Goal: Task Accomplishment & Management: Manage account settings

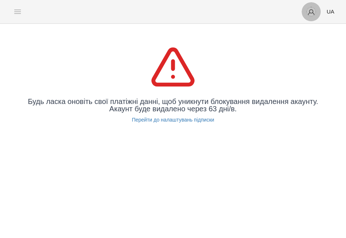
click at [313, 12] on img "button" at bounding box center [311, 12] width 10 height 10
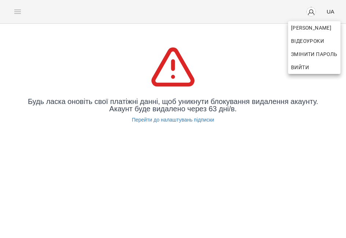
click at [308, 64] on span "Вийти" at bounding box center [300, 67] width 18 height 9
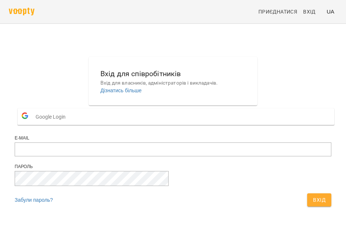
scroll to position [14, 0]
type input "**********"
click at [307, 200] on button "Вхід" at bounding box center [319, 200] width 24 height 13
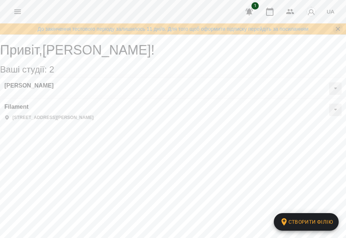
click at [337, 31] on icon "Закрити сповіщення" at bounding box center [337, 28] width 7 height 7
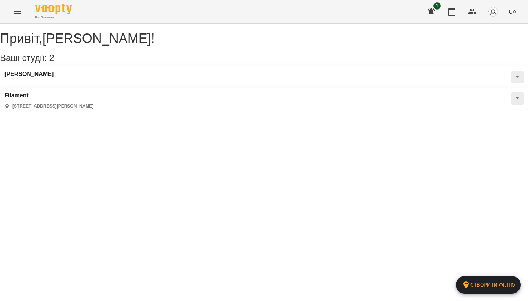
click at [20, 13] on icon "Menu" at bounding box center [17, 11] width 9 height 9
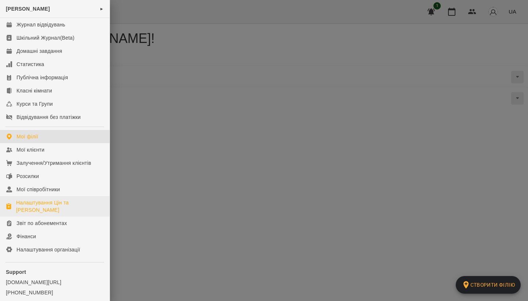
click at [34, 201] on div "Налаштування Цін та [PERSON_NAME]" at bounding box center [60, 206] width 88 height 15
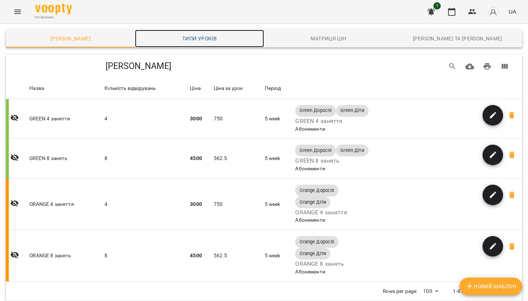
click at [196, 42] on span "Типи уроків" at bounding box center [199, 38] width 120 height 9
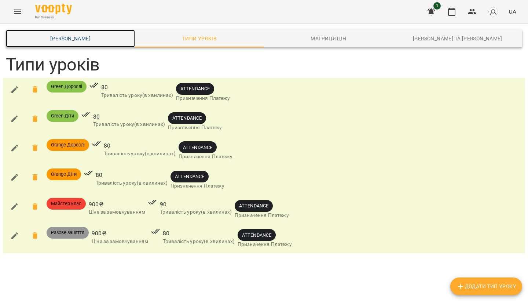
click at [86, 36] on span "Шаблони Абонементів" at bounding box center [70, 38] width 120 height 9
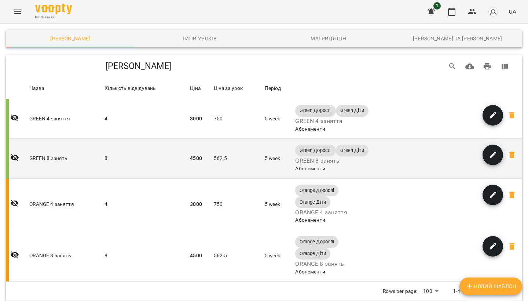
scroll to position [19, 0]
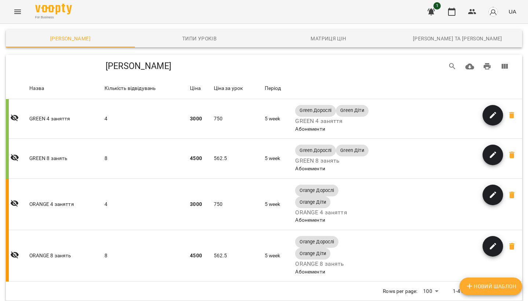
click at [17, 12] on icon "Menu" at bounding box center [17, 11] width 9 height 9
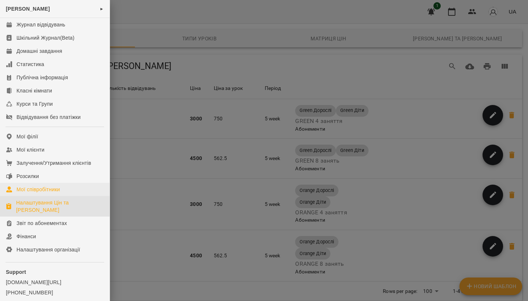
click at [42, 192] on div "Мої співробітники" at bounding box center [38, 188] width 44 height 7
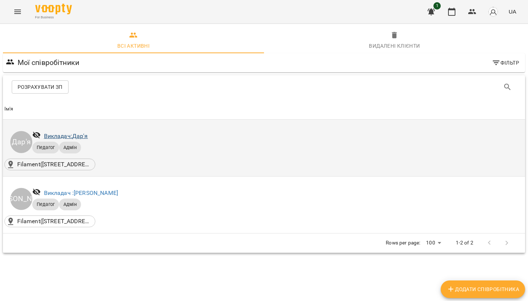
click at [78, 137] on link "Викладач: Дар'я" at bounding box center [66, 135] width 44 height 7
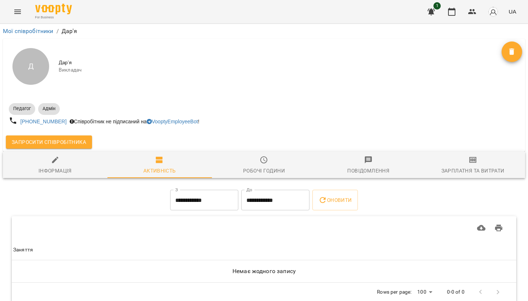
click at [18, 15] on icon "Menu" at bounding box center [17, 11] width 9 height 9
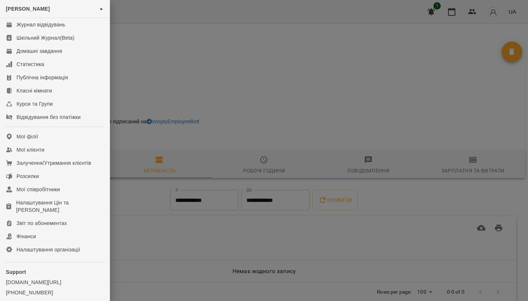
click at [156, 113] on div at bounding box center [264, 150] width 528 height 301
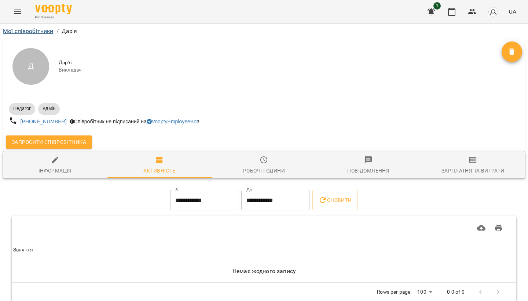
click at [43, 31] on link "Мої співробітники" at bounding box center [28, 30] width 51 height 7
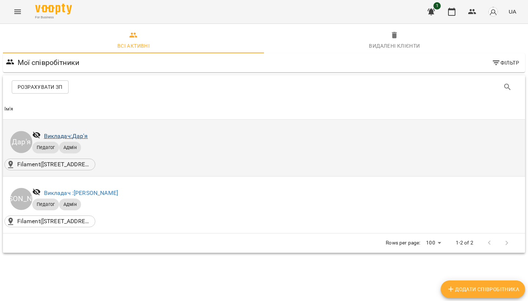
click at [64, 138] on link "Викладач: Дар'я" at bounding box center [66, 135] width 44 height 7
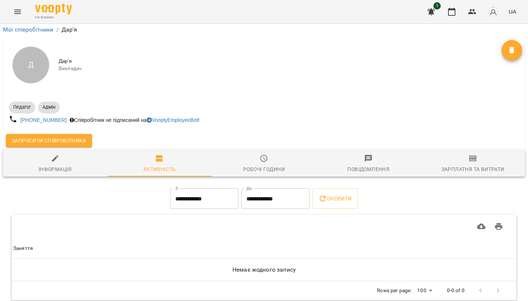
scroll to position [11, 0]
click at [49, 154] on span "Інформація" at bounding box center [55, 164] width 96 height 20
select select "**"
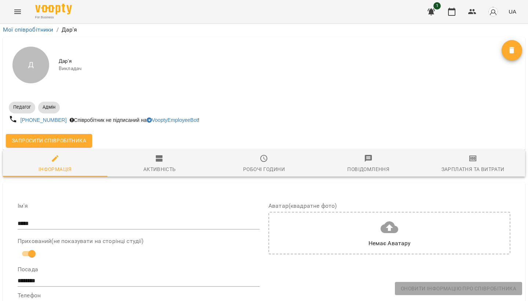
scroll to position [37, 0]
click at [346, 218] on div "Немає Аватару" at bounding box center [389, 232] width 42 height 29
type input "**********"
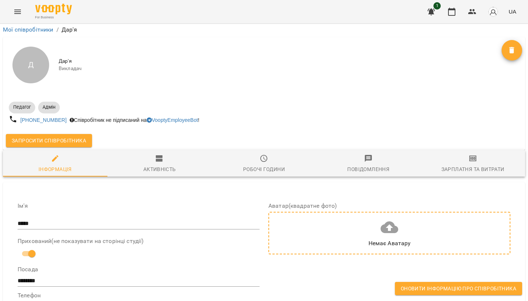
click at [346, 218] on div "Немає Аватару" at bounding box center [389, 232] width 42 height 29
type input "**********"
click at [346, 238] on div "Немає Аватару" at bounding box center [389, 243] width 42 height 9
type input "**********"
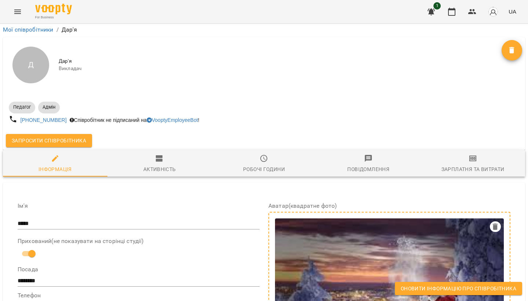
scroll to position [130, 0]
click at [346, 223] on icon "button" at bounding box center [495, 226] width 5 height 7
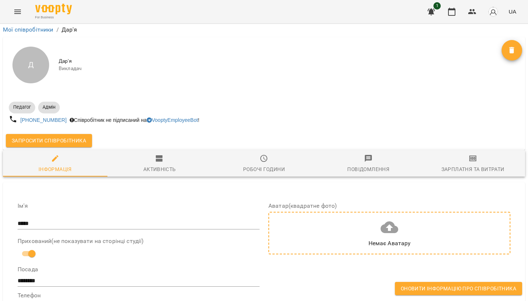
click at [346, 218] on div "Немає Аватару" at bounding box center [389, 232] width 42 height 29
type input "**********"
click at [346, 211] on div "Немає Аватару" at bounding box center [389, 232] width 242 height 43
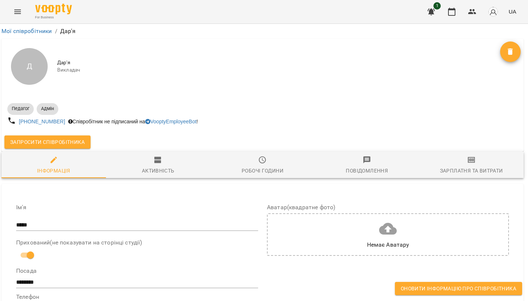
scroll to position [0, 1]
click at [161, 162] on icon "button" at bounding box center [157, 159] width 7 height 7
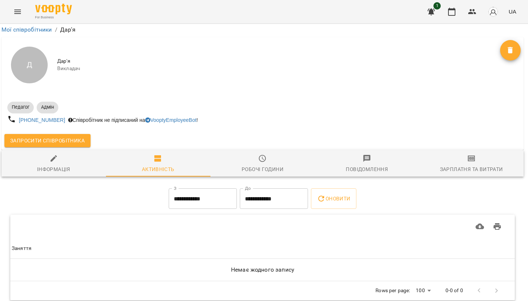
scroll to position [11, 1]
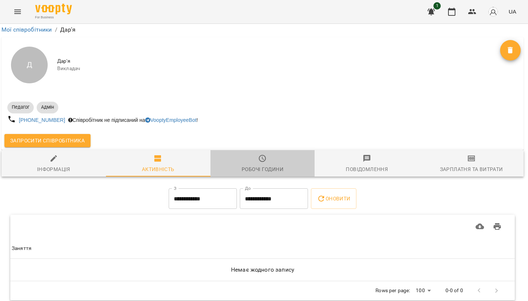
click at [273, 165] on div "Робочі години" at bounding box center [263, 169] width 42 height 9
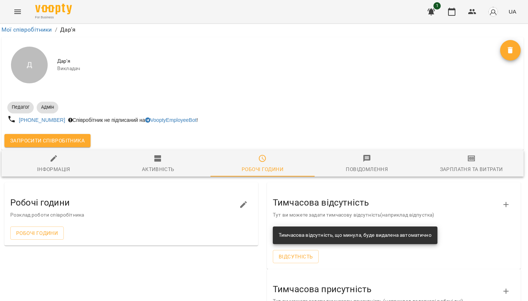
click at [346, 154] on span "Повідомлення" at bounding box center [367, 164] width 96 height 20
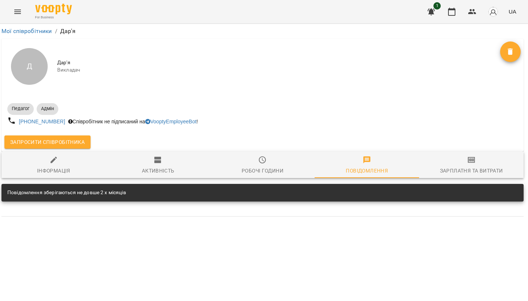
scroll to position [0, 1]
click at [241, 211] on th at bounding box center [263, 210] width 522 height 12
click at [248, 192] on div "Повідомлення зберігаються не довше 2 х місяців" at bounding box center [263, 193] width 522 height 18
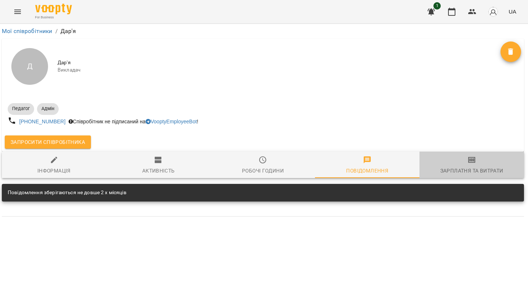
click at [346, 161] on span "Зарплатня та Витрати" at bounding box center [472, 165] width 96 height 20
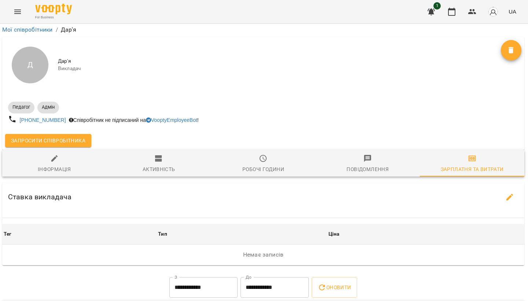
scroll to position [122, 0]
click at [346, 154] on span "Повідомлення" at bounding box center [368, 164] width 96 height 20
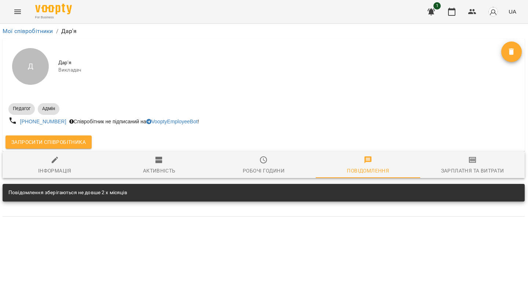
click at [163, 209] on th at bounding box center [264, 210] width 522 height 12
click at [162, 209] on th at bounding box center [264, 210] width 522 height 12
click at [346, 164] on span "Зарплатня та Витрати" at bounding box center [472, 165] width 96 height 20
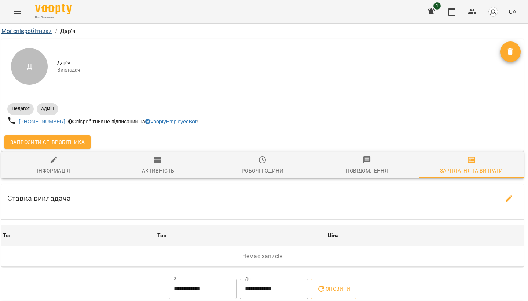
scroll to position [0, 1]
click at [21, 12] on icon "Menu" at bounding box center [17, 11] width 9 height 9
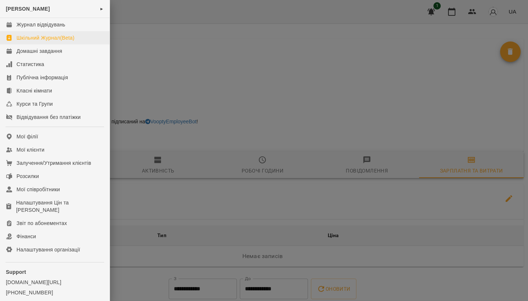
click at [46, 35] on div "Шкільний Журнал(Beta)" at bounding box center [45, 37] width 58 height 7
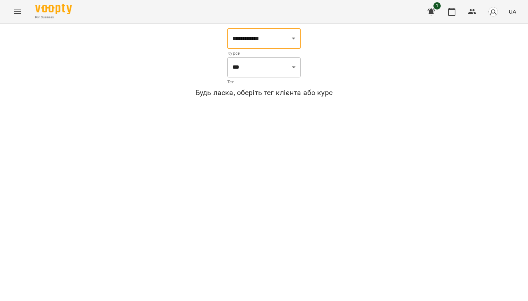
click at [17, 14] on icon "Menu" at bounding box center [17, 11] width 9 height 9
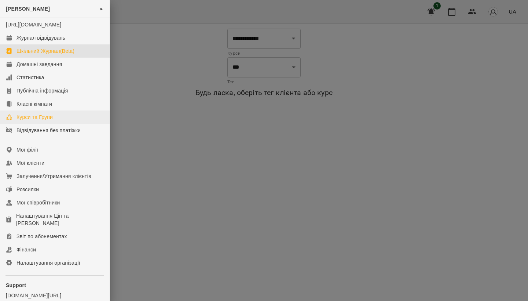
click at [40, 118] on link "Курси та Групи" at bounding box center [55, 116] width 110 height 13
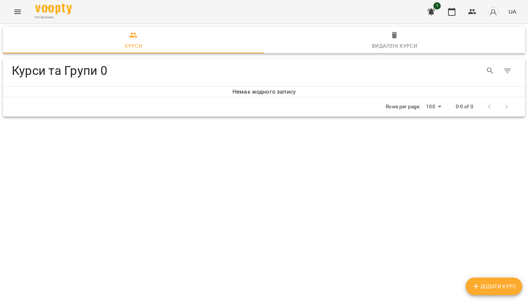
click at [346, 238] on span "Додати Курс" at bounding box center [493, 285] width 45 height 9
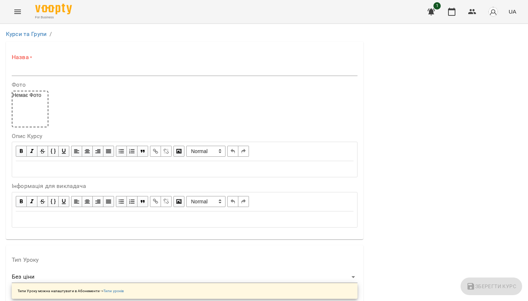
click at [32, 65] on input "text" at bounding box center [185, 70] width 346 height 12
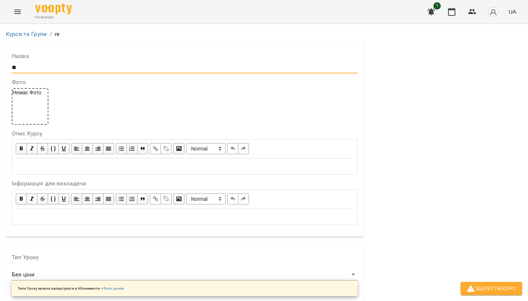
type input "*"
click at [74, 212] on div "Edit text" at bounding box center [185, 216] width 338 height 8
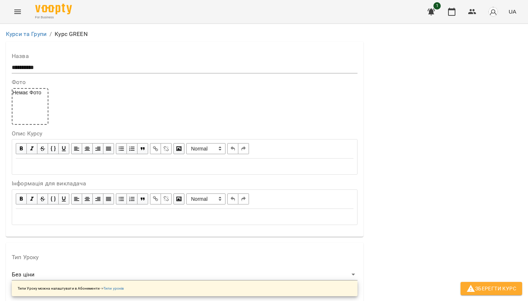
scroll to position [0, 0]
click at [49, 62] on input "**********" at bounding box center [185, 68] width 346 height 12
click at [47, 70] on input "**********" at bounding box center [185, 68] width 346 height 12
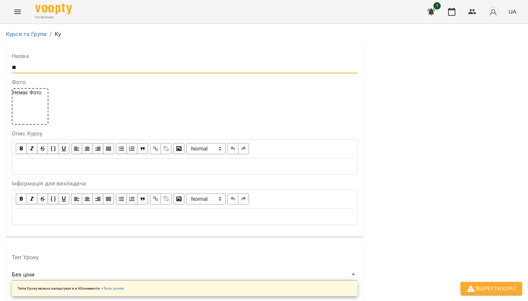
type input "*"
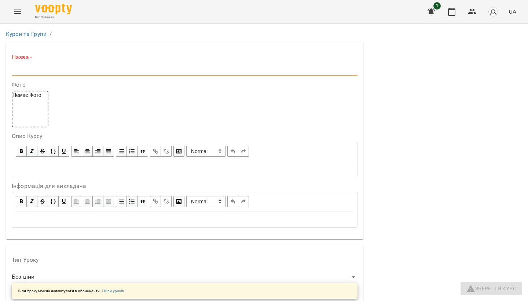
type input "*"
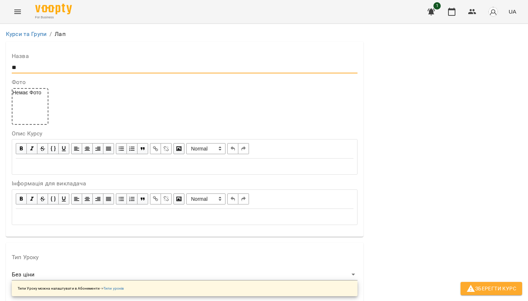
type input "*"
type input "*****"
click at [47, 214] on div "Edit text" at bounding box center [185, 216] width 338 height 8
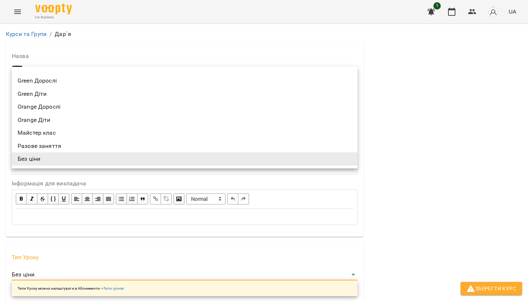
click at [48, 92] on li "Green Діти" at bounding box center [185, 93] width 346 height 13
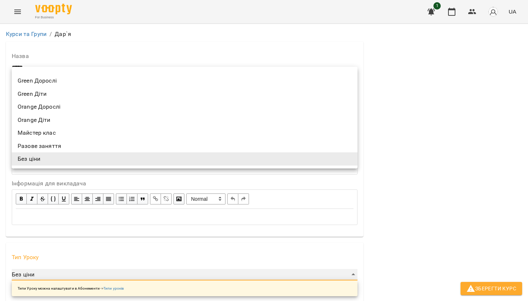
type input "**********"
type input "**"
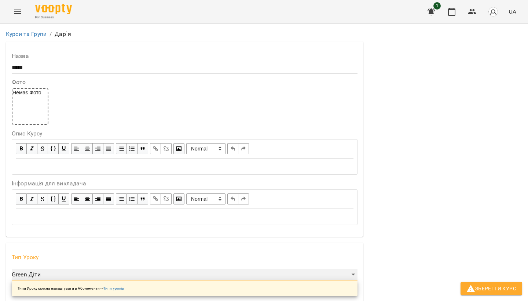
scroll to position [172, 0]
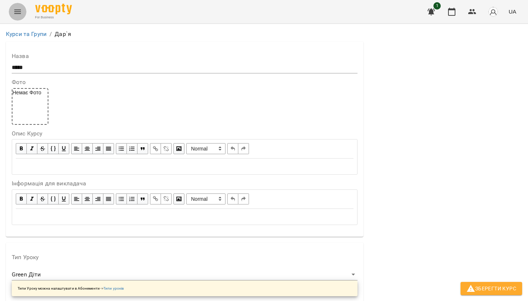
click at [20, 8] on icon "Menu" at bounding box center [17, 11] width 9 height 9
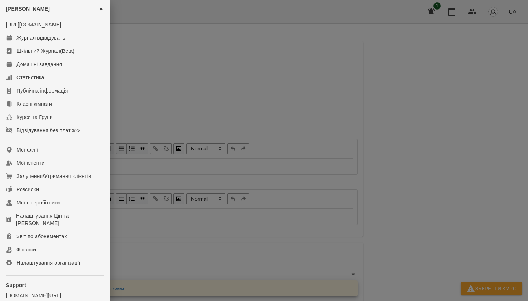
click at [155, 88] on div at bounding box center [264, 150] width 528 height 301
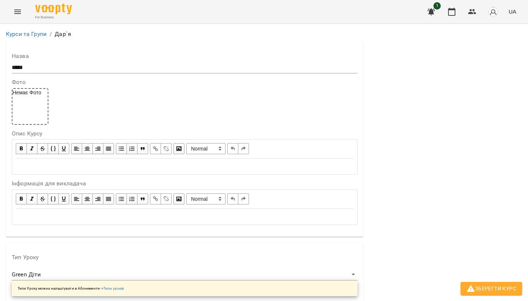
scroll to position [288, 0]
type input "**"
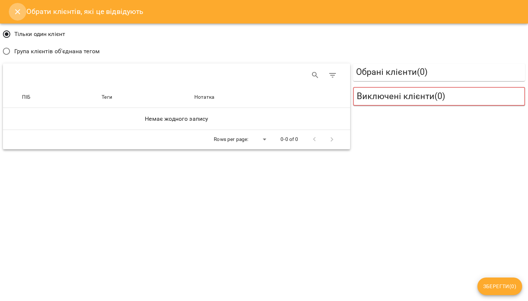
click at [17, 8] on icon "Close" at bounding box center [17, 11] width 9 height 9
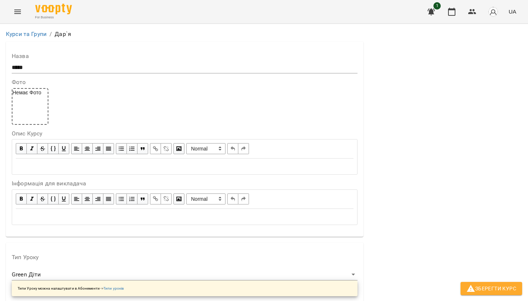
scroll to position [94, 0]
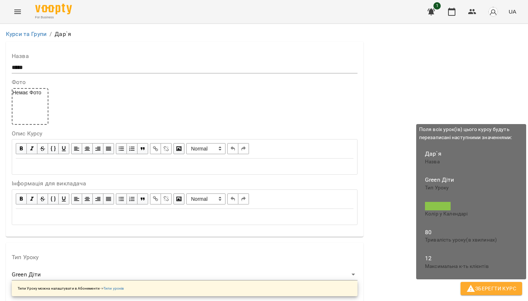
click at [346, 238] on span "Зберегти Курс" at bounding box center [491, 288] width 50 height 9
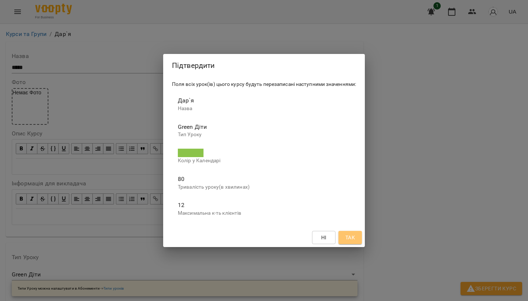
click at [346, 233] on span "Так" at bounding box center [350, 237] width 10 height 9
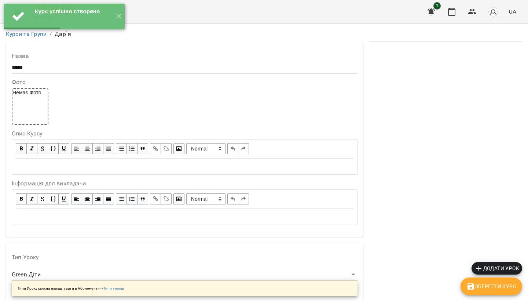
click at [25, 33] on div "Курс успішно створено ✕" at bounding box center [64, 16] width 128 height 33
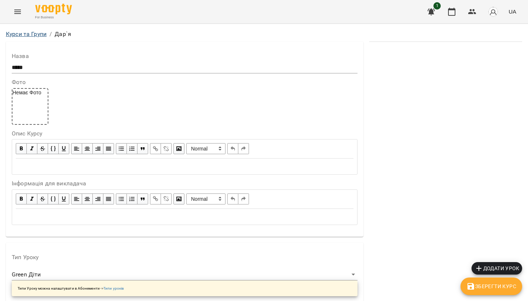
click at [23, 36] on link "Курси та Групи" at bounding box center [26, 33] width 41 height 7
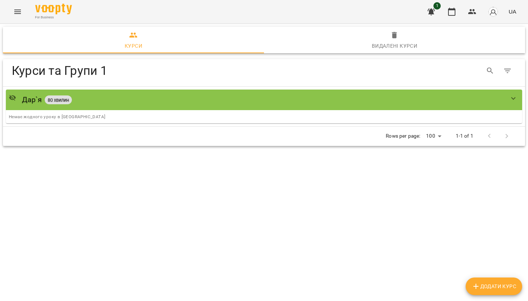
click at [21, 16] on button "Menu" at bounding box center [18, 12] width 18 height 18
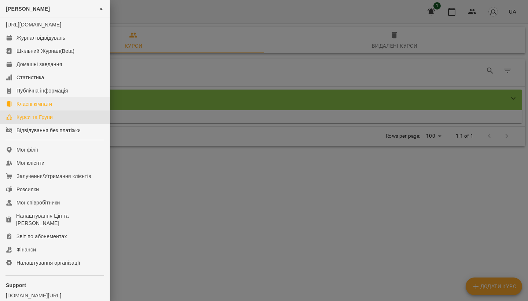
click at [40, 107] on div "Класні кімнати" at bounding box center [34, 103] width 36 height 7
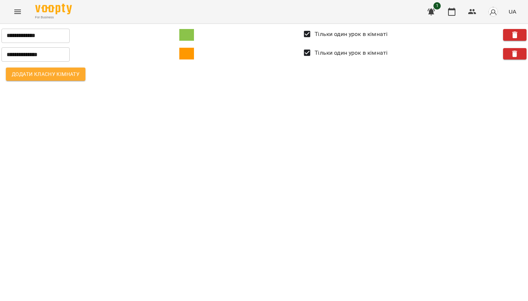
click at [20, 21] on div "For Business 1 UA" at bounding box center [264, 11] width 528 height 23
click at [19, 10] on icon "Menu" at bounding box center [17, 11] width 9 height 9
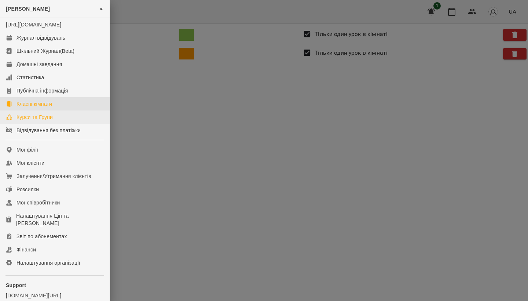
click at [25, 118] on link "Курси та Групи" at bounding box center [55, 116] width 110 height 13
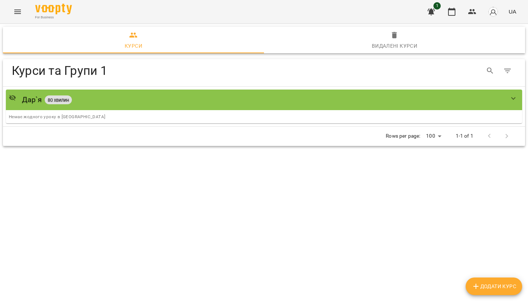
click at [19, 12] on icon "Menu" at bounding box center [17, 11] width 9 height 9
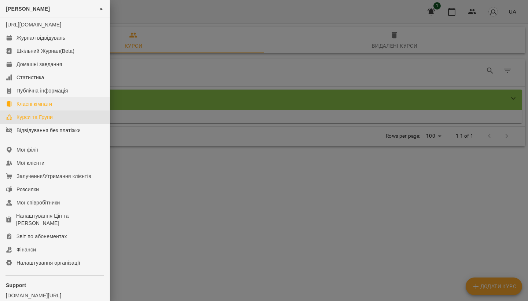
click at [32, 107] on div "Класні кімнати" at bounding box center [34, 103] width 36 height 7
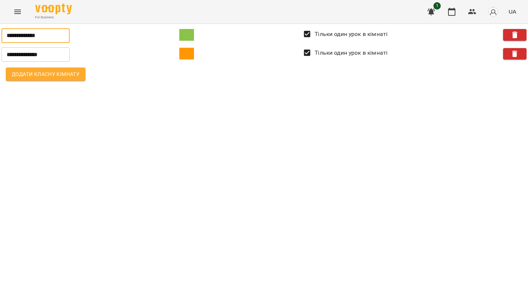
click at [58, 36] on input "**********" at bounding box center [35, 35] width 68 height 15
type input "**********"
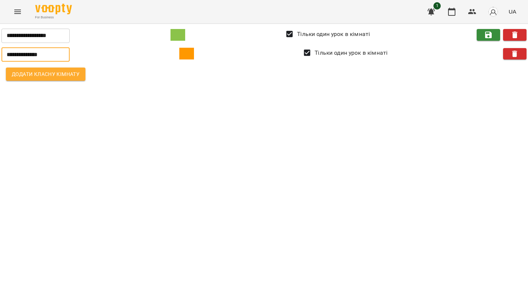
click at [57, 55] on input "**********" at bounding box center [35, 54] width 68 height 15
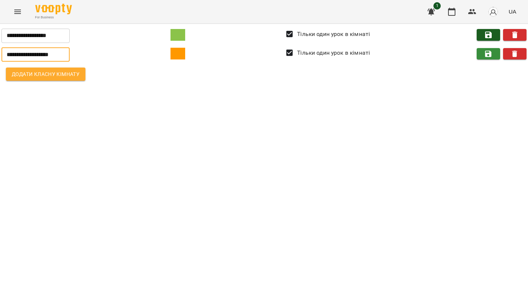
type input "**********"
click at [346, 33] on span "button" at bounding box center [488, 34] width 16 height 9
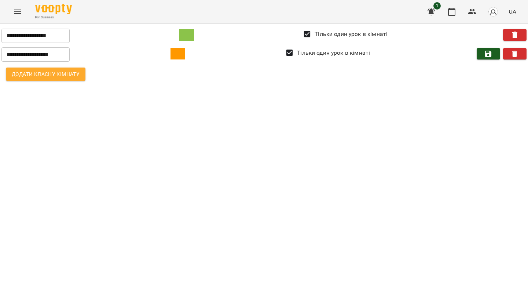
click at [346, 50] on icon "button" at bounding box center [488, 53] width 9 height 9
click at [15, 13] on icon "Menu" at bounding box center [17, 11] width 9 height 9
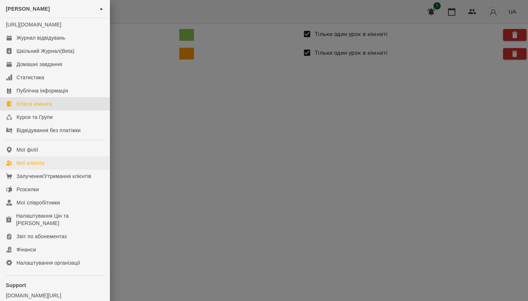
click at [34, 169] on link "Мої клієнти" at bounding box center [55, 162] width 110 height 13
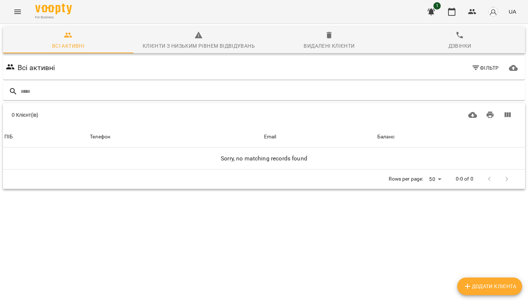
click at [346, 238] on span "Додати клієнта" at bounding box center [489, 285] width 53 height 9
select select "**"
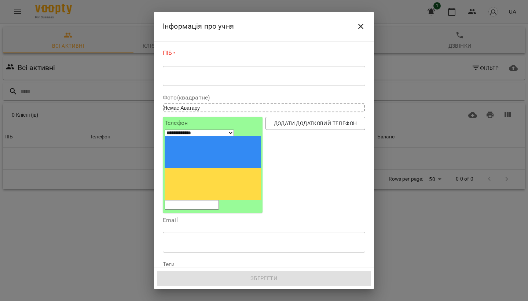
click at [346, 27] on icon "Close" at bounding box center [360, 26] width 5 height 5
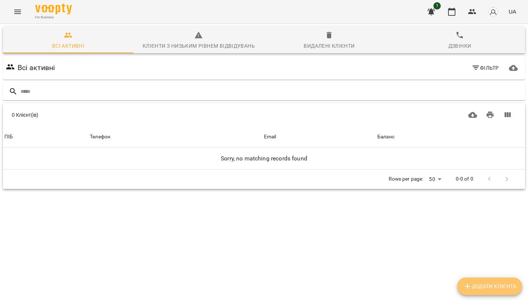
click at [346, 238] on button "Додати клієнта" at bounding box center [489, 286] width 65 height 18
select select "**"
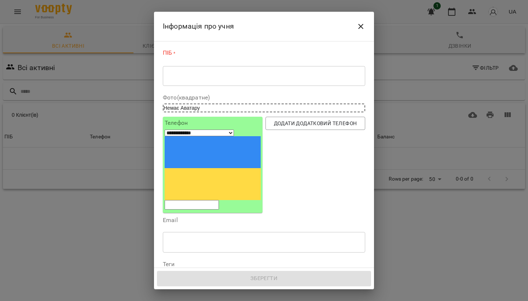
click at [179, 74] on textarea at bounding box center [264, 76] width 192 height 7
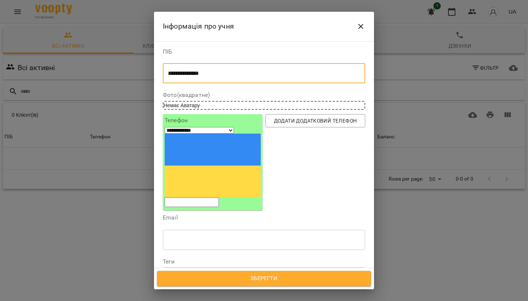
click at [184, 72] on textarea "**********" at bounding box center [264, 73] width 192 height 7
click at [217, 74] on textarea "**********" at bounding box center [264, 73] width 192 height 7
click at [218, 73] on textarea "**********" at bounding box center [264, 73] width 192 height 7
type textarea "**********"
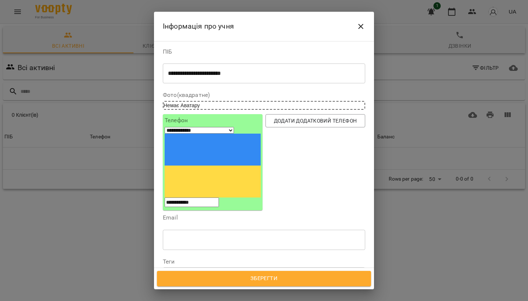
type input "**********"
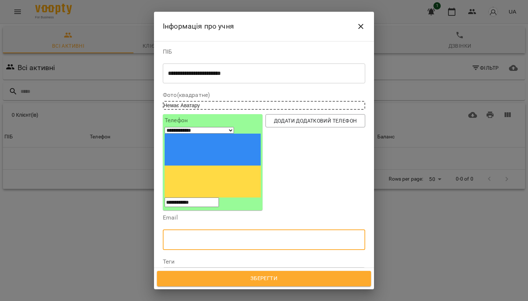
paste input "**********"
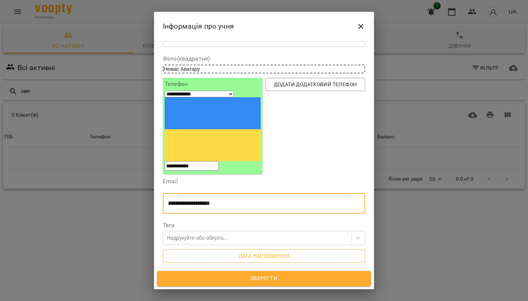
scroll to position [69, 0]
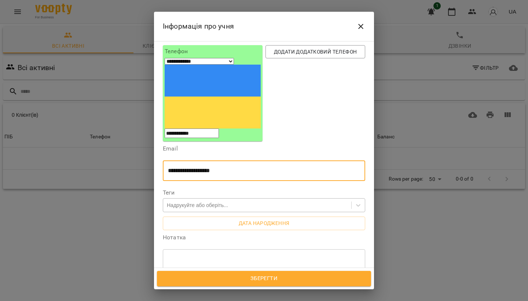
type input "**********"
click at [279, 199] on div "Надрукуйте або оберіть..." at bounding box center [257, 205] width 188 height 12
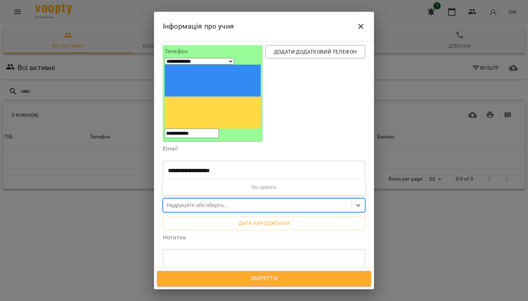
type input "*"
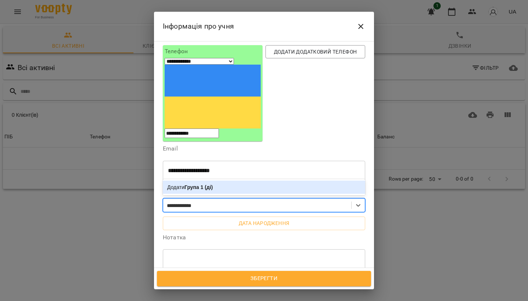
type input "**********"
click at [242, 180] on div "Додати Група 1 (діти)" at bounding box center [264, 186] width 202 height 13
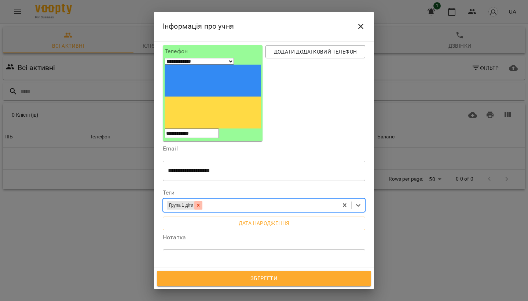
click at [201, 202] on icon at bounding box center [198, 204] width 5 height 5
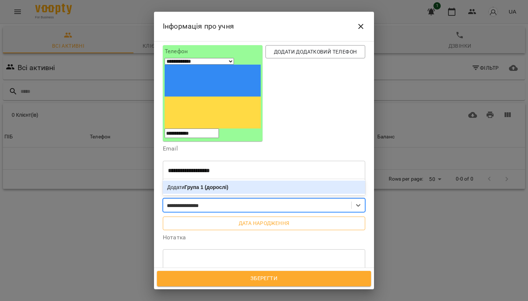
type input "**********"
click at [256, 218] on span "Дата народження" at bounding box center [264, 222] width 191 height 9
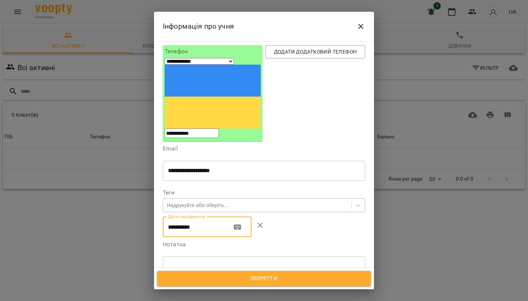
click at [183, 216] on input "**********" at bounding box center [194, 226] width 63 height 21
click at [197, 216] on input "**********" at bounding box center [194, 226] width 63 height 21
type input "**********"
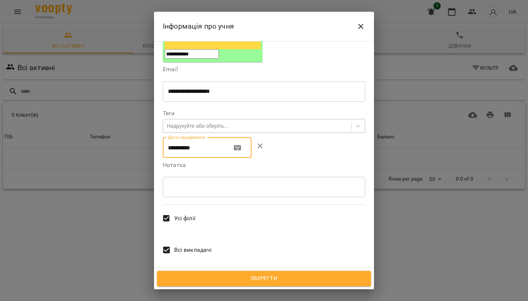
scroll to position [148, 0]
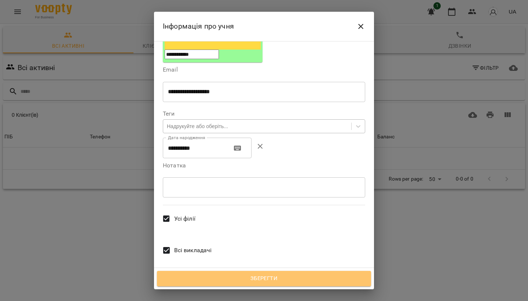
click at [252, 238] on span "Зберегти" at bounding box center [264, 278] width 198 height 10
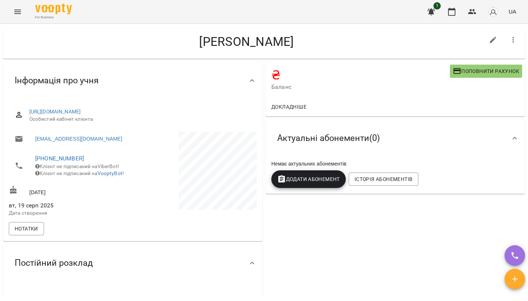
scroll to position [11, 0]
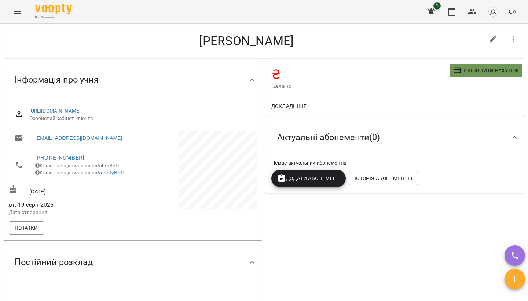
click at [494, 70] on span "Поповнити рахунок" at bounding box center [486, 70] width 66 height 9
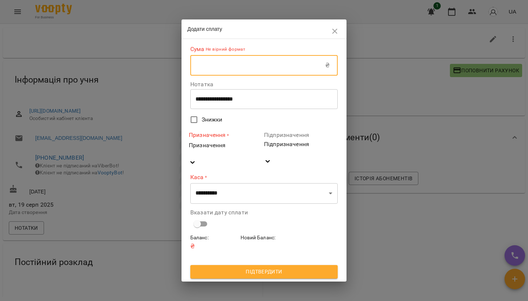
click at [233, 74] on input "text" at bounding box center [257, 65] width 135 height 21
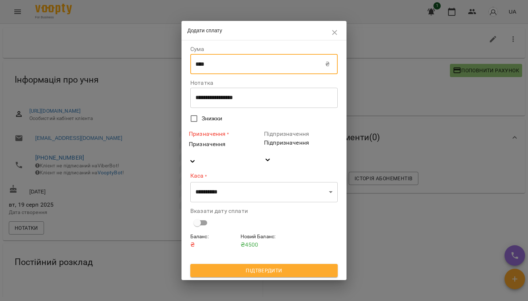
type input "****"
click at [238, 108] on div "**********" at bounding box center [263, 98] width 147 height 20
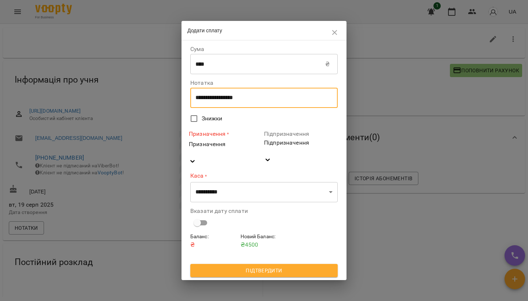
click at [268, 101] on textarea "**********" at bounding box center [263, 97] width 137 height 7
click at [243, 126] on label "Знижки" at bounding box center [258, 118] width 145 height 15
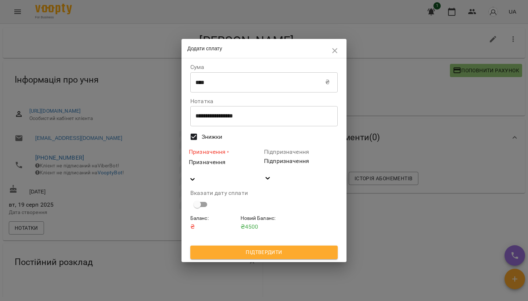
click at [243, 169] on div "Призначення" at bounding box center [226, 167] width 74 height 18
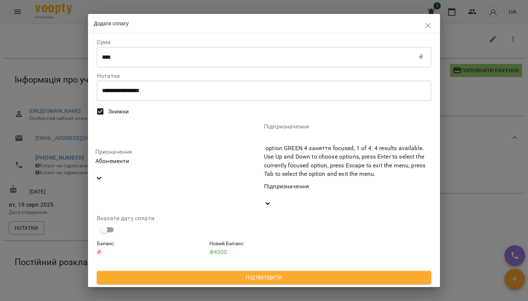
click at [302, 182] on div "Підпризначення" at bounding box center [347, 186] width 167 height 9
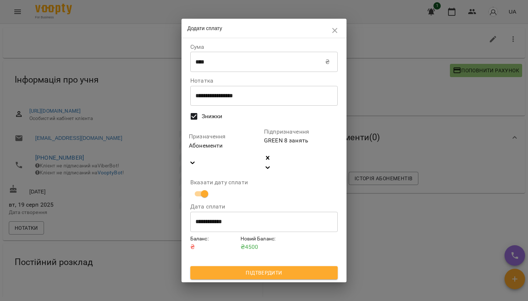
click at [243, 268] on span "Підтвердити" at bounding box center [264, 272] width 136 height 9
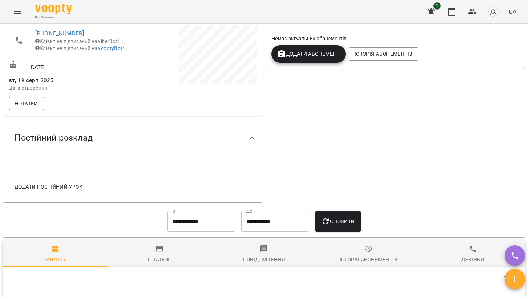
scroll to position [134, 0]
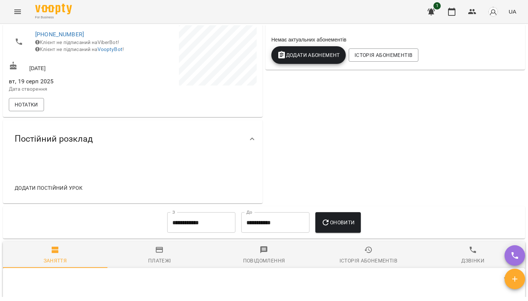
click at [120, 150] on div "Постійний розклад" at bounding box center [126, 138] width 235 height 23
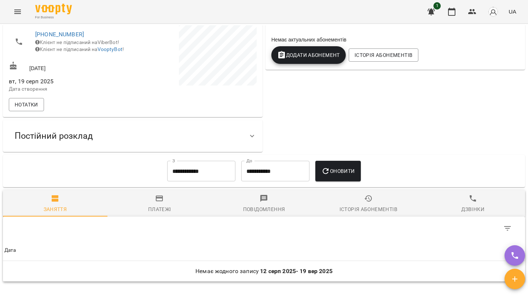
click at [119, 141] on div "Постійний розклад" at bounding box center [126, 135] width 235 height 23
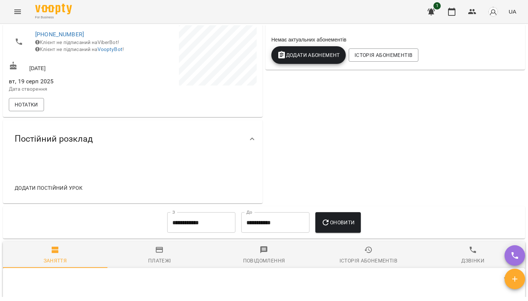
click at [66, 192] on span "Додати постійний урок" at bounding box center [49, 187] width 68 height 9
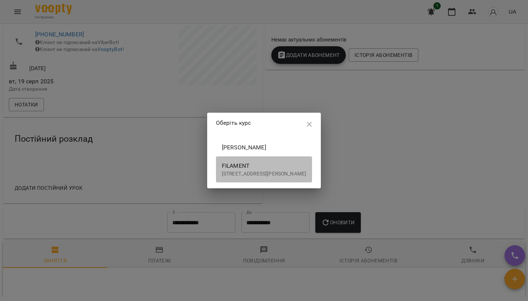
click at [222, 164] on span "Filament" at bounding box center [264, 165] width 84 height 9
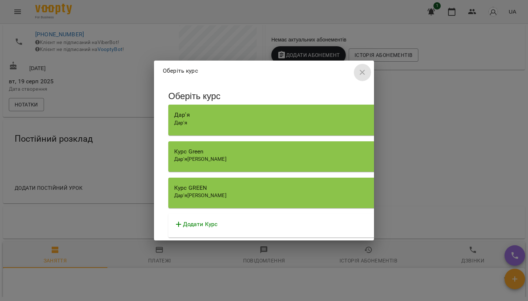
click at [358, 77] on icon "button" at bounding box center [362, 72] width 9 height 9
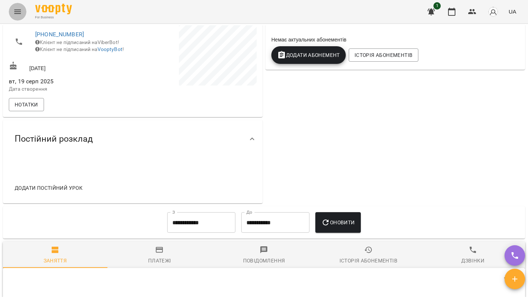
click at [14, 4] on button "Menu" at bounding box center [18, 12] width 18 height 18
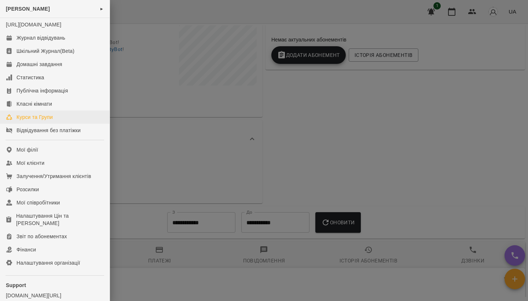
click at [35, 121] on div "Курси та Групи" at bounding box center [34, 116] width 36 height 7
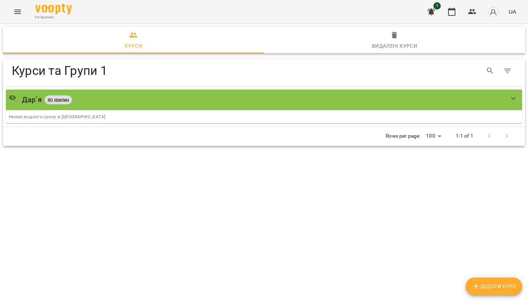
click at [393, 38] on icon "button" at bounding box center [394, 35] width 5 height 7
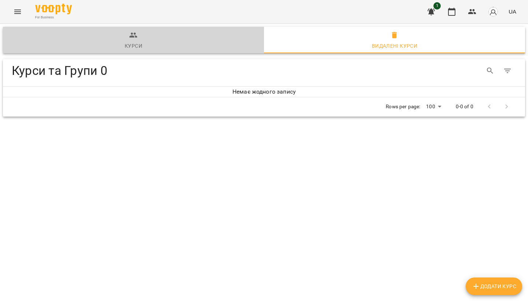
click at [126, 41] on span "Курси" at bounding box center [133, 41] width 252 height 20
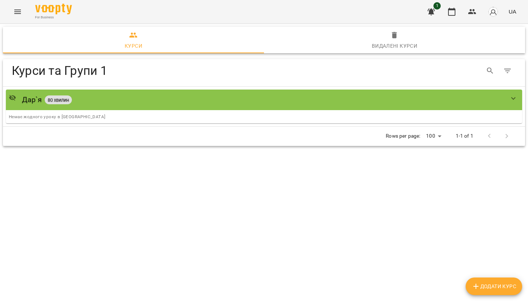
click at [435, 10] on icon "button" at bounding box center [431, 11] width 9 height 9
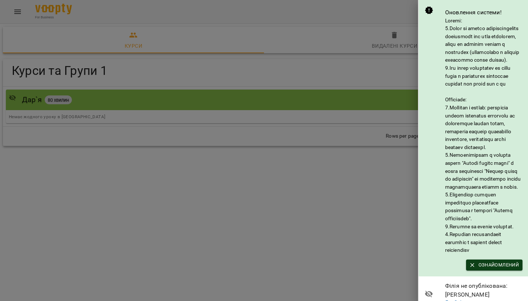
click at [490, 269] on span "Ознайомлений" at bounding box center [493, 265] width 49 height 8
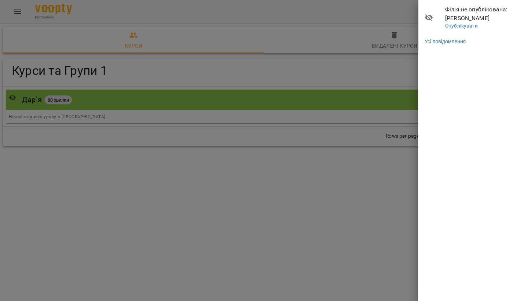
click at [293, 219] on div at bounding box center [264, 150] width 528 height 301
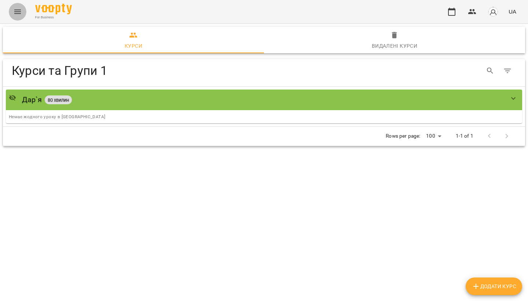
click at [17, 19] on button "Menu" at bounding box center [18, 12] width 18 height 18
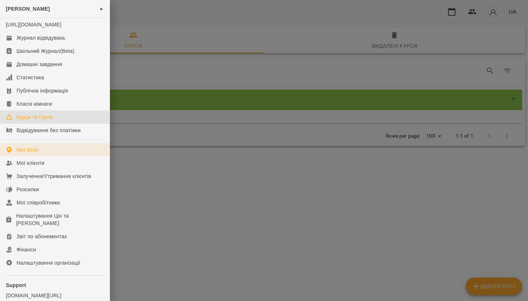
click at [36, 152] on link "Мої філії" at bounding box center [55, 149] width 110 height 13
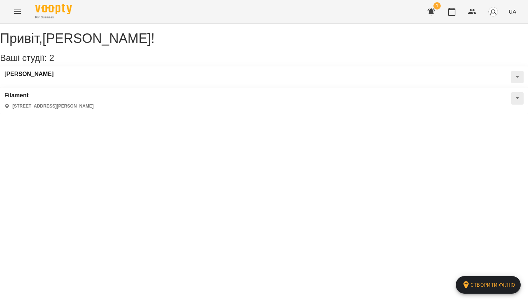
click at [511, 83] on button at bounding box center [517, 77] width 12 height 12
click at [473, 105] on span "Класні кімнати" at bounding box center [489, 102] width 32 height 6
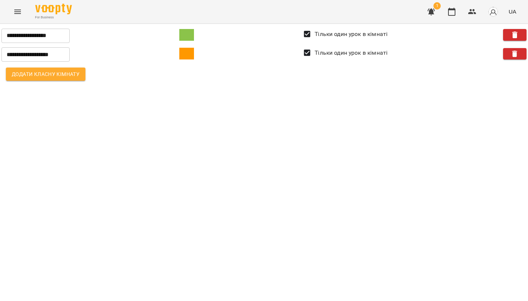
click at [16, 16] on button "Menu" at bounding box center [18, 12] width 18 height 18
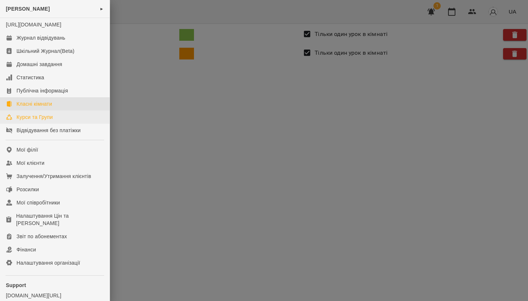
click at [38, 121] on div "Курси та Групи" at bounding box center [34, 116] width 36 height 7
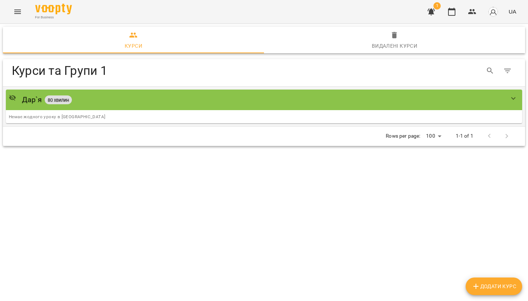
click at [512, 99] on icon "show more" at bounding box center [513, 98] width 9 height 9
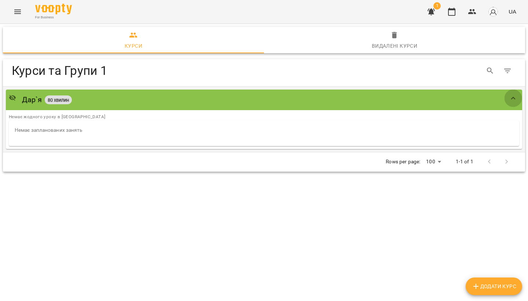
click at [512, 99] on icon "show more" at bounding box center [513, 98] width 9 height 9
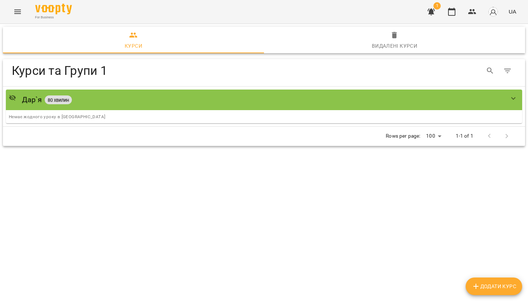
click at [18, 5] on button "Menu" at bounding box center [18, 12] width 18 height 18
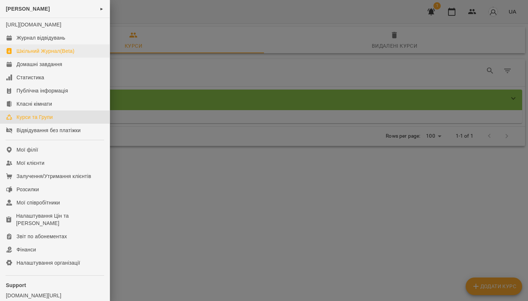
click at [45, 55] on div "Шкільний Журнал(Beta)" at bounding box center [45, 50] width 58 height 7
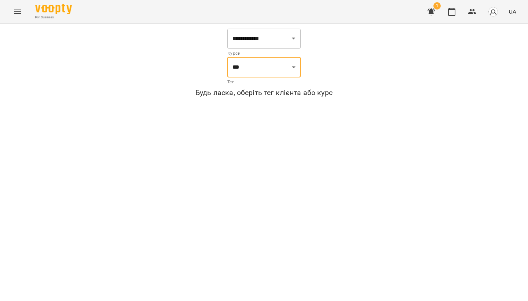
click at [244, 80] on p "Тег" at bounding box center [263, 81] width 73 height 7
click at [239, 83] on p "Тег" at bounding box center [263, 81] width 73 height 7
click at [18, 15] on icon "Menu" at bounding box center [17, 11] width 9 height 9
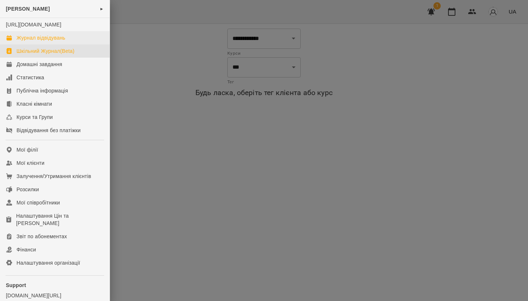
click at [36, 41] on div "Журнал відвідувань" at bounding box center [40, 37] width 49 height 7
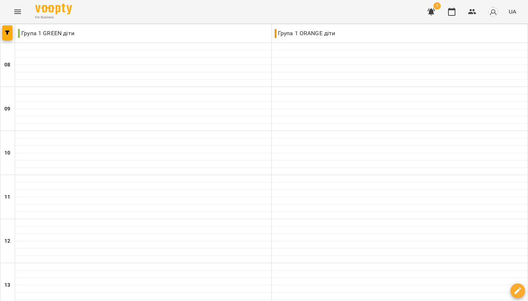
click at [21, 10] on icon "Menu" at bounding box center [17, 12] width 7 height 4
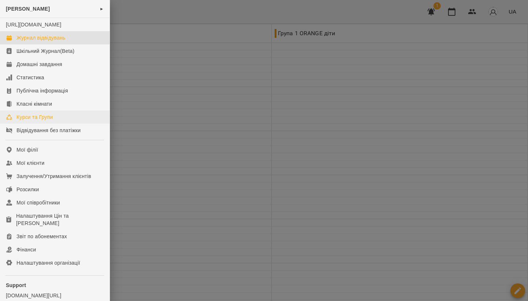
click at [29, 121] on div "Курси та Групи" at bounding box center [34, 116] width 36 height 7
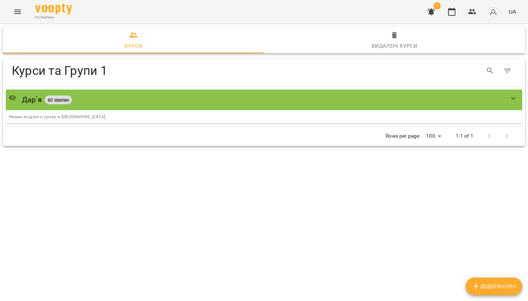
click at [16, 11] on icon "Menu" at bounding box center [17, 11] width 9 height 9
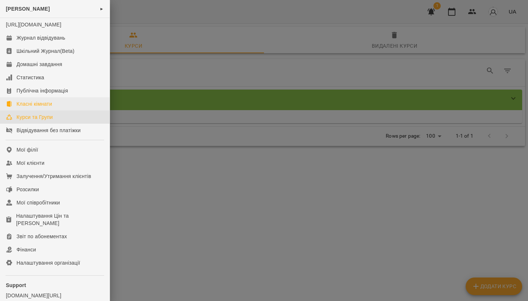
click at [56, 110] on link "Класні кімнати" at bounding box center [55, 103] width 110 height 13
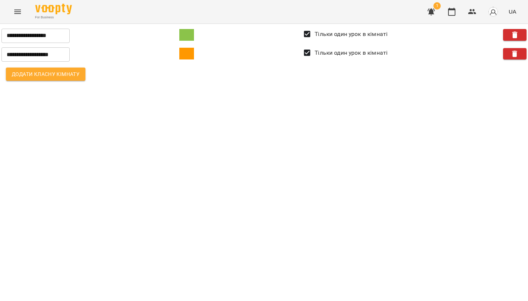
click at [44, 73] on span "Додати класну кімнату" at bounding box center [46, 74] width 68 height 9
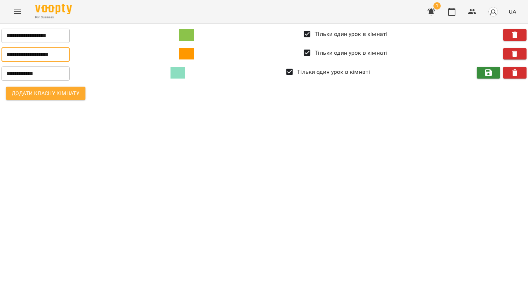
drag, startPoint x: 64, startPoint y: 54, endPoint x: 3, endPoint y: 54, distance: 61.2
click at [3, 54] on input "**********" at bounding box center [35, 54] width 68 height 15
click at [18, 69] on input "**********" at bounding box center [35, 73] width 68 height 15
drag, startPoint x: 47, startPoint y: 74, endPoint x: 0, endPoint y: 74, distance: 46.5
click at [0, 74] on div "**********" at bounding box center [264, 64] width 537 height 91
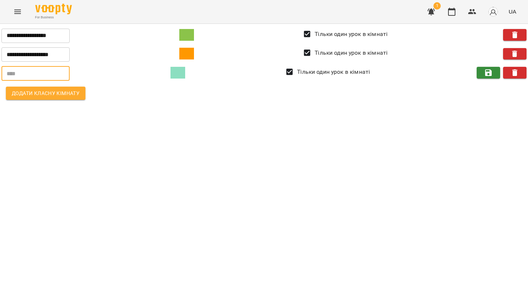
paste input "**********"
type input "**********"
click at [73, 97] on button "Додати класну кімнату" at bounding box center [46, 92] width 80 height 13
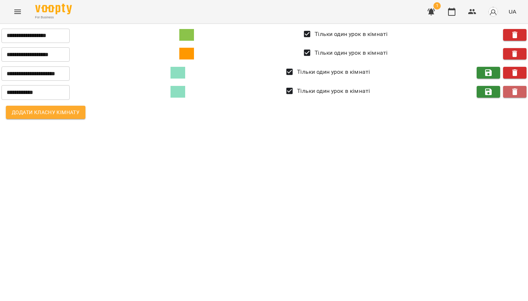
click at [517, 89] on icon "button" at bounding box center [514, 91] width 9 height 9
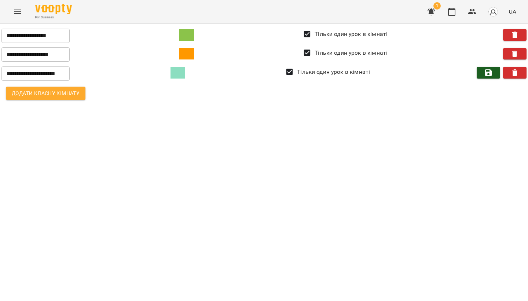
click at [491, 75] on icon "button" at bounding box center [488, 72] width 7 height 7
click at [18, 20] on button "Menu" at bounding box center [18, 12] width 18 height 18
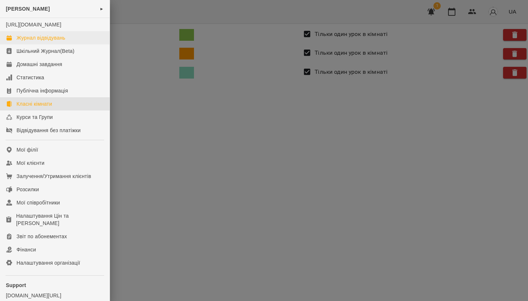
click at [37, 41] on div "Журнал відвідувань" at bounding box center [40, 37] width 49 height 7
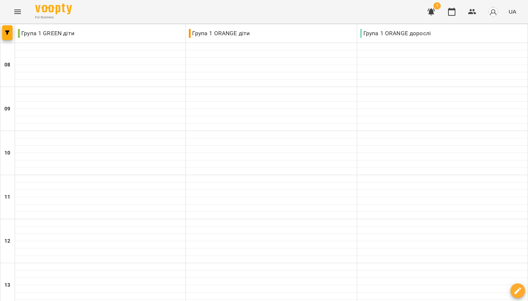
click at [16, 7] on button "Menu" at bounding box center [18, 12] width 18 height 18
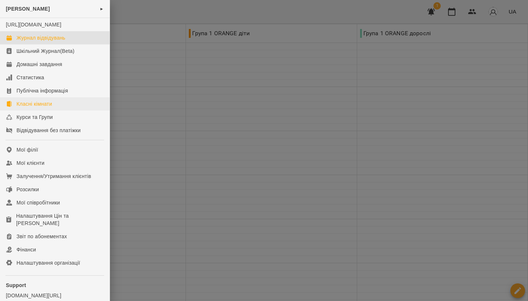
click at [43, 107] on div "Класні кімнати" at bounding box center [34, 103] width 36 height 7
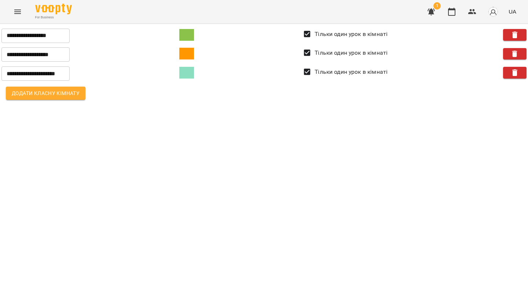
click at [295, 63] on div "**********" at bounding box center [263, 53] width 525 height 19
click at [188, 75] on span at bounding box center [186, 73] width 15 height 12
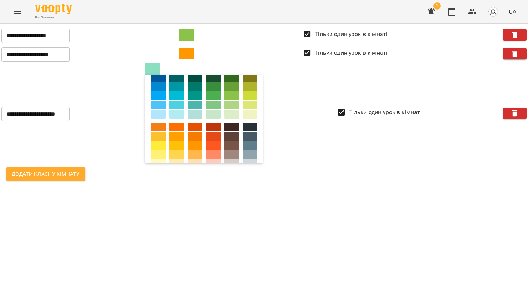
scroll to position [56, 0]
click at [233, 96] on div at bounding box center [231, 96] width 15 height 9
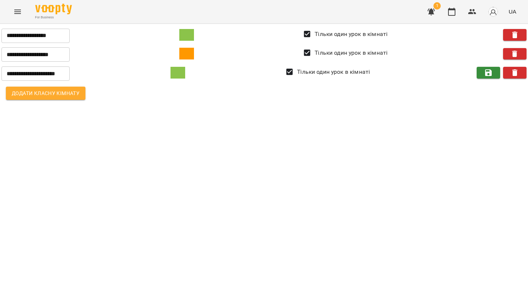
click at [51, 73] on input "**********" at bounding box center [35, 73] width 68 height 15
type input "**********"
click at [487, 70] on icon "button" at bounding box center [488, 72] width 9 height 9
click at [19, 13] on icon "Menu" at bounding box center [17, 12] width 7 height 4
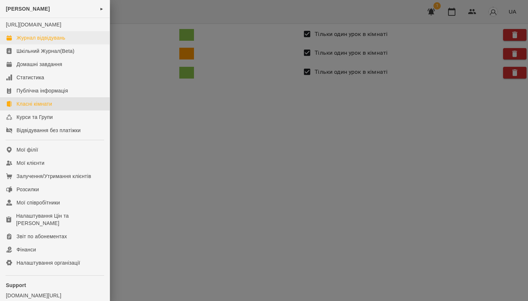
click at [55, 41] on div "Журнал відвідувань" at bounding box center [40, 37] width 49 height 7
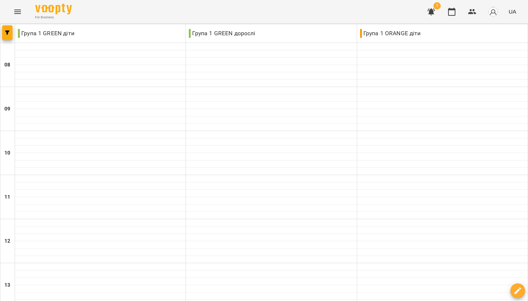
click at [13, 12] on icon "Menu" at bounding box center [17, 11] width 9 height 9
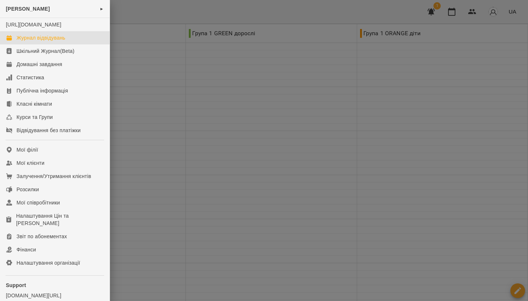
click at [197, 33] on div at bounding box center [264, 150] width 528 height 301
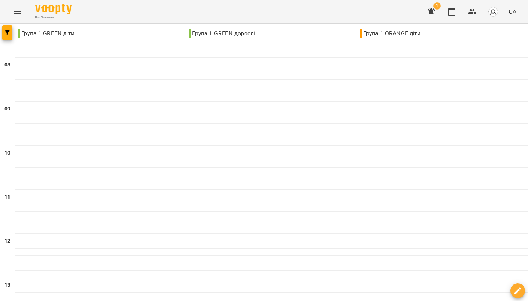
type input "**********"
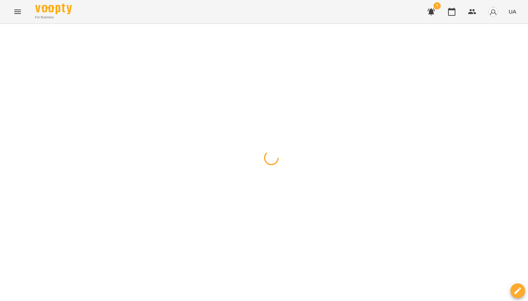
click at [314, 24] on div at bounding box center [264, 24] width 528 height 0
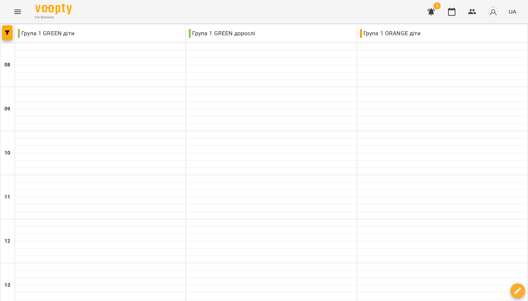
type input "**********"
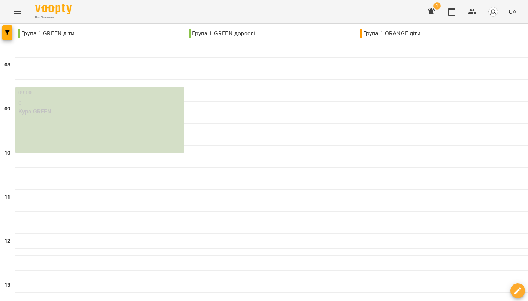
click at [18, 13] on icon "Menu" at bounding box center [17, 12] width 7 height 4
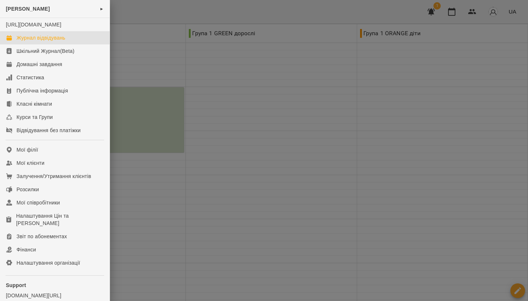
click at [136, 41] on div at bounding box center [264, 150] width 528 height 301
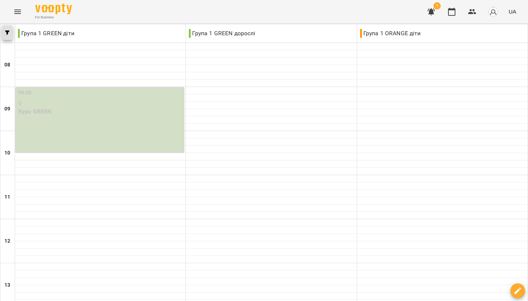
click at [10, 30] on button "button" at bounding box center [7, 32] width 10 height 15
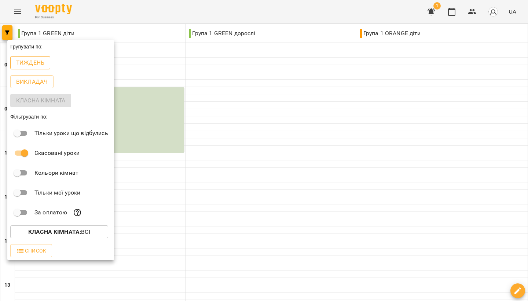
click at [27, 66] on p "Тиждень" at bounding box center [30, 62] width 28 height 9
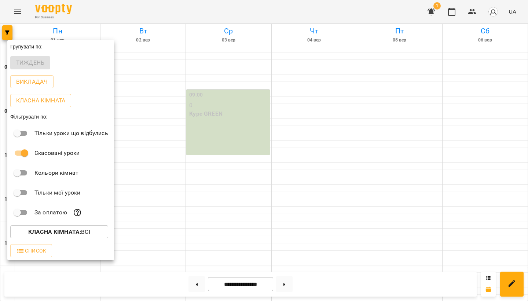
click at [329, 294] on div at bounding box center [264, 150] width 528 height 301
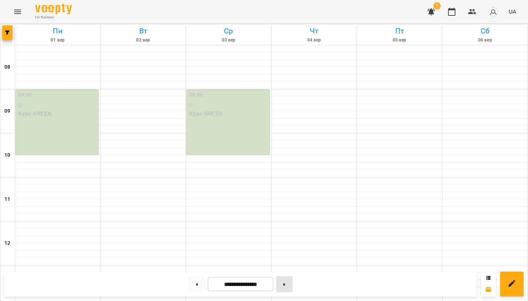
click at [286, 283] on button at bounding box center [284, 284] width 16 height 16
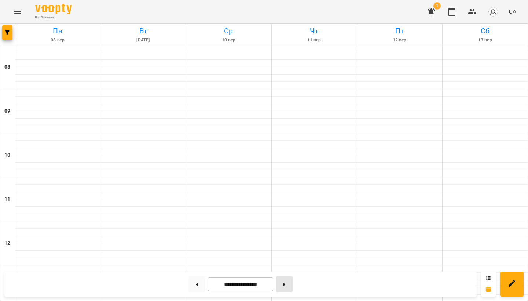
click at [292, 283] on button at bounding box center [284, 284] width 16 height 16
click at [199, 284] on button at bounding box center [196, 284] width 16 height 16
type input "**********"
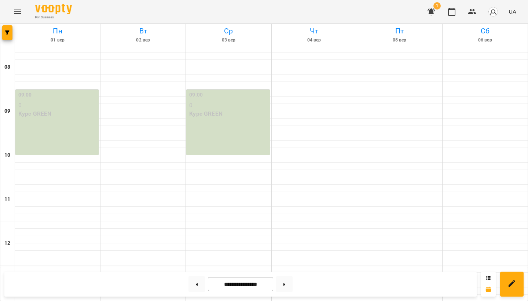
click at [68, 133] on div "09:00 0 Курс GREEN" at bounding box center [56, 121] width 83 height 65
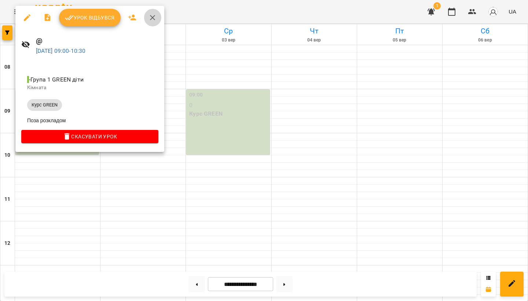
click at [148, 21] on icon "button" at bounding box center [152, 17] width 9 height 9
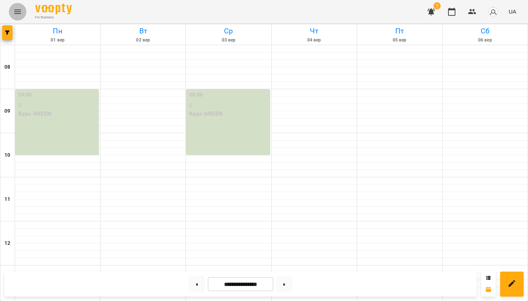
click at [20, 11] on icon "Menu" at bounding box center [17, 11] width 9 height 9
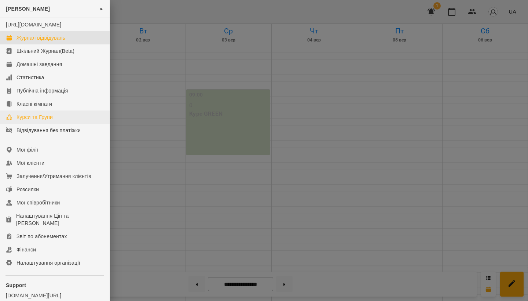
click at [34, 121] on div "Курси та Групи" at bounding box center [34, 116] width 36 height 7
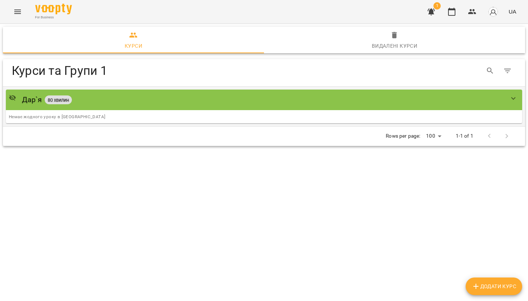
click at [221, 99] on div "Дар`я 80 хвилин" at bounding box center [256, 99] width 495 height 11
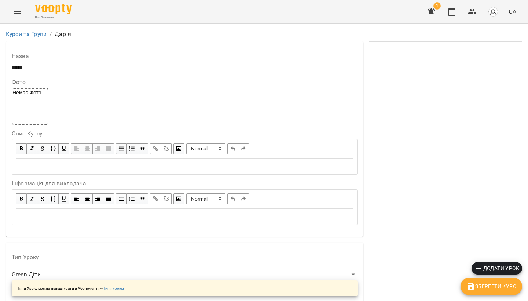
scroll to position [239, 0]
click at [17, 9] on icon "Menu" at bounding box center [17, 11] width 9 height 9
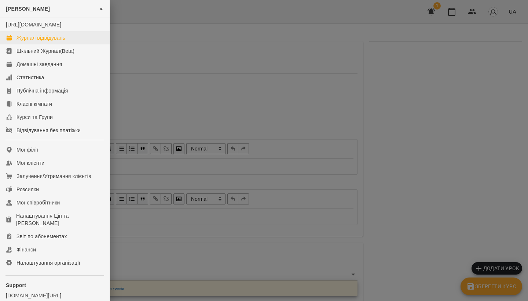
click at [32, 41] on div "Журнал відвідувань" at bounding box center [40, 37] width 49 height 7
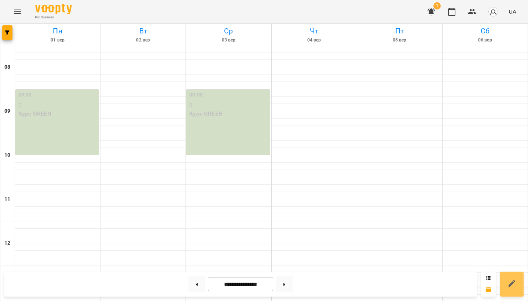
click at [511, 284] on icon at bounding box center [511, 283] width 7 height 7
click at [507, 264] on button "Створити урок" at bounding box center [502, 259] width 45 height 12
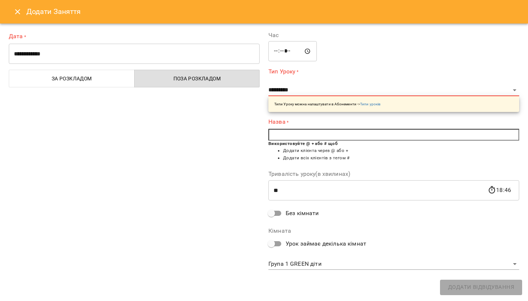
click at [19, 54] on input "**********" at bounding box center [134, 54] width 251 height 21
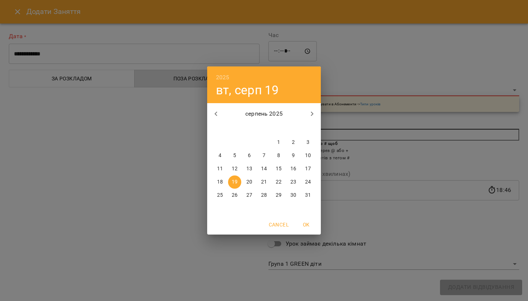
click at [247, 179] on p "20" at bounding box center [249, 181] width 6 height 7
type input "**********"
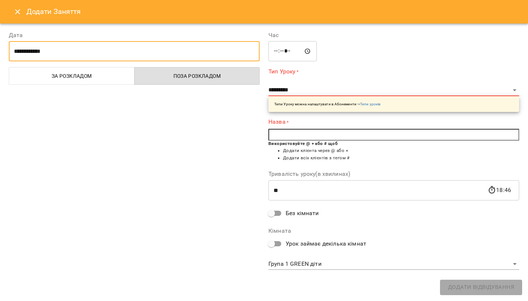
click at [278, 52] on input "*****" at bounding box center [292, 51] width 48 height 21
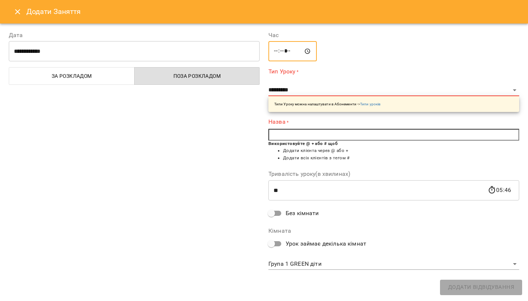
click at [288, 54] on input "*****" at bounding box center [292, 51] width 48 height 21
click at [280, 52] on input "*****" at bounding box center [292, 51] width 48 height 21
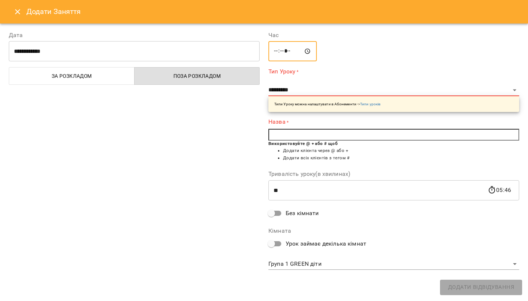
click at [280, 52] on input "*****" at bounding box center [292, 51] width 48 height 21
click at [287, 52] on input "*****" at bounding box center [292, 51] width 48 height 21
type input "*****"
select select "**********"
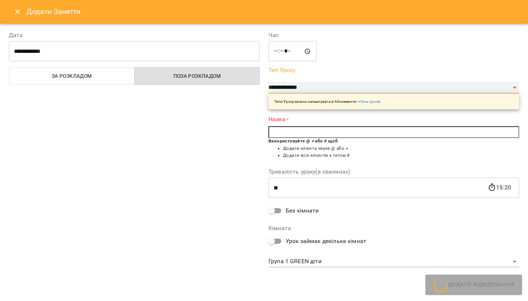
type input "**"
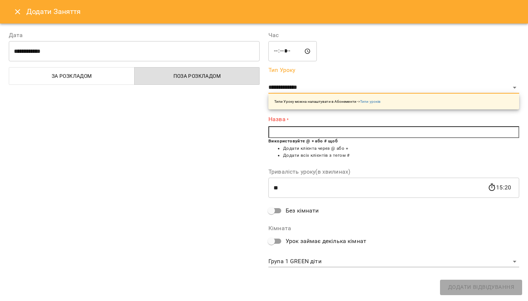
click at [285, 132] on input "text" at bounding box center [393, 132] width 251 height 12
type input "*"
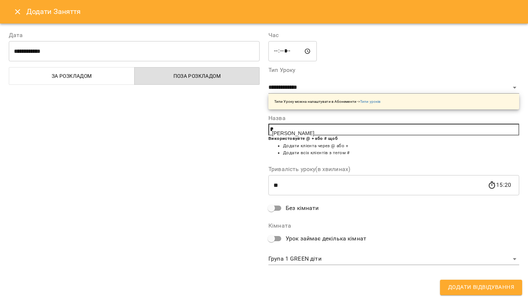
click at [305, 130] on span "[PERSON_NAME]" at bounding box center [293, 133] width 42 height 6
type input "**********"
click at [117, 81] on button "За розкладом" at bounding box center [72, 76] width 126 height 18
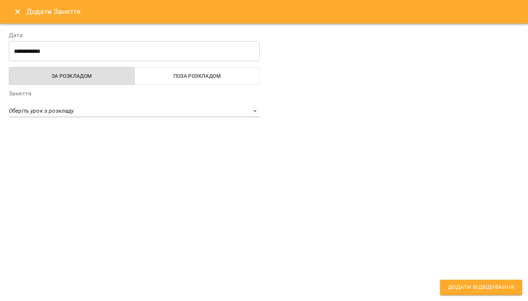
click at [150, 107] on body "**********" at bounding box center [264, 303] width 528 height 606
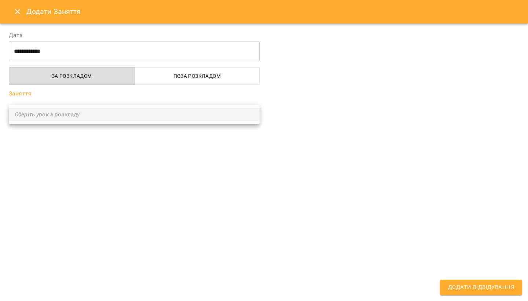
click at [143, 139] on div at bounding box center [264, 150] width 528 height 301
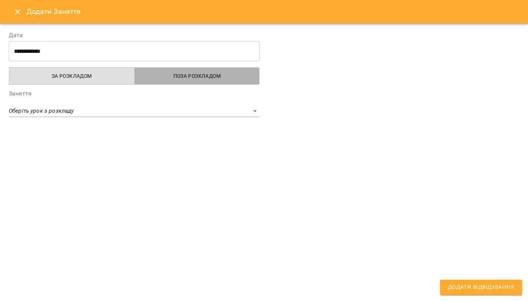
click at [176, 77] on span "Поза розкладом" at bounding box center [197, 75] width 117 height 9
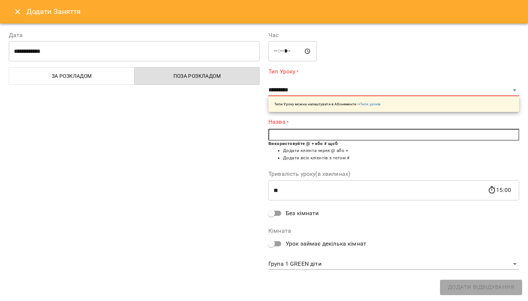
click at [106, 80] on span "За розкладом" at bounding box center [72, 75] width 117 height 9
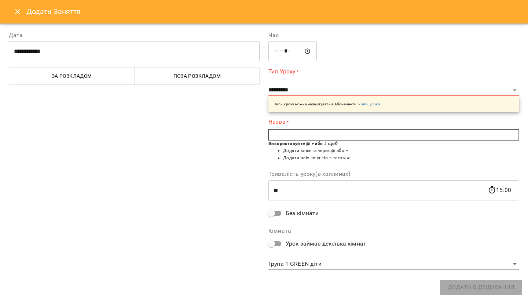
click at [283, 136] on input "text" at bounding box center [393, 135] width 251 height 12
click at [92, 79] on span "За розкладом" at bounding box center [72, 75] width 117 height 9
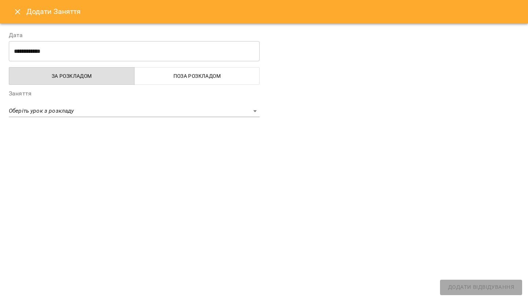
click at [106, 110] on body "**********" at bounding box center [264, 303] width 528 height 606
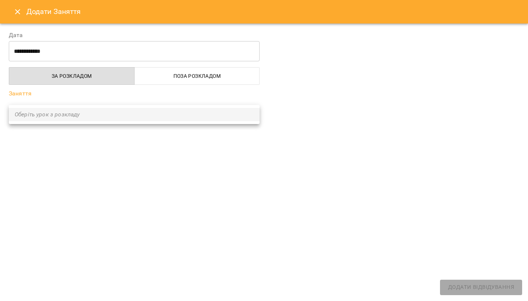
click at [115, 138] on div at bounding box center [264, 150] width 528 height 301
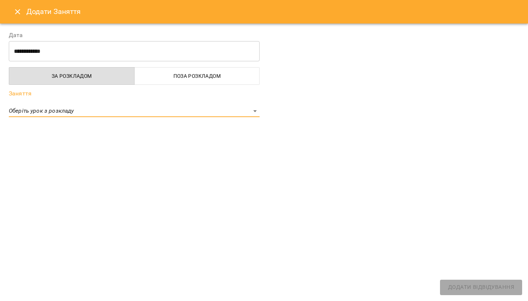
click at [192, 73] on span "Поза розкладом" at bounding box center [197, 75] width 117 height 9
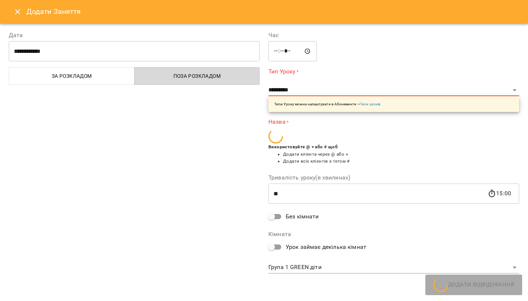
click at [192, 73] on span "Поза розкладом" at bounding box center [197, 75] width 117 height 9
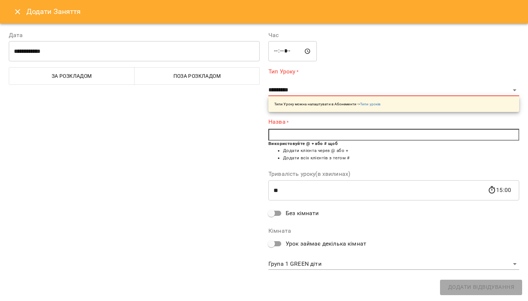
click at [307, 83] on div "**********" at bounding box center [393, 89] width 251 height 44
select select "**********"
type input "**"
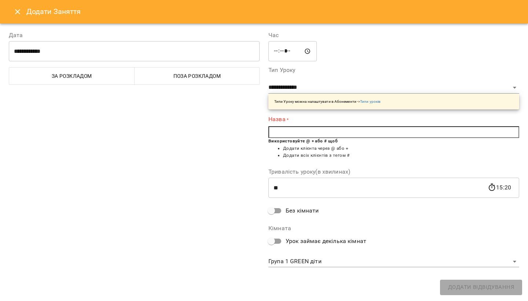
click at [295, 132] on input "text" at bounding box center [393, 132] width 251 height 12
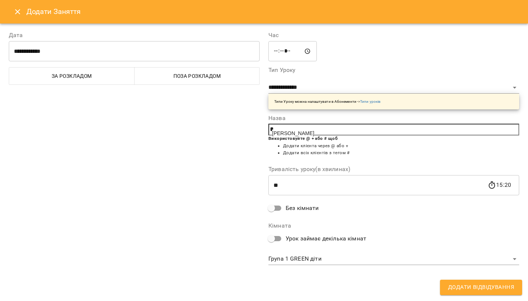
click at [314, 132] on span "[PERSON_NAME]" at bounding box center [293, 133] width 42 height 6
type input "**********"
click at [303, 256] on body "**********" at bounding box center [264, 303] width 528 height 606
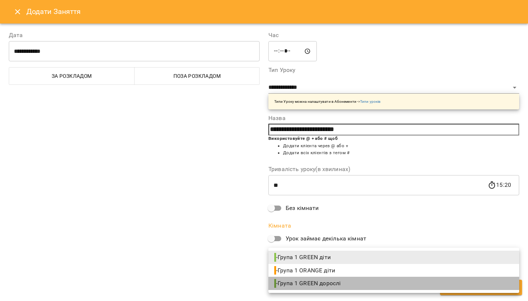
click at [309, 281] on span "- Група 1 GREEN дорослі" at bounding box center [308, 283] width 68 height 9
type input "**********"
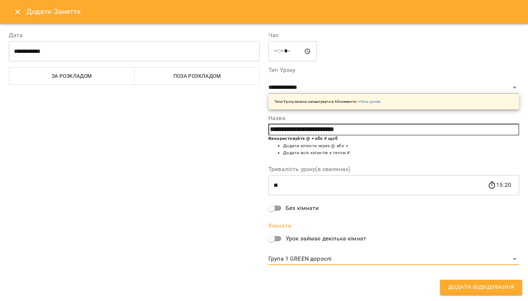
click at [475, 291] on span "Додати Відвідування" at bounding box center [481, 287] width 66 height 10
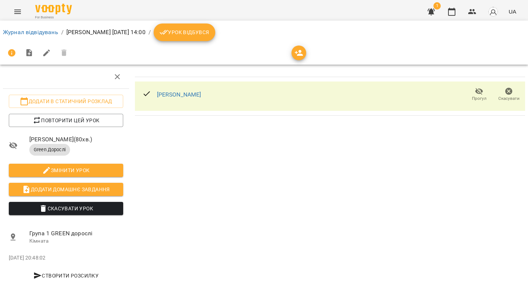
click at [21, 13] on icon "Menu" at bounding box center [17, 11] width 9 height 9
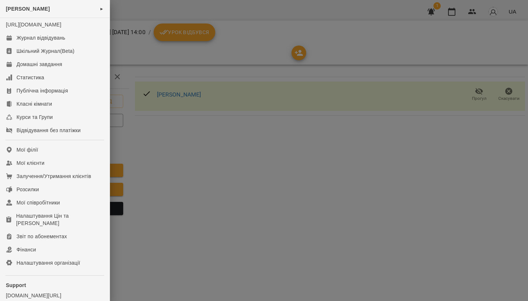
click at [247, 170] on div at bounding box center [264, 150] width 528 height 301
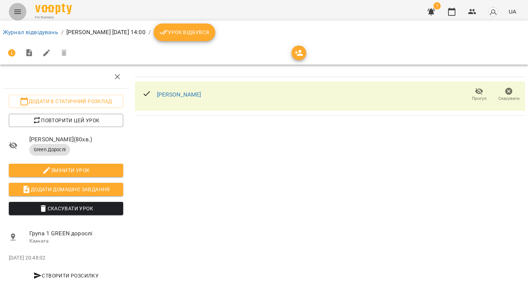
click at [16, 16] on icon "Menu" at bounding box center [17, 11] width 9 height 9
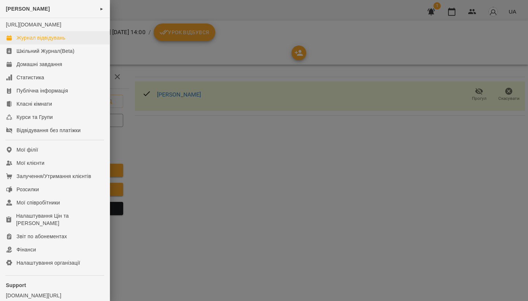
click at [34, 41] on div "Журнал відвідувань" at bounding box center [40, 37] width 49 height 7
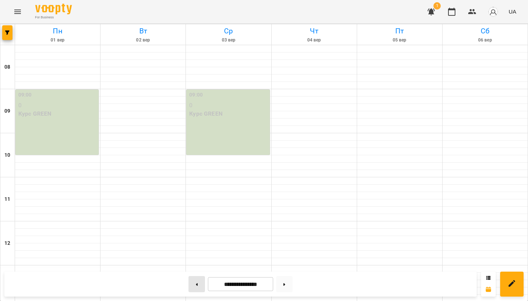
click at [195, 279] on button at bounding box center [196, 284] width 16 height 16
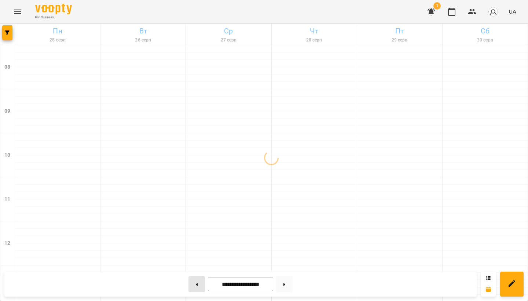
click at [195, 279] on button at bounding box center [196, 284] width 16 height 16
type input "**********"
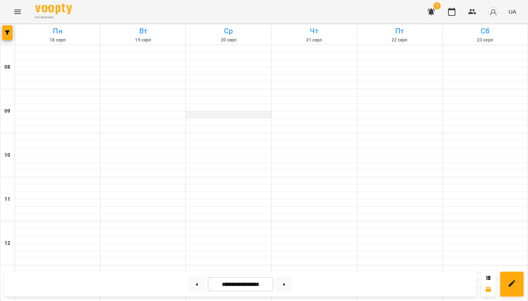
scroll to position [179, 0]
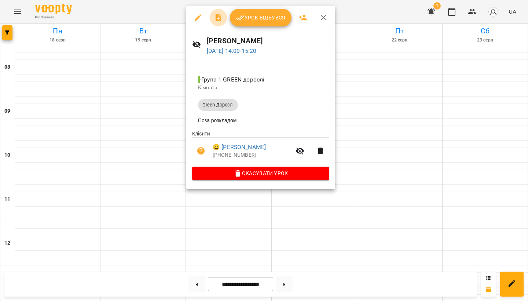
click at [218, 18] on icon "button" at bounding box center [218, 17] width 9 height 9
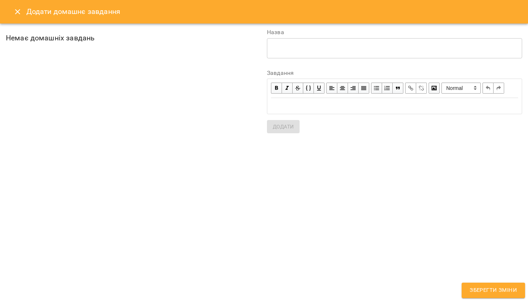
click at [22, 15] on icon "Close" at bounding box center [17, 11] width 9 height 9
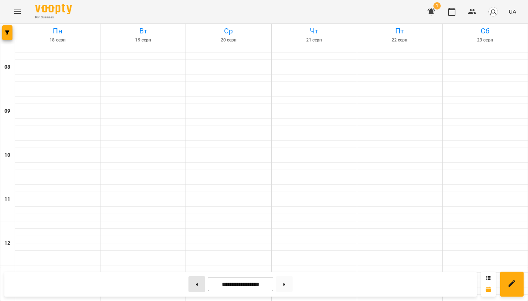
click at [192, 285] on button at bounding box center [196, 284] width 16 height 16
click at [287, 288] on button at bounding box center [284, 284] width 16 height 16
type input "**********"
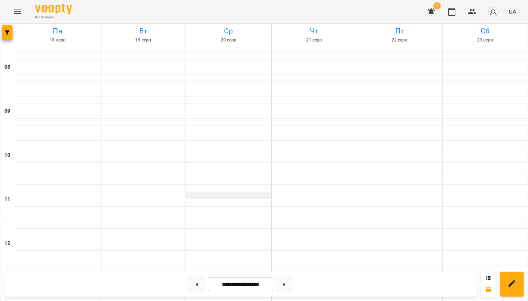
scroll to position [232, 0]
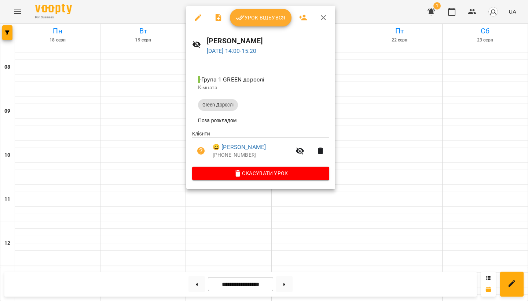
click at [302, 18] on icon "button" at bounding box center [303, 17] width 9 height 9
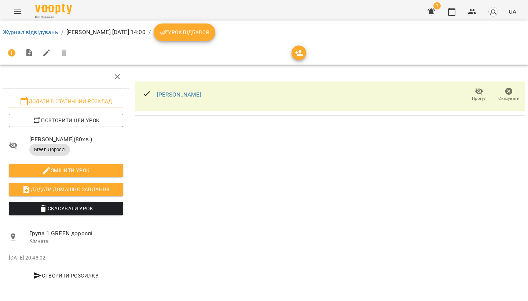
click at [13, 11] on icon "Menu" at bounding box center [17, 11] width 9 height 9
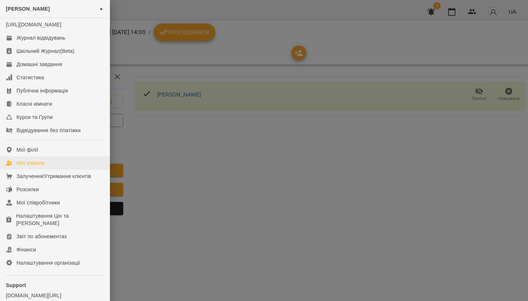
click at [43, 166] on div "Мої клієнти" at bounding box center [30, 162] width 28 height 7
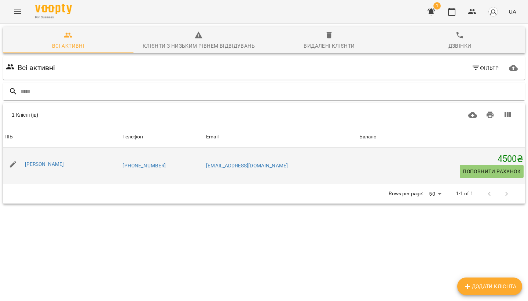
click at [103, 161] on div "[PERSON_NAME]" at bounding box center [62, 164] width 118 height 21
click at [53, 165] on link "[PERSON_NAME]" at bounding box center [44, 164] width 39 height 6
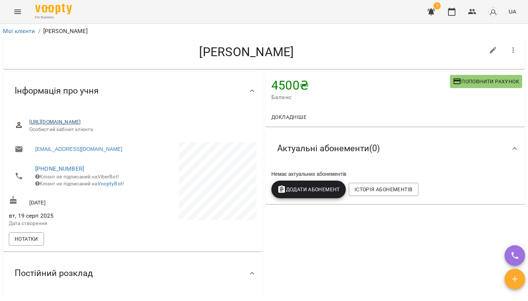
click at [80, 120] on link "[URL][DOMAIN_NAME]" at bounding box center [55, 122] width 52 height 6
click at [18, 19] on button "Menu" at bounding box center [18, 12] width 18 height 18
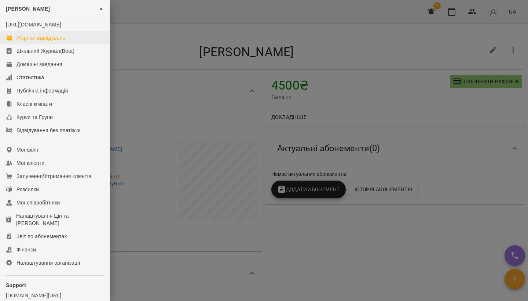
click at [52, 41] on div "Журнал відвідувань" at bounding box center [40, 37] width 49 height 7
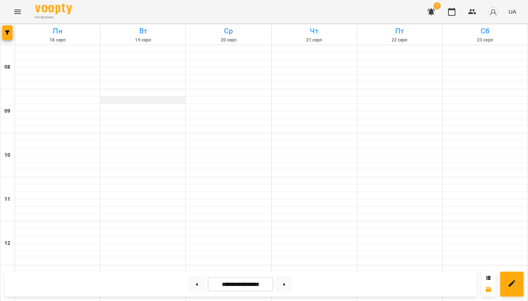
scroll to position [248, 0]
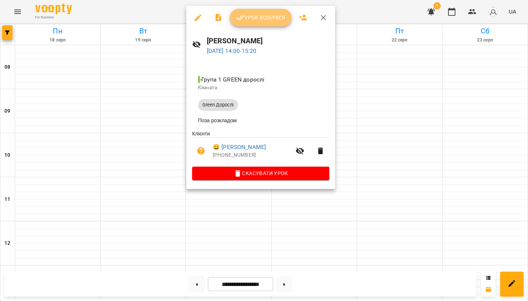
click at [259, 15] on span "Урок відбувся" at bounding box center [261, 17] width 50 height 9
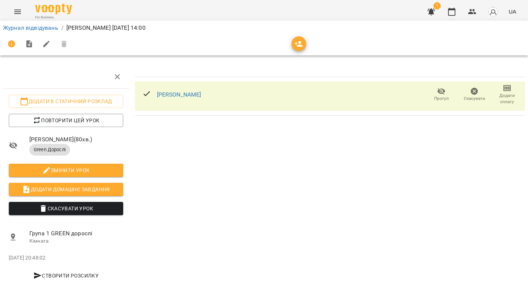
click at [507, 86] on icon "button" at bounding box center [506, 88] width 9 height 9
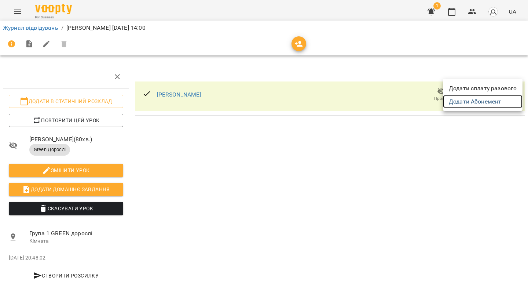
click at [489, 100] on link "Додати Абонемент" at bounding box center [483, 101] width 80 height 13
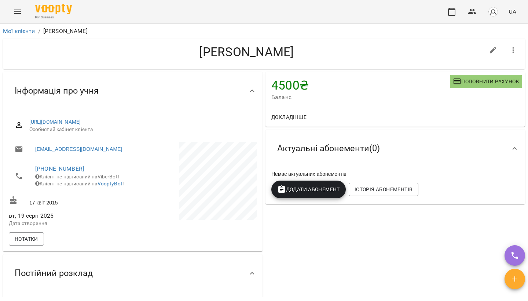
click at [303, 190] on span "Додати Абонемент" at bounding box center [308, 189] width 63 height 9
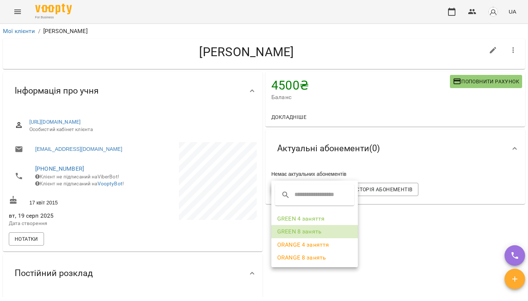
click at [300, 232] on li "GREEN 8 занять" at bounding box center [314, 231] width 86 height 13
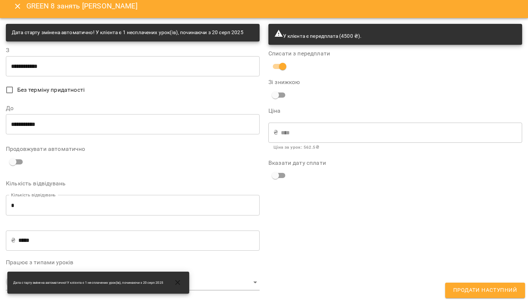
scroll to position [5, 0]
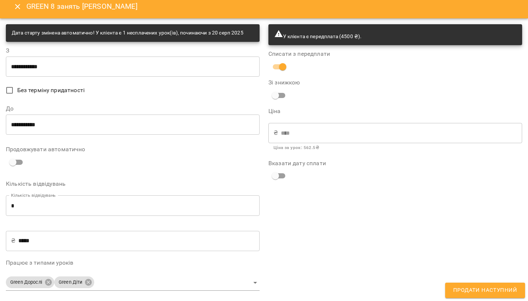
click at [27, 70] on input "**********" at bounding box center [133, 66] width 254 height 21
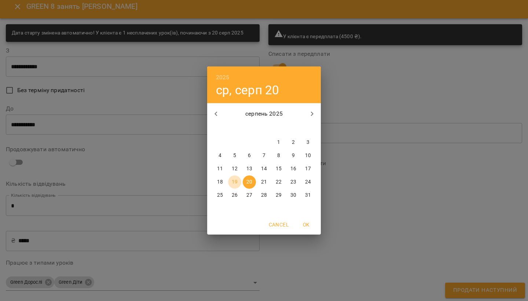
click at [235, 184] on p "19" at bounding box center [235, 181] width 6 height 7
type input "**********"
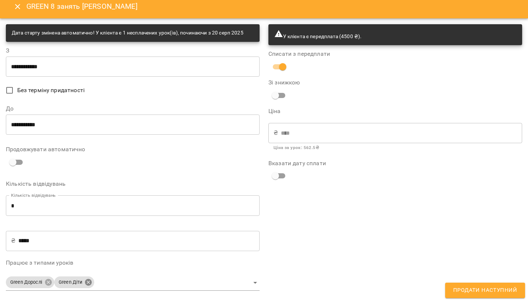
click at [88, 280] on body "**********" at bounding box center [264, 162] width 528 height 324
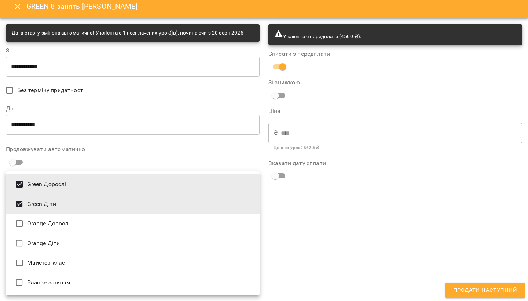
type input "**********"
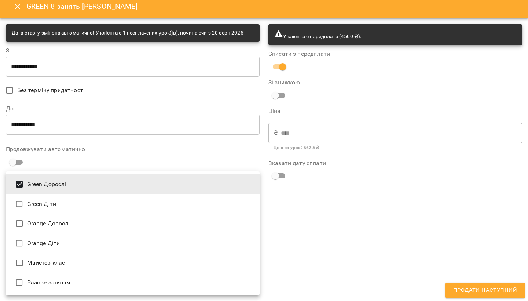
click at [302, 195] on div at bounding box center [264, 150] width 528 height 301
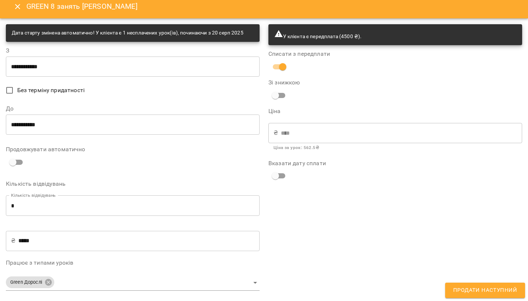
click at [195, 27] on div "Дата старту змінена автоматично! У клієнта є 1 несплачених урок(ів), починаючи …" at bounding box center [128, 32] width 232 height 13
click at [16, 66] on input "**********" at bounding box center [133, 66] width 254 height 21
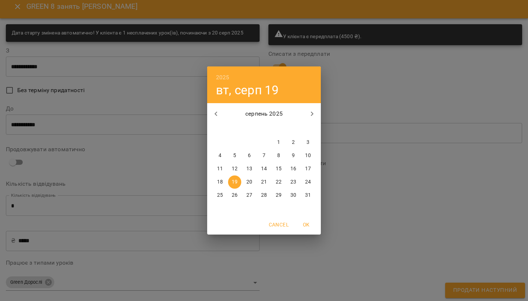
click at [250, 183] on p "20" at bounding box center [249, 181] width 6 height 7
type input "**********"
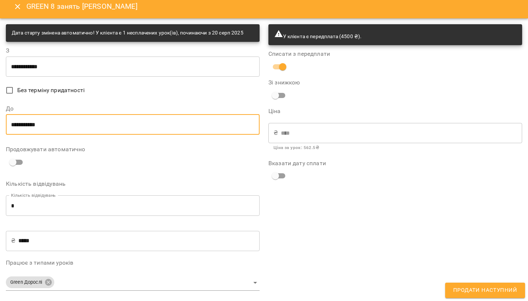
click at [17, 127] on input "**********" at bounding box center [133, 124] width 254 height 21
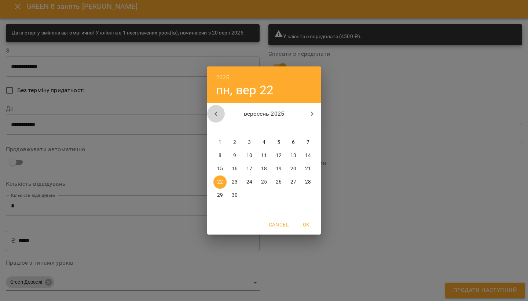
click at [217, 117] on icon "button" at bounding box center [215, 113] width 9 height 9
click at [312, 115] on icon "button" at bounding box center [311, 113] width 9 height 9
click at [390, 112] on div "2025 пн, вер 22 вересень 2025 пн вт ср чт пт сб нд 1 2 3 4 5 6 7 8 9 10 11 12 1…" at bounding box center [264, 150] width 528 height 301
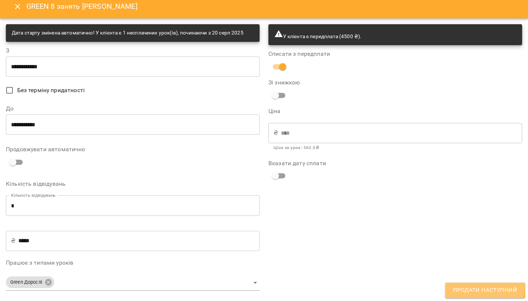
click at [469, 288] on span "Продати наступний" at bounding box center [485, 290] width 64 height 10
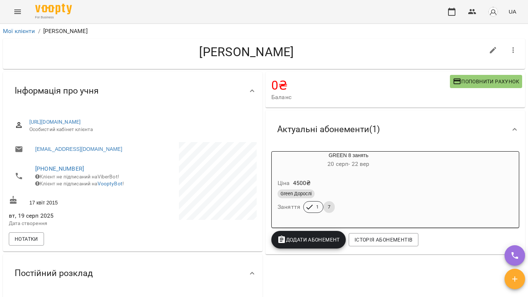
scroll to position [0, 0]
click at [19, 8] on icon "Menu" at bounding box center [17, 11] width 9 height 9
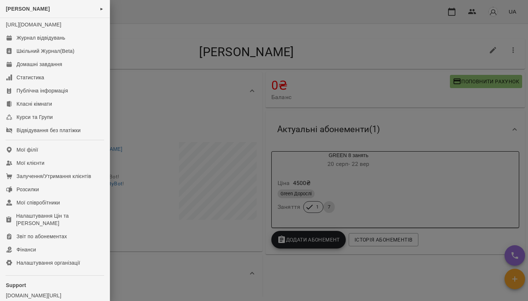
click at [217, 97] on div at bounding box center [264, 150] width 528 height 301
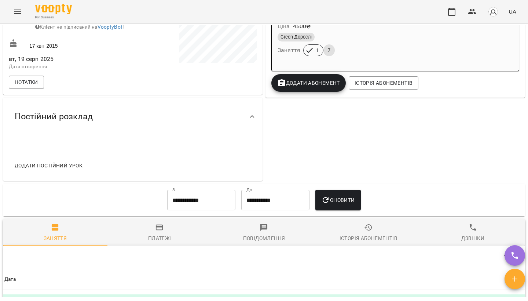
scroll to position [165, 0]
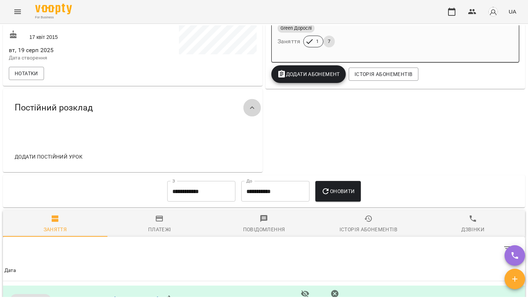
click at [252, 112] on icon at bounding box center [252, 107] width 9 height 9
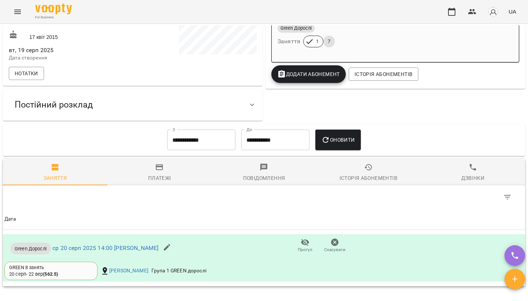
click at [250, 109] on icon at bounding box center [252, 104] width 9 height 9
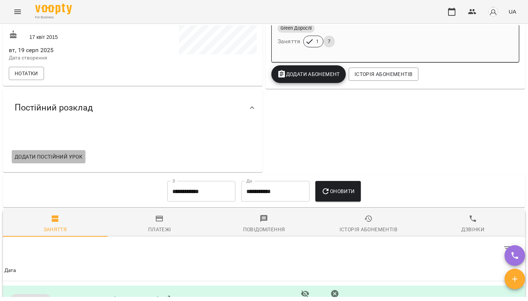
click at [54, 161] on span "Додати постійний урок" at bounding box center [49, 156] width 68 height 9
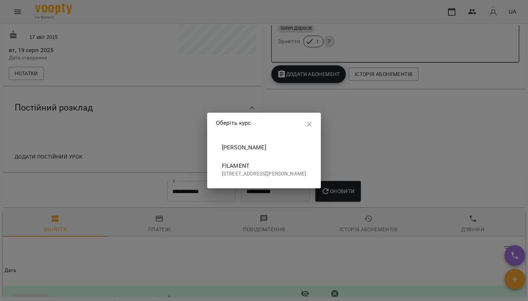
click at [222, 164] on span "Filament" at bounding box center [264, 165] width 84 height 9
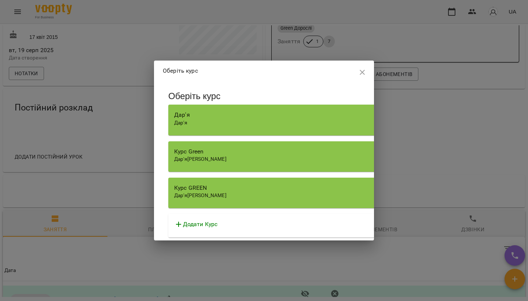
click at [274, 163] on div "Курс Green Дар'я Дмитро" at bounding box center [377, 156] width 418 height 30
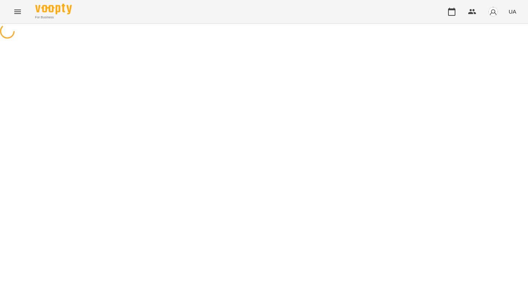
select select "********"
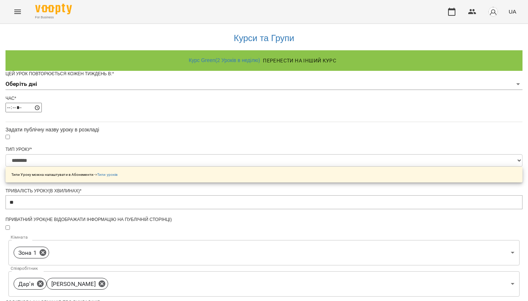
scroll to position [213, 0]
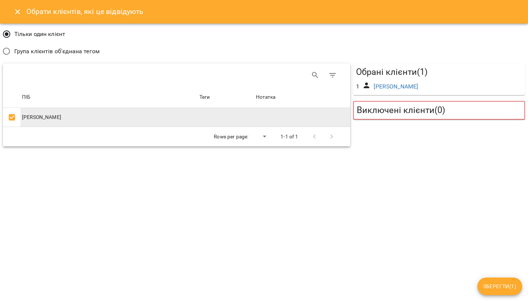
click at [17, 10] on icon "Close" at bounding box center [17, 11] width 9 height 9
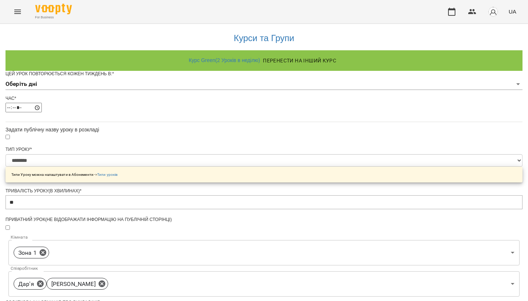
scroll to position [40, 0]
click at [42, 103] on input "*****" at bounding box center [23, 108] width 36 height 10
type input "*****"
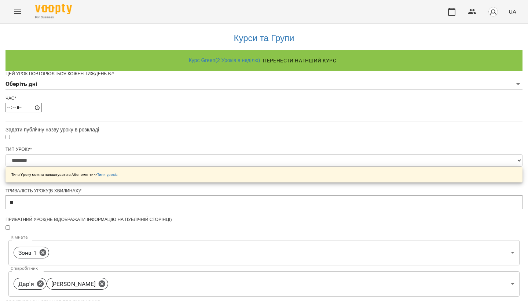
click at [180, 133] on div at bounding box center [263, 137] width 517 height 8
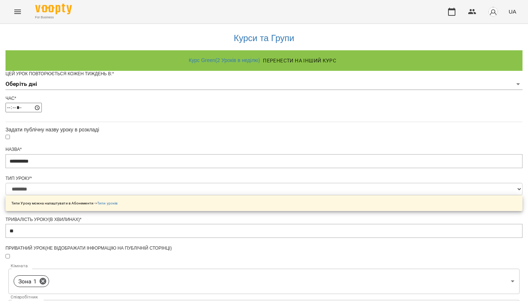
scroll to position [78, 0]
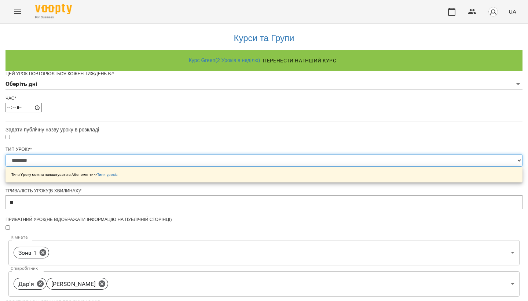
select select "**********"
type input "**"
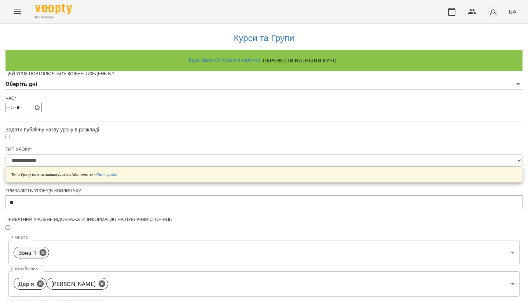
click at [37, 248] on p "Зона 1" at bounding box center [27, 252] width 18 height 9
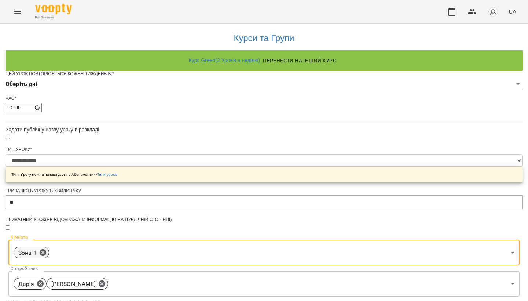
scroll to position [217, 0]
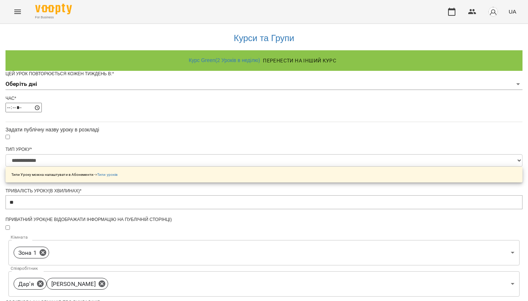
type input "**"
click at [427, 142] on div "**********" at bounding box center [263, 246] width 517 height 449
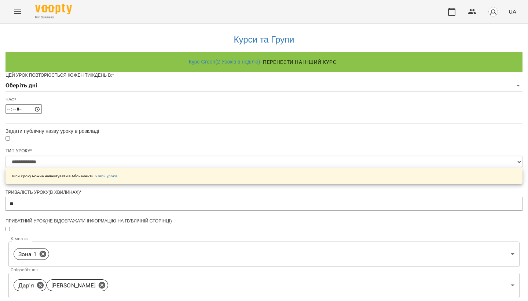
scroll to position [0, 0]
click at [240, 98] on body "**********" at bounding box center [264, 235] width 528 height 471
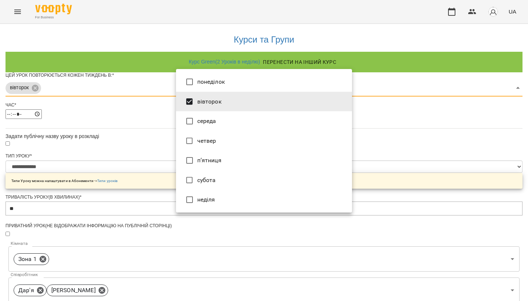
type input "***"
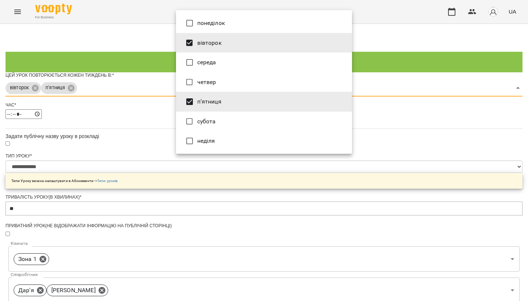
click at [399, 143] on div at bounding box center [264, 150] width 528 height 301
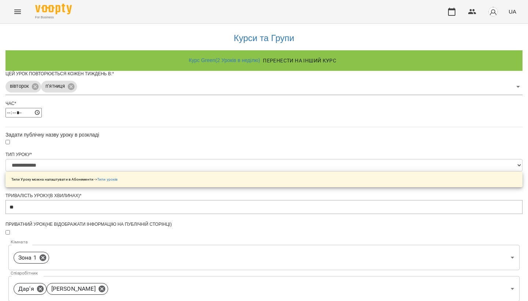
scroll to position [268, 0]
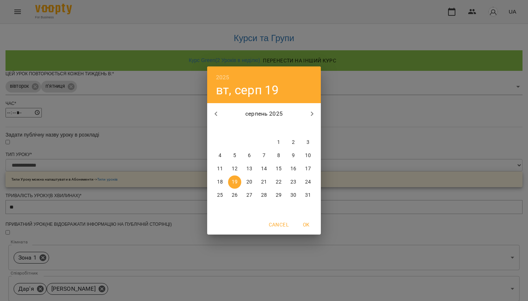
click at [311, 115] on icon "button" at bounding box center [311, 113] width 9 height 9
click at [218, 177] on button "22" at bounding box center [219, 181] width 13 height 13
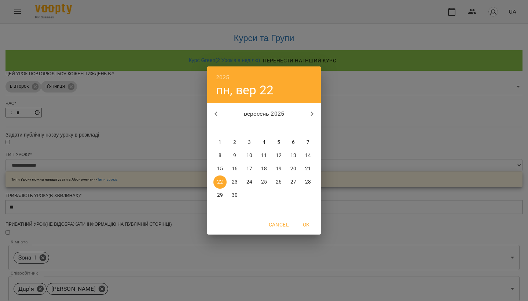
click at [235, 168] on p "16" at bounding box center [235, 168] width 6 height 7
type input "**********"
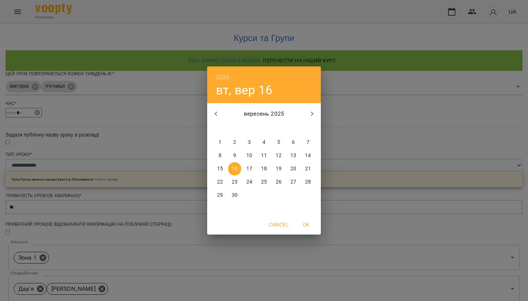
click at [382, 76] on div "2025 вт, вер 16 вересень 2025 пн вт ср чт пт сб нд 1 2 3 4 5 6 7 8 9 10 11 12 1…" at bounding box center [264, 150] width 528 height 301
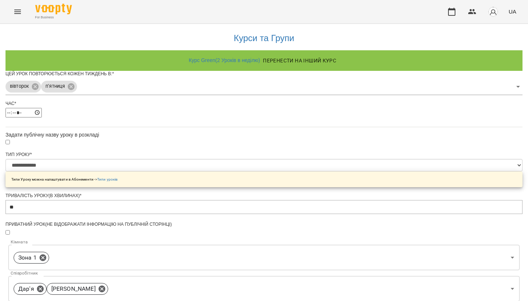
scroll to position [242, 0]
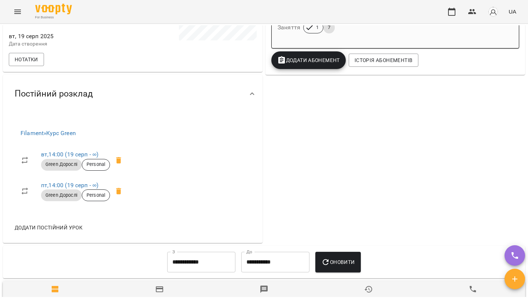
scroll to position [173, 0]
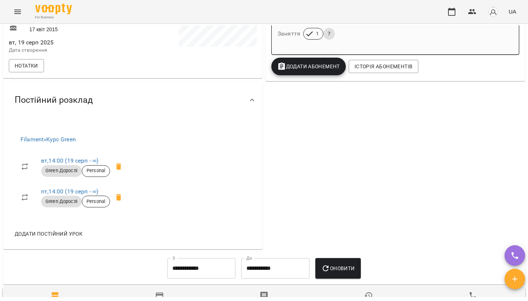
click at [16, 7] on icon "Menu" at bounding box center [17, 11] width 9 height 9
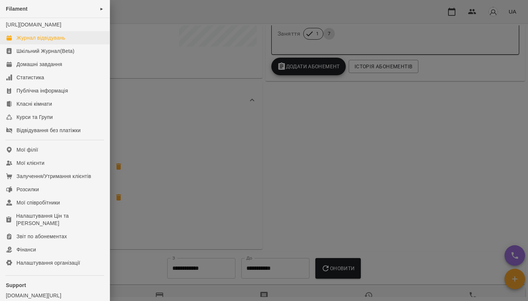
click at [45, 41] on div "Журнал відвідувань" at bounding box center [40, 37] width 49 height 7
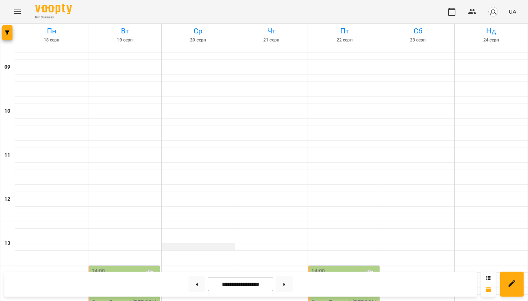
scroll to position [129, 0]
click at [14, 10] on icon "Menu" at bounding box center [17, 12] width 7 height 4
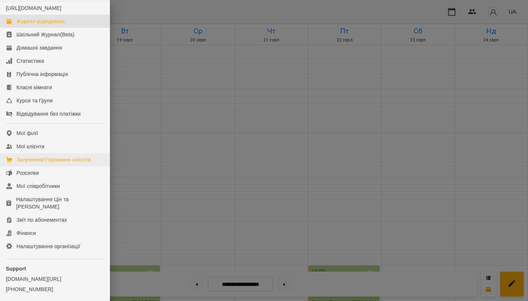
scroll to position [15, 0]
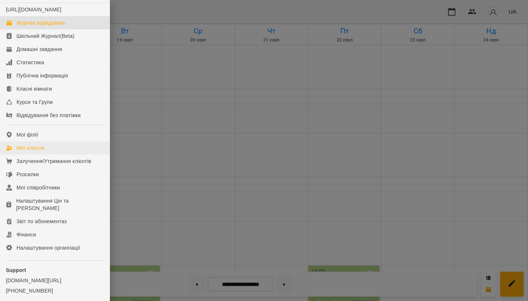
click at [36, 151] on div "Мої клієнти" at bounding box center [30, 147] width 28 height 7
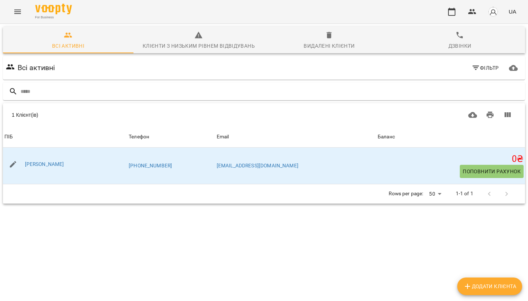
click at [476, 286] on span "Додати клієнта" at bounding box center [489, 285] width 53 height 9
select select "**"
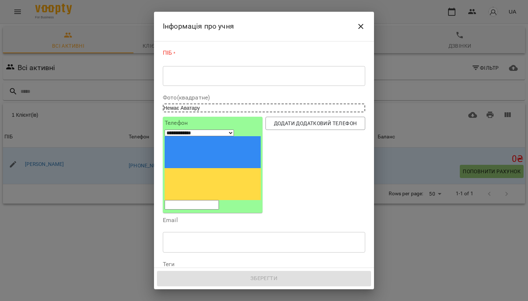
click at [205, 69] on div "* ​" at bounding box center [264, 76] width 202 height 20
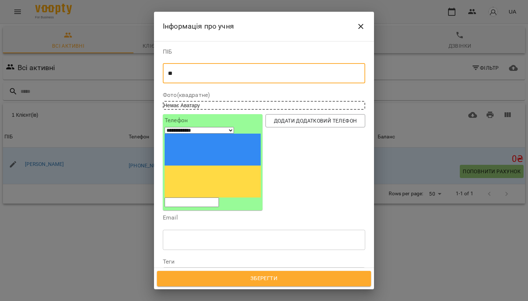
type textarea "*"
type textarea "**********"
click at [187, 138] on div "**********" at bounding box center [213, 161] width 96 height 89
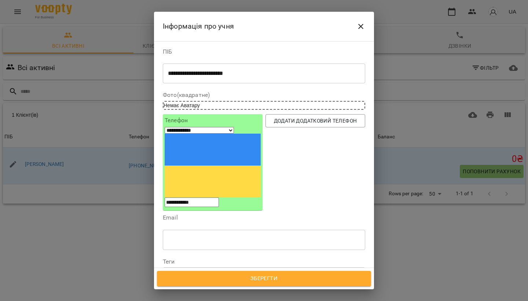
type input "**********"
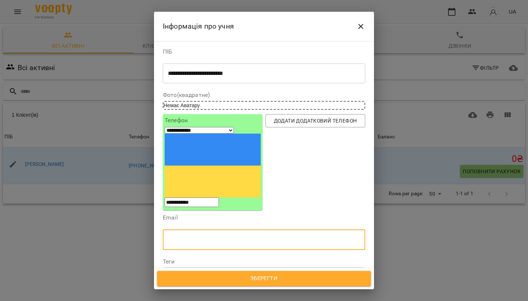
type input "**********"
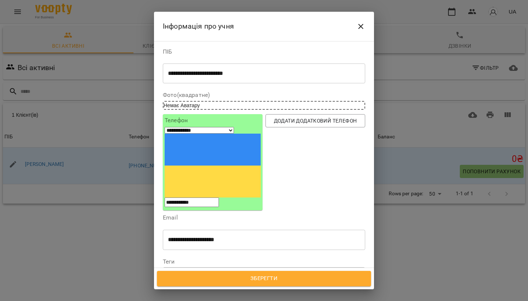
scroll to position [23, 0]
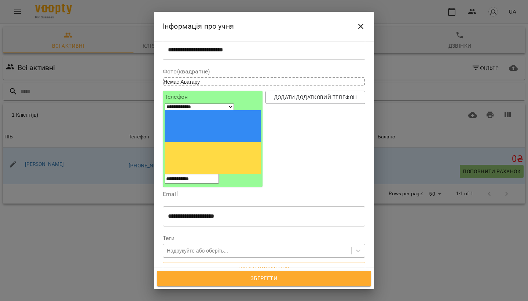
click at [209, 244] on div "Надрукуйте або оберіть..." at bounding box center [257, 250] width 188 height 12
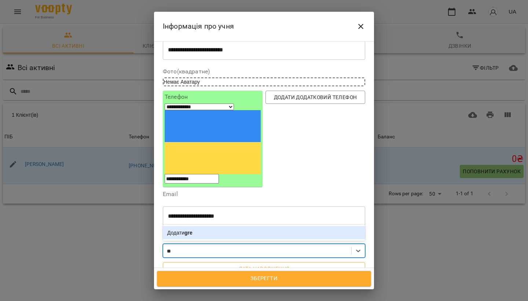
type input "*"
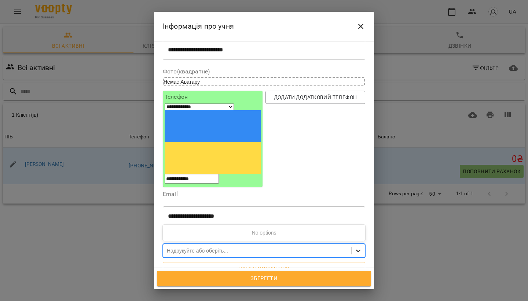
click at [355, 247] on icon at bounding box center [357, 250] width 7 height 7
click at [356, 247] on icon at bounding box center [357, 250] width 7 height 7
click at [360, 247] on icon at bounding box center [357, 250] width 7 height 7
click at [360, 250] on icon at bounding box center [358, 251] width 4 height 3
click at [258, 226] on div "No options" at bounding box center [264, 232] width 202 height 13
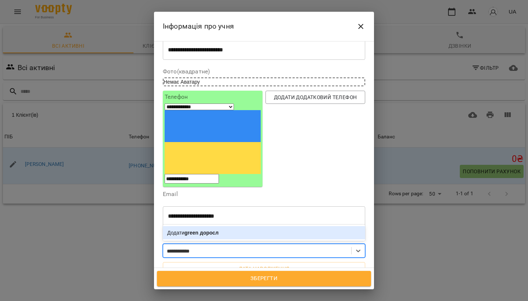
type input "**********"
click at [231, 226] on div "Додати green дорослі" at bounding box center [264, 232] width 202 height 13
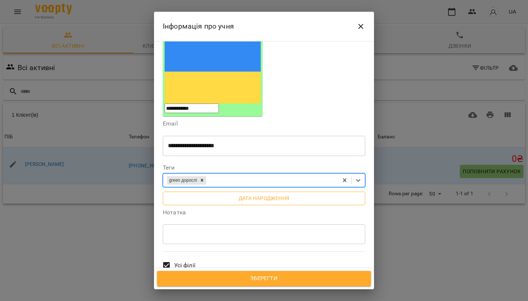
scroll to position [99, 0]
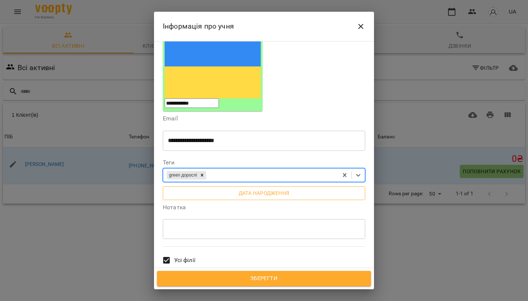
click at [250, 188] on span "Дата народження" at bounding box center [264, 192] width 191 height 9
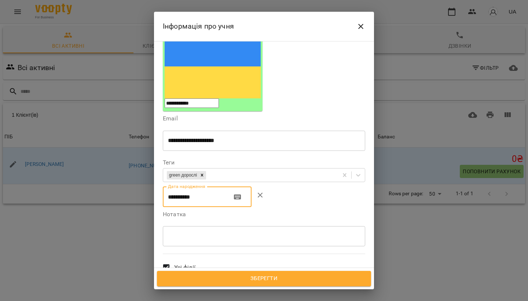
click at [183, 186] on input "**********" at bounding box center [194, 196] width 63 height 21
click at [198, 186] on input "**********" at bounding box center [194, 196] width 63 height 21
type input "**********"
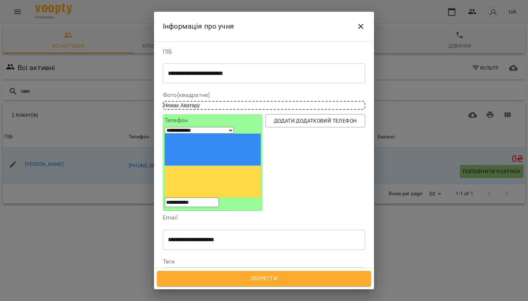
scroll to position [0, 0]
click at [231, 274] on span "Зберегти" at bounding box center [264, 278] width 198 height 10
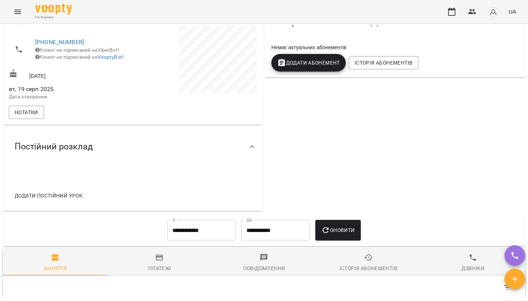
scroll to position [140, 0]
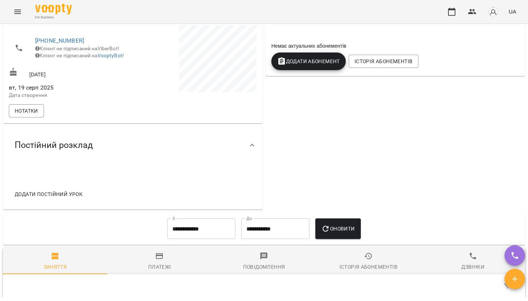
click at [49, 198] on span "Додати постійний урок" at bounding box center [49, 193] width 68 height 9
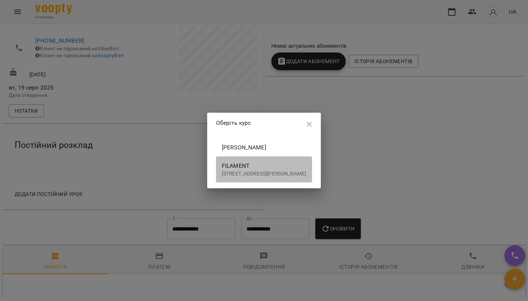
click at [222, 173] on p "[STREET_ADDRESS][PERSON_NAME]" at bounding box center [264, 173] width 84 height 7
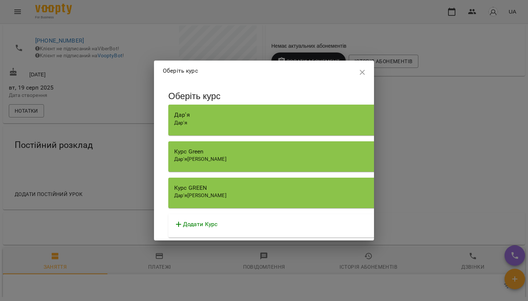
click at [263, 149] on div "Курс Green" at bounding box center [377, 151] width 406 height 9
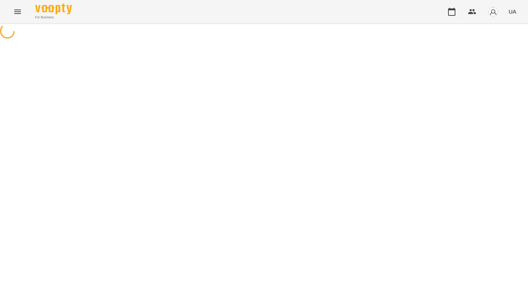
select select "********"
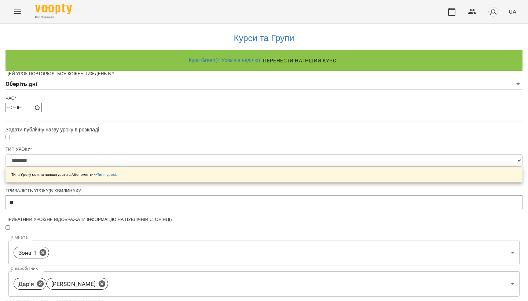
scroll to position [217, 0]
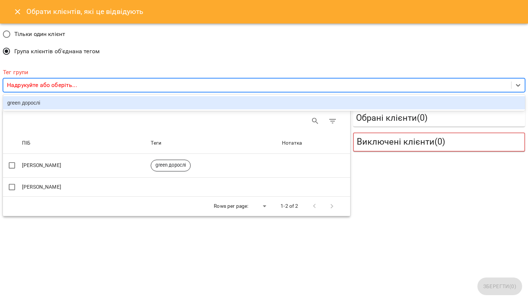
click at [29, 87] on p "Надрукуйте або оберіть..." at bounding box center [42, 85] width 70 height 9
click at [32, 101] on div "green дорослі" at bounding box center [264, 102] width 522 height 13
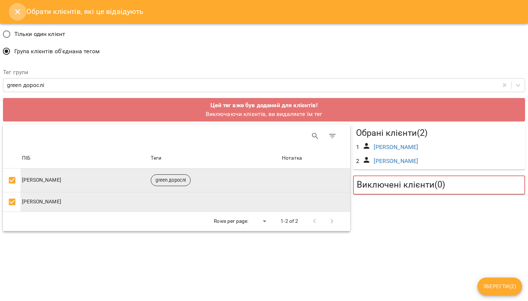
click at [22, 9] on button "Close" at bounding box center [18, 12] width 18 height 18
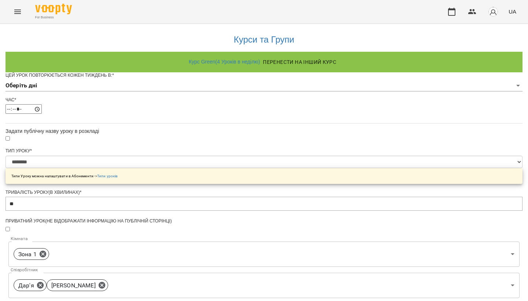
scroll to position [0, 0]
click at [19, 13] on icon "Menu" at bounding box center [17, 11] width 9 height 9
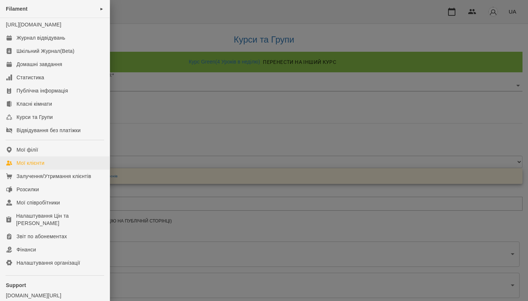
click at [37, 169] on link "Мої клієнти" at bounding box center [55, 162] width 110 height 13
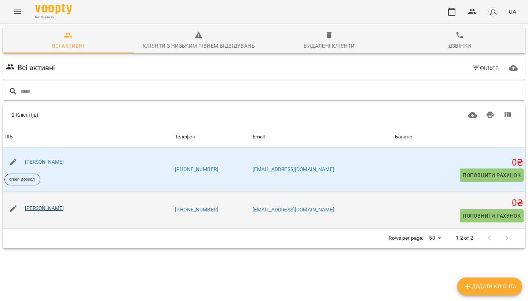
click at [43, 210] on link "[PERSON_NAME]" at bounding box center [44, 208] width 39 height 6
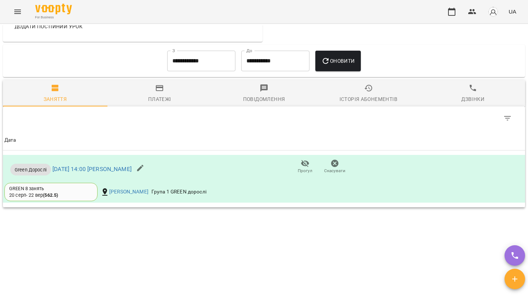
scroll to position [389, 0]
click at [144, 168] on icon "button" at bounding box center [140, 168] width 7 height 7
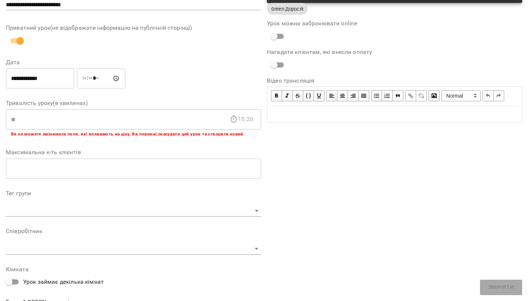
scroll to position [58, 0]
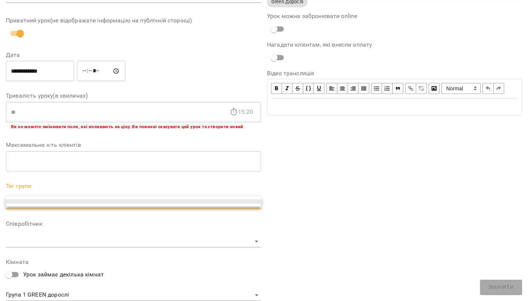
click at [44, 199] on body "**********" at bounding box center [264, 145] width 528 height 291
click at [47, 192] on div at bounding box center [264, 150] width 528 height 301
click at [30, 201] on body "**********" at bounding box center [264, 145] width 528 height 291
click at [30, 201] on li at bounding box center [133, 201] width 255 height 4
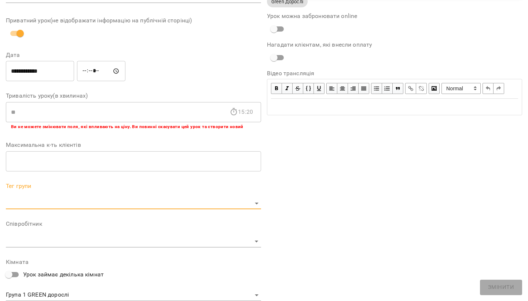
click at [30, 201] on li at bounding box center [101, 201] width 191 height 3
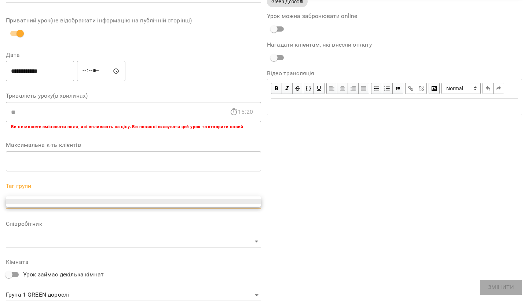
click at [39, 203] on body "**********" at bounding box center [264, 145] width 528 height 291
click at [137, 199] on ul at bounding box center [133, 201] width 255 height 10
click at [128, 19] on div at bounding box center [264, 150] width 528 height 301
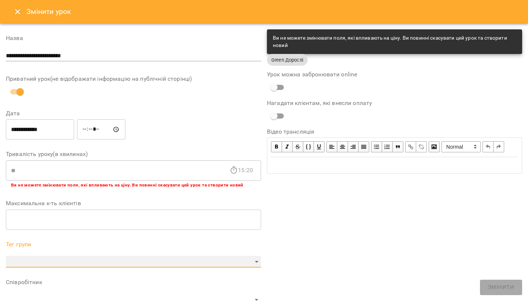
scroll to position [0, 0]
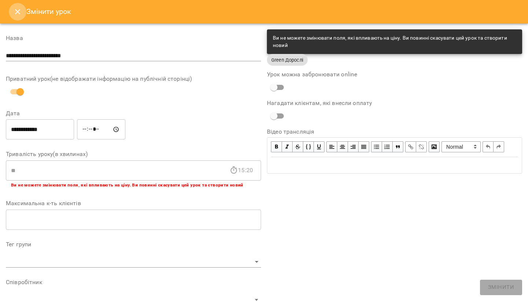
click at [17, 10] on icon "Close" at bounding box center [17, 11] width 9 height 9
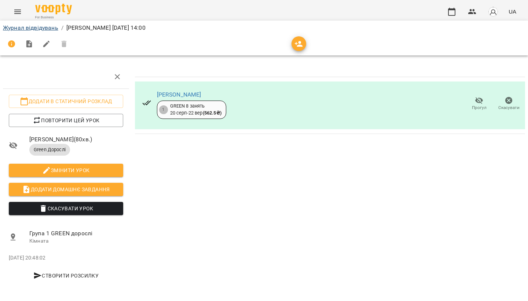
click at [32, 26] on link "Журнал відвідувань" at bounding box center [30, 27] width 55 height 7
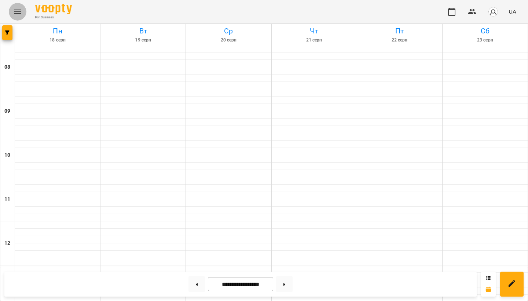
click at [20, 8] on icon "Menu" at bounding box center [17, 11] width 9 height 9
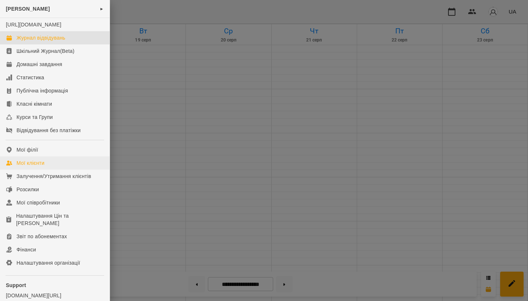
click at [26, 166] on div "Мої клієнти" at bounding box center [30, 162] width 28 height 7
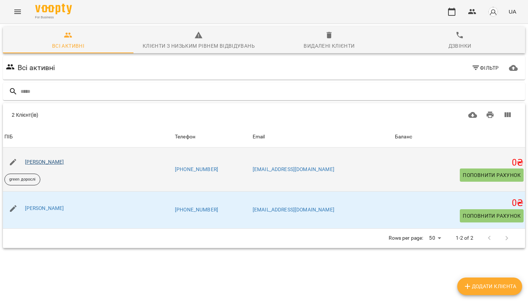
click at [49, 162] on link "[PERSON_NAME]" at bounding box center [44, 162] width 39 height 6
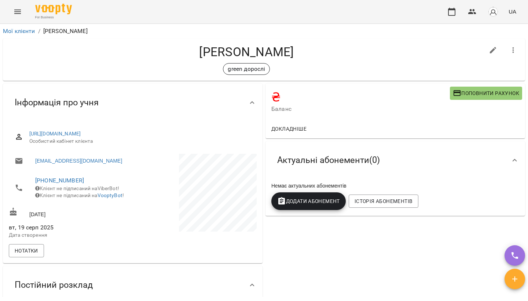
click at [494, 45] on button "button" at bounding box center [493, 50] width 18 height 18
select select "**"
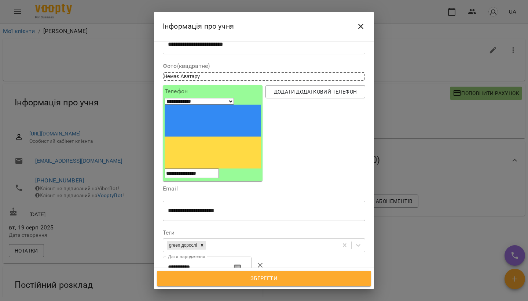
scroll to position [32, 0]
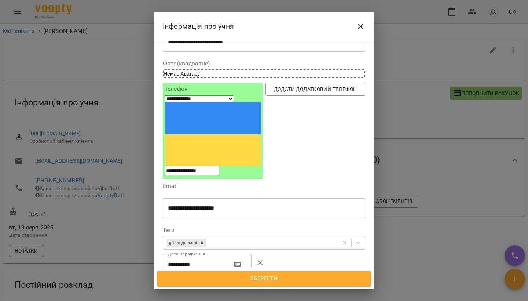
click at [363, 27] on icon "Close" at bounding box center [360, 26] width 9 height 9
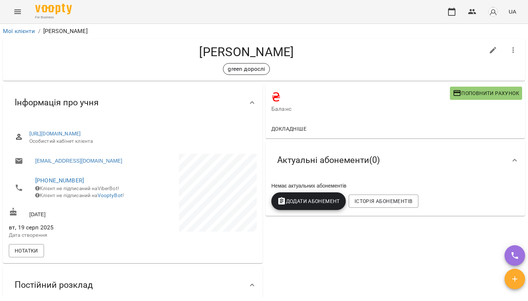
click at [18, 8] on icon "Menu" at bounding box center [17, 11] width 9 height 9
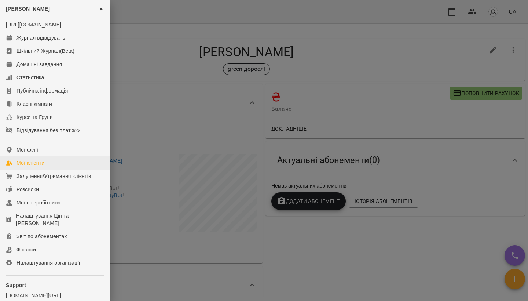
click at [27, 166] on div "Мої клієнти" at bounding box center [30, 162] width 28 height 7
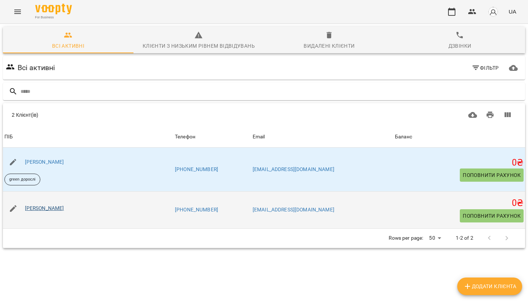
click at [52, 208] on link "[PERSON_NAME]" at bounding box center [44, 208] width 39 height 6
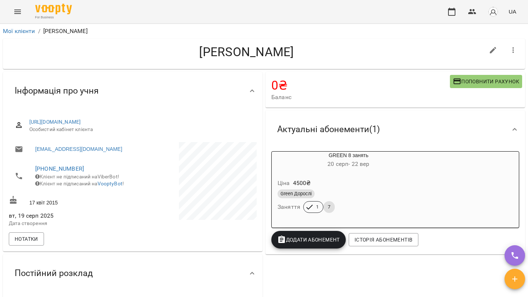
click at [490, 48] on icon "button" at bounding box center [493, 50] width 9 height 9
select select "**"
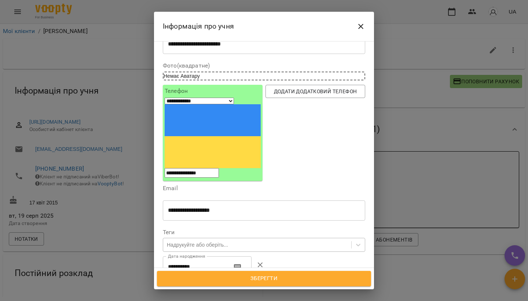
scroll to position [30, 0]
click at [220, 240] on div "Надрукуйте або оберіть..." at bounding box center [197, 243] width 61 height 7
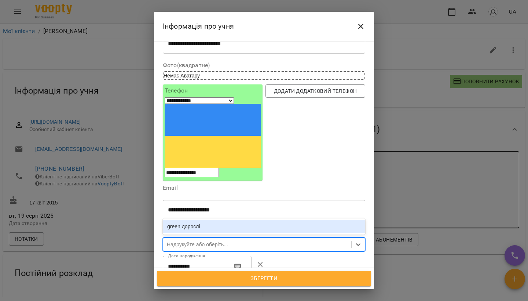
click at [217, 220] on div "green дорослі" at bounding box center [264, 226] width 202 height 13
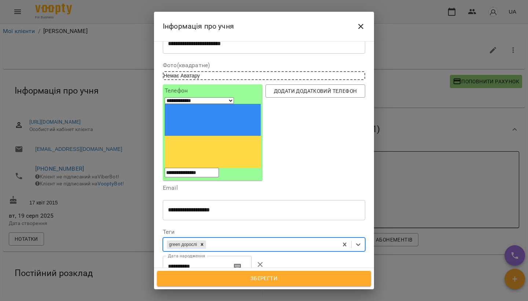
click at [248, 283] on button "Зберегти" at bounding box center [264, 277] width 214 height 15
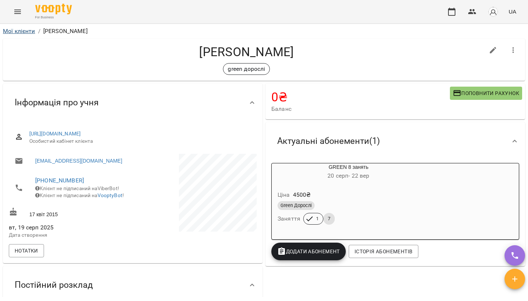
click at [26, 33] on link "Мої клієнти" at bounding box center [19, 30] width 32 height 7
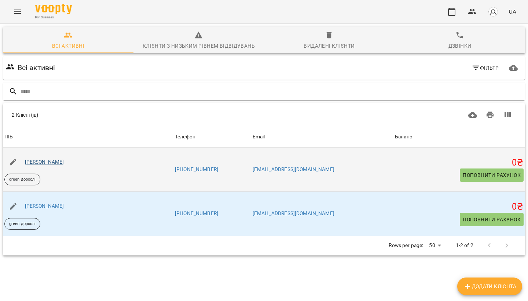
click at [64, 159] on link "[PERSON_NAME]" at bounding box center [44, 162] width 39 height 6
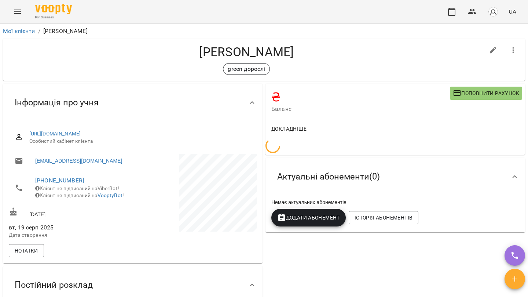
click at [475, 92] on span "Поповнити рахунок" at bounding box center [486, 93] width 66 height 9
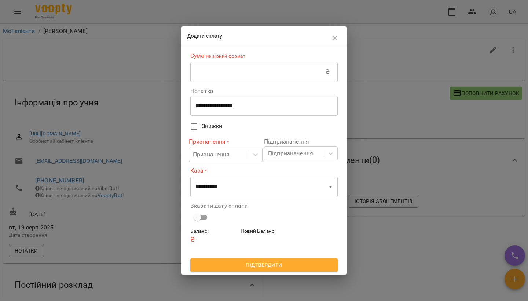
click at [225, 73] on input "text" at bounding box center [257, 72] width 135 height 21
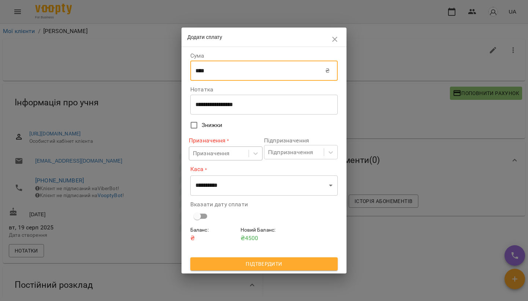
type input "****"
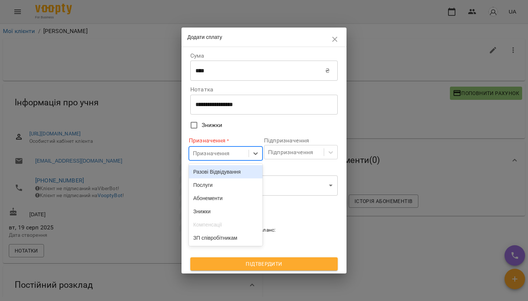
click at [215, 155] on div "Призначення" at bounding box center [211, 153] width 37 height 9
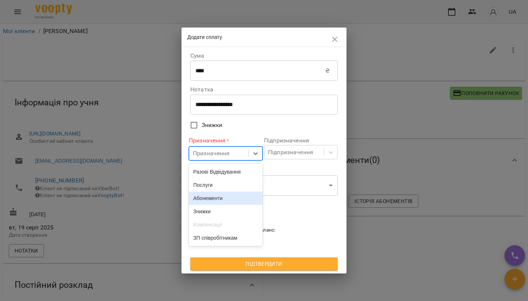
click at [208, 203] on div "Абонементи" at bounding box center [226, 197] width 74 height 13
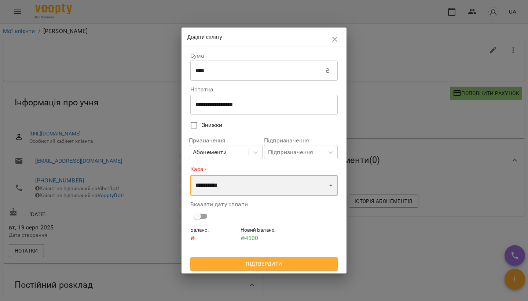
select select "****"
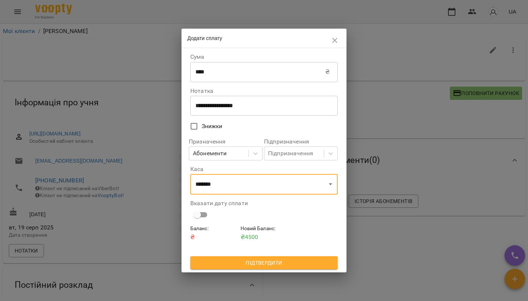
click at [233, 262] on span "Підтвердити" at bounding box center [264, 262] width 136 height 9
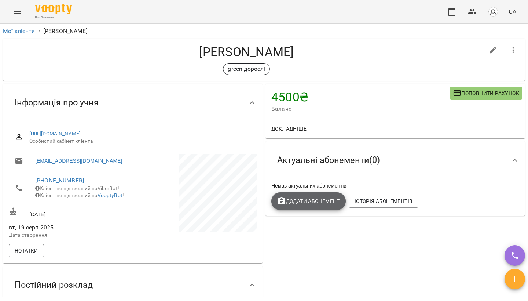
click at [316, 199] on span "Додати Абонемент" at bounding box center [308, 200] width 63 height 9
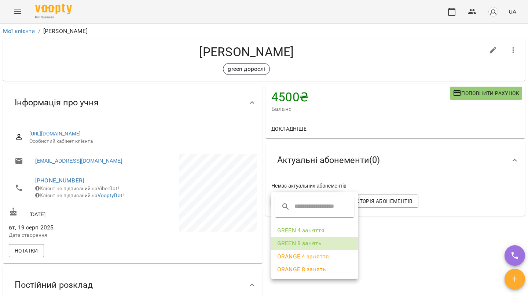
click at [295, 240] on li "GREEN 8 занять" at bounding box center [314, 242] width 86 height 13
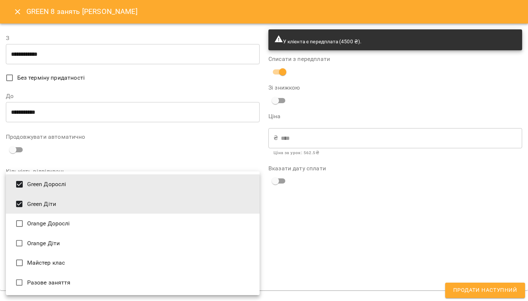
click at [86, 268] on body "For Business UA Мої клієнти / Антонова Софія Олексіївна Антонова Софія Олексіїв…" at bounding box center [264, 162] width 528 height 324
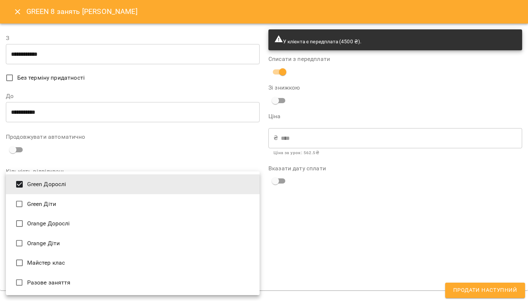
type input "**********"
click at [335, 232] on div at bounding box center [264, 150] width 528 height 301
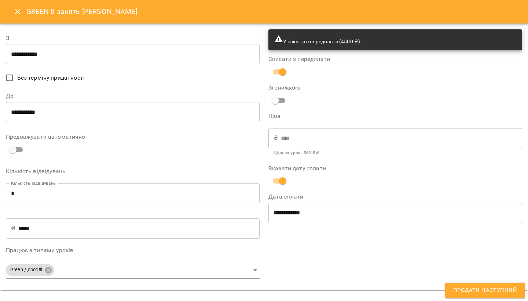
click at [473, 291] on span "Продати наступний" at bounding box center [485, 290] width 64 height 10
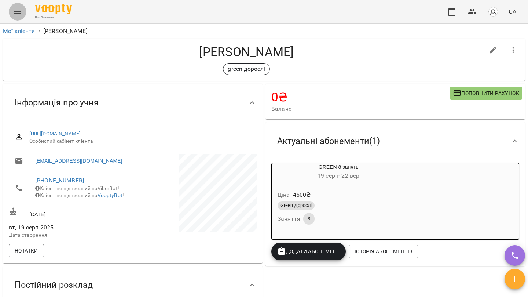
click at [19, 12] on icon "Menu" at bounding box center [17, 11] width 9 height 9
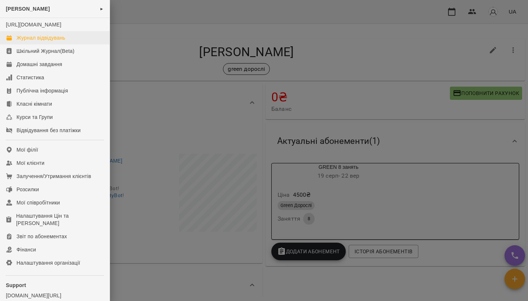
click at [29, 41] on div "Журнал відвідувань" at bounding box center [40, 37] width 49 height 7
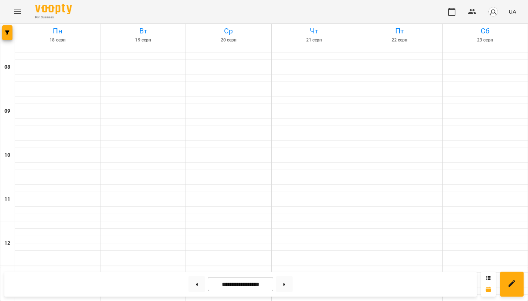
scroll to position [218, 0]
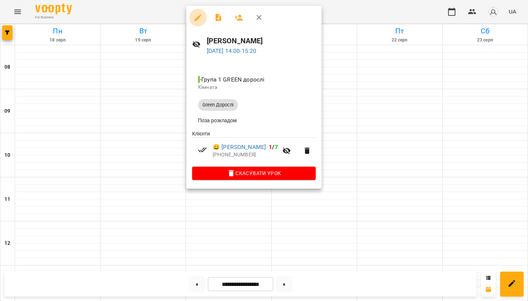
click at [202, 19] on button "button" at bounding box center [198, 18] width 18 height 18
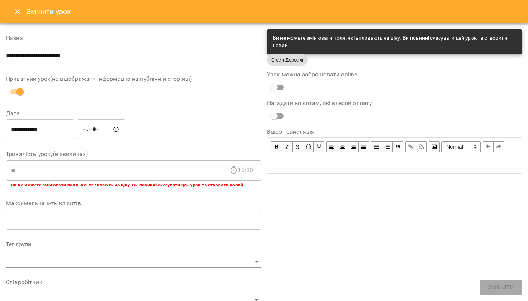
click at [17, 15] on icon "Close" at bounding box center [17, 11] width 9 height 9
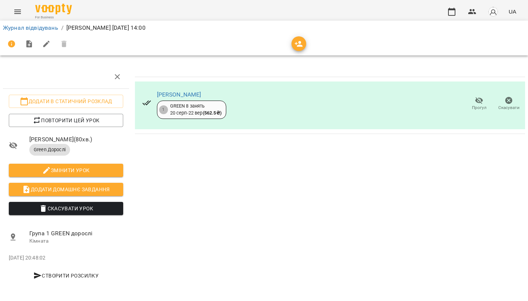
click at [14, 8] on icon "Menu" at bounding box center [17, 11] width 9 height 9
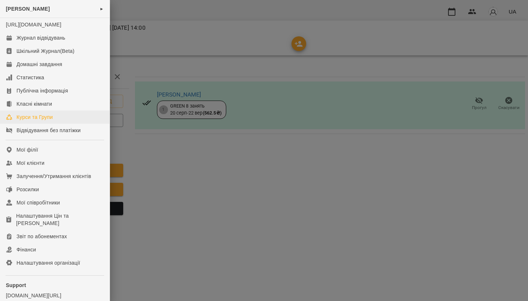
click at [31, 120] on link "Курси та Групи" at bounding box center [55, 116] width 110 height 13
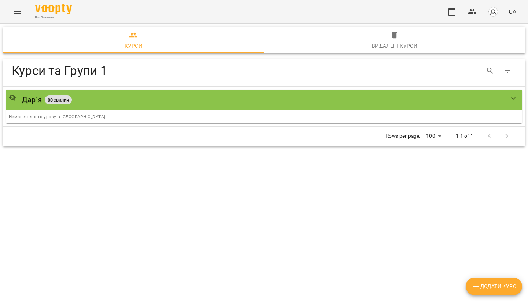
click at [20, 14] on icon "Menu" at bounding box center [17, 11] width 9 height 9
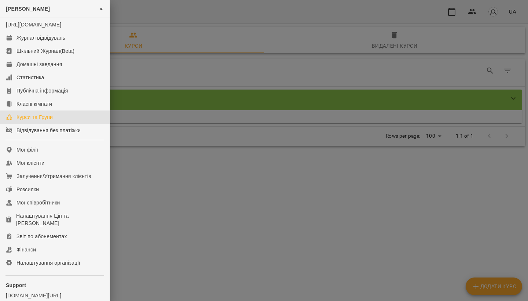
click at [186, 150] on div at bounding box center [264, 150] width 528 height 301
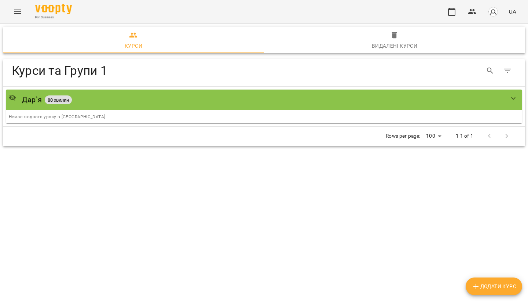
drag, startPoint x: 15, startPoint y: 22, endPoint x: 15, endPoint y: 13, distance: 8.4
click at [15, 21] on div "For Business UA" at bounding box center [264, 11] width 528 height 23
click at [16, 12] on icon "Menu" at bounding box center [17, 12] width 7 height 4
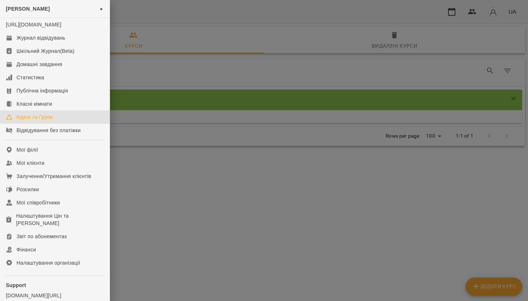
click at [196, 148] on div at bounding box center [264, 150] width 528 height 301
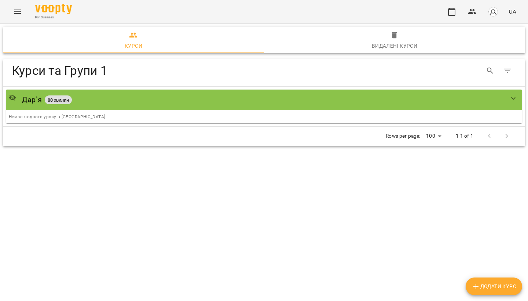
click at [20, 8] on icon "Menu" at bounding box center [17, 11] width 9 height 9
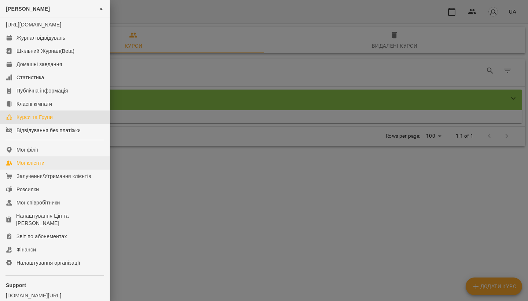
click at [42, 166] on div "Мої клієнти" at bounding box center [30, 162] width 28 height 7
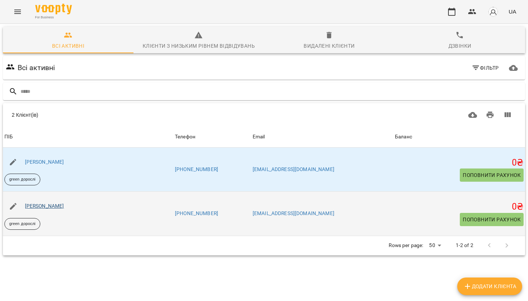
click at [57, 207] on link "[PERSON_NAME]" at bounding box center [44, 206] width 39 height 6
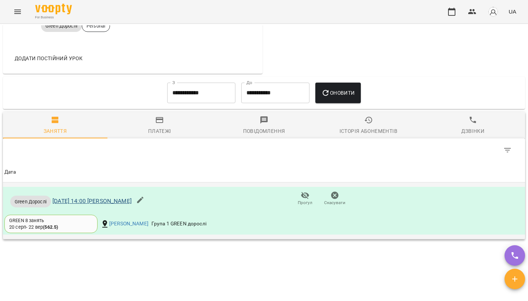
scroll to position [376, 0]
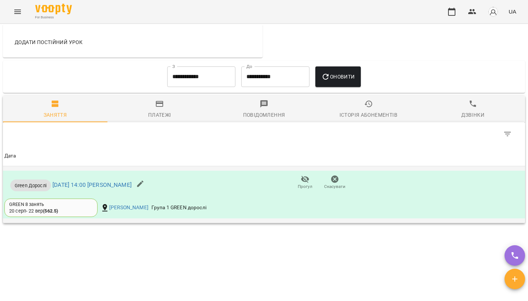
click at [144, 187] on icon "button" at bounding box center [140, 183] width 7 height 7
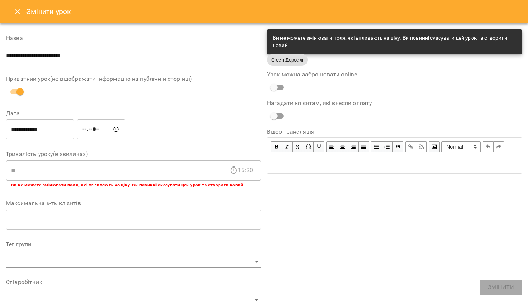
click at [14, 14] on icon "Close" at bounding box center [17, 11] width 9 height 9
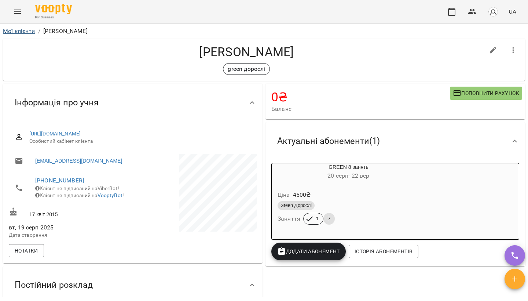
click at [27, 28] on link "Мої клієнти" at bounding box center [19, 30] width 32 height 7
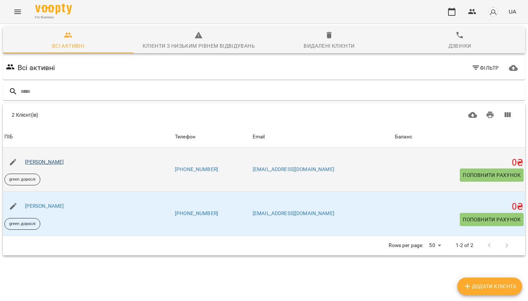
click at [55, 164] on link "[PERSON_NAME]" at bounding box center [44, 162] width 39 height 6
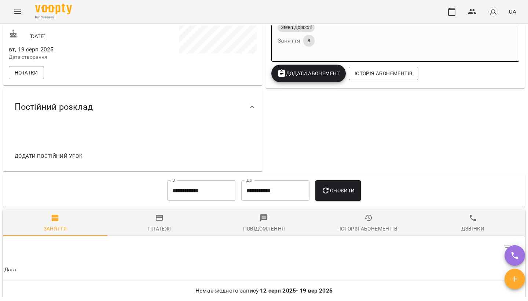
scroll to position [187, 0]
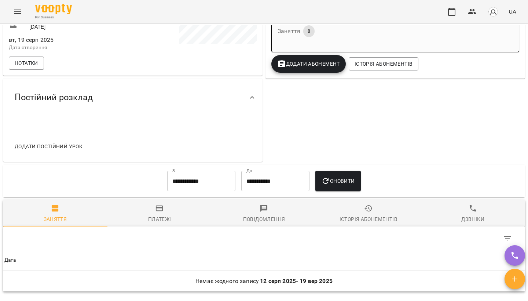
click at [108, 98] on div "Постійний розклад" at bounding box center [126, 97] width 235 height 23
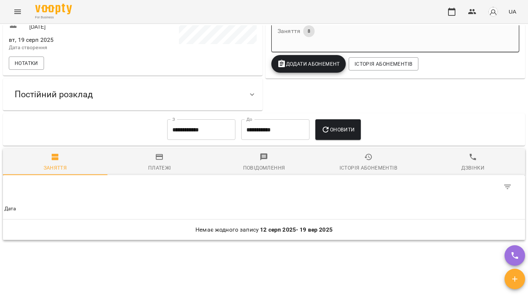
click at [85, 100] on span "Постійний розклад" at bounding box center [54, 94] width 78 height 11
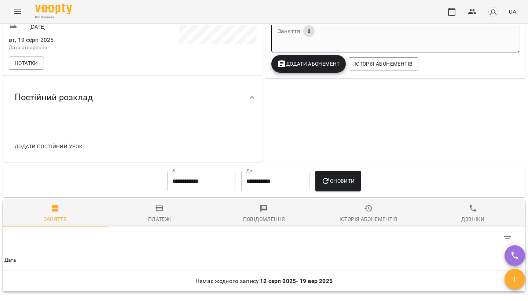
click at [58, 151] on span "Додати постійний урок" at bounding box center [49, 146] width 68 height 9
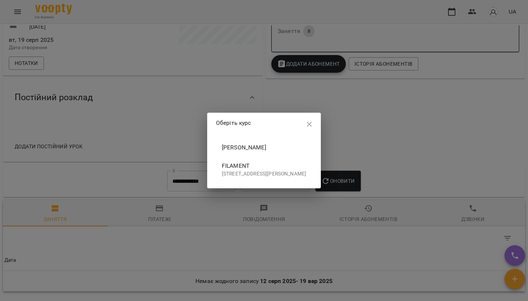
click at [222, 165] on span "Filament" at bounding box center [264, 165] width 84 height 9
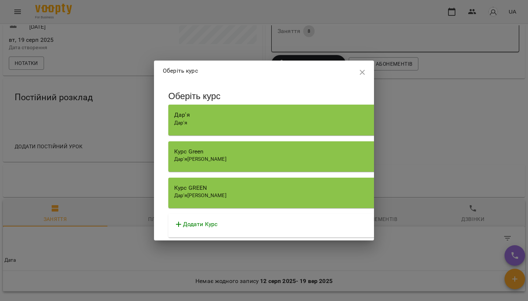
click at [271, 154] on div "Курс Green" at bounding box center [377, 151] width 406 height 9
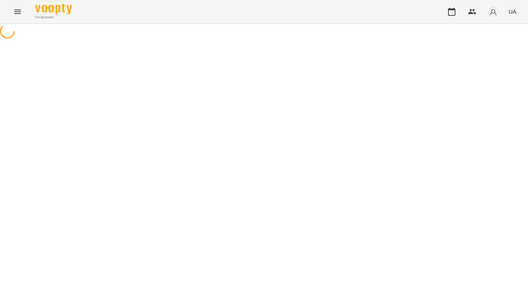
select select "********"
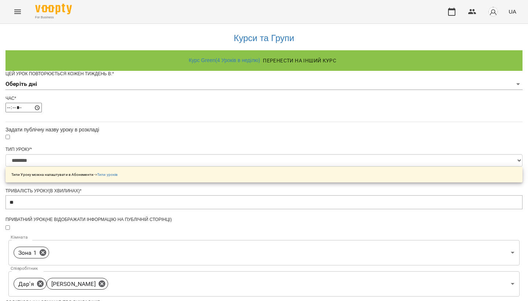
scroll to position [89, 0]
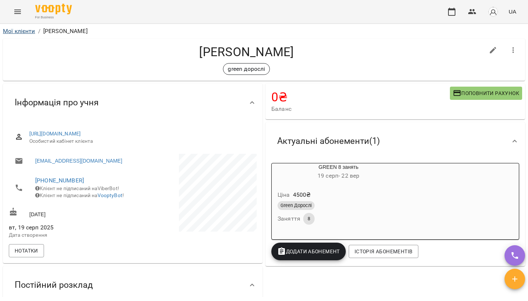
click at [26, 30] on link "Мої клієнти" at bounding box center [19, 30] width 32 height 7
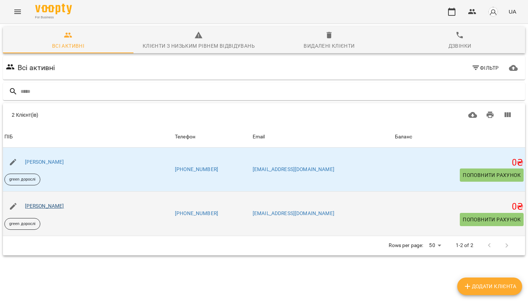
click at [61, 207] on link "[PERSON_NAME]" at bounding box center [44, 206] width 39 height 6
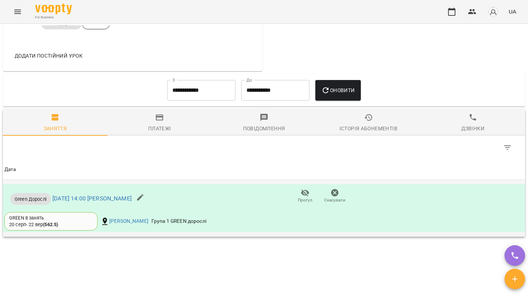
scroll to position [371, 0]
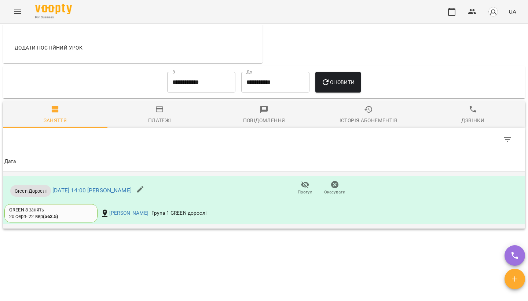
click at [145, 194] on icon "button" at bounding box center [140, 189] width 9 height 9
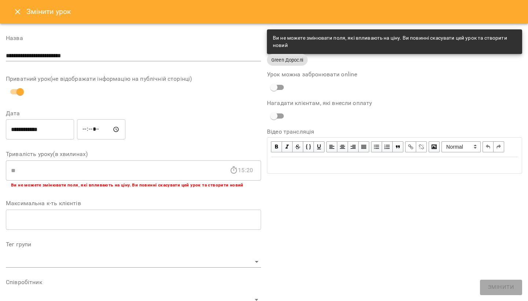
click at [18, 9] on icon "Close" at bounding box center [17, 11] width 9 height 9
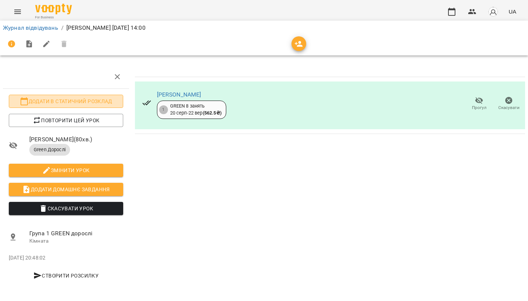
click at [100, 99] on span "Додати в статичний розклад" at bounding box center [66, 101] width 103 height 9
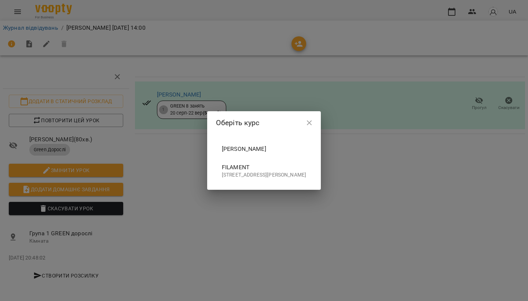
click at [222, 163] on span "Filament" at bounding box center [264, 167] width 84 height 9
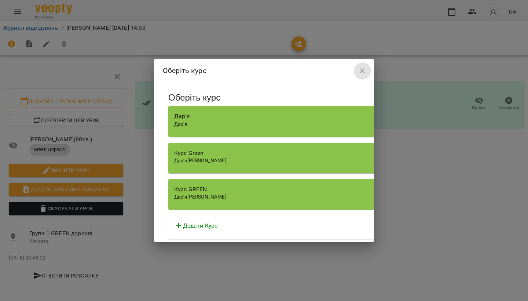
click at [360, 73] on icon "button" at bounding box center [362, 70] width 5 height 5
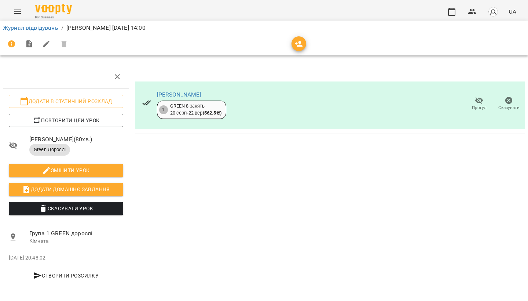
click at [118, 76] on icon "button" at bounding box center [117, 76] width 5 height 5
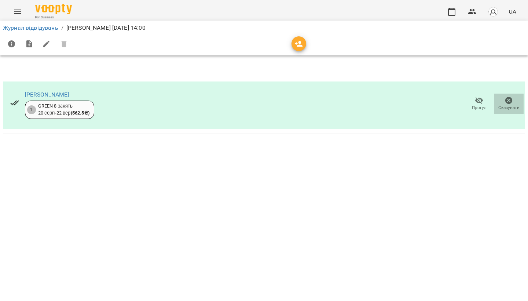
click at [512, 101] on icon "button" at bounding box center [508, 100] width 7 height 7
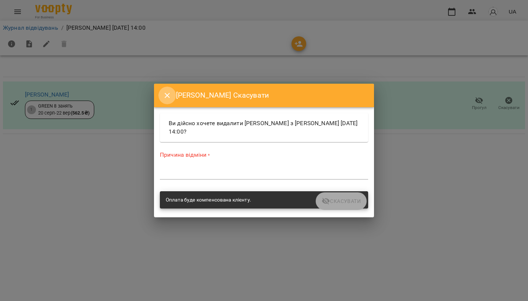
click at [161, 94] on button "Close" at bounding box center [167, 95] width 18 height 18
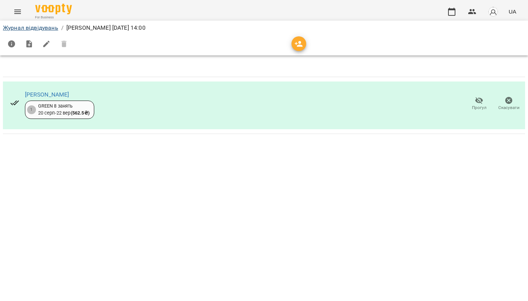
click at [24, 26] on link "Журнал відвідувань" at bounding box center [30, 27] width 55 height 7
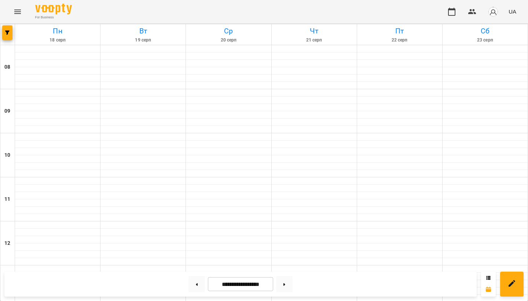
click at [20, 10] on icon "Menu" at bounding box center [17, 11] width 9 height 9
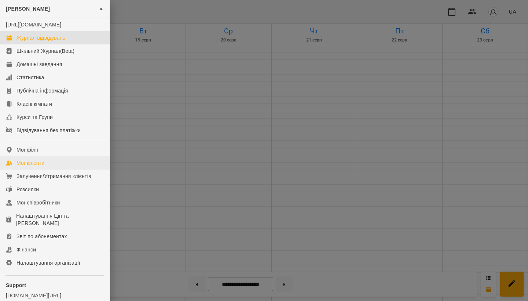
click at [32, 166] on div "Мої клієнти" at bounding box center [30, 162] width 28 height 7
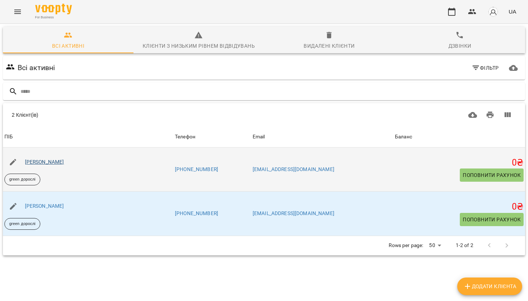
click at [50, 159] on link "Антонова Софія Олексіївна" at bounding box center [44, 162] width 39 height 6
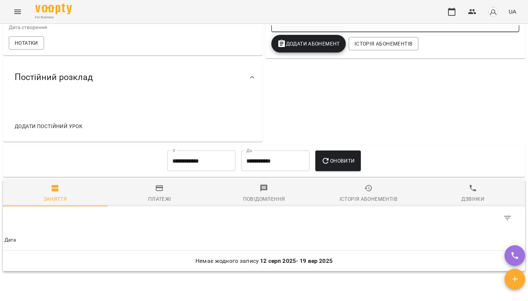
scroll to position [218, 0]
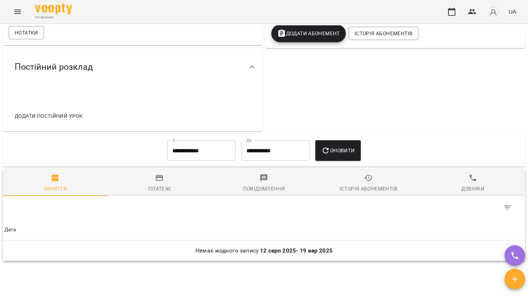
click at [56, 121] on button "Додати постійний урок" at bounding box center [49, 115] width 74 height 13
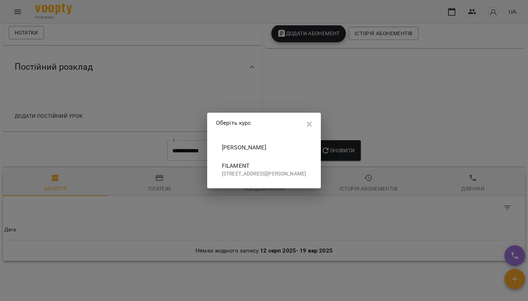
click at [253, 165] on span "Filament" at bounding box center [264, 165] width 84 height 9
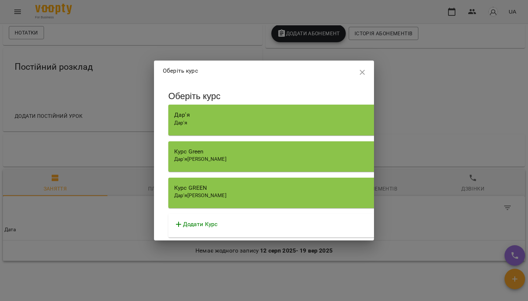
click at [187, 192] on span "Дар'я" at bounding box center [180, 195] width 13 height 6
select select "********"
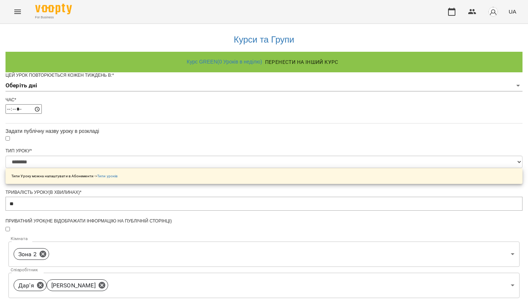
scroll to position [0, 0]
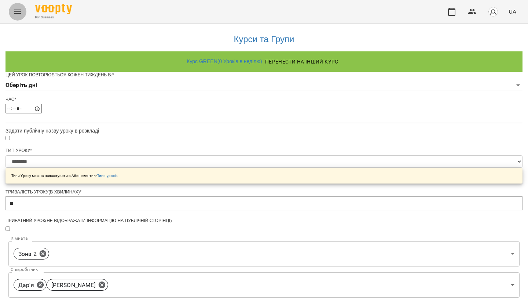
click at [18, 10] on icon "Menu" at bounding box center [17, 11] width 9 height 9
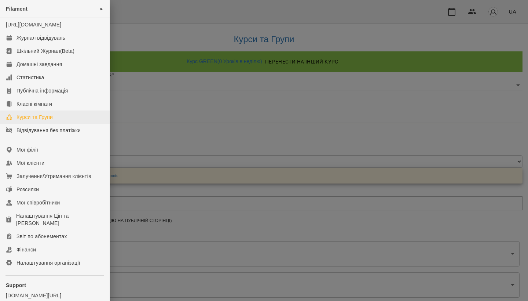
click at [28, 121] on div "Курси та Групи" at bounding box center [34, 116] width 36 height 7
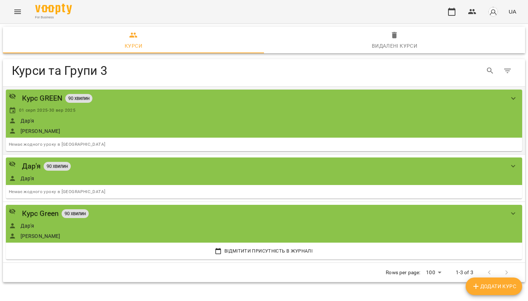
click at [479, 92] on div "Курс GREEN 90 хвилин" at bounding box center [256, 97] width 495 height 11
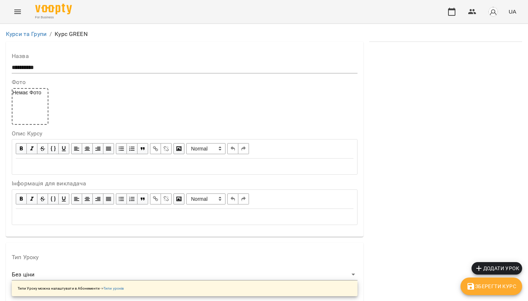
scroll to position [490, 0]
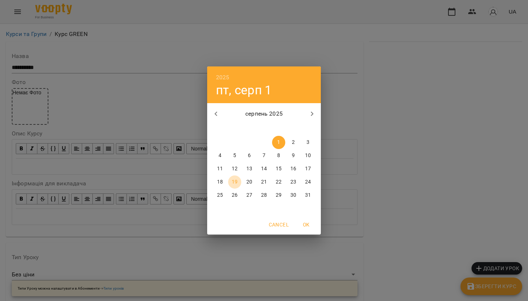
click at [234, 182] on p "19" at bounding box center [235, 181] width 6 height 7
type input "**********"
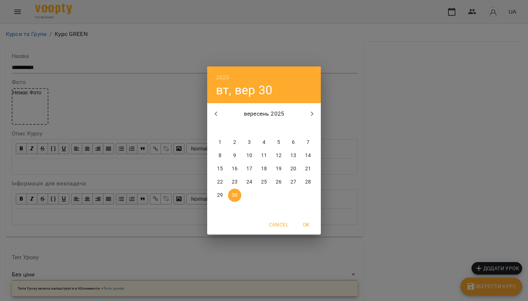
click at [348, 66] on div "2025 вт, вер 30 вересень 2025 пн вт ср чт пт сб нд 1 2 3 4 5 6 7 8 9 10 11 12 1…" at bounding box center [264, 150] width 528 height 301
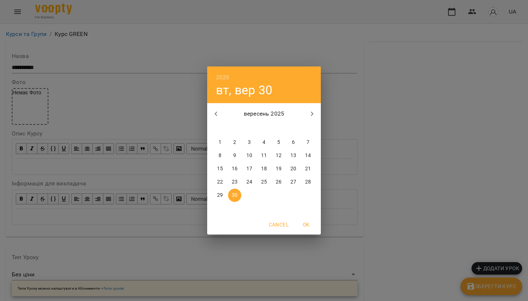
click at [365, 92] on div "2025 вт, вер 30 вересень 2025 пн вт ср чт пт сб нд 1 2 3 4 5 6 7 8 9 10 11 12 1…" at bounding box center [264, 150] width 528 height 301
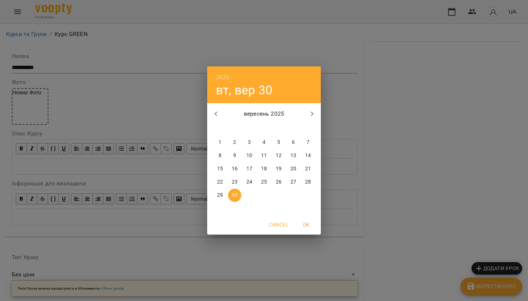
click at [310, 114] on icon "button" at bounding box center [311, 113] width 9 height 9
click at [312, 113] on icon "button" at bounding box center [311, 113] width 9 height 9
click at [216, 110] on icon "button" at bounding box center [215, 113] width 9 height 9
click at [360, 72] on div "2025 вт, вер 30 жовтень 2025 пн вт ср чт пт сб нд 29 30 1 2 3 4 5 6 7 8 9 10 11…" at bounding box center [264, 150] width 528 height 301
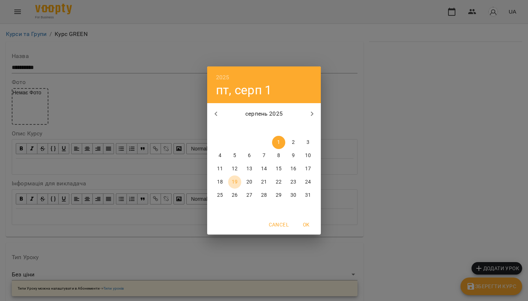
click at [233, 181] on p "19" at bounding box center [235, 181] width 6 height 7
type input "**********"
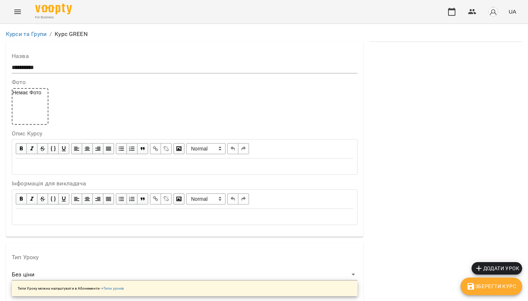
scroll to position [543, 0]
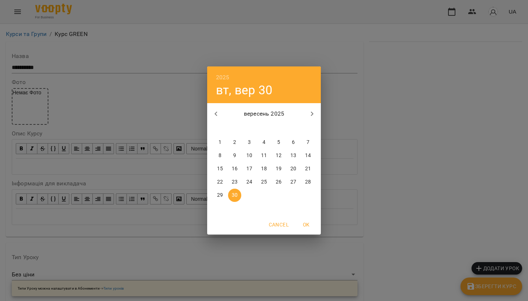
click at [258, 92] on h4 "вт, вер 30" at bounding box center [244, 89] width 56 height 15
click at [224, 76] on h6 "2025" at bounding box center [223, 77] width 14 height 10
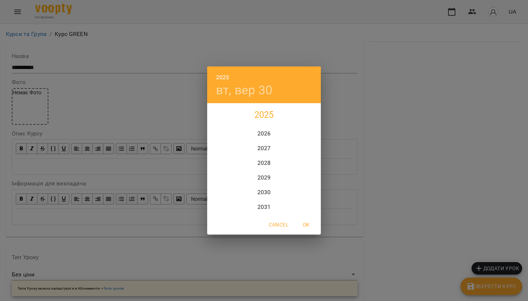
click at [278, 231] on div "Cancel OK" at bounding box center [264, 224] width 114 height 19
click at [278, 226] on span "Cancel" at bounding box center [279, 224] width 20 height 9
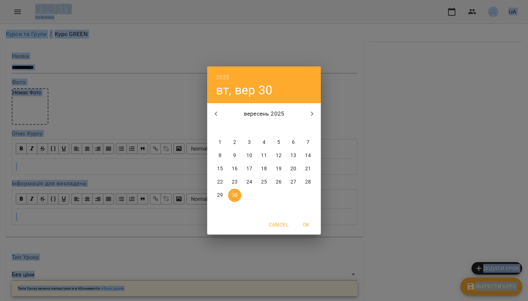
click at [130, 76] on div "2025 вт, вер 30 вересень 2025 пн вт ср чт пт сб нд 1 2 3 4 5 6 7 8 9 10 11 12 1…" at bounding box center [264, 150] width 528 height 301
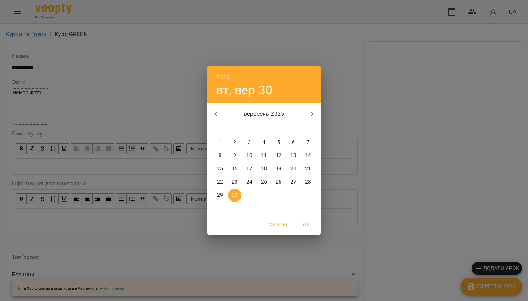
click at [126, 84] on div "2025 вт, вер 30 вересень 2025 пн вт ср чт пт сб нд 1 2 3 4 5 6 7 8 9 10 11 12 1…" at bounding box center [264, 150] width 528 height 301
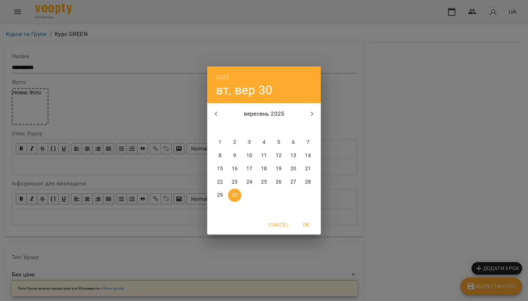
click at [217, 110] on icon "button" at bounding box center [215, 113] width 9 height 9
click at [248, 178] on p "20" at bounding box center [249, 181] width 6 height 7
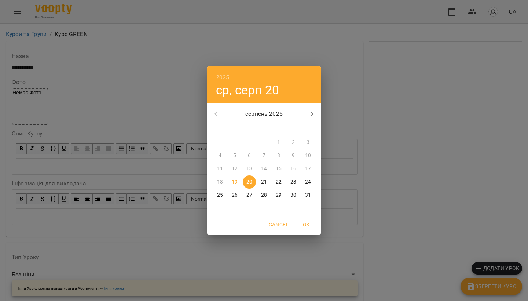
click at [261, 88] on h4 "ср, серп 20" at bounding box center [247, 89] width 63 height 15
click at [235, 183] on p "19" at bounding box center [235, 181] width 6 height 7
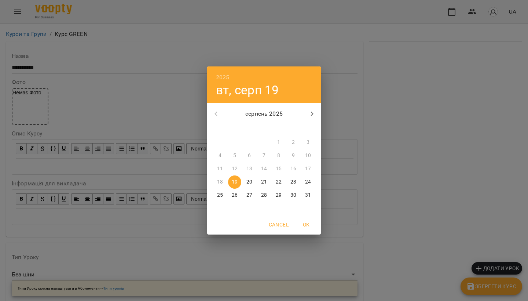
click at [222, 77] on h6 "2025" at bounding box center [223, 77] width 14 height 10
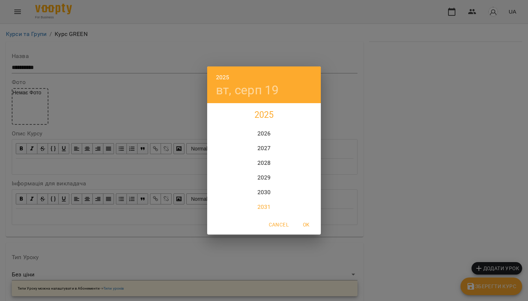
click at [259, 207] on div "2031" at bounding box center [264, 206] width 114 height 15
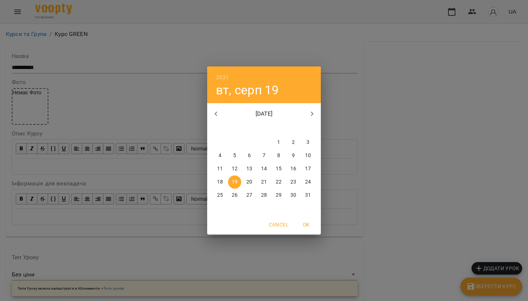
click at [305, 224] on span "OK" at bounding box center [306, 224] width 18 height 9
type input "**********"
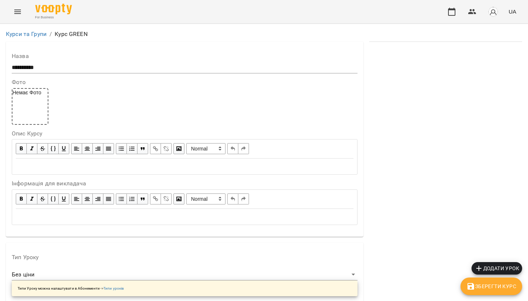
scroll to position [565, 0]
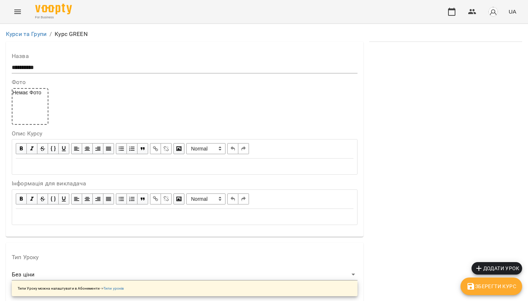
scroll to position [414, 0]
click at [498, 289] on span "Зберегти Курс" at bounding box center [491, 285] width 50 height 9
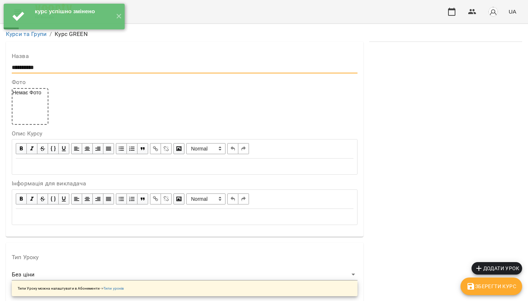
click at [59, 67] on input "**********" at bounding box center [185, 68] width 346 height 12
type input "**********"
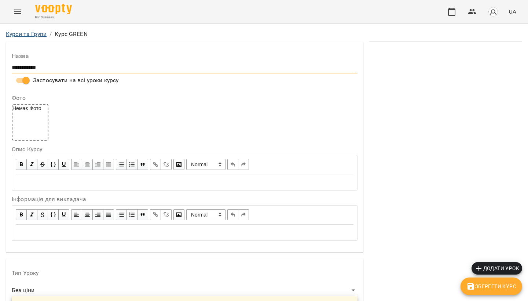
click at [17, 34] on link "Курси та Групи" at bounding box center [26, 33] width 41 height 7
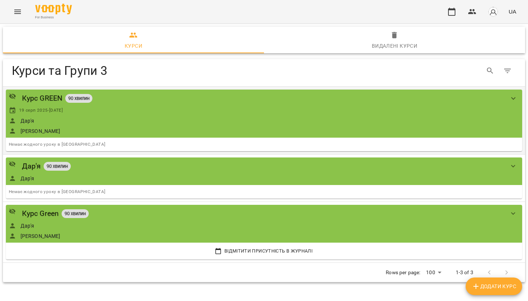
click at [514, 98] on icon "show more" at bounding box center [513, 98] width 9 height 9
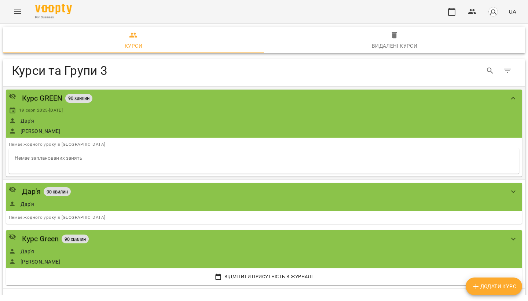
click at [250, 125] on div "Курс GREEN 90 хвилин 19 серп 2025 - 19 серп 2031 Дар'я Дмитро" at bounding box center [256, 113] width 495 height 42
click at [32, 99] on div "Курс GREEN" at bounding box center [42, 97] width 40 height 11
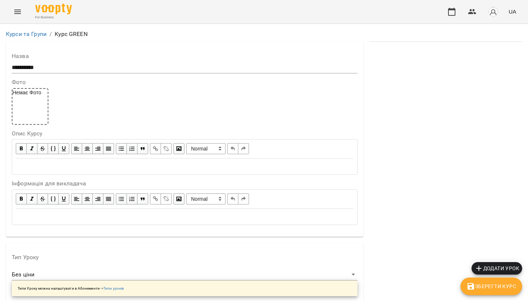
scroll to position [10, 0]
click at [58, 62] on input "**********" at bounding box center [185, 68] width 346 height 12
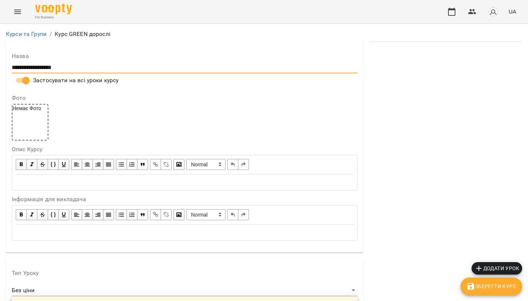
type input "**********"
click at [475, 285] on icon "button" at bounding box center [470, 285] width 9 height 9
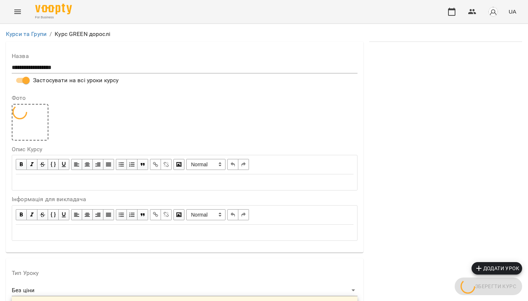
scroll to position [0, 0]
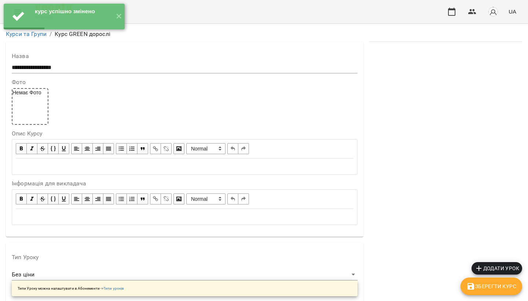
click at [21, 32] on div "курс успішно змінено ✕" at bounding box center [64, 16] width 128 height 33
click at [21, 34] on link "Курси та Групи" at bounding box center [26, 33] width 41 height 7
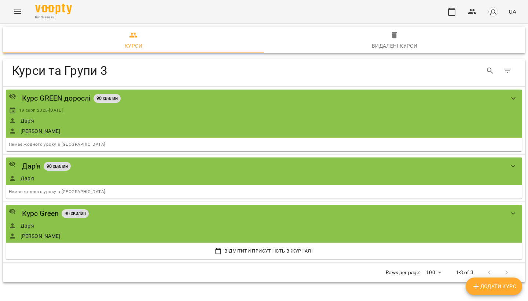
click at [17, 11] on icon "Menu" at bounding box center [17, 11] width 9 height 9
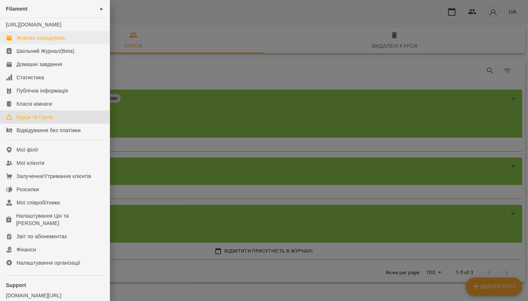
click at [49, 41] on div "Журнал відвідувань" at bounding box center [40, 37] width 49 height 7
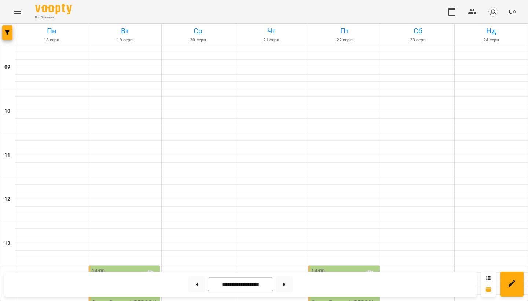
scroll to position [125, 0]
click at [287, 287] on button at bounding box center [284, 284] width 16 height 16
click at [286, 285] on button at bounding box center [284, 284] width 16 height 16
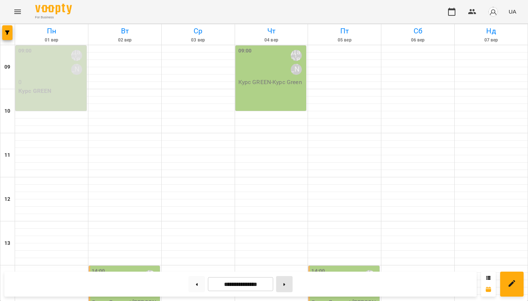
click at [286, 285] on button at bounding box center [284, 284] width 16 height 16
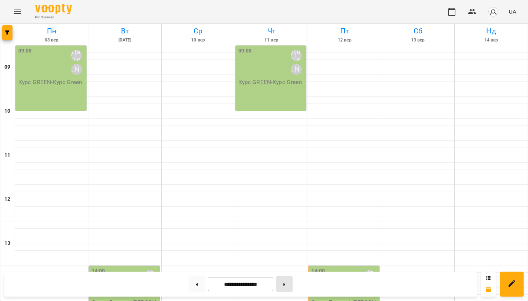
click at [286, 285] on button at bounding box center [284, 284] width 16 height 16
click at [285, 285] on icon at bounding box center [284, 284] width 2 height 3
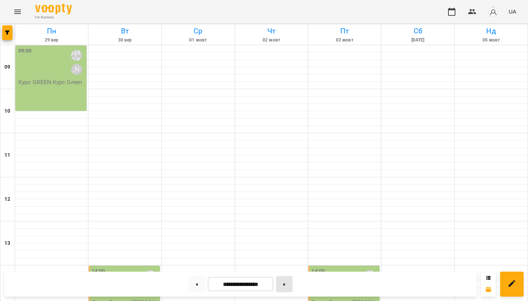
click at [285, 285] on icon at bounding box center [284, 284] width 2 height 3
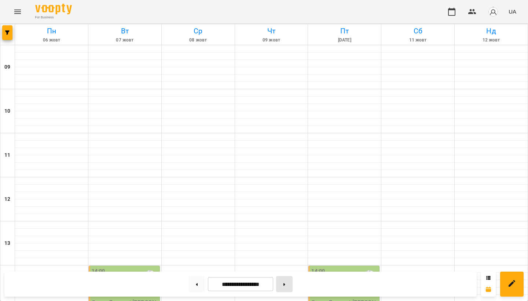
click at [285, 285] on icon at bounding box center [284, 284] width 2 height 3
click at [191, 284] on button at bounding box center [196, 284] width 16 height 16
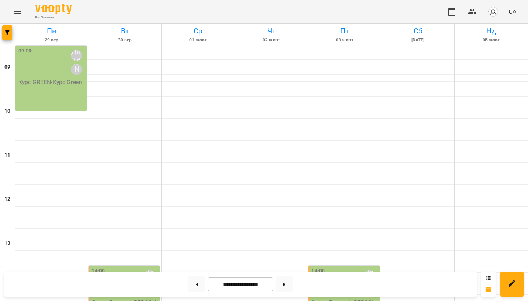
click at [232, 284] on input "**********" at bounding box center [240, 284] width 65 height 14
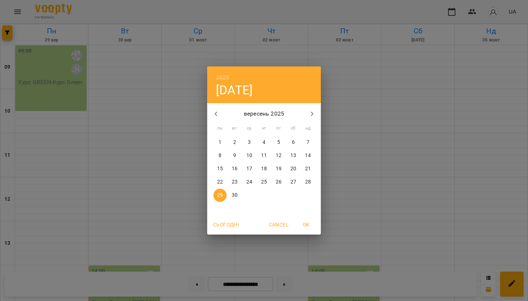
click at [215, 113] on icon "button" at bounding box center [215, 113] width 9 height 9
click at [257, 108] on div "серпень 2025" at bounding box center [264, 114] width 114 height 18
click at [232, 182] on p "19" at bounding box center [235, 181] width 6 height 7
type input "**********"
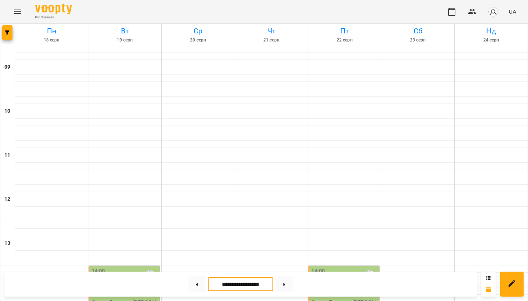
scroll to position [138, 0]
click at [23, 18] on button "Menu" at bounding box center [18, 12] width 18 height 18
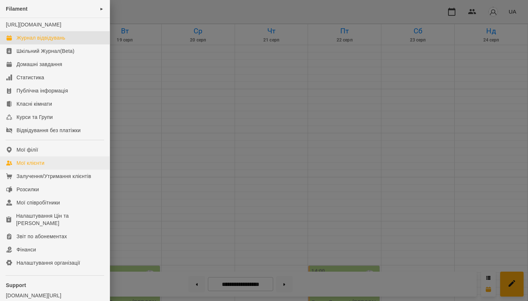
click at [34, 169] on link "Мої клієнти" at bounding box center [55, 162] width 110 height 13
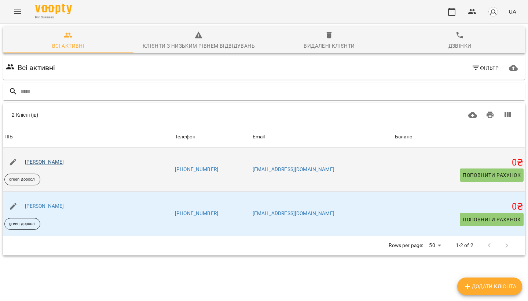
click at [64, 164] on link "[PERSON_NAME] [PERSON_NAME]" at bounding box center [44, 162] width 39 height 6
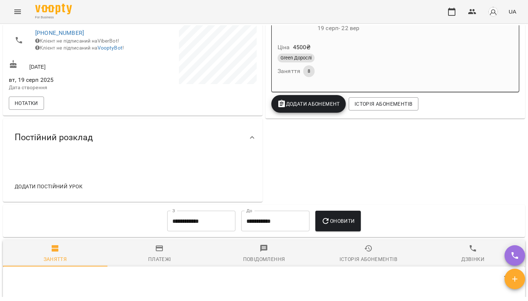
scroll to position [153, 0]
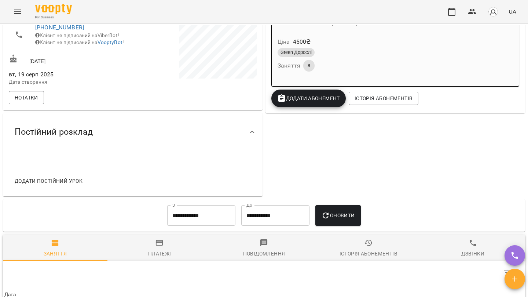
click at [55, 185] on span "Додати постійний урок" at bounding box center [49, 180] width 68 height 9
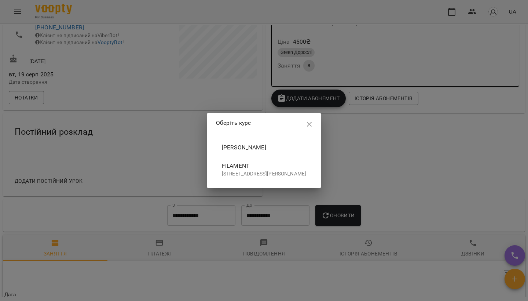
click at [249, 166] on span "Filament" at bounding box center [264, 165] width 84 height 9
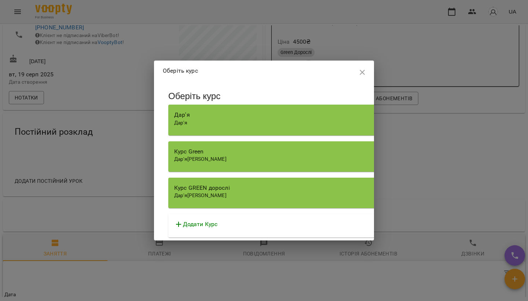
click at [250, 181] on div "Курс GREEN дорослі Дар'я Дмитро" at bounding box center [377, 192] width 418 height 30
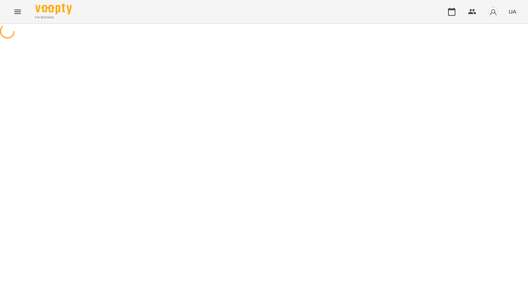
select select "********"
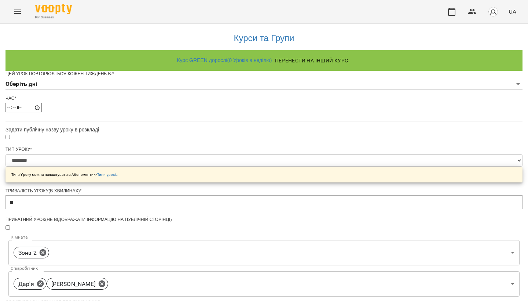
scroll to position [217, 0]
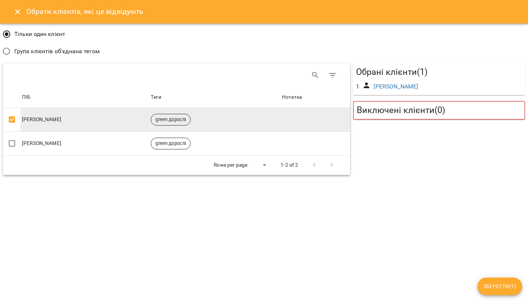
click at [18, 9] on icon "Close" at bounding box center [17, 11] width 9 height 9
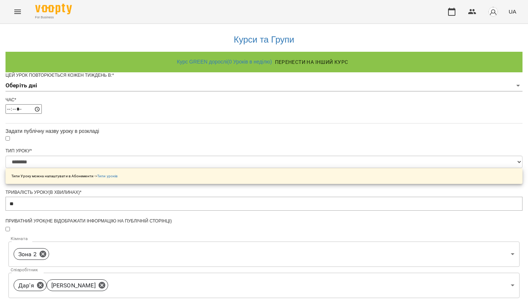
scroll to position [0, 0]
click at [257, 96] on body "**********" at bounding box center [264, 235] width 528 height 471
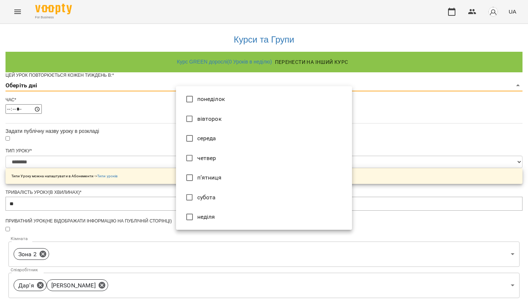
click at [412, 100] on div at bounding box center [264, 150] width 528 height 301
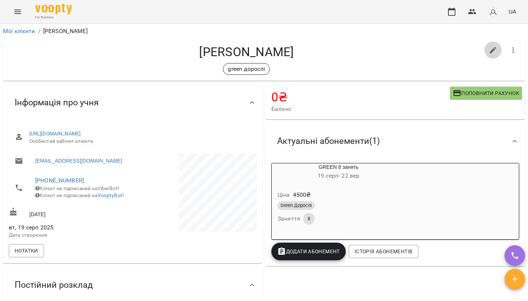
click at [490, 46] on icon "button" at bounding box center [493, 50] width 9 height 9
select select "**"
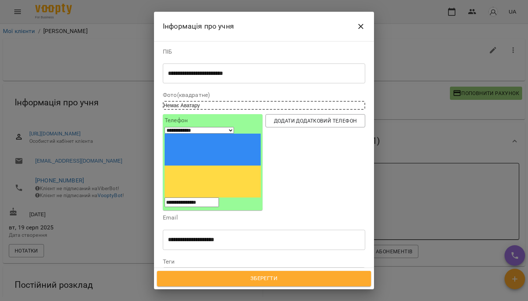
click at [362, 26] on icon "Close" at bounding box center [360, 26] width 9 height 9
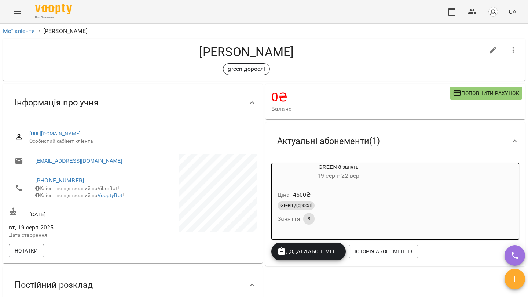
click at [16, 16] on button "Menu" at bounding box center [18, 12] width 18 height 18
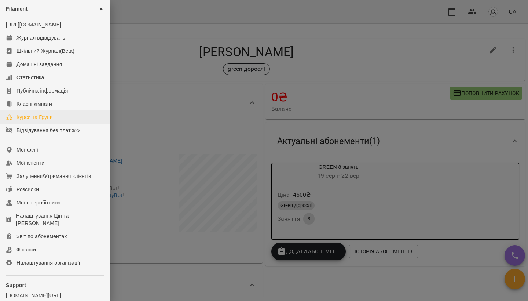
click at [41, 121] on div "Курси та Групи" at bounding box center [34, 116] width 36 height 7
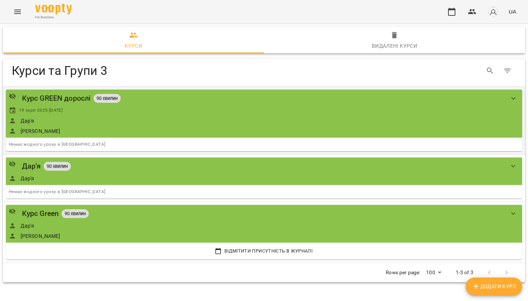
click at [491, 111] on div "19 серп 2025 - 19 серп 2031" at bounding box center [256, 110] width 495 height 7
click at [71, 100] on div "Курс GREEN дорослі" at bounding box center [56, 97] width 69 height 11
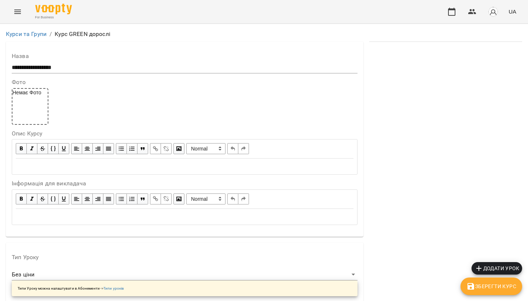
scroll to position [666, 0]
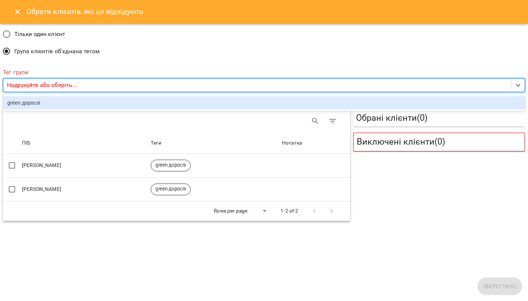
click at [24, 83] on p "Надрукуйте або оберіть..." at bounding box center [42, 85] width 70 height 9
click at [25, 106] on div "green дорослі" at bounding box center [264, 102] width 522 height 13
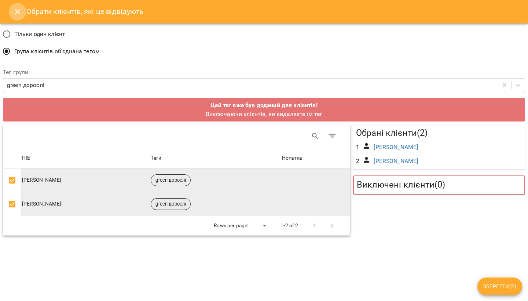
click at [16, 12] on icon "Close" at bounding box center [17, 11] width 9 height 9
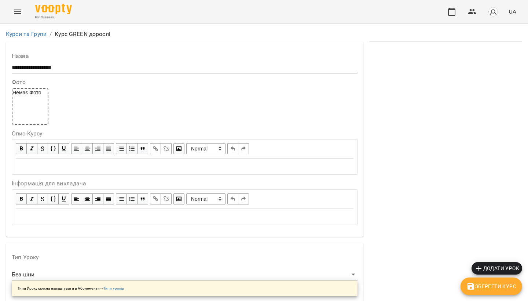
scroll to position [703, 0]
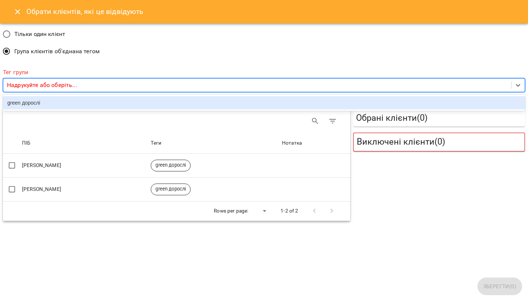
click at [45, 81] on p "Надрукуйте або оберіть..." at bounding box center [42, 85] width 70 height 9
click at [44, 100] on div "green дорослі" at bounding box center [264, 102] width 522 height 13
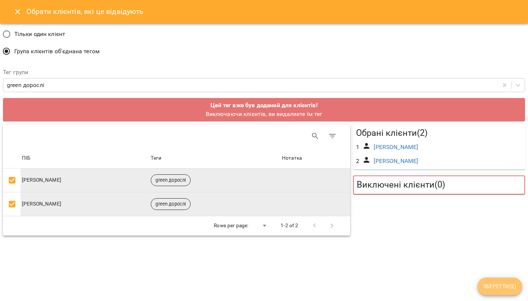
click at [501, 285] on span "Зберегти ( 2 )" at bounding box center [499, 285] width 33 height 9
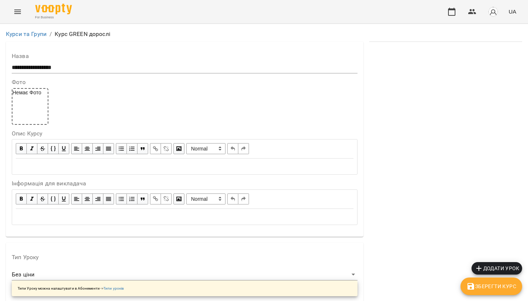
scroll to position [765, 0]
click at [477, 284] on span "Зберегти Курс" at bounding box center [491, 285] width 50 height 9
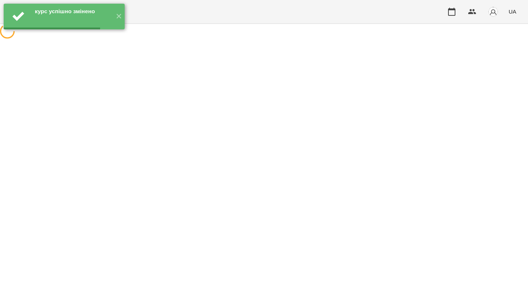
scroll to position [0, 0]
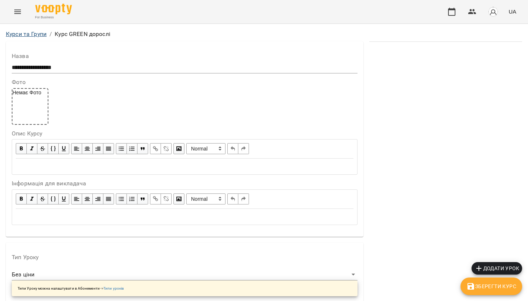
click at [25, 35] on link "Курси та Групи" at bounding box center [26, 33] width 41 height 7
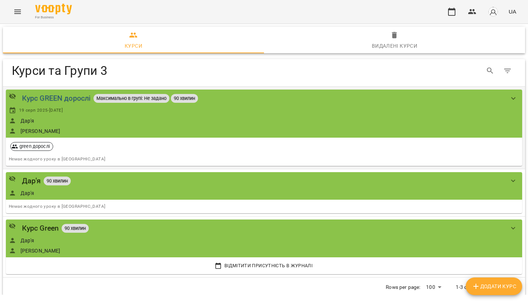
click at [73, 100] on div "Курс GREEN дорослі" at bounding box center [56, 97] width 69 height 11
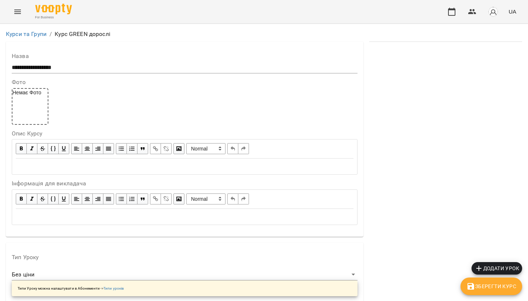
scroll to position [381, 0]
type input "**"
click at [485, 280] on button "Зберегти Курс" at bounding box center [491, 286] width 62 height 18
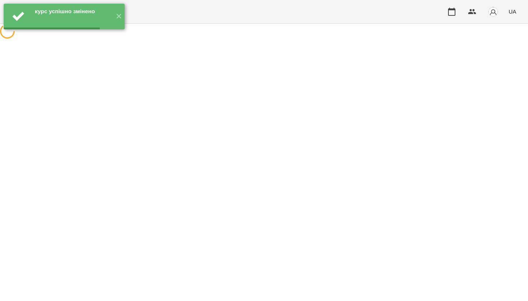
scroll to position [0, 0]
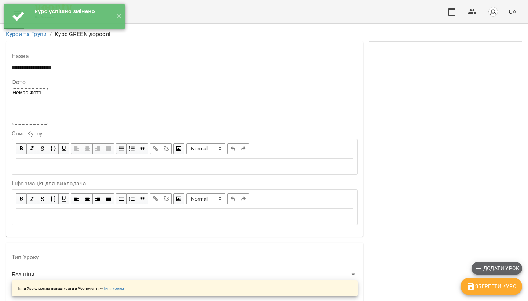
click at [502, 267] on span "Додати урок" at bounding box center [496, 268] width 45 height 9
select select "********"
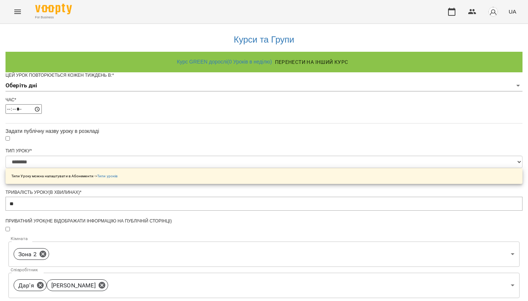
click at [251, 99] on body "**********" at bounding box center [264, 241] width 528 height 483
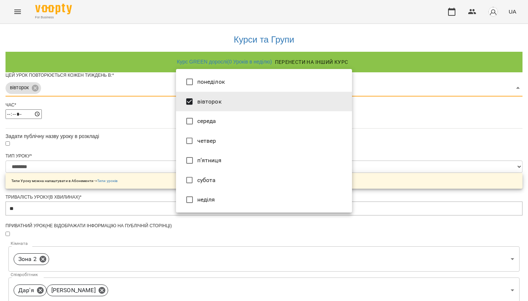
type input "***"
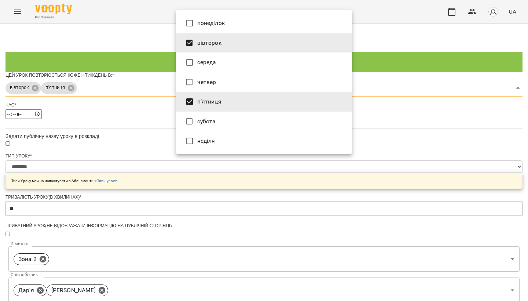
click at [399, 119] on div at bounding box center [264, 150] width 528 height 301
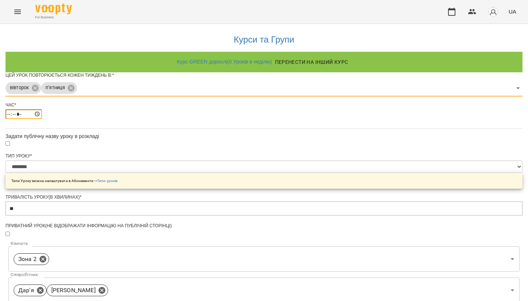
click at [42, 119] on input "*****" at bounding box center [23, 114] width 36 height 10
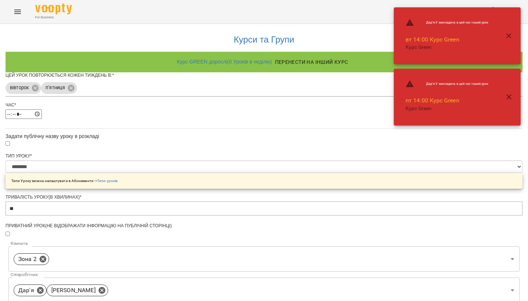
type input "*****"
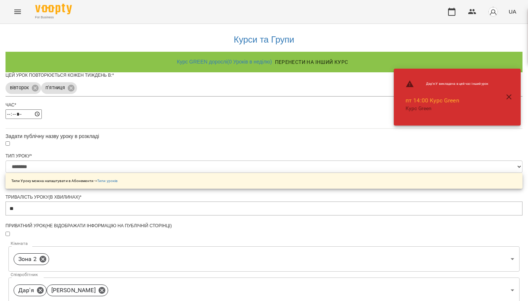
click at [374, 92] on div "**********" at bounding box center [263, 256] width 517 height 465
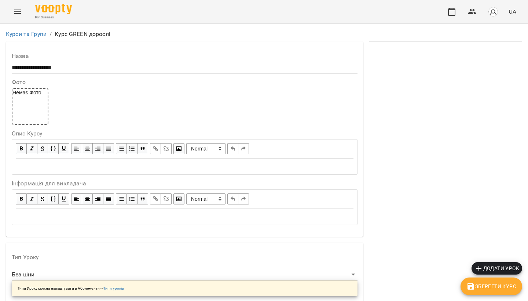
click at [18, 11] on icon "Menu" at bounding box center [17, 11] width 9 height 9
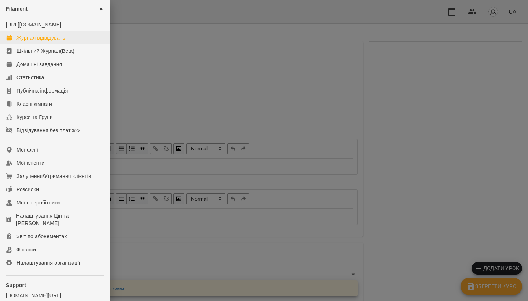
click at [47, 41] on div "Журнал відвідувань" at bounding box center [40, 37] width 49 height 7
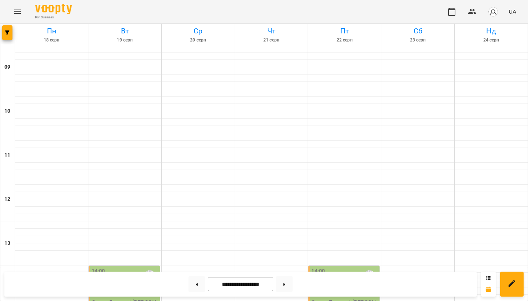
scroll to position [130, 0]
click at [110, 267] on div "14:00 Дар'я Дмитро" at bounding box center [125, 282] width 67 height 31
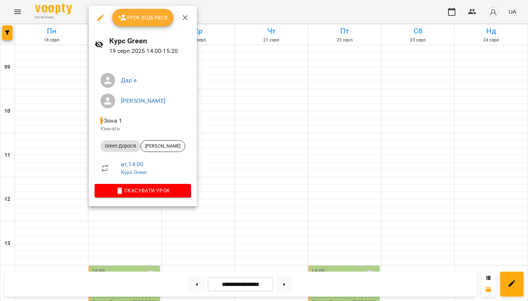
click at [183, 19] on icon "button" at bounding box center [185, 17] width 5 height 5
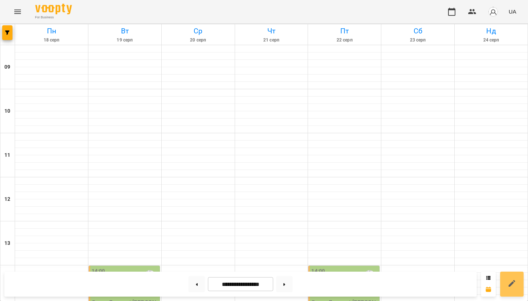
click at [513, 286] on icon at bounding box center [511, 283] width 9 height 9
click at [489, 279] on icon at bounding box center [488, 277] width 4 height 4
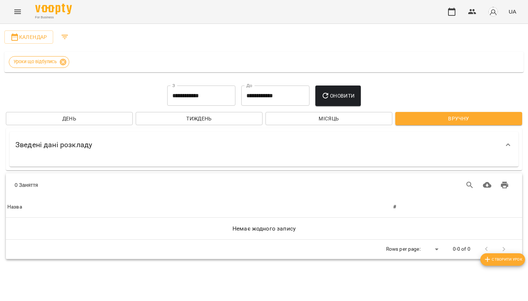
click at [217, 118] on span "Тиждень" at bounding box center [198, 118] width 115 height 9
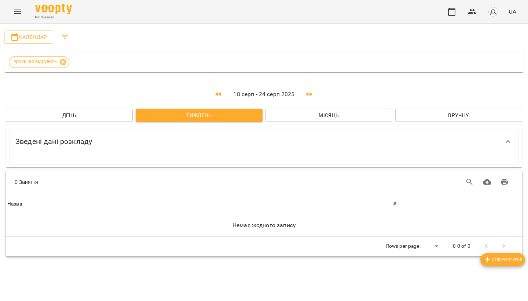
click at [89, 106] on div "18 серп - 24 серп 2025 День Тиждень Місяць Вручну" at bounding box center [263, 100] width 519 height 45
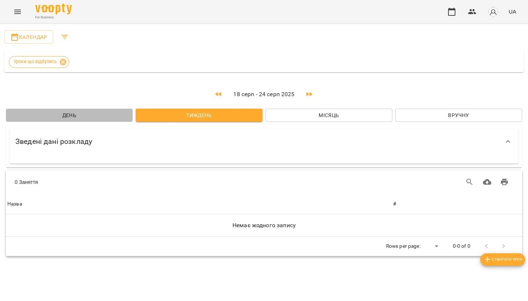
click at [88, 116] on span "День" at bounding box center [69, 115] width 115 height 9
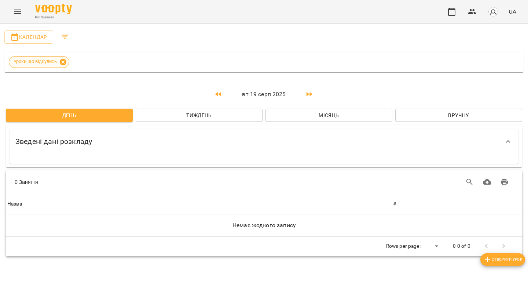
click at [64, 64] on icon at bounding box center [63, 61] width 7 height 7
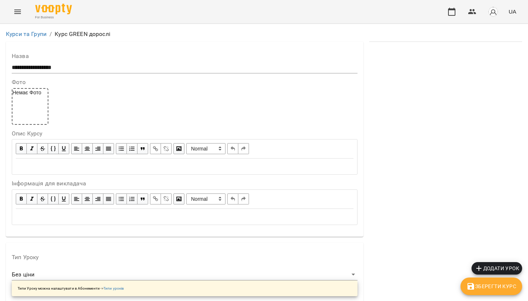
click at [495, 270] on span "Додати урок" at bounding box center [496, 268] width 45 height 9
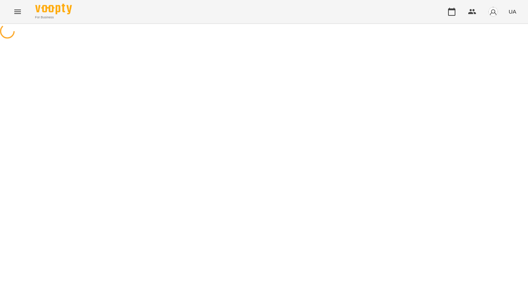
select select "********"
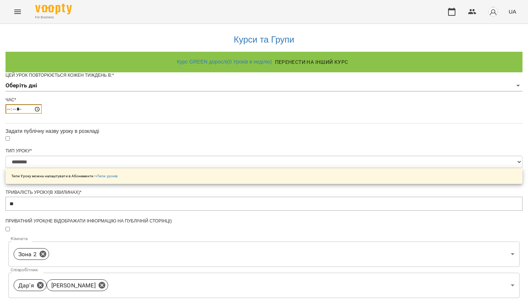
click at [42, 114] on input "*****" at bounding box center [23, 109] width 36 height 10
type input "*****"
click at [216, 100] on body "**********" at bounding box center [264, 241] width 528 height 483
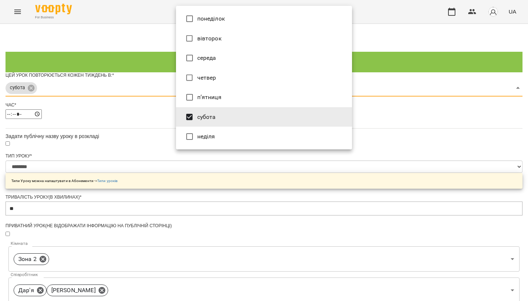
type input "***"
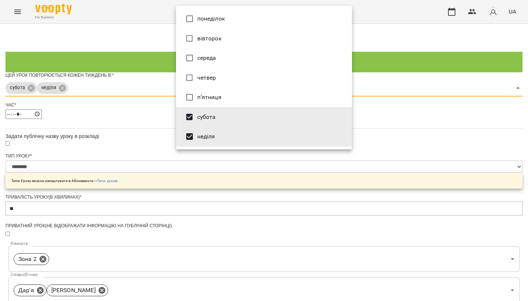
click at [390, 179] on div at bounding box center [264, 150] width 528 height 301
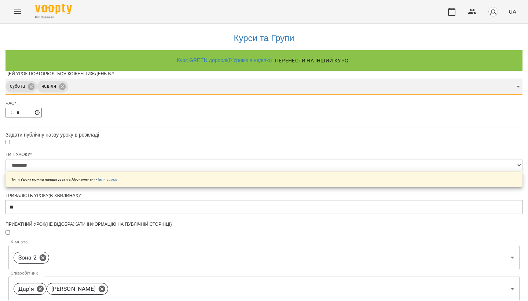
scroll to position [40, 0]
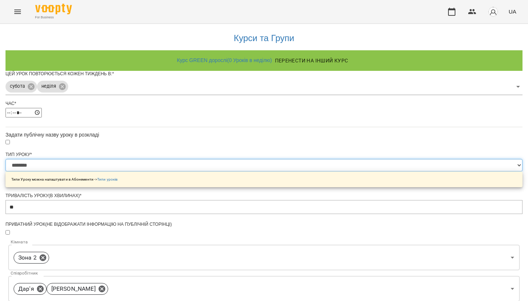
select select "**********"
type input "**"
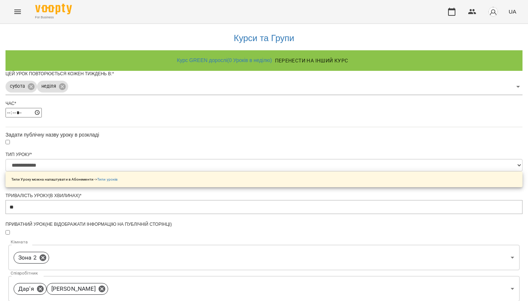
scroll to position [240, 0]
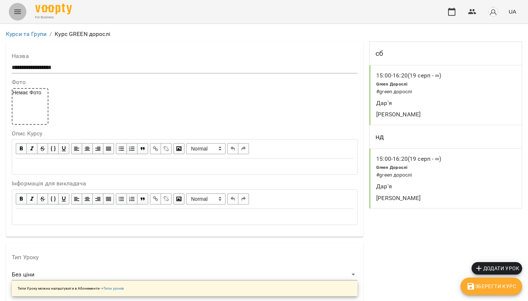
click at [19, 11] on icon "Menu" at bounding box center [17, 11] width 9 height 9
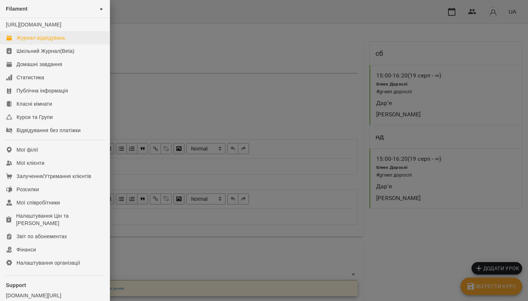
click at [26, 41] on div "Журнал відвідувань" at bounding box center [40, 37] width 49 height 7
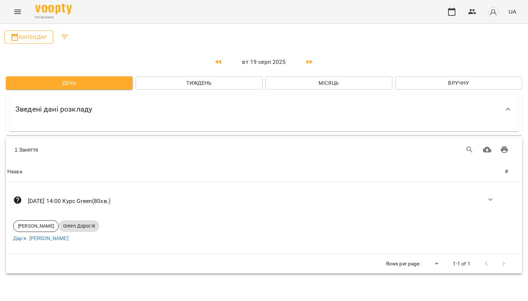
click at [38, 38] on span "Календар" at bounding box center [28, 37] width 37 height 9
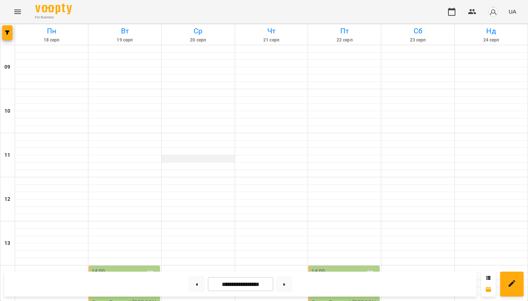
scroll to position [143, 0]
click at [283, 285] on button at bounding box center [284, 284] width 16 height 16
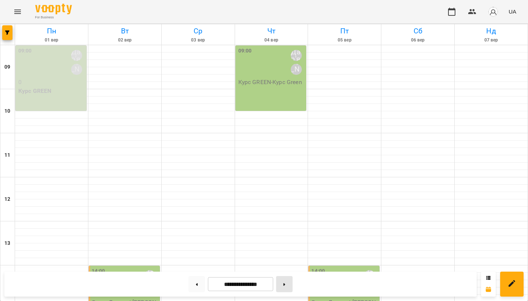
click at [283, 285] on button at bounding box center [284, 284] width 16 height 16
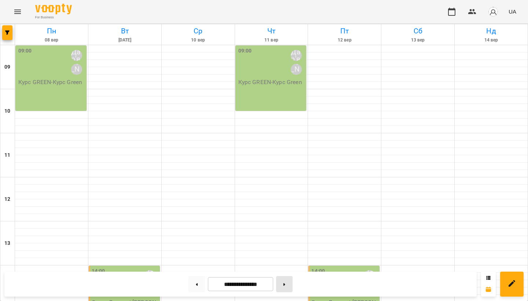
click at [283, 285] on button at bounding box center [284, 284] width 16 height 16
type input "**********"
click at [21, 18] on button "Menu" at bounding box center [18, 12] width 18 height 18
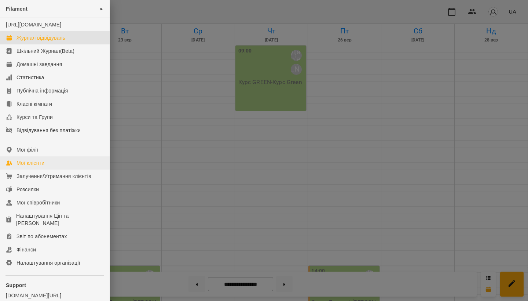
click at [36, 169] on link "Мої клієнти" at bounding box center [55, 162] width 110 height 13
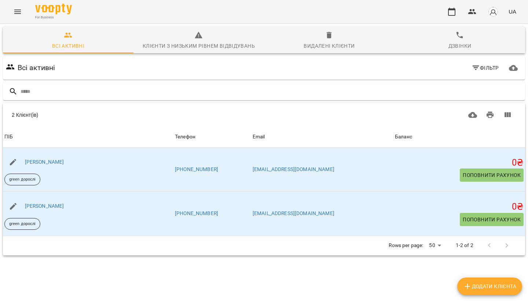
scroll to position [26, 0]
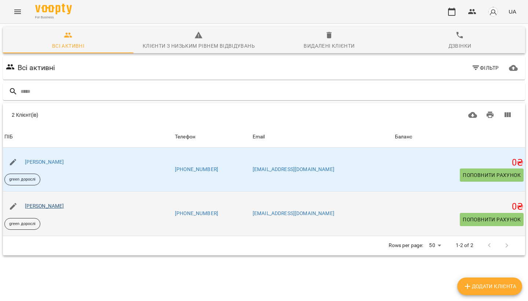
click at [64, 203] on link "[PERSON_NAME]" at bounding box center [44, 206] width 39 height 6
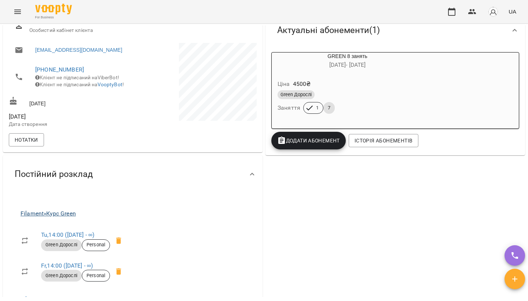
scroll to position [144, 0]
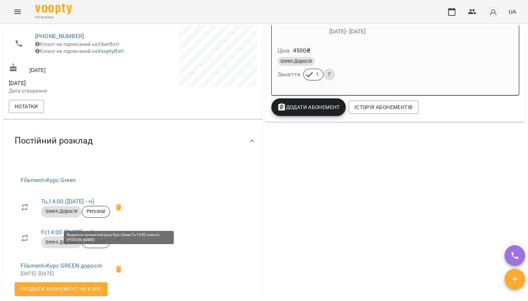
click at [121, 210] on icon at bounding box center [118, 207] width 5 height 7
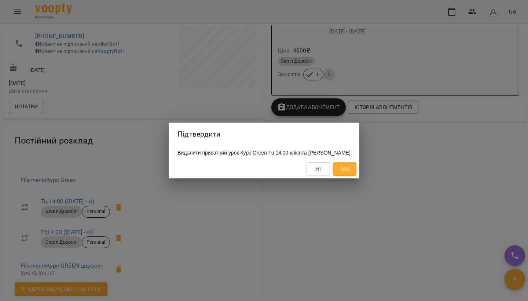
click at [351, 173] on button "Так" at bounding box center [344, 168] width 23 height 13
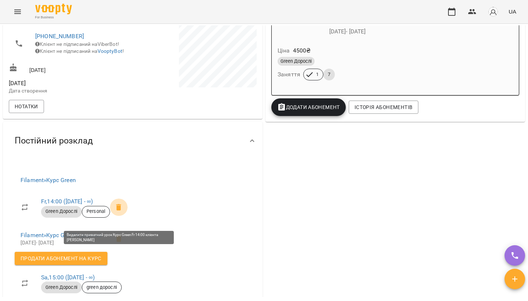
click at [119, 210] on icon at bounding box center [118, 207] width 5 height 7
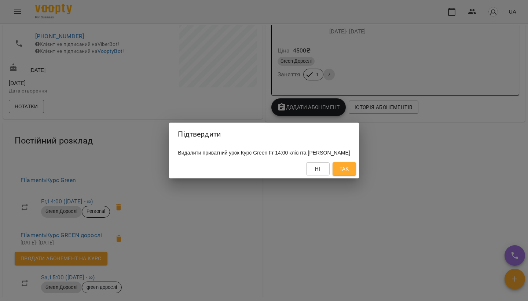
click at [349, 172] on span "Так" at bounding box center [344, 168] width 10 height 9
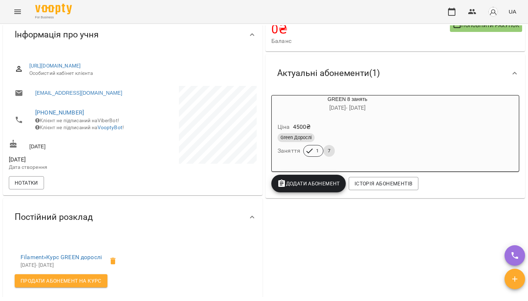
scroll to position [66, 0]
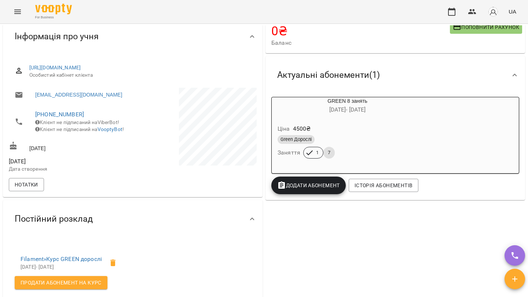
click at [20, 15] on icon "Menu" at bounding box center [17, 11] width 9 height 9
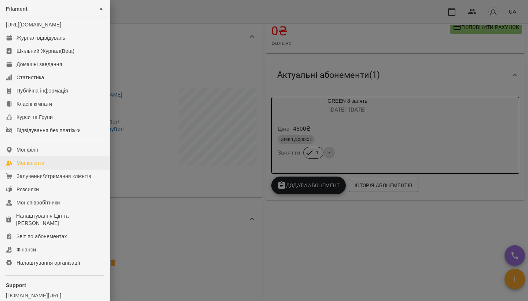
click at [35, 166] on div "Мої клієнти" at bounding box center [30, 162] width 28 height 7
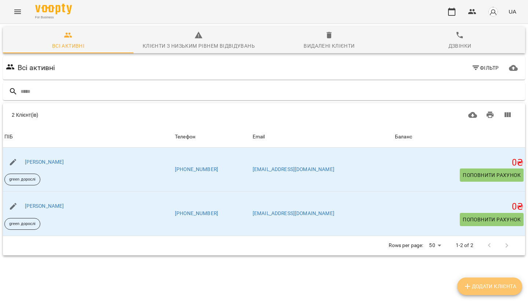
click at [469, 292] on button "Додати клієнта" at bounding box center [489, 286] width 65 height 18
select select "**"
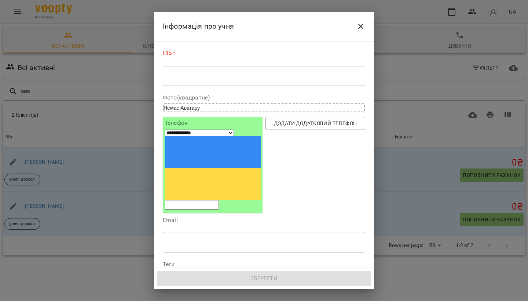
click at [193, 73] on textarea at bounding box center [264, 76] width 192 height 7
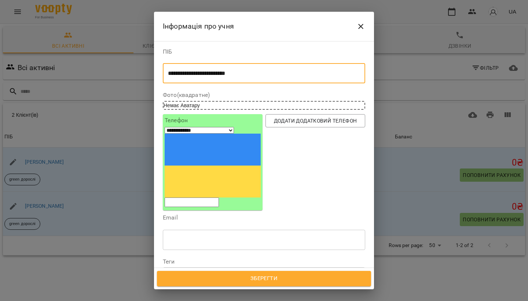
type textarea "**********"
drag, startPoint x: 193, startPoint y: 73, endPoint x: 194, endPoint y: 135, distance: 62.3
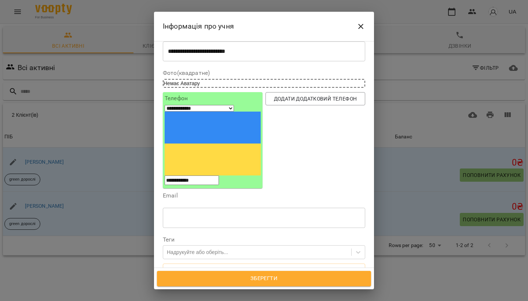
scroll to position [30, 0]
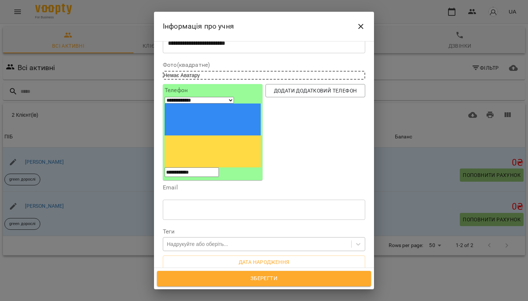
type input "**********"
click at [210, 240] on div "Надрукуйте або оберіть..." at bounding box center [197, 243] width 61 height 7
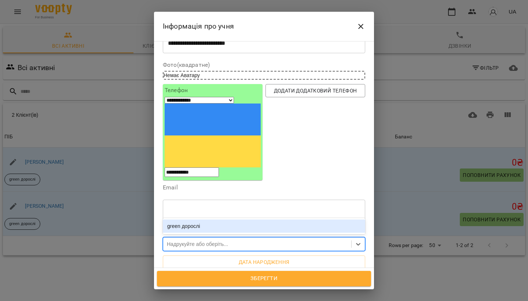
click at [209, 219] on div "green дорослі" at bounding box center [264, 225] width 202 height 13
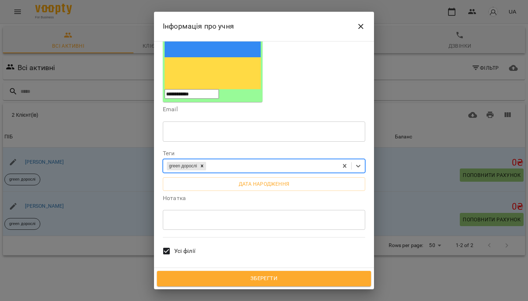
scroll to position [0, 0]
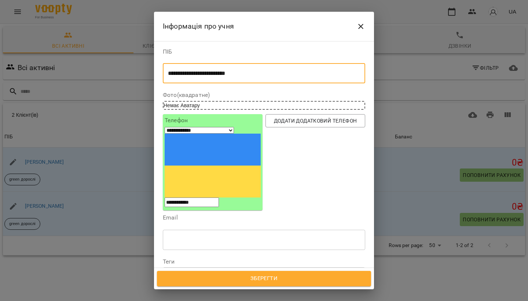
click at [251, 74] on textarea "**********" at bounding box center [264, 73] width 192 height 7
type textarea "**********"
click at [258, 275] on span "Зберегти" at bounding box center [264, 278] width 198 height 10
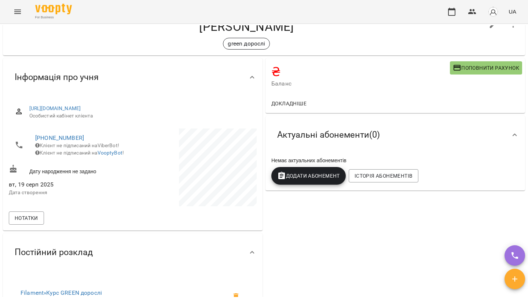
scroll to position [25, 0]
click at [473, 67] on span "Поповнити рахунок" at bounding box center [486, 68] width 66 height 9
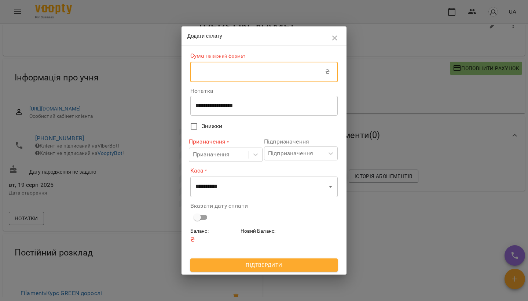
click at [253, 77] on input "text" at bounding box center [257, 72] width 135 height 21
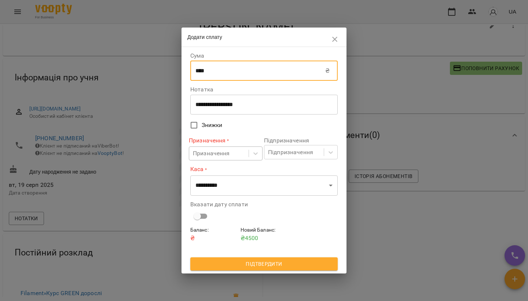
type input "****"
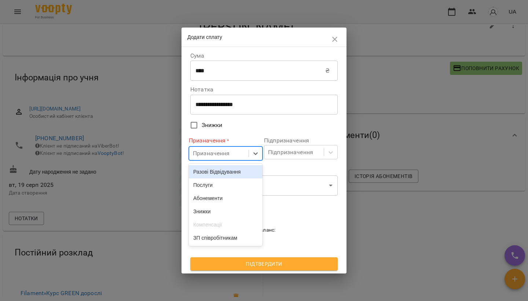
click at [214, 151] on div "Призначення" at bounding box center [211, 153] width 37 height 9
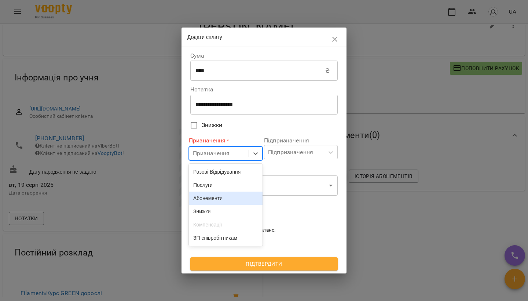
click at [212, 199] on div "Абонементи" at bounding box center [226, 197] width 74 height 13
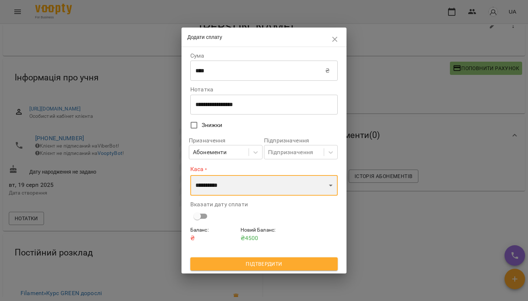
select select "****"
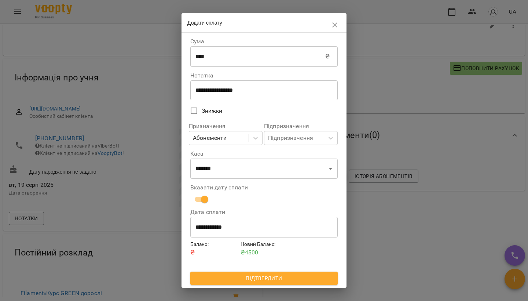
click at [252, 280] on span "Підтвердити" at bounding box center [264, 277] width 136 height 9
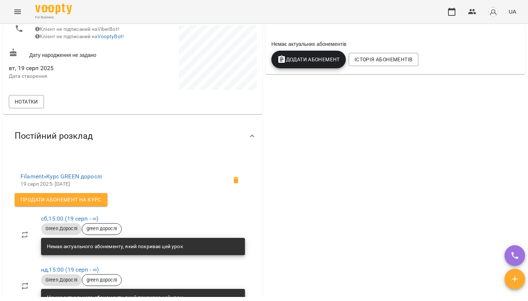
scroll to position [120, 0]
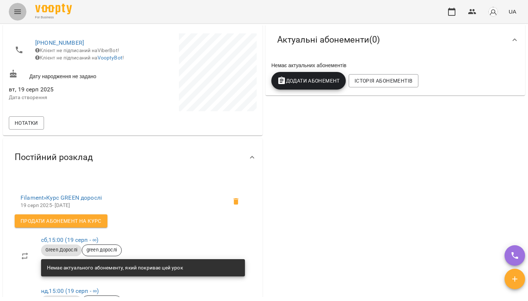
click at [23, 18] on button "Menu" at bounding box center [18, 12] width 18 height 18
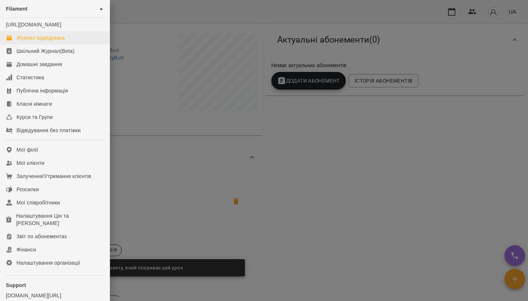
click at [37, 41] on div "Журнал відвідувань" at bounding box center [40, 37] width 49 height 7
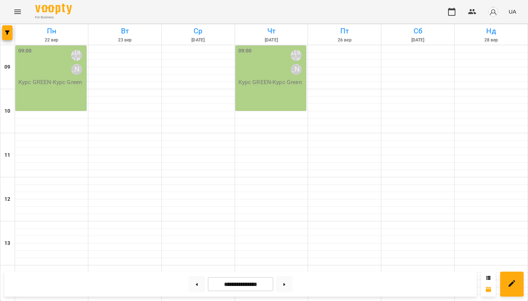
scroll to position [174, 0]
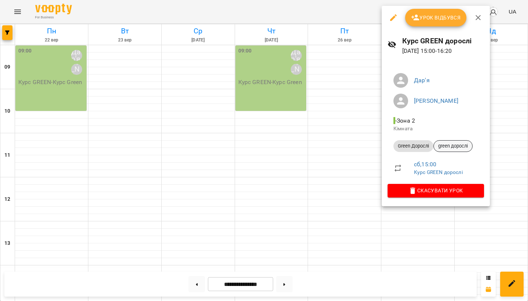
click at [443, 145] on span "green дорослі" at bounding box center [453, 146] width 38 height 7
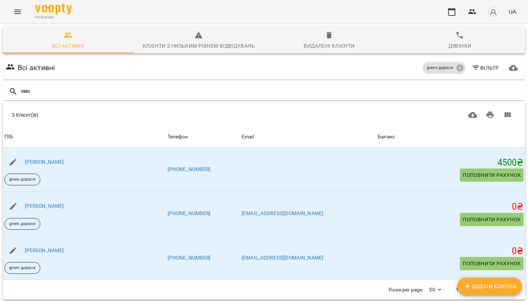
click at [22, 16] on button "Menu" at bounding box center [18, 12] width 18 height 18
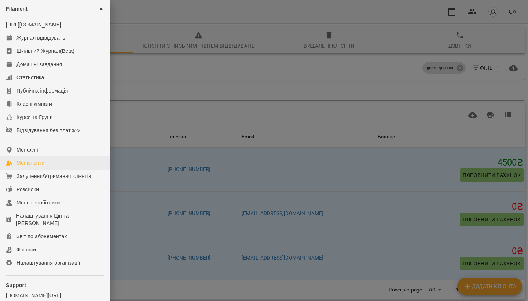
click at [37, 166] on div "Мої клієнти" at bounding box center [30, 162] width 28 height 7
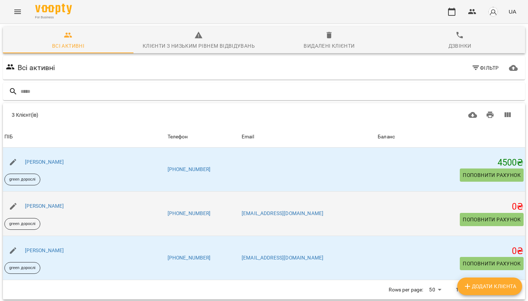
scroll to position [32, 0]
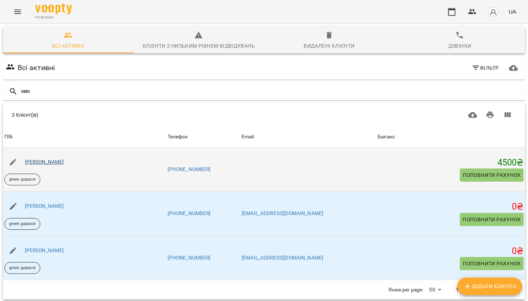
click at [62, 159] on link "[PERSON_NAME]" at bounding box center [44, 162] width 39 height 6
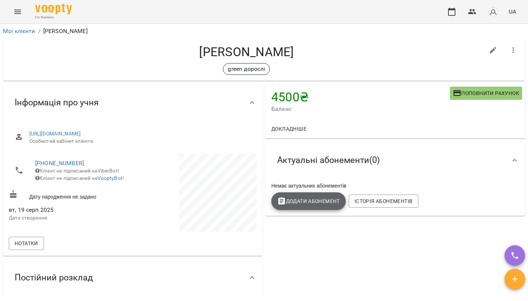
click at [309, 197] on span "Додати Абонемент" at bounding box center [308, 200] width 63 height 9
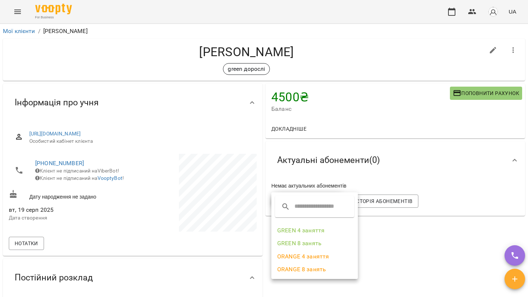
click at [303, 243] on li "GREEN 8 занять" at bounding box center [314, 242] width 86 height 13
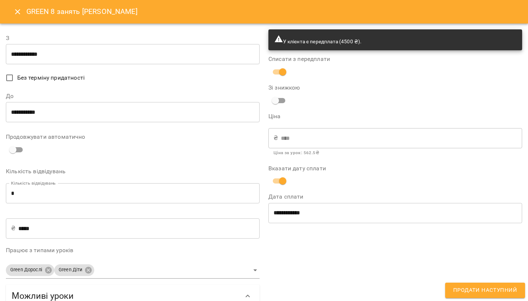
click at [472, 289] on span "Продати наступний" at bounding box center [485, 290] width 64 height 10
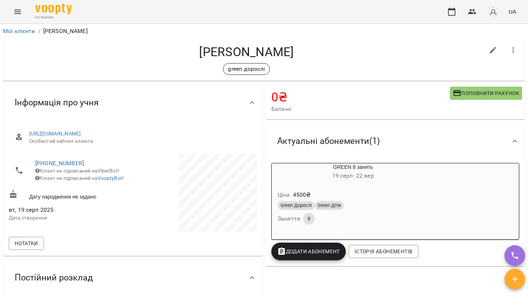
scroll to position [10, 0]
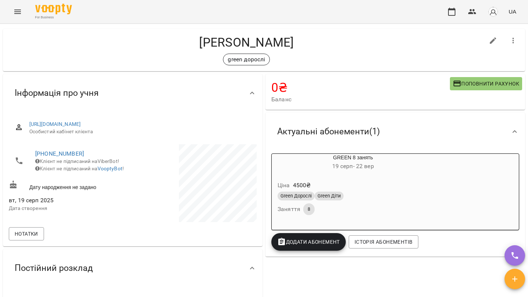
click at [493, 40] on icon "button" at bounding box center [493, 40] width 7 height 7
select select "**"
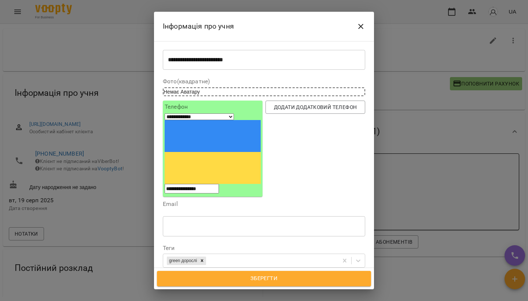
scroll to position [17, 0]
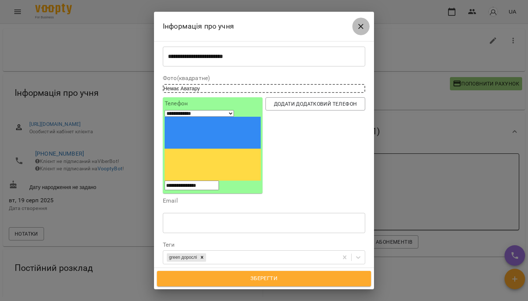
click at [358, 25] on icon "Close" at bounding box center [360, 26] width 9 height 9
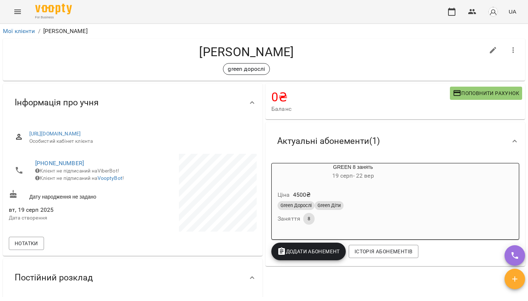
scroll to position [0, 0]
click at [11, 14] on button "Menu" at bounding box center [18, 12] width 18 height 18
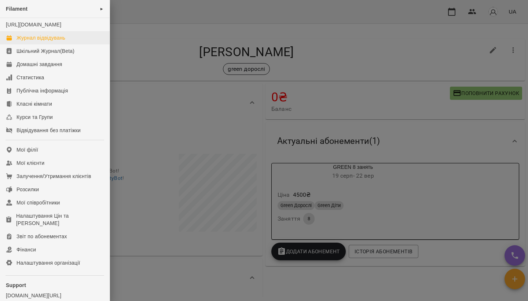
click at [33, 41] on div "Журнал відвідувань" at bounding box center [40, 37] width 49 height 7
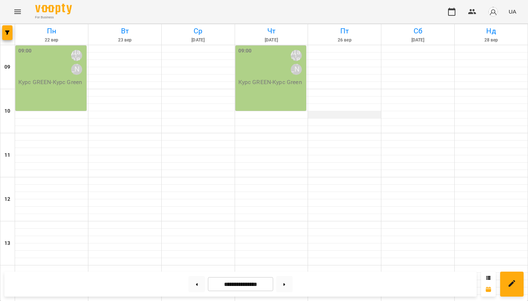
scroll to position [230, 0]
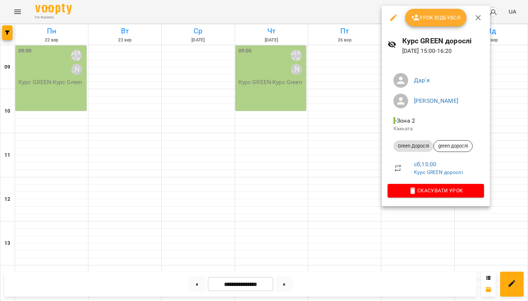
click at [433, 24] on button "Урок відбувся" at bounding box center [436, 18] width 62 height 18
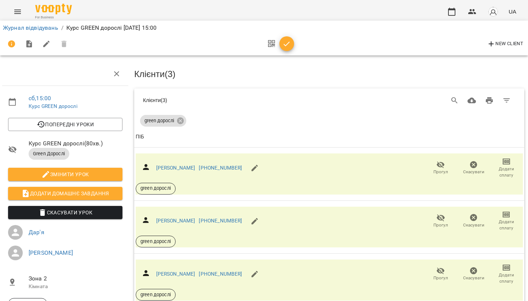
scroll to position [44, 1]
click at [506, 160] on icon "button" at bounding box center [506, 161] width 5 height 3
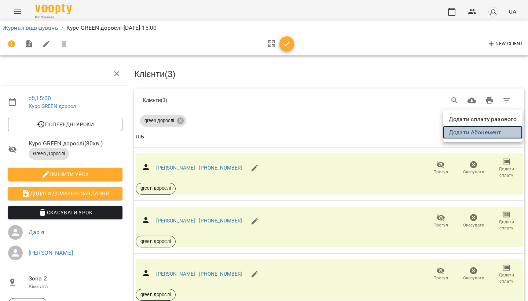
click at [486, 130] on link "Додати Абонемент" at bounding box center [483, 132] width 80 height 13
click at [290, 97] on div at bounding box center [264, 150] width 528 height 301
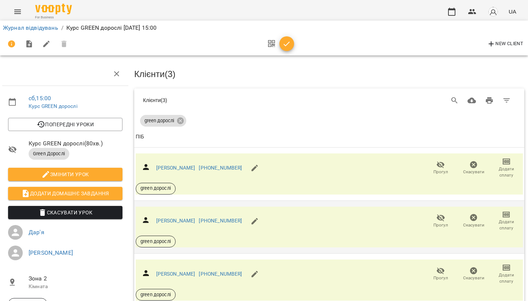
scroll to position [33, 1]
click at [21, 15] on icon "Menu" at bounding box center [17, 11] width 9 height 9
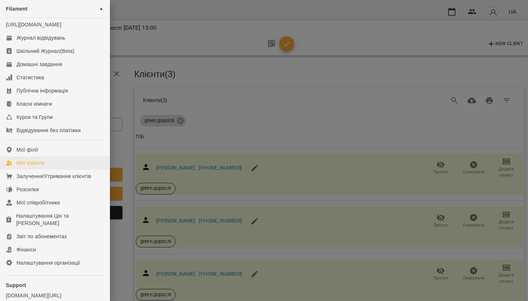
click at [37, 166] on div "Мої клієнти" at bounding box center [30, 162] width 28 height 7
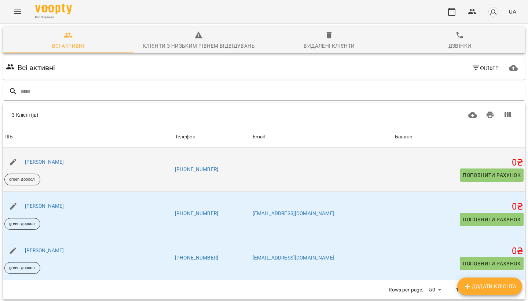
scroll to position [13, 0]
click at [59, 159] on link "[PERSON_NAME]" at bounding box center [44, 162] width 39 height 6
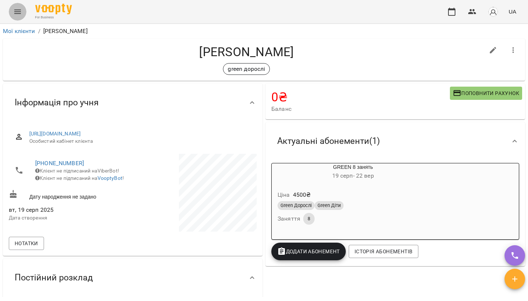
click at [14, 11] on icon "Menu" at bounding box center [17, 11] width 9 height 9
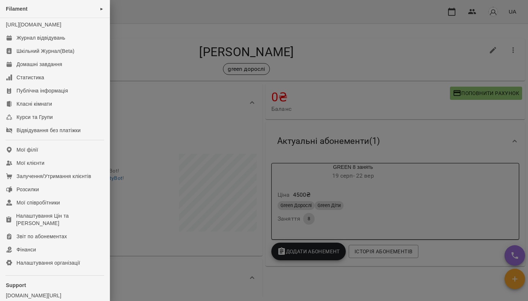
click at [176, 162] on div at bounding box center [264, 150] width 528 height 301
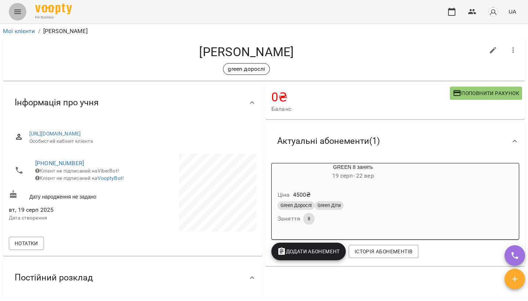
click at [14, 8] on icon "Menu" at bounding box center [17, 11] width 9 height 9
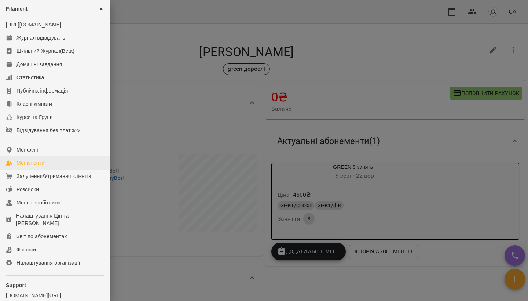
click at [25, 169] on link "Мої клієнти" at bounding box center [55, 162] width 110 height 13
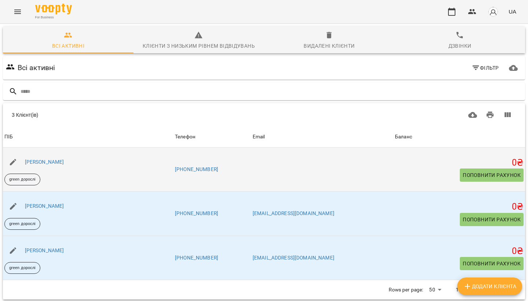
scroll to position [25, 0]
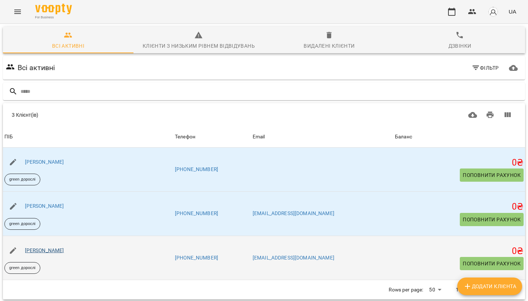
click at [64, 247] on link "[PERSON_NAME]" at bounding box center [44, 250] width 39 height 6
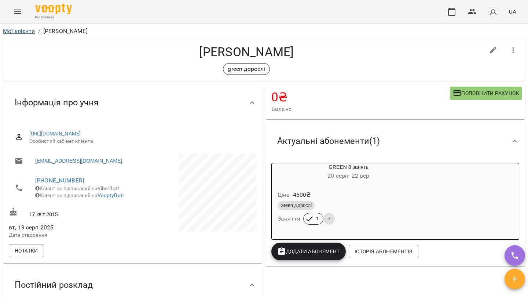
click at [19, 30] on link "Мої клієнти" at bounding box center [19, 30] width 32 height 7
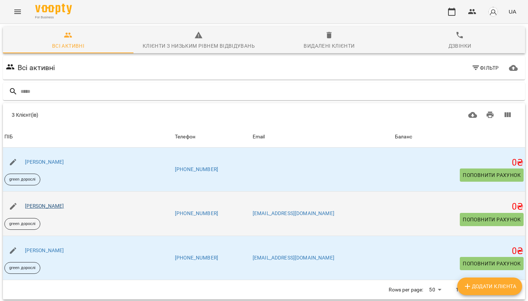
click at [60, 206] on link "Антонова Софія Олексіївна" at bounding box center [44, 206] width 39 height 6
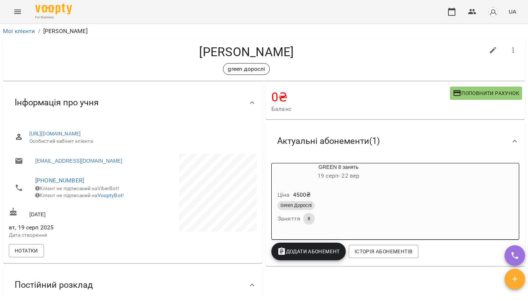
click at [15, 22] on div "For Business UA" at bounding box center [264, 11] width 528 height 23
click at [21, 11] on icon "Menu" at bounding box center [17, 11] width 9 height 9
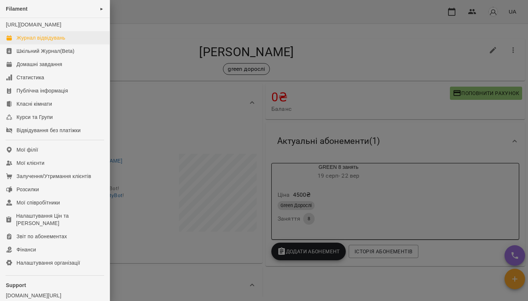
click at [28, 41] on div "Журнал відвідувань" at bounding box center [40, 37] width 49 height 7
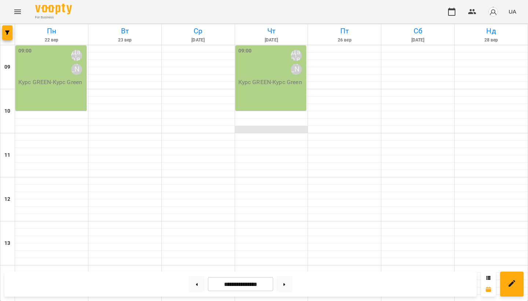
scroll to position [193, 0]
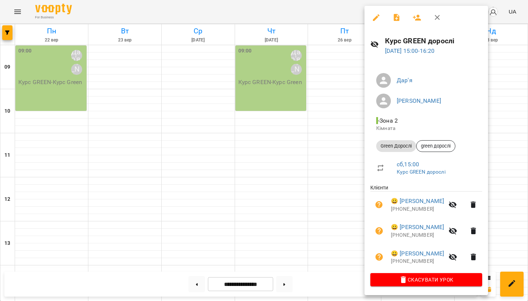
click at [438, 19] on icon "button" at bounding box center [437, 17] width 9 height 9
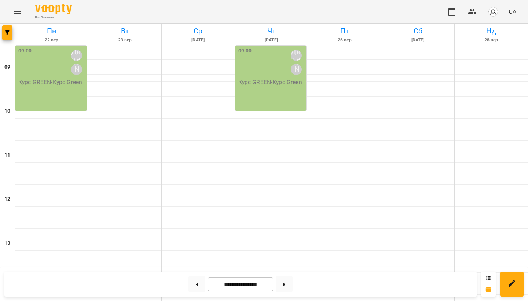
click at [17, 16] on button "Menu" at bounding box center [18, 12] width 18 height 18
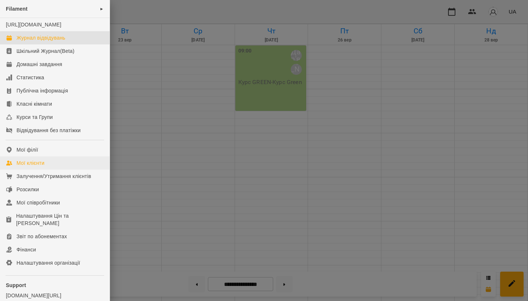
click at [35, 166] on div "Мої клієнти" at bounding box center [30, 162] width 28 height 7
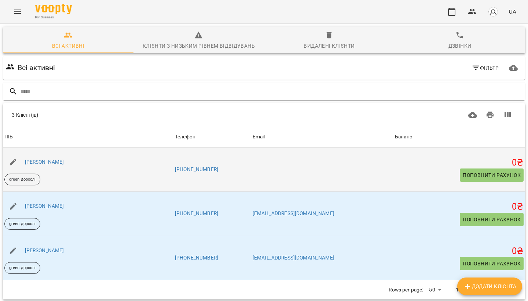
scroll to position [25, 0]
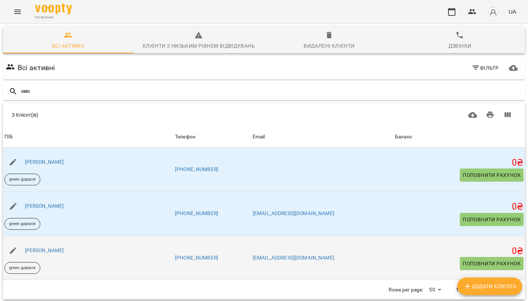
click at [476, 259] on span "Поповнити рахунок" at bounding box center [492, 263] width 58 height 9
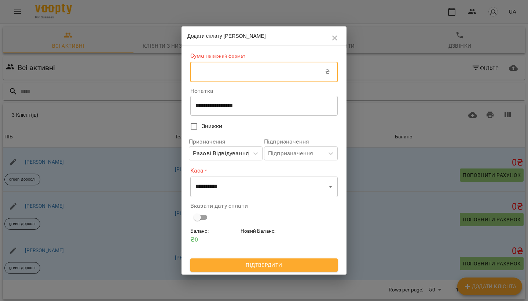
click at [240, 73] on input "text" at bounding box center [257, 72] width 135 height 21
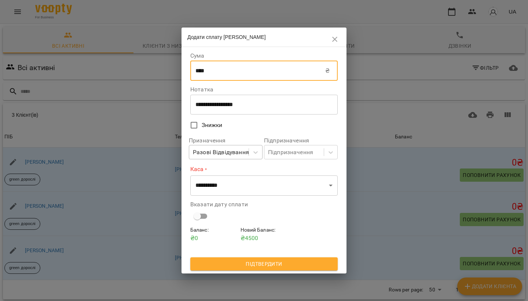
type input "****"
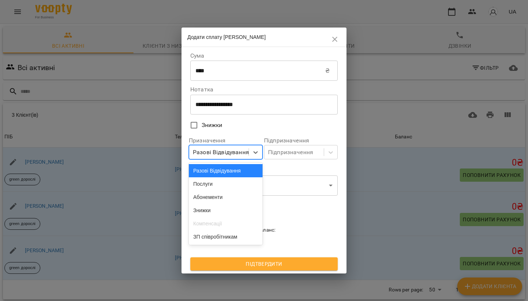
click at [213, 149] on div "Разові Відвідування" at bounding box center [221, 152] width 56 height 9
click at [205, 199] on div "Абонементи" at bounding box center [226, 196] width 74 height 13
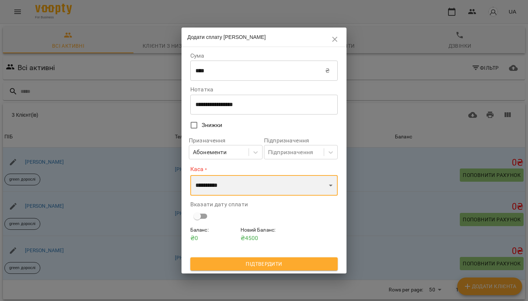
select select "****"
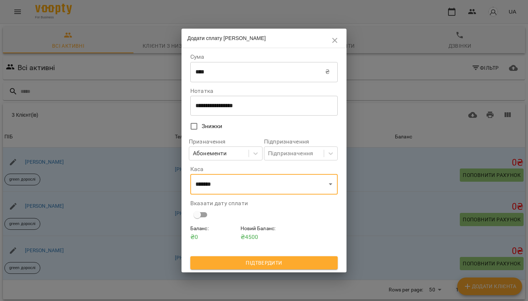
click at [233, 265] on span "Підтвердити" at bounding box center [264, 262] width 136 height 9
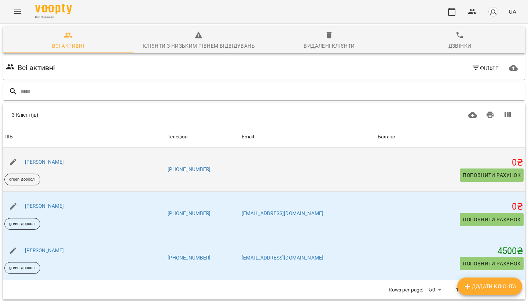
click at [487, 170] on span "Поповнити рахунок" at bounding box center [492, 174] width 58 height 9
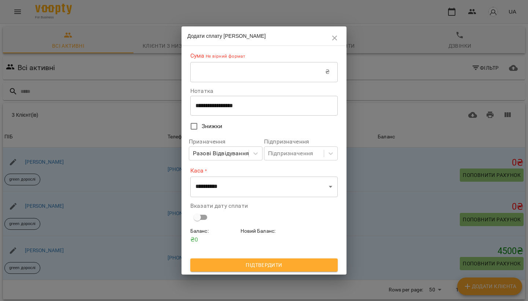
click at [260, 80] on input "text" at bounding box center [257, 72] width 135 height 21
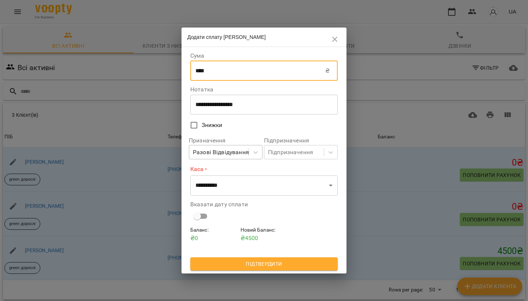
type input "****"
click at [228, 156] on div "Разові Відвідування" at bounding box center [221, 152] width 56 height 9
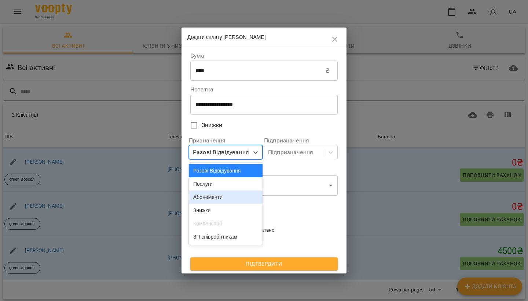
click at [214, 199] on div "Абонементи" at bounding box center [226, 196] width 74 height 13
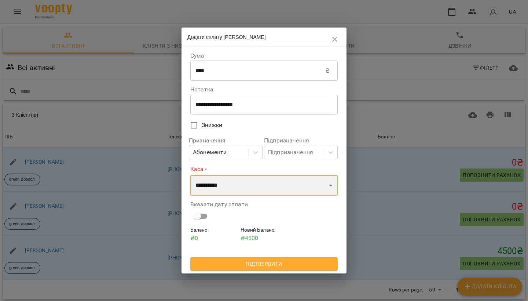
select select "****"
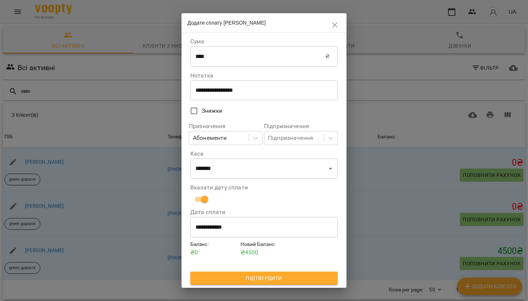
click at [239, 274] on span "Підтвердити" at bounding box center [264, 277] width 136 height 9
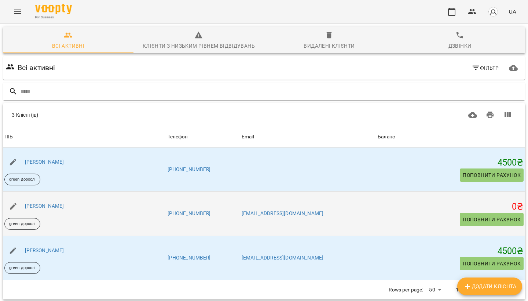
click at [496, 215] on span "Поповнити рахунок" at bounding box center [492, 219] width 58 height 9
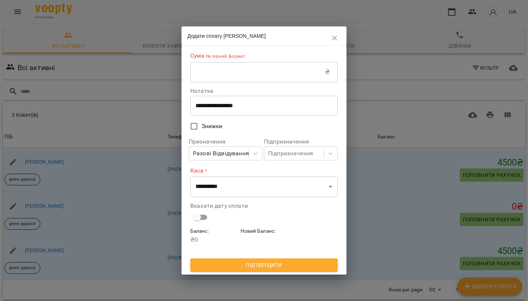
click at [232, 73] on input "text" at bounding box center [257, 72] width 135 height 21
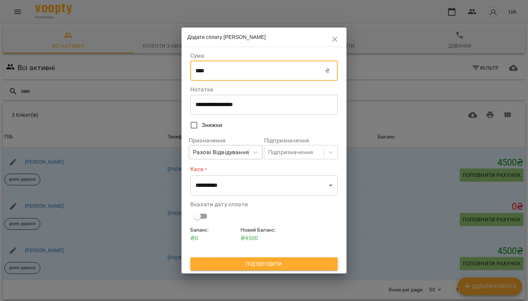
type input "****"
click at [215, 155] on div "Разові Відвідування" at bounding box center [221, 152] width 56 height 9
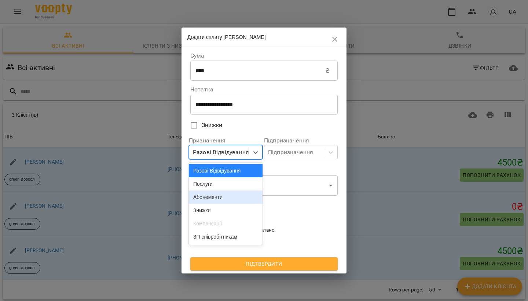
click at [213, 194] on div "Абонементи" at bounding box center [226, 196] width 74 height 13
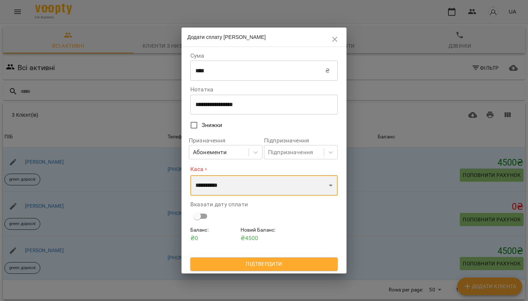
select select "****"
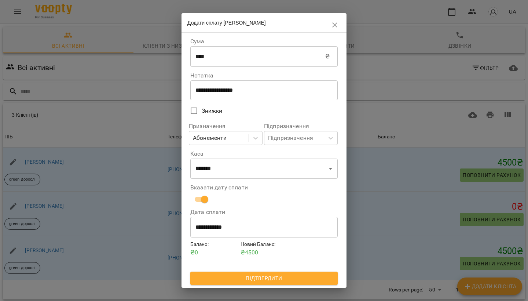
click at [239, 276] on span "Підтвердити" at bounding box center [264, 277] width 136 height 9
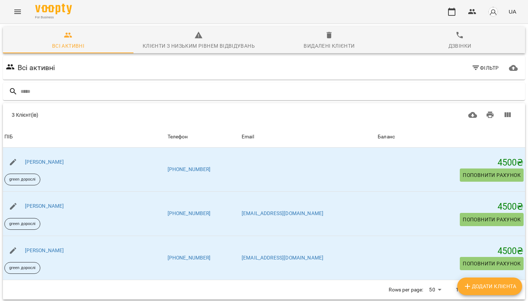
scroll to position [13, 0]
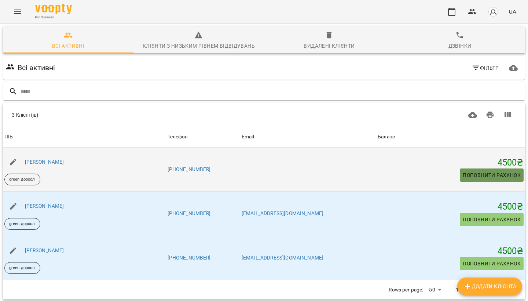
click at [481, 170] on span "Поповнити рахунок" at bounding box center [492, 174] width 58 height 9
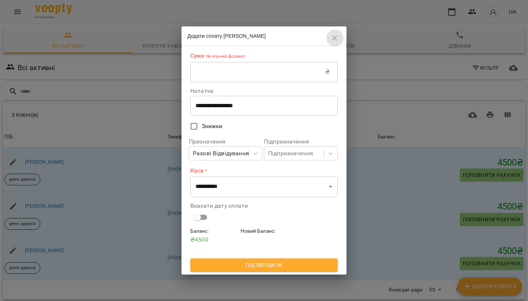
click at [336, 42] on icon "button" at bounding box center [334, 38] width 9 height 9
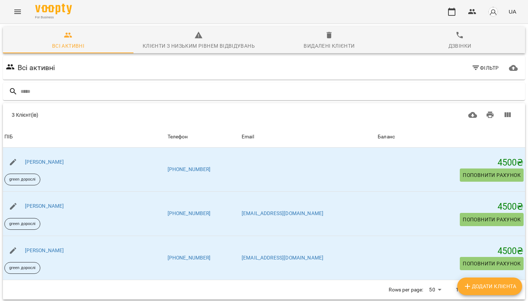
scroll to position [0, 0]
click at [16, 18] on button "Menu" at bounding box center [18, 12] width 18 height 18
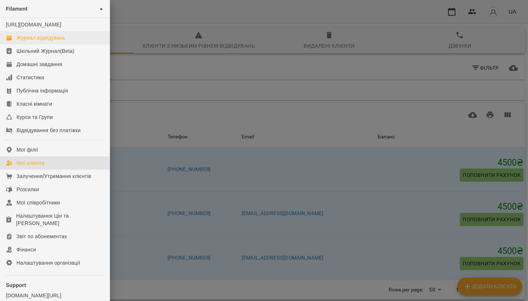
click at [38, 41] on div "Журнал відвідувань" at bounding box center [40, 37] width 49 height 7
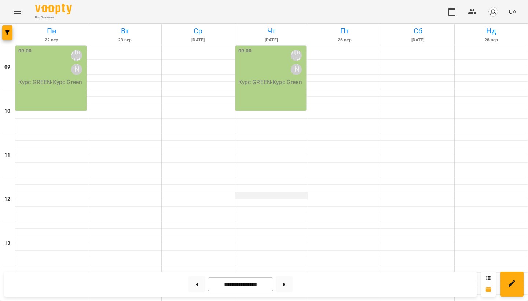
scroll to position [178, 0]
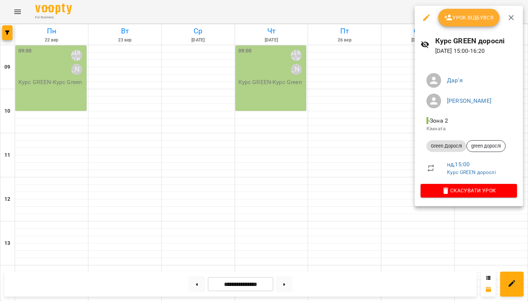
click at [468, 18] on span "Урок відбувся" at bounding box center [469, 17] width 50 height 9
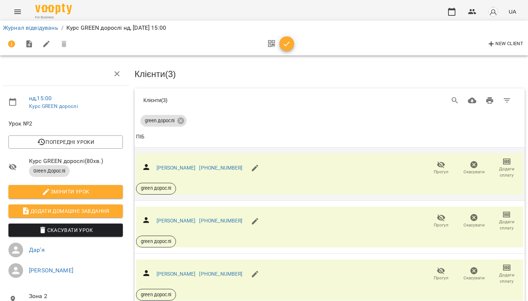
scroll to position [24, 0]
click at [196, 165] on link "[PERSON_NAME]" at bounding box center [175, 168] width 39 height 6
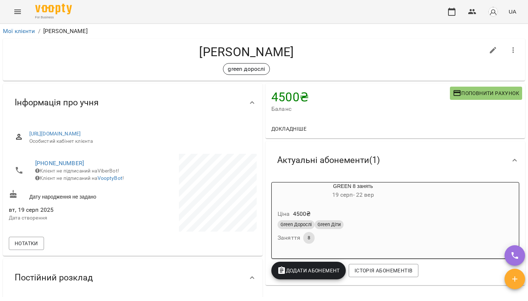
click at [23, 9] on button "Menu" at bounding box center [18, 12] width 18 height 18
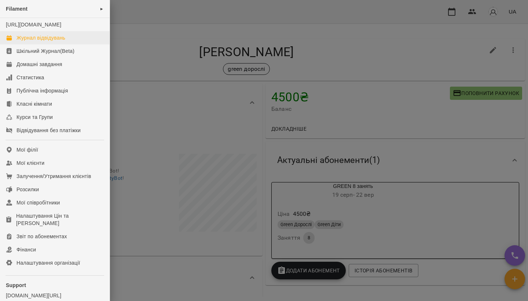
click at [47, 41] on div "Журнал відвідувань" at bounding box center [40, 37] width 49 height 7
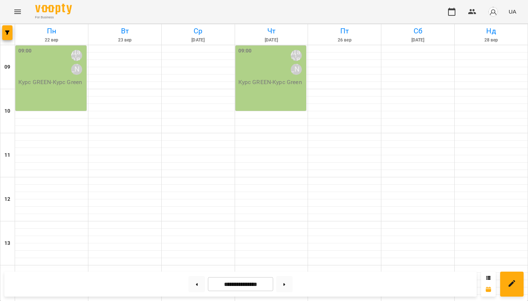
scroll to position [175, 0]
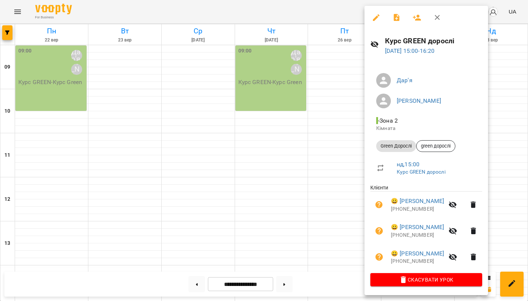
click at [436, 18] on icon "button" at bounding box center [437, 17] width 5 height 5
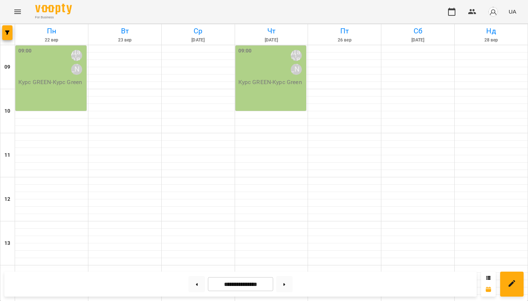
scroll to position [0, 0]
click at [21, 11] on icon "Menu" at bounding box center [17, 11] width 9 height 9
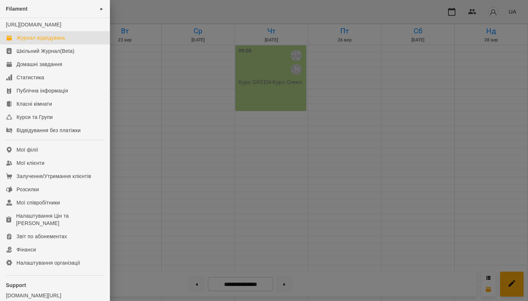
click at [324, 140] on div at bounding box center [264, 150] width 528 height 301
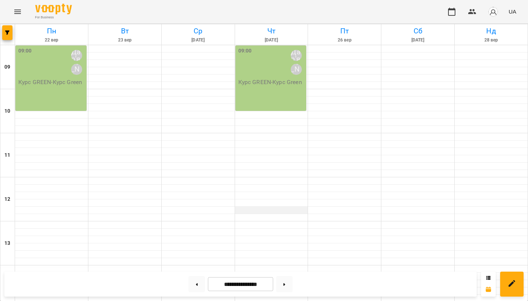
scroll to position [17, 0]
click at [285, 285] on icon at bounding box center [284, 284] width 2 height 3
type input "**********"
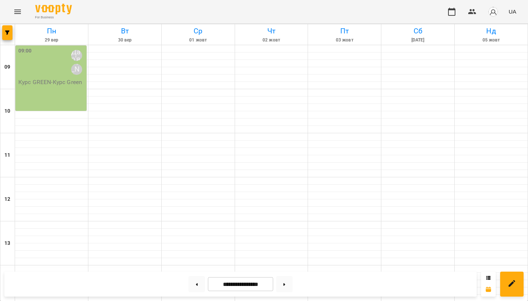
scroll to position [109, 0]
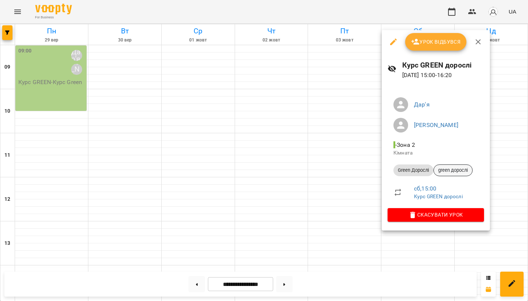
click at [450, 170] on span "green дорослі" at bounding box center [453, 170] width 38 height 7
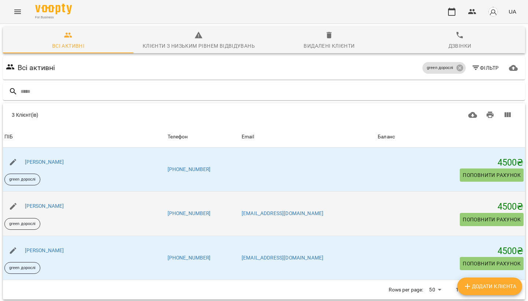
scroll to position [32, 0]
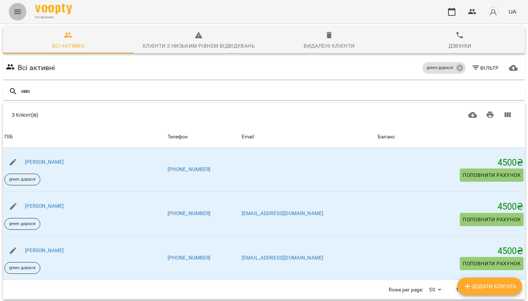
click at [16, 17] on button "Menu" at bounding box center [18, 12] width 18 height 18
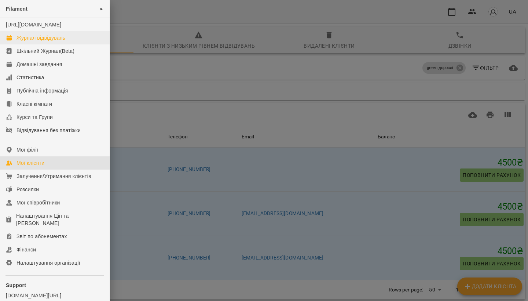
click at [39, 41] on div "Журнал відвідувань" at bounding box center [40, 37] width 49 height 7
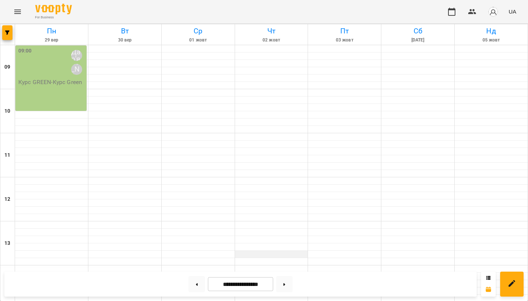
scroll to position [150, 0]
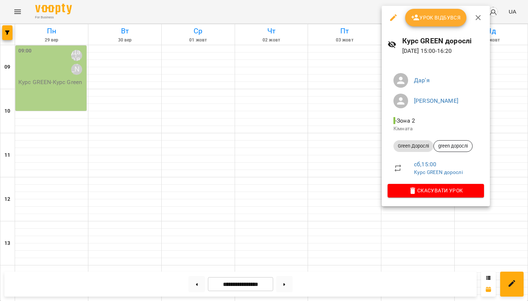
click at [395, 18] on icon "button" at bounding box center [393, 17] width 9 height 9
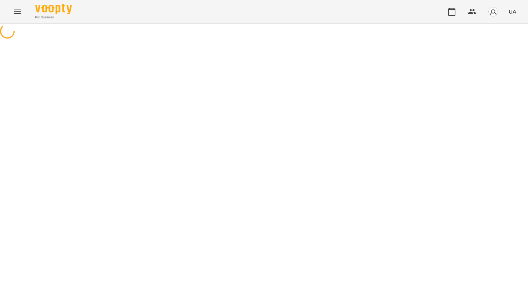
select select "**********"
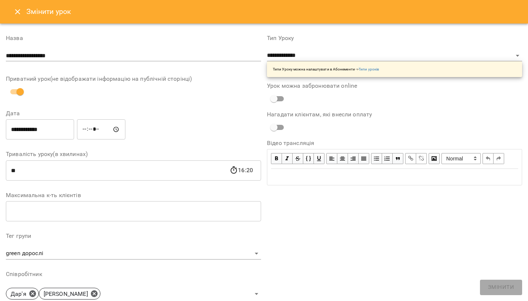
click at [19, 11] on icon "Close" at bounding box center [17, 11] width 5 height 5
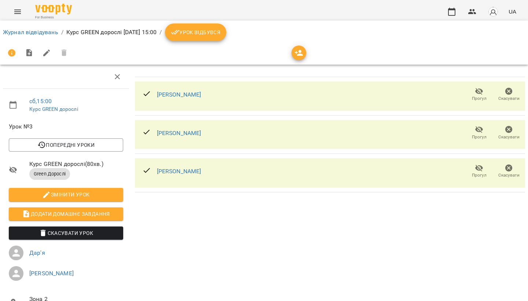
click at [145, 94] on icon at bounding box center [146, 93] width 9 height 9
click at [146, 95] on icon at bounding box center [146, 93] width 6 height 5
click at [148, 125] on div "[PERSON_NAME] [PERSON_NAME]" at bounding box center [171, 132] width 70 height 23
click at [148, 174] on div at bounding box center [146, 171] width 9 height 11
click at [148, 172] on icon at bounding box center [146, 170] width 9 height 9
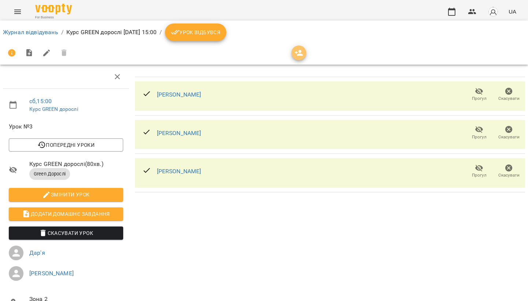
click at [297, 57] on button "button" at bounding box center [298, 52] width 15 height 15
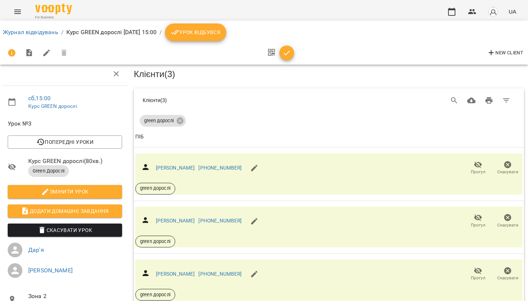
scroll to position [27, 1]
click at [287, 49] on icon "button" at bounding box center [286, 52] width 9 height 9
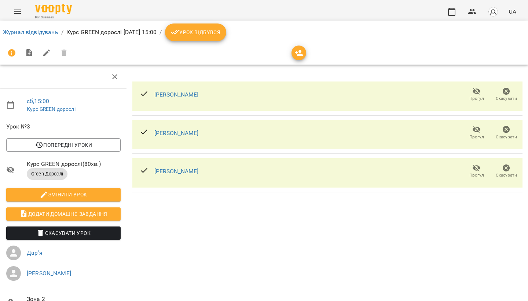
scroll to position [0, 3]
click at [218, 34] on span "Урок відбувся" at bounding box center [196, 32] width 50 height 9
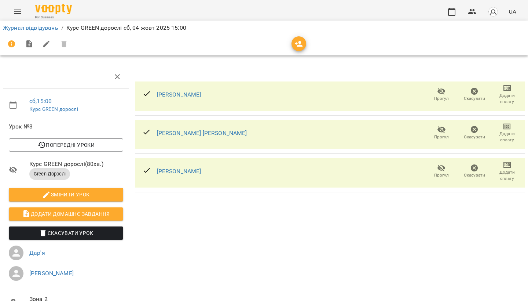
click at [508, 87] on icon "button" at bounding box center [506, 88] width 9 height 9
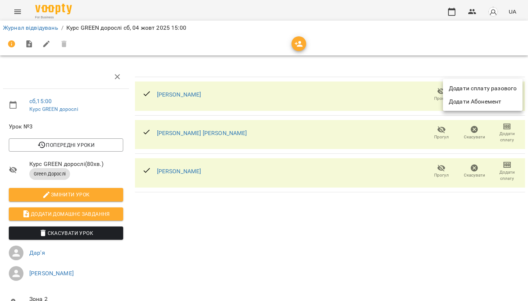
click at [493, 86] on li "Додати сплату разового" at bounding box center [483, 88] width 80 height 13
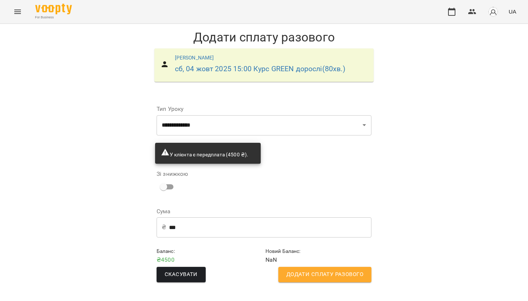
click at [192, 225] on input "***" at bounding box center [270, 227] width 202 height 21
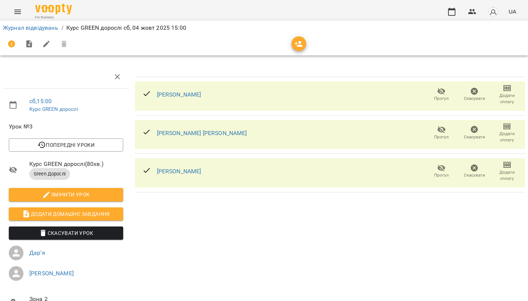
click at [477, 92] on icon "button" at bounding box center [474, 91] width 7 height 7
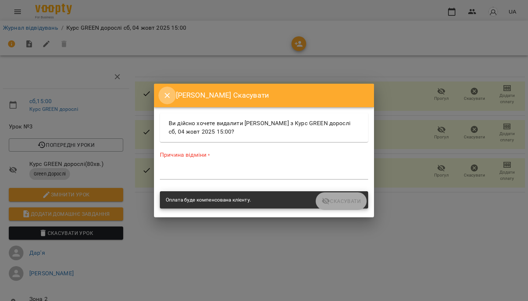
click at [167, 93] on icon "Close" at bounding box center [167, 95] width 9 height 9
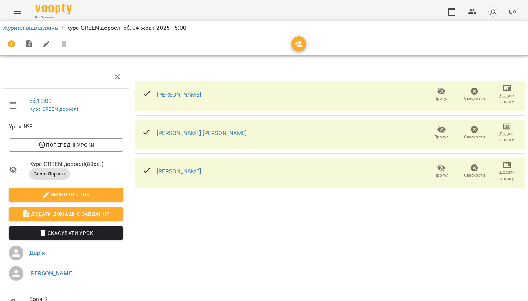
click at [146, 93] on icon at bounding box center [146, 93] width 9 height 9
click at [148, 129] on icon at bounding box center [146, 132] width 9 height 9
click at [111, 84] on div at bounding box center [66, 76] width 126 height 23
click at [116, 78] on icon "button" at bounding box center [117, 76] width 5 height 5
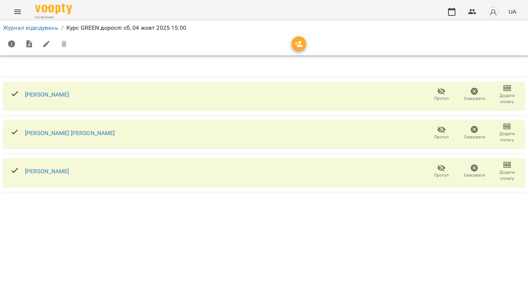
click at [16, 12] on icon "Menu" at bounding box center [17, 11] width 9 height 9
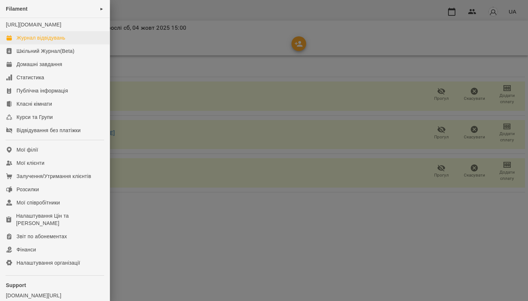
click at [20, 41] on div "Журнал відвідувань" at bounding box center [40, 37] width 49 height 7
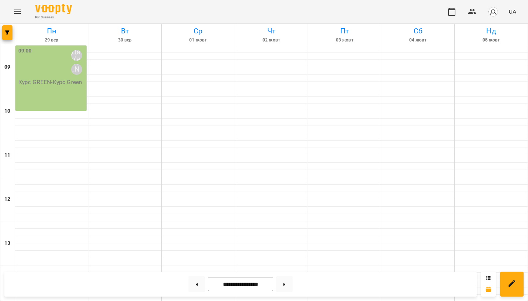
scroll to position [224, 0]
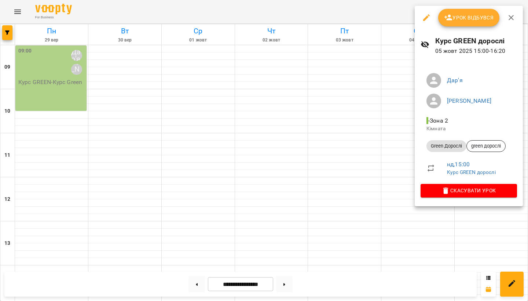
click at [442, 118] on span "- Зона 2" at bounding box center [437, 120] width 23 height 7
click at [458, 170] on link "Курс GREEN дорослі" at bounding box center [471, 172] width 49 height 6
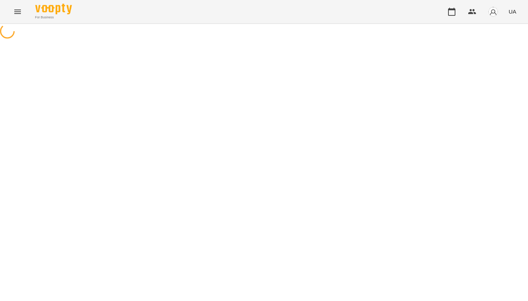
click at [458, 40] on div at bounding box center [264, 32] width 528 height 16
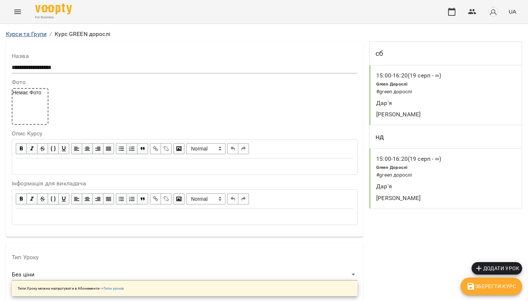
click at [24, 35] on link "Курси та Групи" at bounding box center [26, 33] width 41 height 7
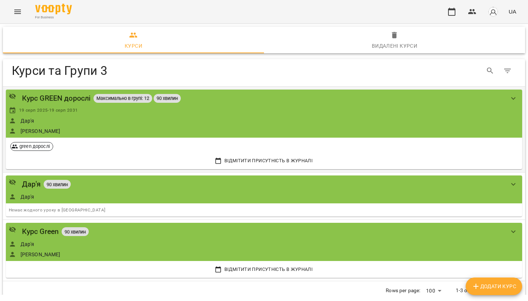
click at [259, 157] on span "Відмітити присутність в Журналі" at bounding box center [264, 160] width 506 height 8
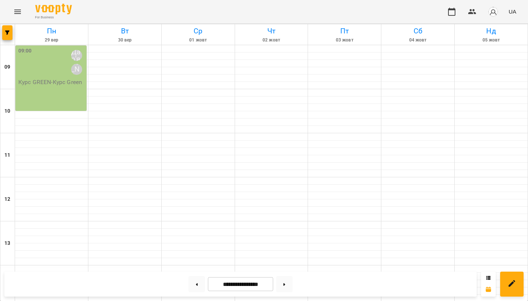
scroll to position [180, 0]
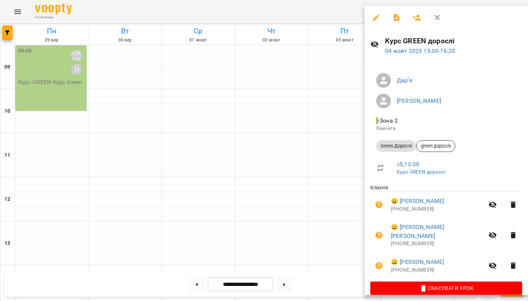
click at [443, 18] on button "button" at bounding box center [437, 18] width 18 height 18
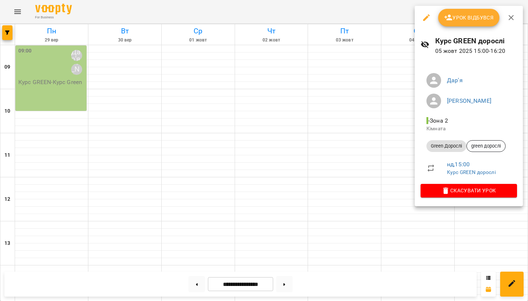
click at [441, 123] on span "- Зона 2" at bounding box center [437, 120] width 23 height 7
click at [511, 15] on icon "button" at bounding box center [510, 17] width 9 height 9
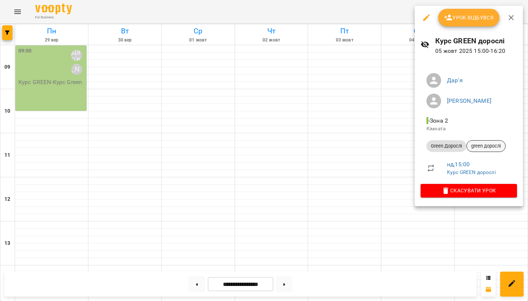
click at [480, 144] on span "green дорослі" at bounding box center [486, 146] width 38 height 7
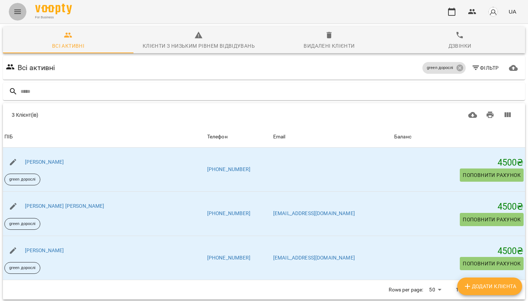
click at [20, 7] on button "Menu" at bounding box center [18, 12] width 18 height 18
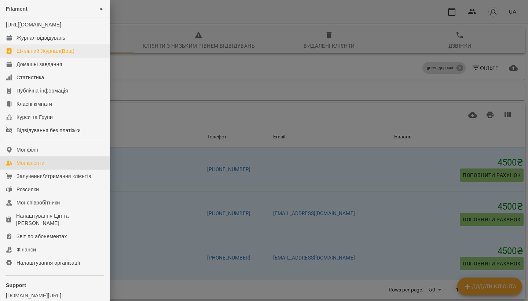
click at [47, 55] on div "Шкільний Журнал(Beta)" at bounding box center [45, 50] width 58 height 7
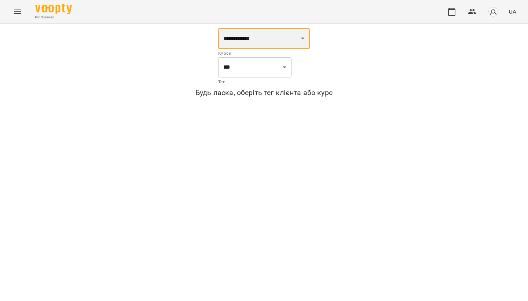
select select "**********"
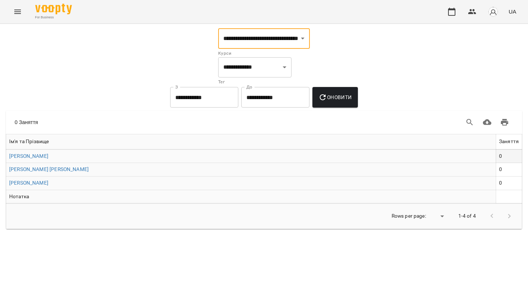
click at [512, 155] on td "0" at bounding box center [508, 156] width 26 height 14
click at [325, 98] on icon "button" at bounding box center [323, 97] width 6 height 6
click at [19, 7] on icon "Menu" at bounding box center [17, 11] width 9 height 9
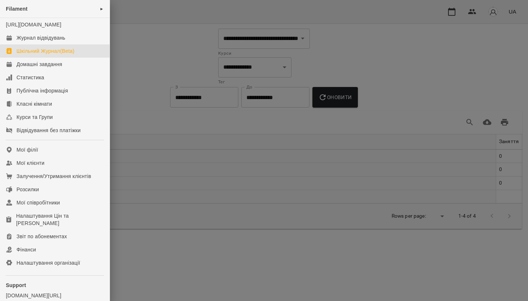
click at [160, 78] on div at bounding box center [264, 150] width 528 height 301
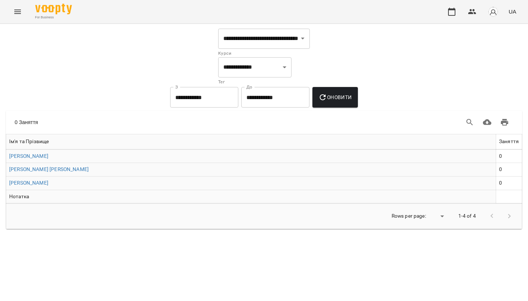
click at [25, 1] on div "For Business UA" at bounding box center [264, 11] width 528 height 23
click at [21, 10] on icon "Menu" at bounding box center [17, 11] width 9 height 9
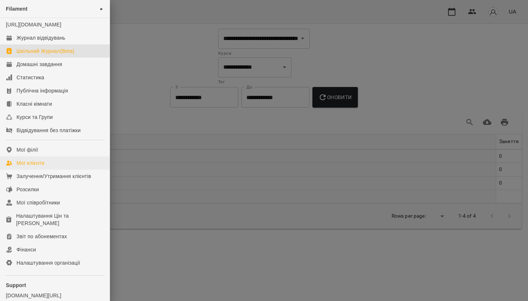
click at [33, 169] on link "Мої клієнти" at bounding box center [55, 162] width 110 height 13
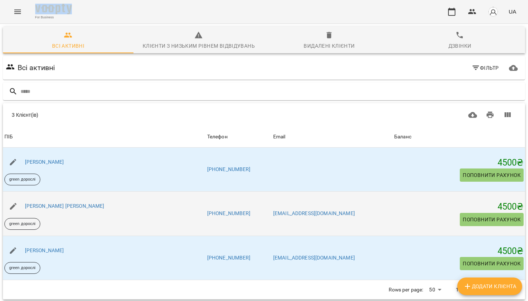
scroll to position [32, 0]
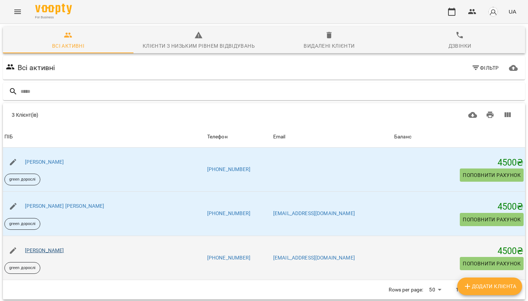
click at [61, 247] on link "[PERSON_NAME]" at bounding box center [44, 250] width 39 height 6
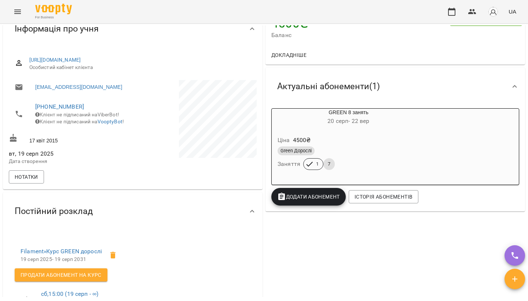
scroll to position [80, 0]
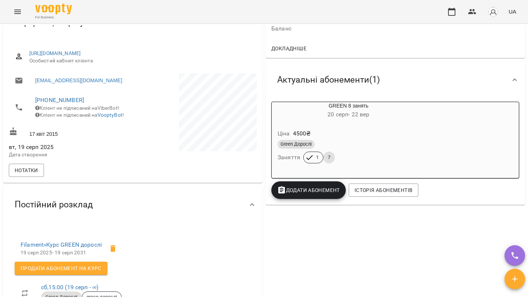
click at [327, 155] on span "7" at bounding box center [328, 157] width 11 height 7
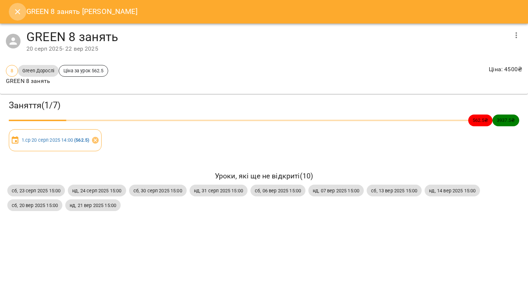
click at [14, 11] on icon "Close" at bounding box center [17, 11] width 9 height 9
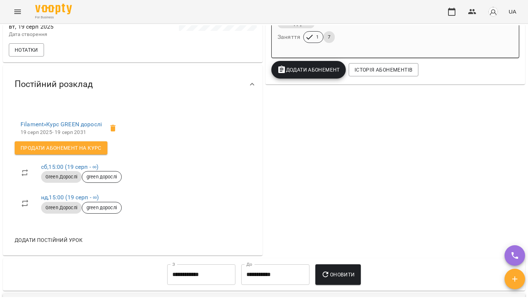
scroll to position [215, 0]
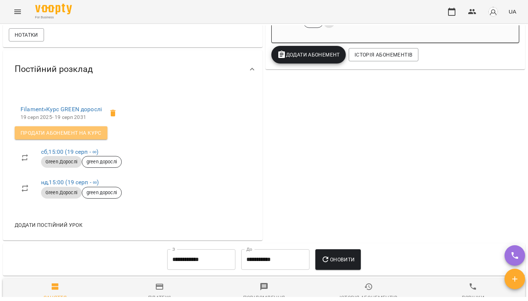
click at [47, 137] on span "Продати абонемент на Курс" at bounding box center [61, 132] width 81 height 9
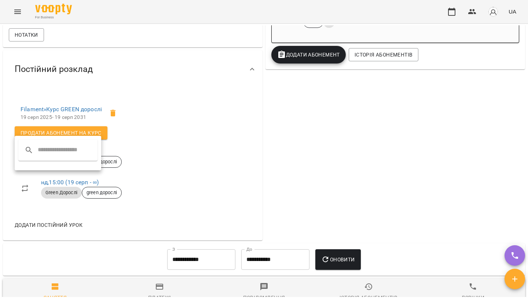
click at [51, 151] on input "text" at bounding box center [67, 150] width 58 height 12
click at [135, 144] on div at bounding box center [264, 150] width 528 height 301
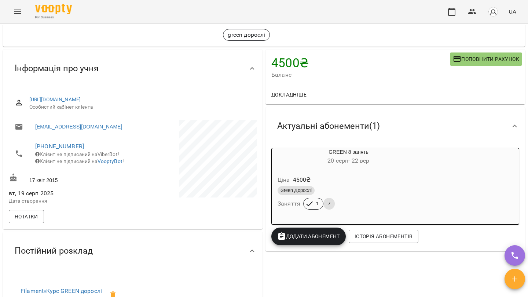
scroll to position [35, 0]
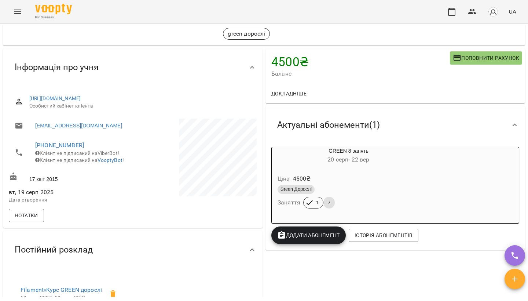
click at [17, 10] on icon "Menu" at bounding box center [17, 12] width 7 height 4
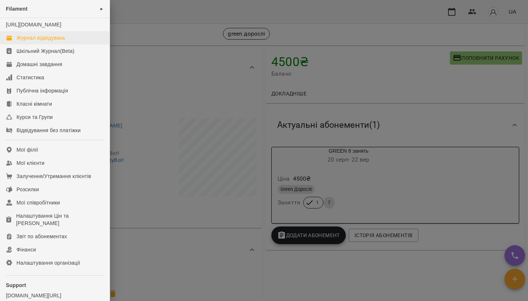
click at [37, 41] on div "Журнал відвідувань" at bounding box center [40, 37] width 49 height 7
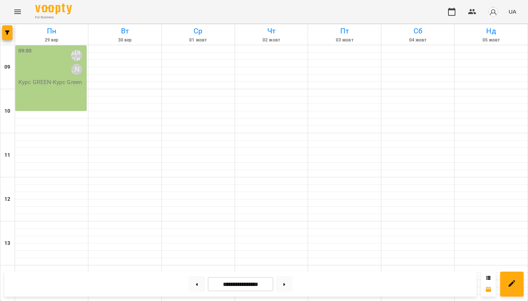
scroll to position [186, 0]
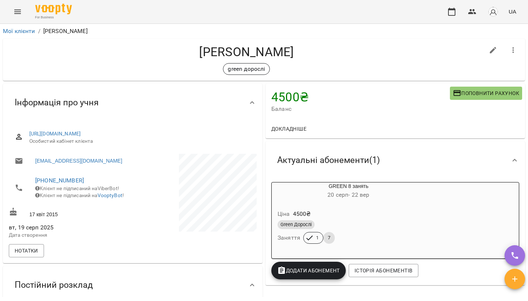
click at [25, 14] on button "Menu" at bounding box center [18, 12] width 18 height 18
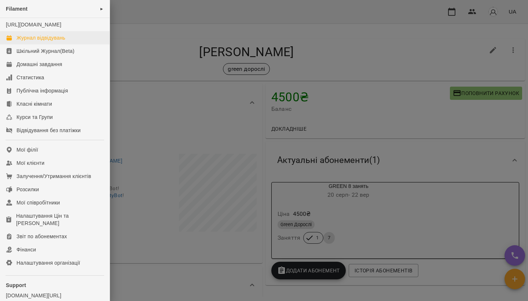
click at [42, 41] on div "Журнал відвідувань" at bounding box center [40, 37] width 49 height 7
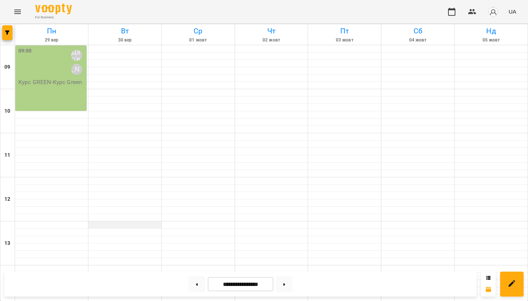
scroll to position [166, 0]
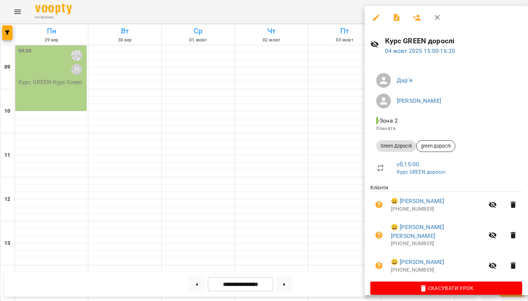
click at [488, 203] on icon "button" at bounding box center [492, 204] width 9 height 9
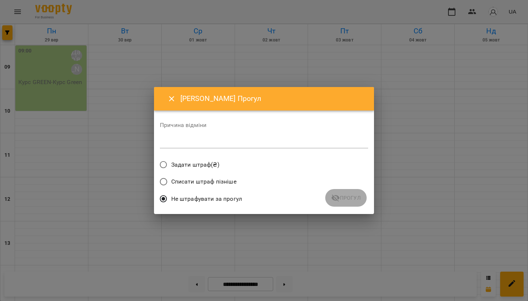
click at [172, 103] on icon "Close" at bounding box center [171, 98] width 9 height 9
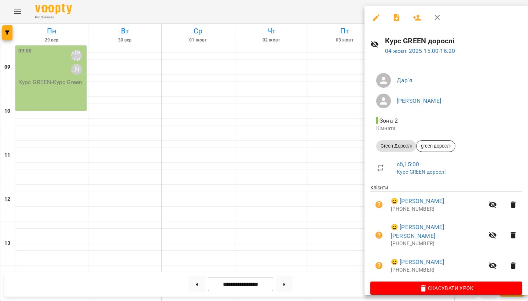
click at [436, 16] on icon "button" at bounding box center [437, 17] width 9 height 9
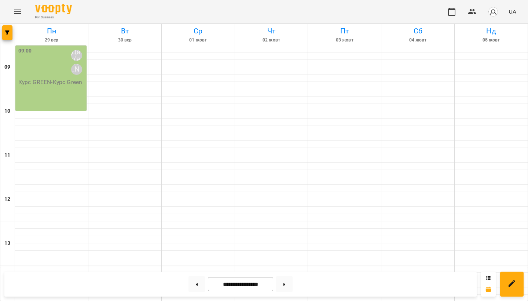
click at [10, 14] on button "Menu" at bounding box center [18, 12] width 18 height 18
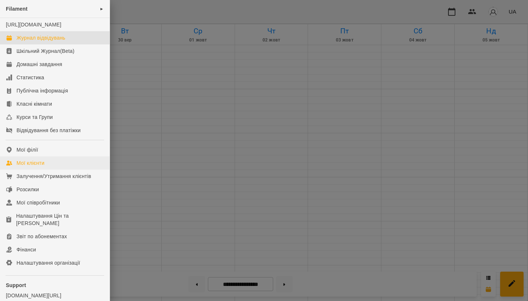
click at [44, 166] on div "Мої клієнти" at bounding box center [30, 162] width 28 height 7
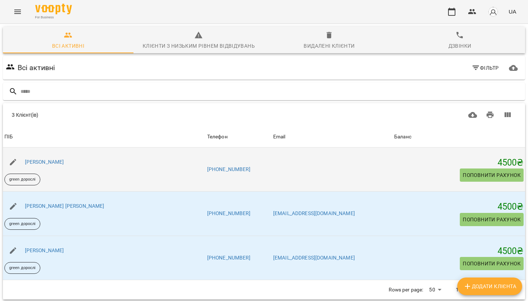
scroll to position [32, 0]
click at [64, 159] on link "[PERSON_NAME]" at bounding box center [44, 162] width 39 height 6
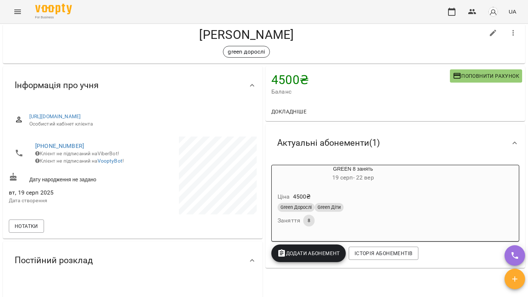
scroll to position [18, 0]
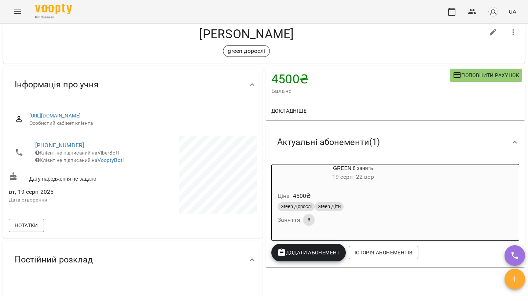
click at [303, 246] on button "Додати Абонемент" at bounding box center [308, 252] width 74 height 18
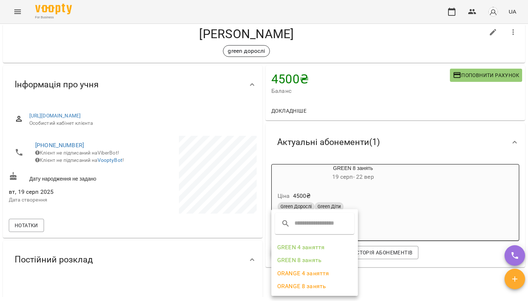
click at [300, 258] on li "GREEN 8 занять" at bounding box center [314, 259] width 86 height 13
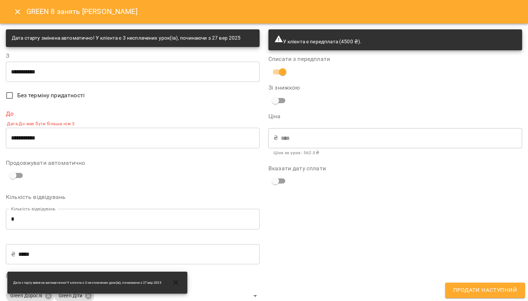
scroll to position [0, 0]
click at [16, 71] on input "**********" at bounding box center [133, 71] width 254 height 21
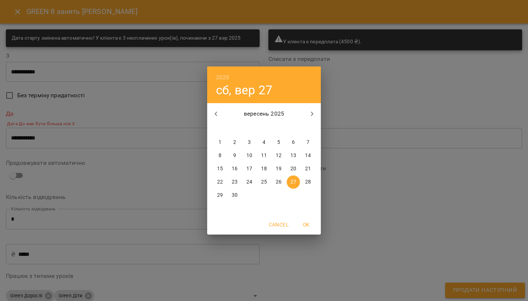
click at [216, 115] on icon "button" at bounding box center [215, 113] width 3 height 4
click at [234, 181] on p "19" at bounding box center [235, 181] width 6 height 7
type input "**********"
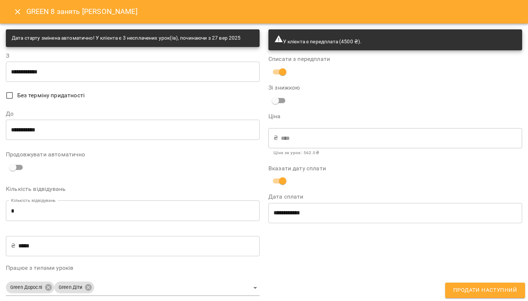
click at [472, 296] on button "Продати наступний" at bounding box center [485, 289] width 80 height 15
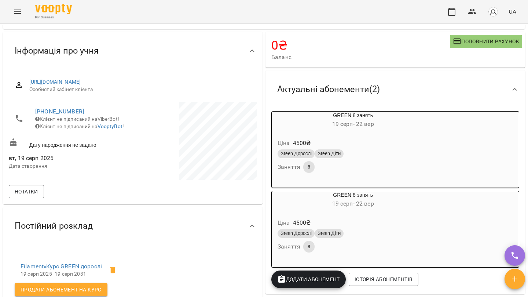
scroll to position [61, 0]
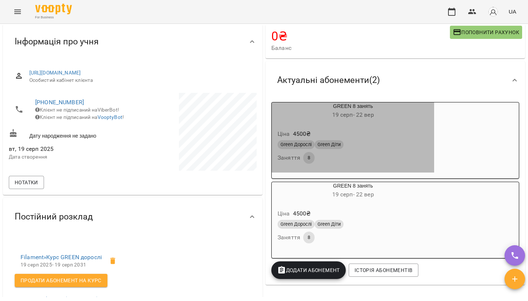
click at [391, 125] on div "Ціна 4500 ₴ Green Дорослі Green Діти Заняття 8" at bounding box center [353, 148] width 162 height 50
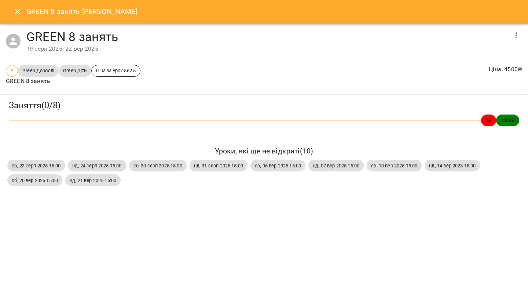
click at [19, 19] on button "Close" at bounding box center [18, 12] width 18 height 18
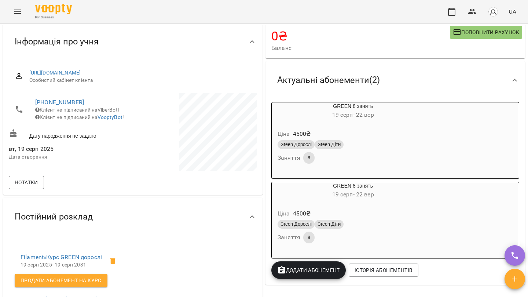
click at [354, 205] on div "Ціна 4500 ₴ Green Дорослі Green Діти Заняття 8" at bounding box center [353, 227] width 162 height 50
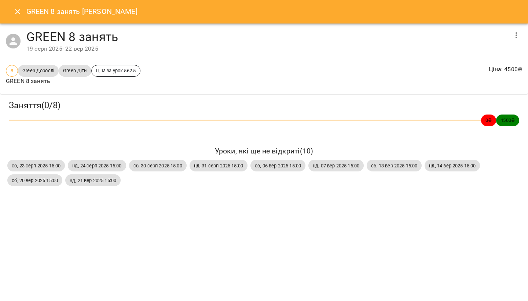
click at [12, 20] on div "GREEN 8 занять [PERSON_NAME]" at bounding box center [264, 11] width 528 height 23
click at [515, 41] on button "button" at bounding box center [516, 35] width 18 height 18
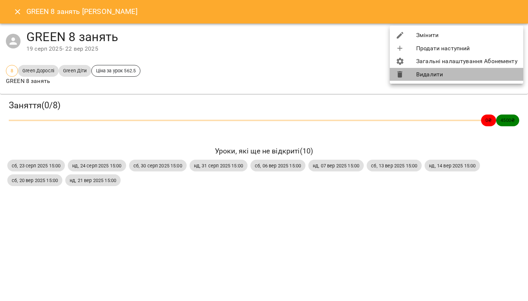
click at [460, 70] on li "Видалити" at bounding box center [456, 74] width 133 height 13
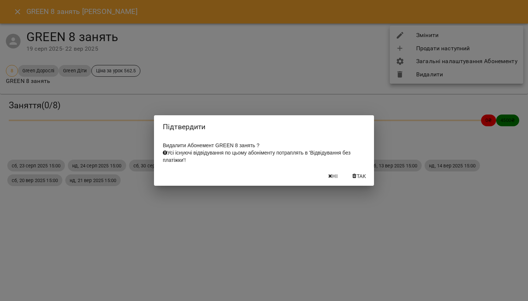
click at [366, 176] on span "Так" at bounding box center [362, 176] width 10 height 9
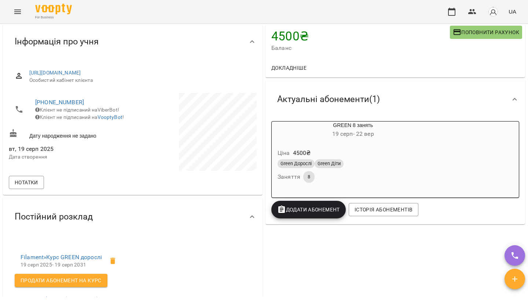
scroll to position [66, 0]
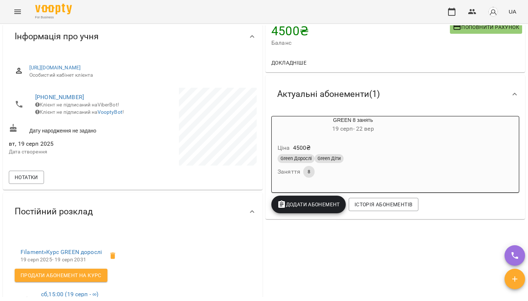
click at [363, 140] on div "Ціна 4500 ₴ Green Дорослі Green Діти Заняття 8" at bounding box center [353, 162] width 162 height 50
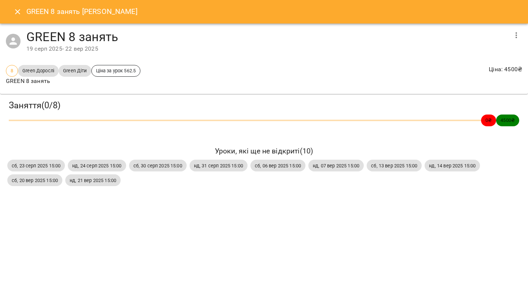
click at [33, 162] on span "сб, 23 серп 2025 15:00" at bounding box center [36, 165] width 58 height 7
click at [23, 13] on button "Close" at bounding box center [18, 12] width 18 height 18
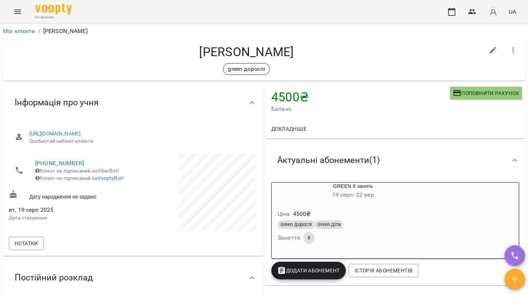
scroll to position [0, 0]
click at [20, 22] on div "For Business UA" at bounding box center [264, 11] width 528 height 23
click at [19, 10] on icon "Menu" at bounding box center [17, 12] width 7 height 4
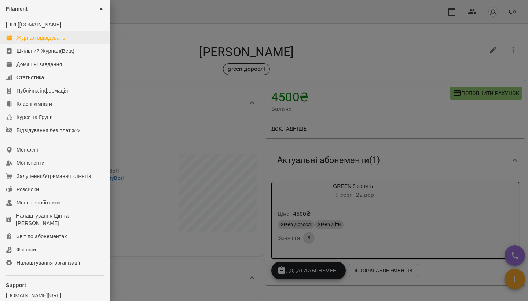
click at [56, 41] on div "Журнал відвідувань" at bounding box center [40, 37] width 49 height 7
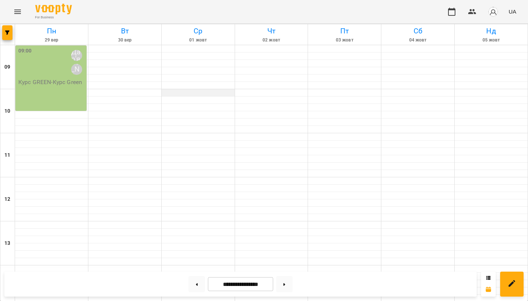
scroll to position [166, 0]
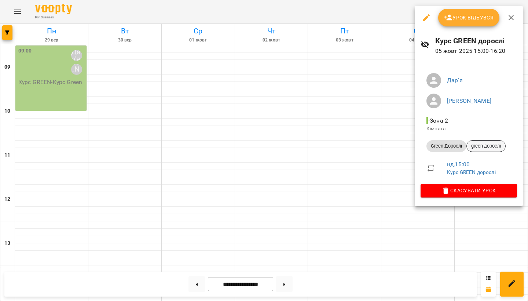
click at [483, 143] on span "green дорослі" at bounding box center [486, 146] width 38 height 7
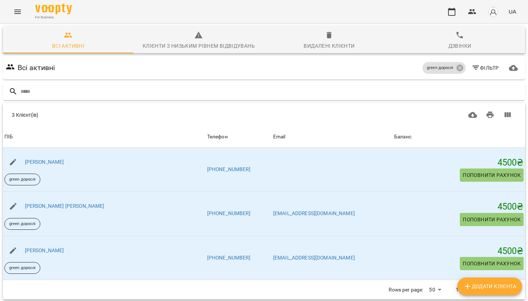
click at [19, 9] on icon "Menu" at bounding box center [17, 11] width 9 height 9
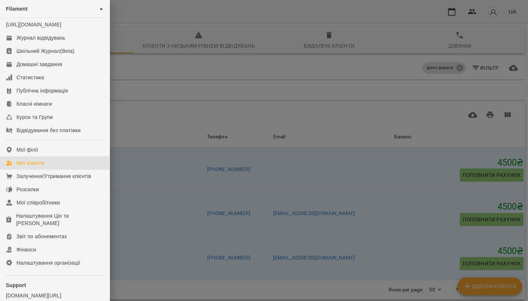
click at [161, 107] on div at bounding box center [264, 150] width 528 height 301
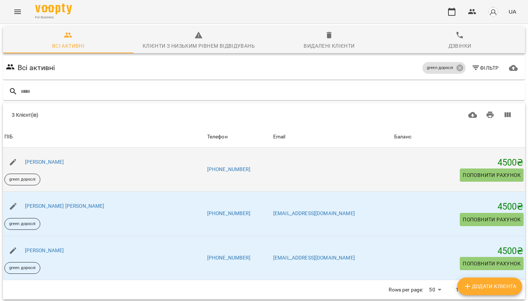
scroll to position [32, 0]
click at [325, 147] on td at bounding box center [332, 169] width 121 height 44
click at [64, 159] on link "[PERSON_NAME]" at bounding box center [44, 162] width 39 height 6
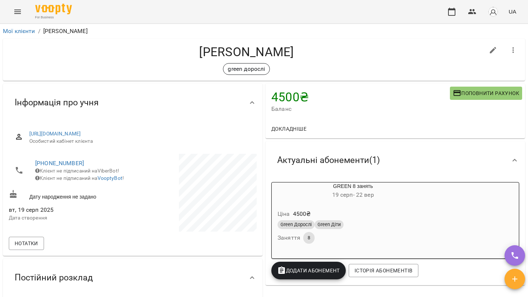
click at [351, 188] on div "GREEN 8 занять 19 серп - 22 вер" at bounding box center [353, 191] width 162 height 18
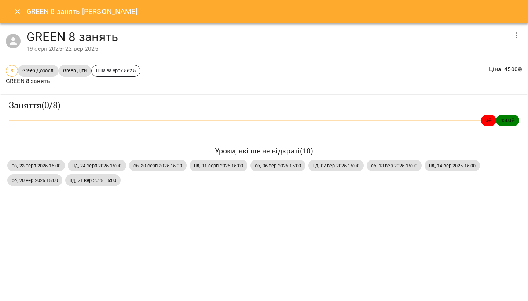
click at [513, 30] on button "button" at bounding box center [516, 35] width 18 height 18
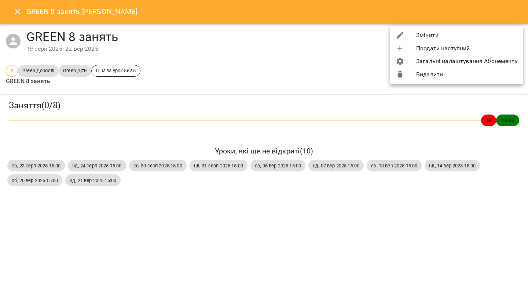
click at [458, 72] on li "Видалити" at bounding box center [456, 74] width 133 height 13
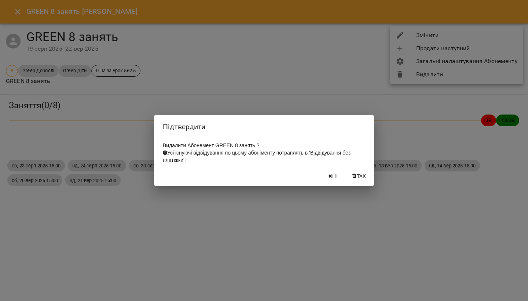
click at [361, 177] on span "Так" at bounding box center [362, 176] width 10 height 9
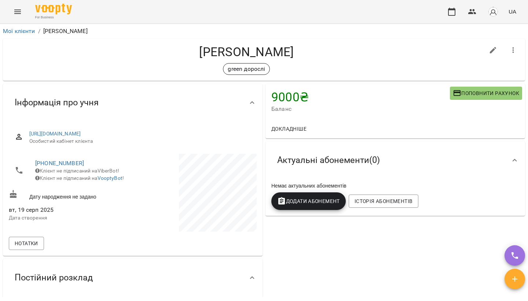
click at [309, 198] on span "Додати Абонемент" at bounding box center [308, 200] width 63 height 9
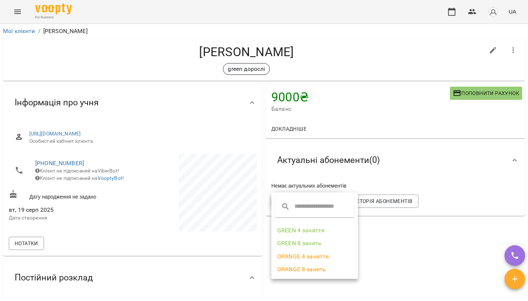
click at [303, 244] on li "GREEN 8 занять" at bounding box center [314, 242] width 86 height 13
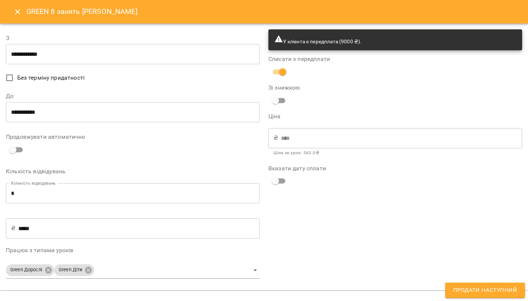
type input "**********"
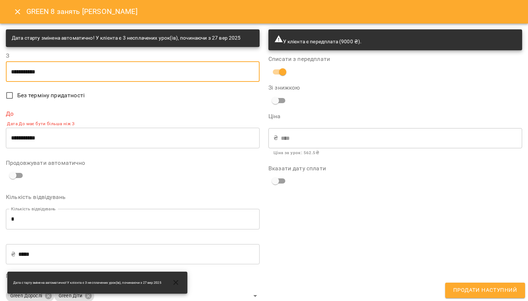
click at [16, 70] on input "**********" at bounding box center [133, 71] width 254 height 21
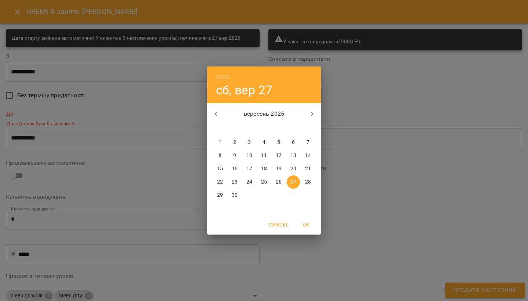
click at [349, 82] on div "2025 сб, вер 27 вересень 2025 пн вт ср чт пт сб нд 1 2 3 4 5 6 7 8 9 10 11 12 1…" at bounding box center [264, 150] width 528 height 301
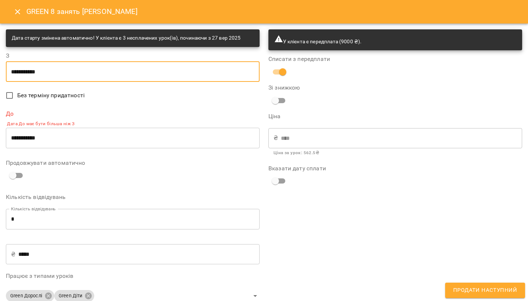
click at [7, 14] on div "GREEN 8 занять [PERSON_NAME]" at bounding box center [264, 11] width 528 height 23
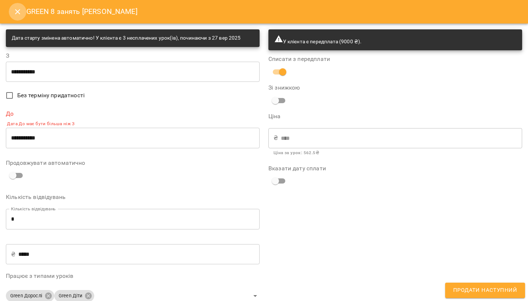
click at [19, 12] on icon "Close" at bounding box center [17, 11] width 9 height 9
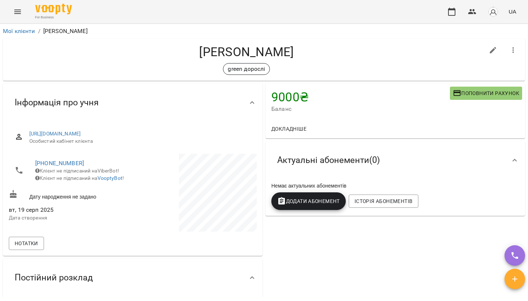
click at [18, 16] on button "Menu" at bounding box center [18, 12] width 18 height 18
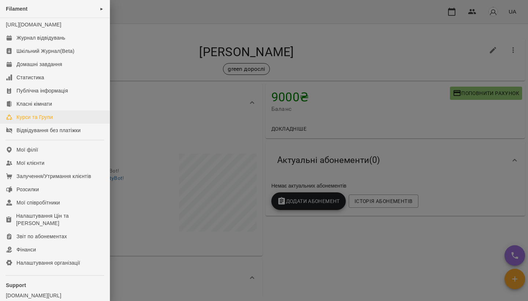
click at [33, 121] on div "Курси та Групи" at bounding box center [34, 116] width 36 height 7
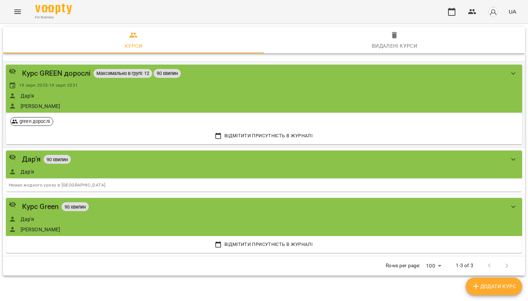
scroll to position [26, 0]
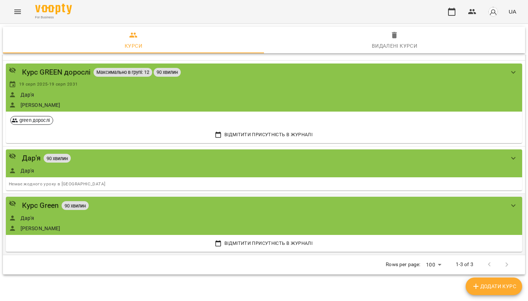
click at [520, 207] on button "show more" at bounding box center [513, 205] width 18 height 18
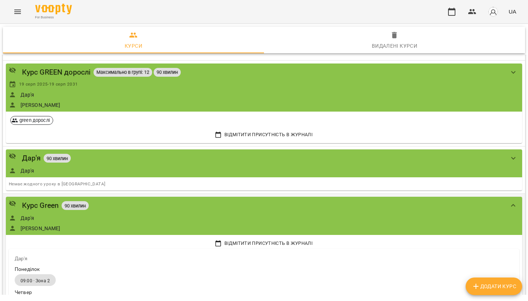
click at [203, 204] on div "Курс Green 90 хвилин" at bounding box center [256, 204] width 495 height 11
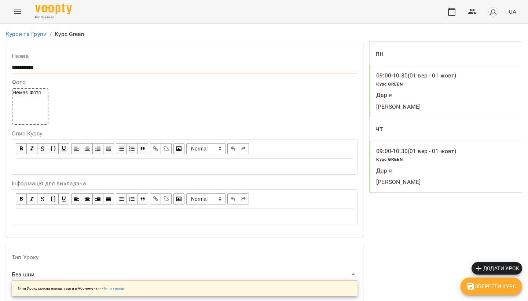
click at [56, 65] on input "**********" at bounding box center [185, 68] width 346 height 12
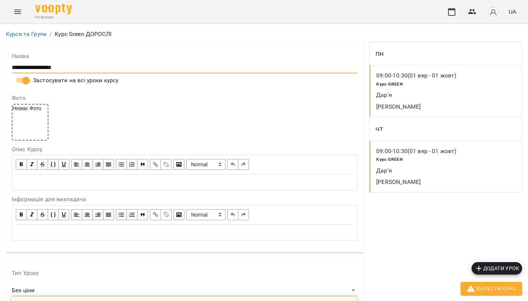
scroll to position [100, 0]
type input "**********"
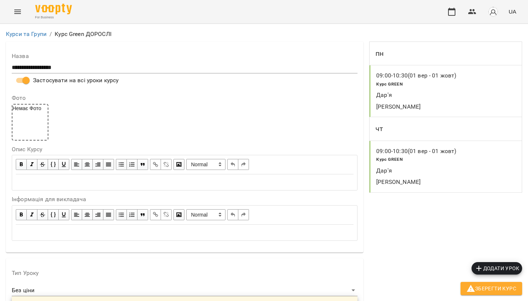
click at [468, 83] on div "09:00 - 10:30 (01 вер - 01 жовт) Курс GREEN Дар'я [PERSON_NAME]" at bounding box center [445, 91] width 152 height 52
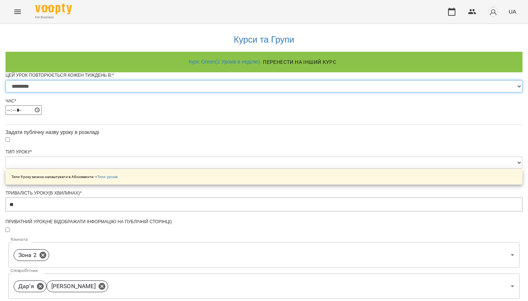
select select "*"
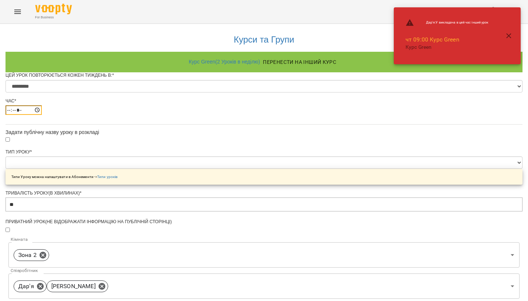
click at [42, 115] on input "*****" at bounding box center [23, 110] width 36 height 10
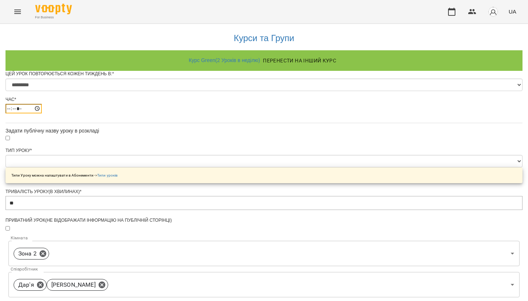
scroll to position [16, 0]
type input "*****"
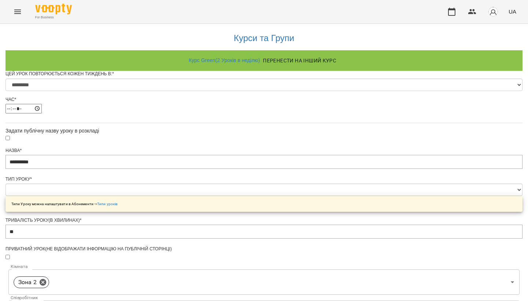
scroll to position [31, 0]
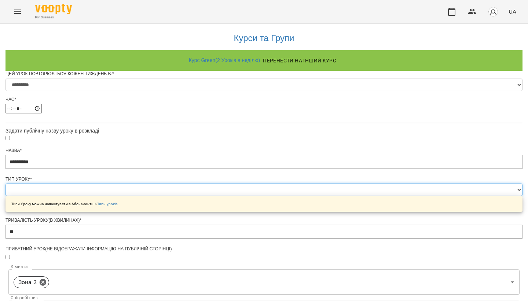
select select "**********"
type input "**"
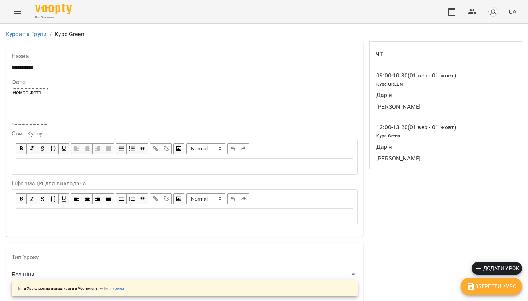
click at [423, 131] on div "Курс Green" at bounding box center [421, 135] width 93 height 11
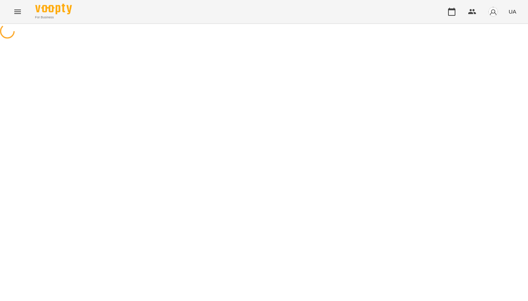
select select "*"
select select "**********"
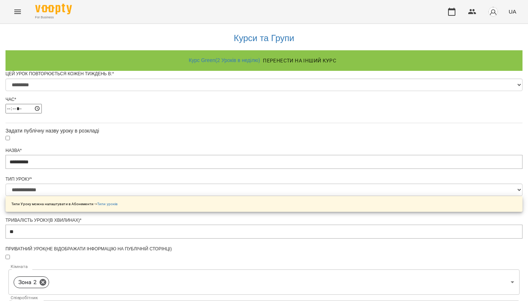
scroll to position [321, 0]
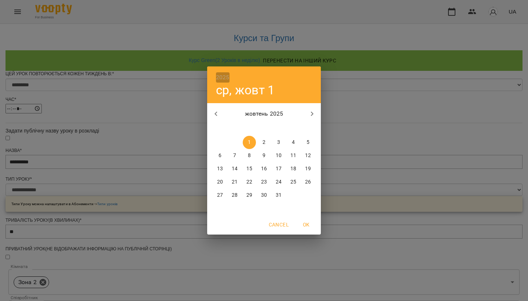
click at [225, 76] on h6 "2025" at bounding box center [223, 77] width 14 height 10
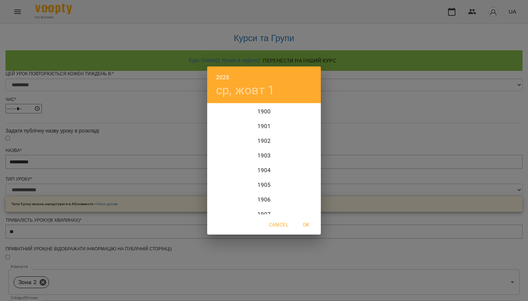
scroll to position [1788, 0]
click at [261, 206] on div "2028" at bounding box center [264, 206] width 114 height 15
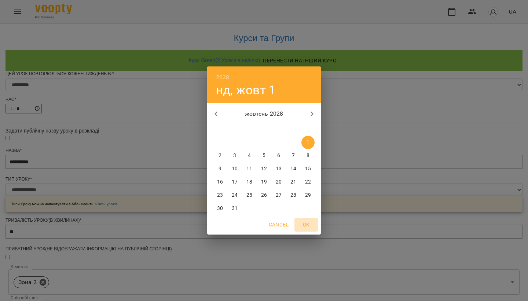
click at [305, 225] on span "OK" at bounding box center [306, 224] width 18 height 9
type input "**********"
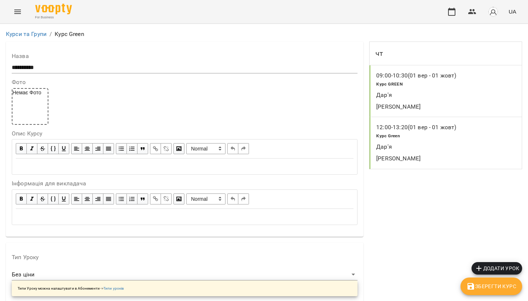
click at [493, 268] on span "Додати урок" at bounding box center [496, 268] width 45 height 9
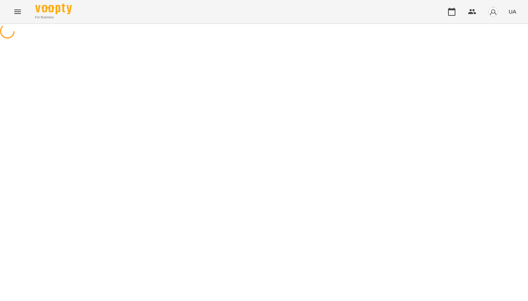
select select "********"
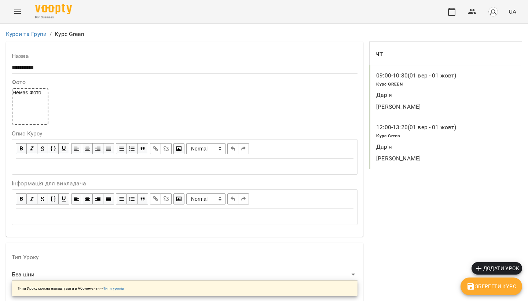
click at [401, 75] on p "09:00 - 10:30 (01 вер - 01 жовт)" at bounding box center [416, 75] width 80 height 9
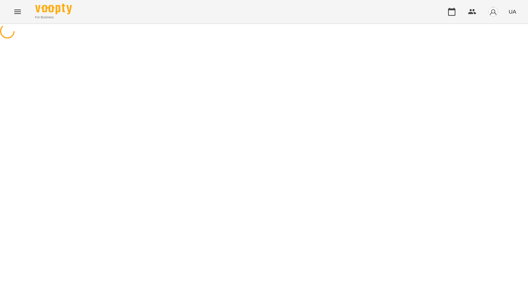
select select "*"
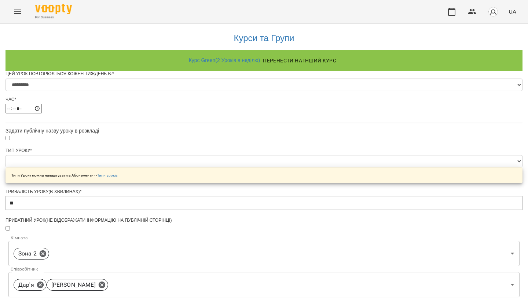
scroll to position [291, 0]
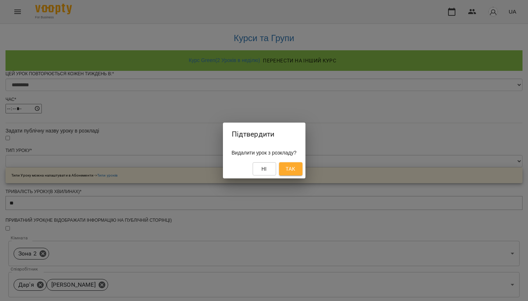
click at [291, 171] on span "Так" at bounding box center [290, 168] width 10 height 9
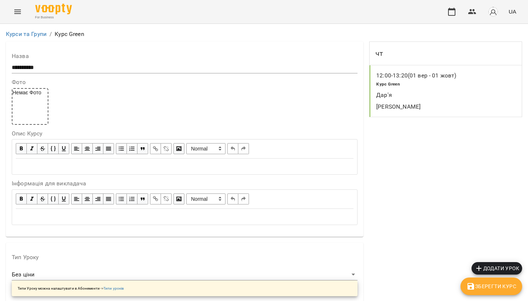
click at [484, 292] on button "Зберегти Курс" at bounding box center [491, 286] width 62 height 18
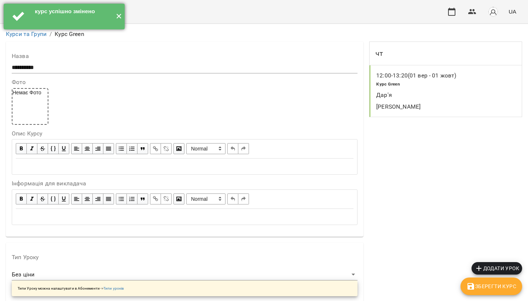
click at [122, 15] on button "✕" at bounding box center [119, 17] width 12 height 26
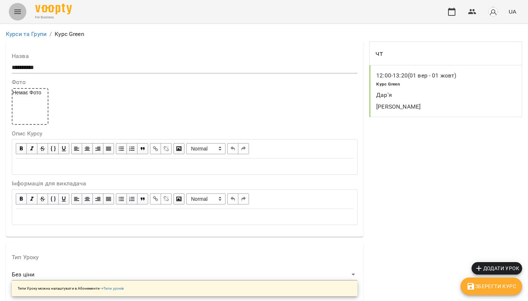
click at [18, 10] on icon "Menu" at bounding box center [17, 12] width 7 height 4
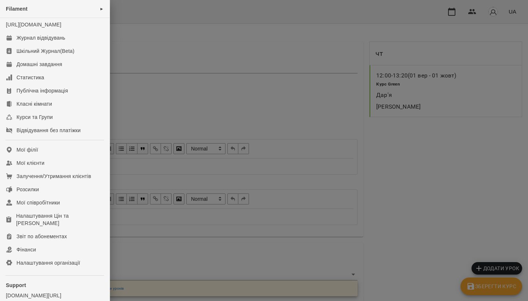
click at [209, 84] on div at bounding box center [264, 150] width 528 height 301
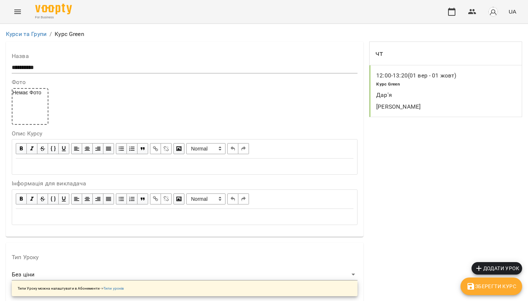
scroll to position [653, 0]
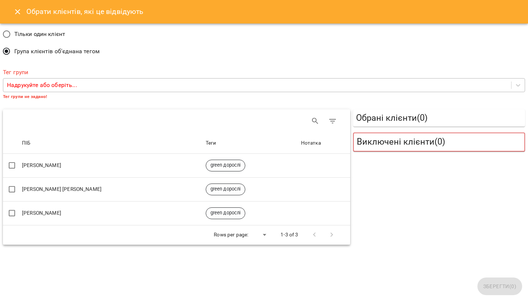
click at [26, 83] on p "Надрукуйте або оберіть..." at bounding box center [42, 85] width 70 height 9
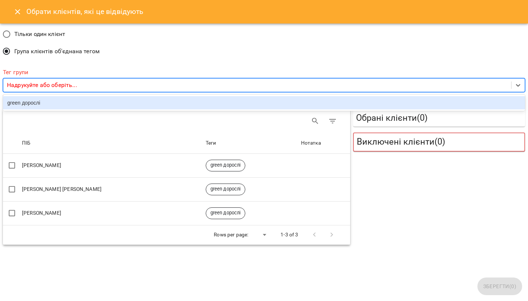
click at [37, 100] on div "green дорослі" at bounding box center [264, 102] width 522 height 13
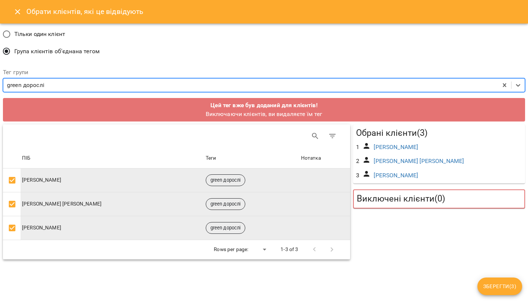
click at [500, 284] on span "Зберегти ( 3 )" at bounding box center [499, 285] width 33 height 9
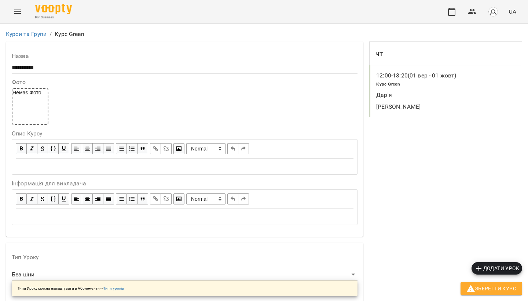
scroll to position [0, 0]
click at [423, 74] on p "12:00 - 13:20 (01 вер - 01 жовт)" at bounding box center [416, 75] width 80 height 9
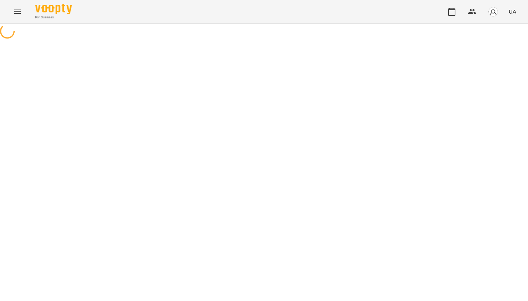
select select "*"
select select "**********"
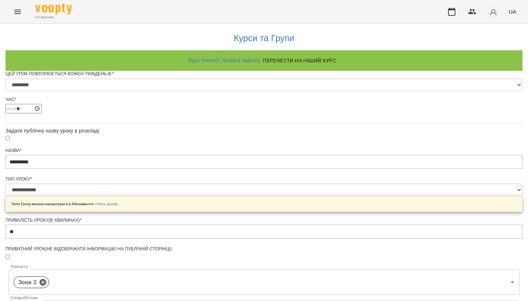
scroll to position [314, 0]
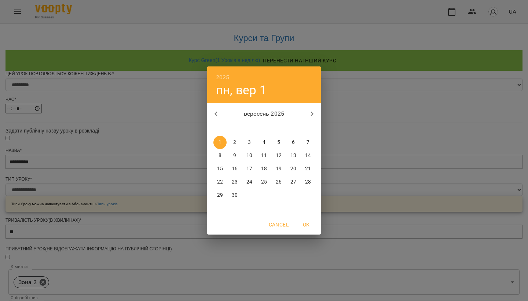
click at [214, 114] on icon "button" at bounding box center [215, 113] width 9 height 9
click at [278, 142] on p "1" at bounding box center [278, 142] width 3 height 7
type input "**********"
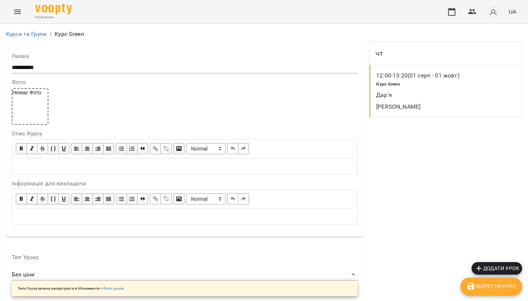
click at [487, 283] on span "Зберегти Курс" at bounding box center [491, 285] width 50 height 9
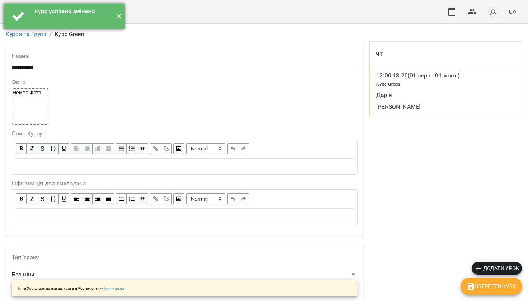
click at [116, 19] on button "✕" at bounding box center [119, 17] width 12 height 26
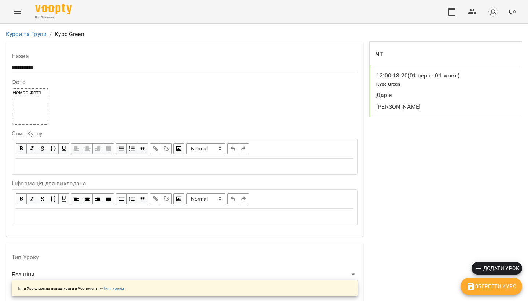
click at [12, 7] on button "Menu" at bounding box center [18, 12] width 18 height 18
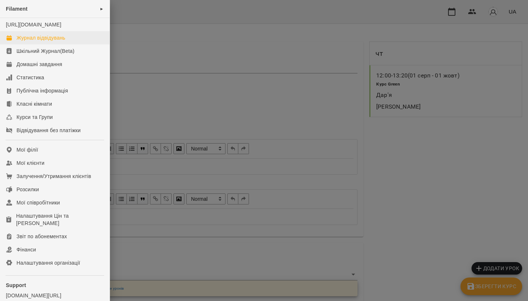
click at [28, 41] on div "Журнал відвідувань" at bounding box center [40, 37] width 49 height 7
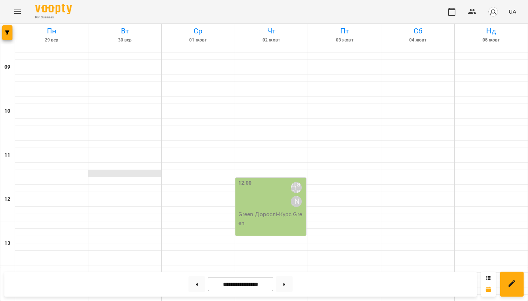
scroll to position [15, 0]
click at [272, 181] on div "12:00 Дар'я Дмитро" at bounding box center [271, 194] width 67 height 31
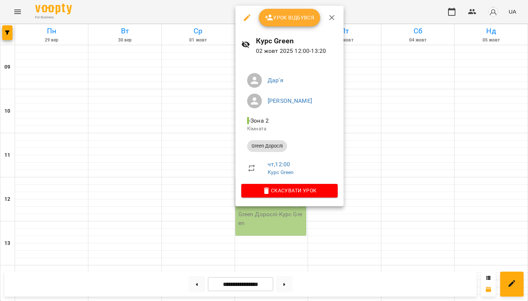
click at [388, 100] on div at bounding box center [264, 150] width 528 height 301
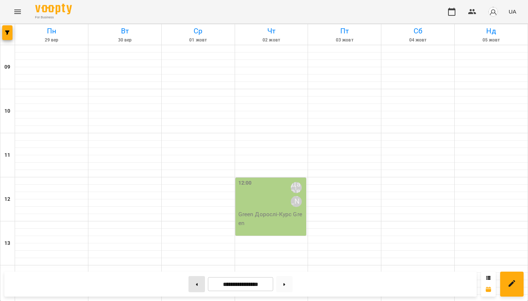
click at [195, 287] on button at bounding box center [196, 284] width 16 height 16
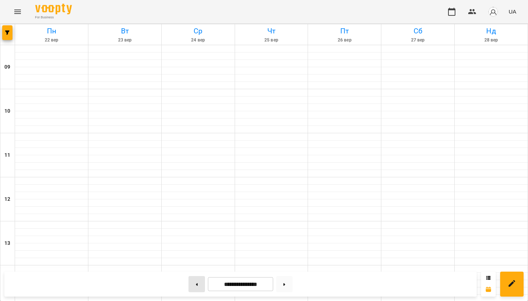
click at [195, 287] on button at bounding box center [196, 284] width 16 height 16
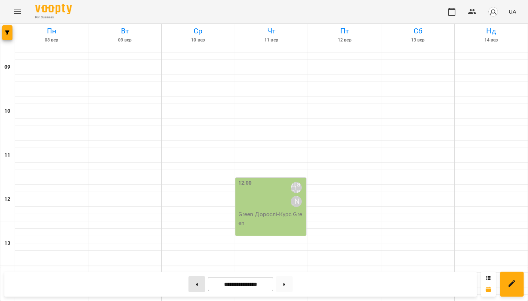
click at [195, 287] on button at bounding box center [196, 284] width 16 height 16
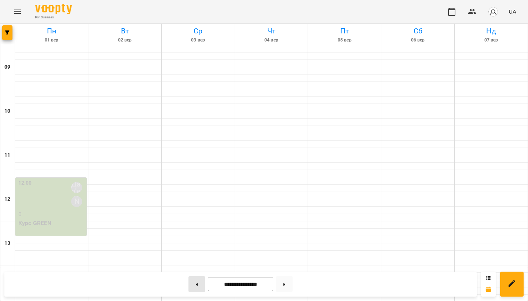
click at [195, 287] on button at bounding box center [196, 284] width 16 height 16
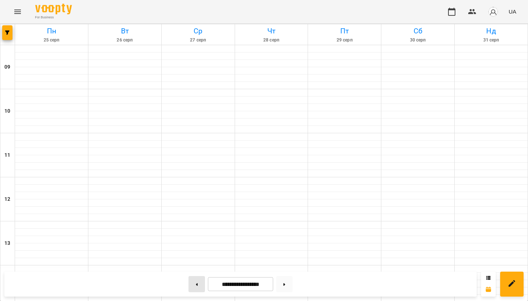
click at [195, 287] on button at bounding box center [196, 284] width 16 height 16
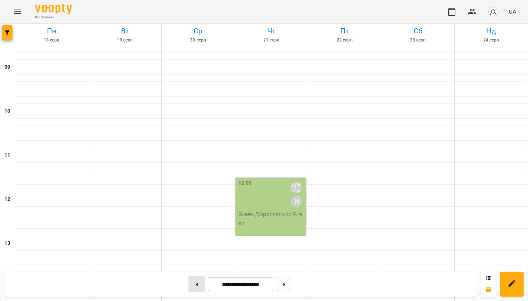
click at [195, 288] on button at bounding box center [196, 284] width 16 height 16
type input "**********"
click at [21, 7] on button "Menu" at bounding box center [18, 12] width 18 height 18
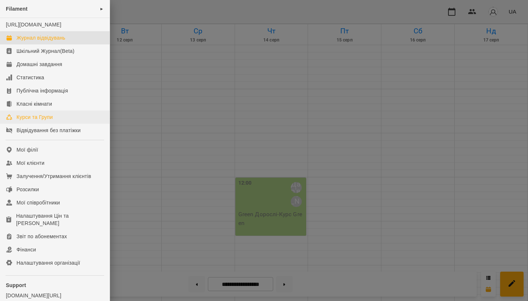
click at [39, 121] on div "Курси та Групи" at bounding box center [34, 116] width 36 height 7
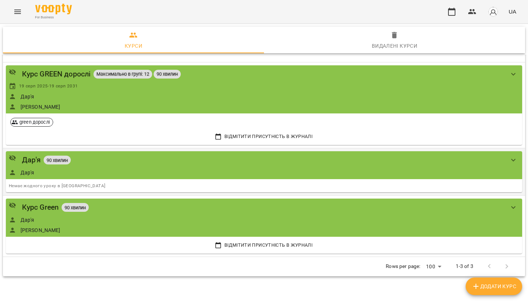
scroll to position [19, 0]
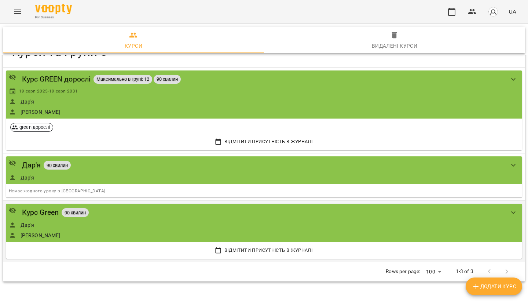
click at [308, 225] on div "Дар'я" at bounding box center [256, 224] width 495 height 7
click at [464, 215] on div "Курс Green 90 хвилин" at bounding box center [256, 211] width 495 height 11
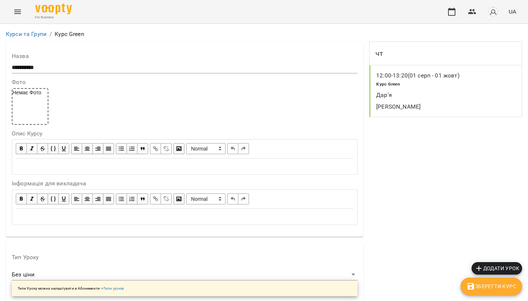
click at [65, 62] on input "**********" at bounding box center [185, 68] width 346 height 12
click at [43, 66] on input "**********" at bounding box center [185, 68] width 346 height 12
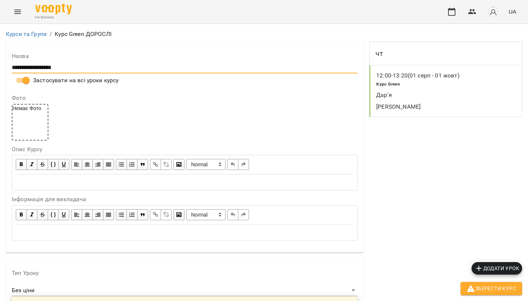
scroll to position [231, 0]
type input "**********"
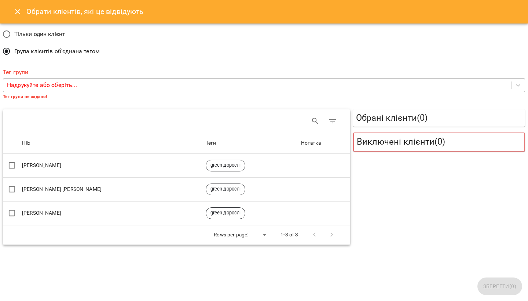
click at [67, 86] on p "Надрукуйте або оберіть..." at bounding box center [42, 85] width 70 height 9
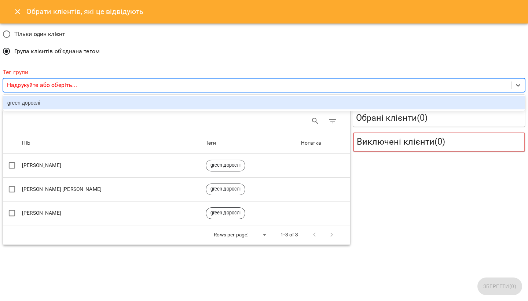
click at [66, 101] on div "green дорослі" at bounding box center [264, 102] width 522 height 13
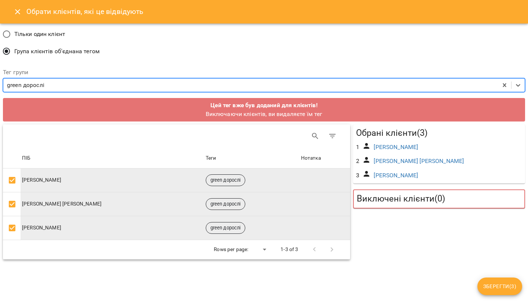
click at [493, 284] on span "Зберегти ( 3 )" at bounding box center [499, 285] width 33 height 9
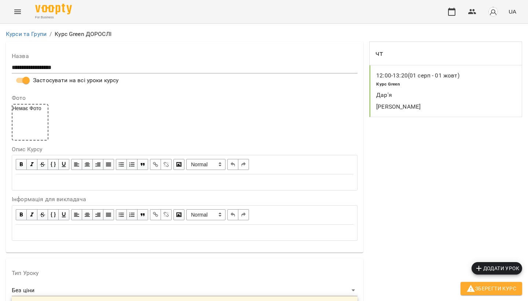
scroll to position [774, 0]
click at [499, 285] on span "Зберегти Курс" at bounding box center [491, 288] width 50 height 9
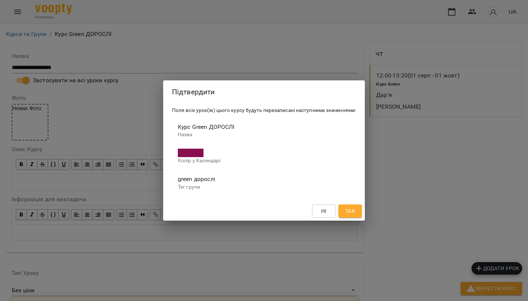
click at [322, 219] on div "Ні Так" at bounding box center [264, 210] width 202 height 19
click at [321, 217] on div "Ні Так" at bounding box center [264, 210] width 202 height 19
click at [324, 209] on span "Ні" at bounding box center [323, 210] width 5 height 9
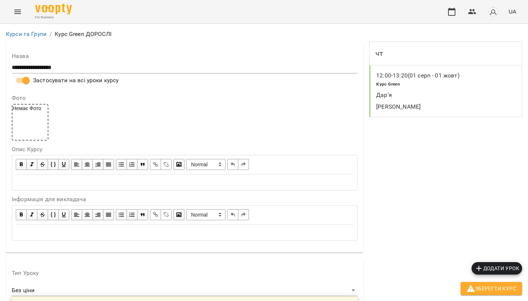
scroll to position [0, 0]
click at [408, 92] on p "Дар'я" at bounding box center [421, 95] width 90 height 9
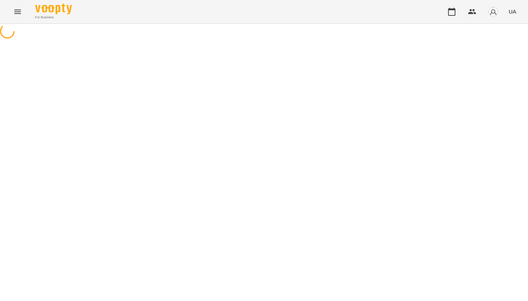
select select "*"
select select "**********"
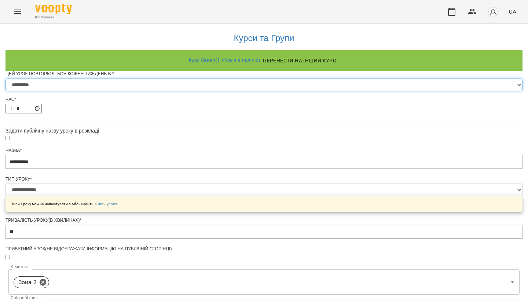
scroll to position [35, 0]
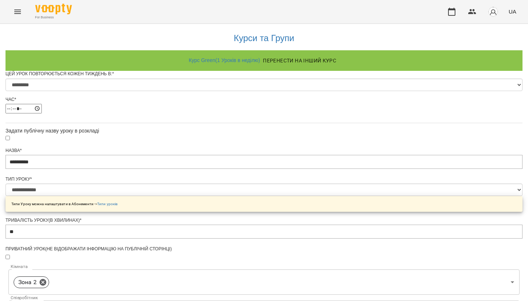
click at [202, 71] on div "Цей урок повторюється кожен тиждень в: * ********* ******** ****** ****** *****…" at bounding box center [263, 83] width 517 height 25
click at [200, 71] on div "Цей урок повторюється кожен тиждень в: * ********* ******** ****** ****** *****…" at bounding box center [263, 83] width 517 height 25
click at [190, 71] on div "Цей урок повторюється кожен тиждень в: *" at bounding box center [263, 74] width 517 height 6
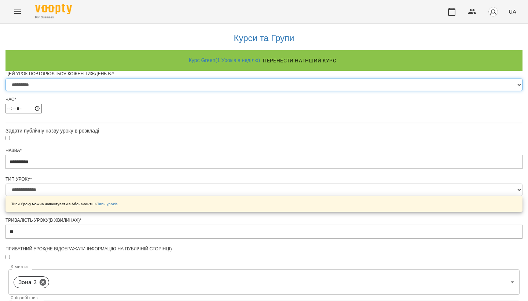
scroll to position [39, 0]
select select "*"
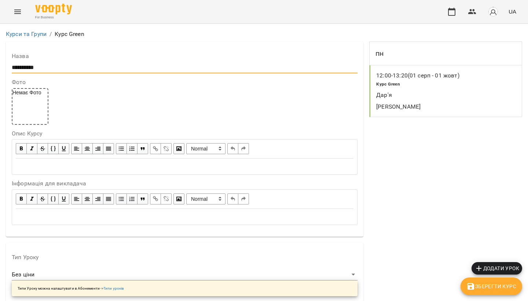
click at [52, 66] on input "**********" at bounding box center [185, 68] width 346 height 12
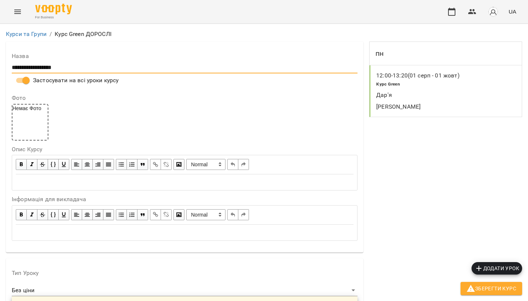
scroll to position [169, 0]
type input "**********"
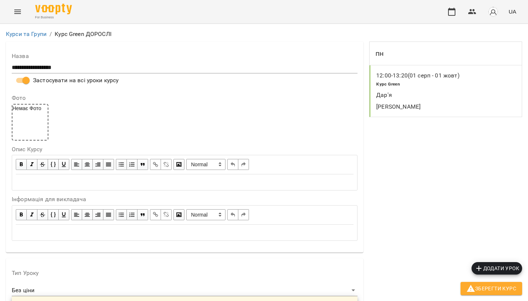
type input "**"
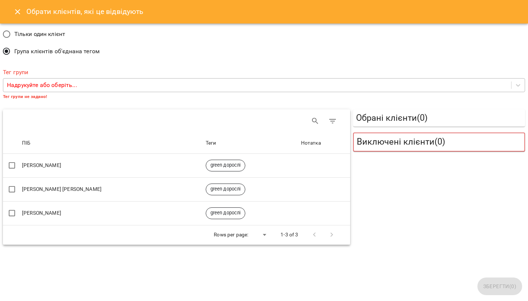
click at [44, 89] on div "Надрукуйте або оберіть..." at bounding box center [257, 85] width 508 height 14
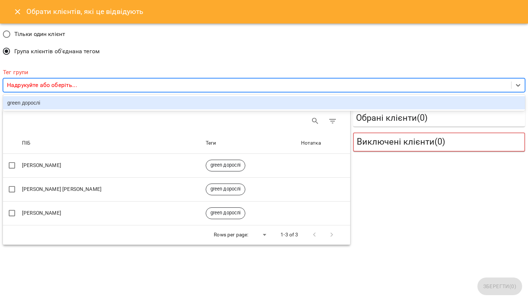
click at [44, 103] on div "green дорослі" at bounding box center [264, 102] width 522 height 13
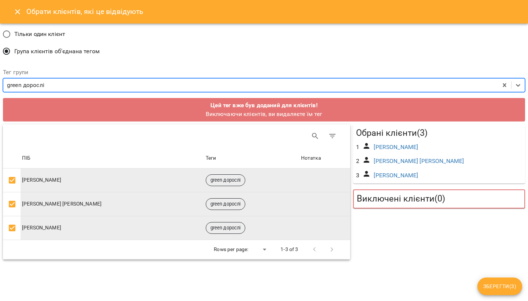
click at [499, 287] on span "Зберегти ( 3 )" at bounding box center [499, 285] width 33 height 9
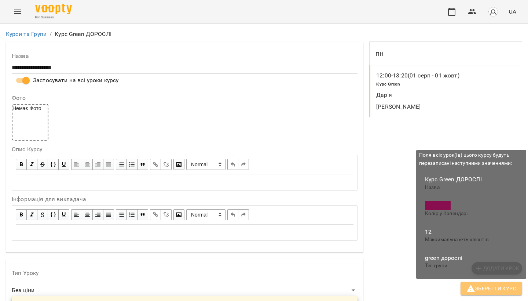
click at [478, 287] on span "Зберегти Курс" at bounding box center [491, 288] width 50 height 9
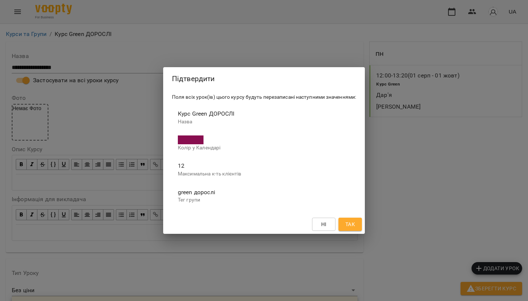
click at [350, 223] on span "Так" at bounding box center [350, 224] width 10 height 9
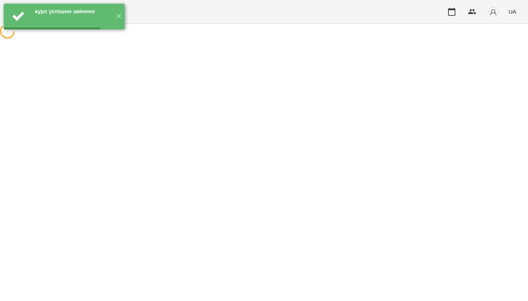
scroll to position [0, 0]
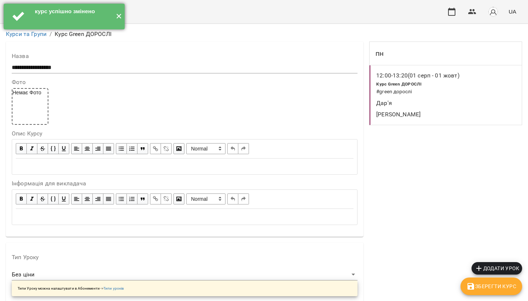
click at [121, 15] on button "✕" at bounding box center [119, 17] width 12 height 26
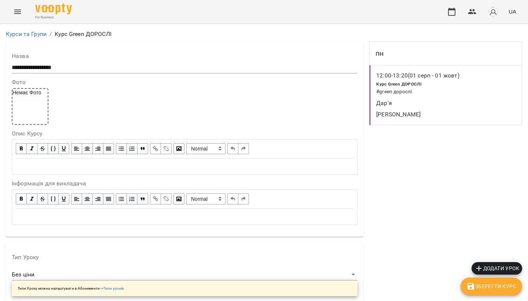
click at [20, 8] on icon "Menu" at bounding box center [17, 11] width 9 height 9
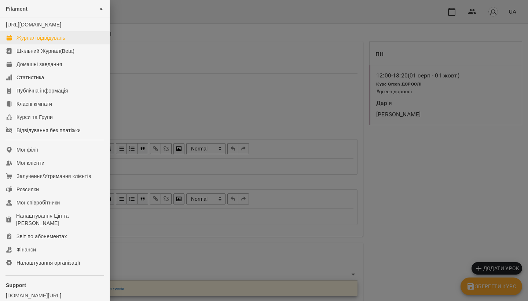
click at [27, 41] on div "Журнал відвідувань" at bounding box center [40, 37] width 49 height 7
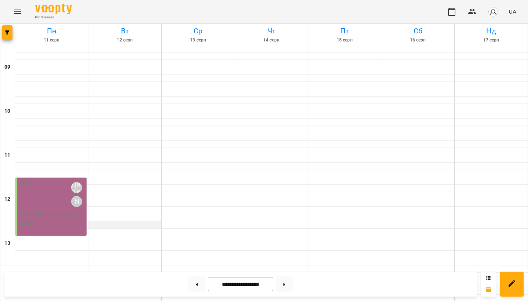
scroll to position [49, 0]
click at [48, 179] on div "12:00 Дар'я [PERSON_NAME]" at bounding box center [51, 194] width 67 height 31
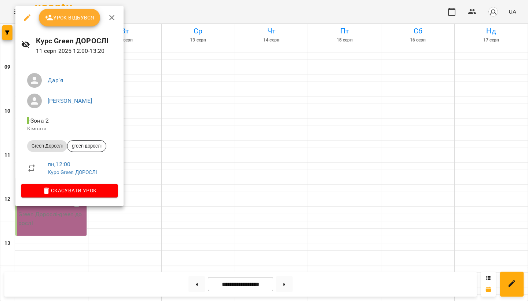
click at [56, 14] on span "Урок відбувся" at bounding box center [70, 17] width 50 height 9
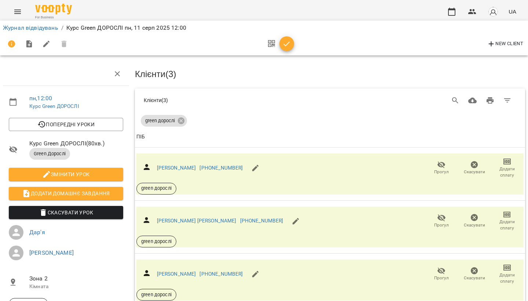
scroll to position [46, 0]
click at [224, 153] on div "Антонов Потап Олексійович +380685552355" at bounding box center [202, 167] width 133 height 29
click at [286, 42] on icon "button" at bounding box center [286, 44] width 9 height 9
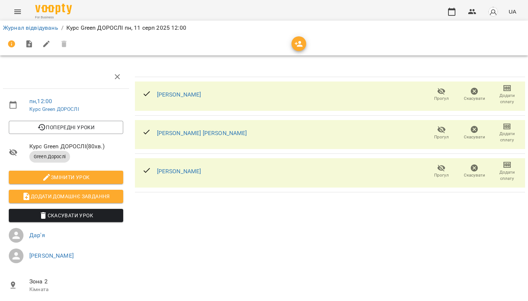
scroll to position [0, 0]
click at [15, 14] on icon "Menu" at bounding box center [17, 11] width 9 height 9
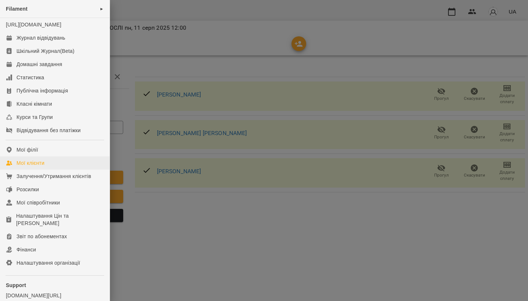
click at [37, 166] on div "Мої клієнти" at bounding box center [30, 162] width 28 height 7
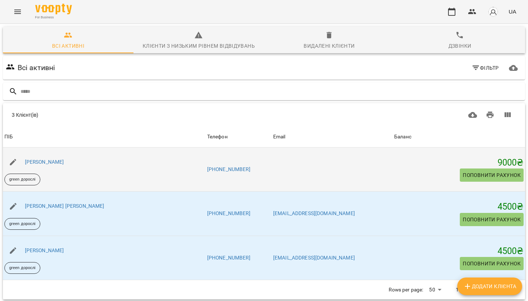
click at [279, 158] on td at bounding box center [332, 169] width 121 height 44
click at [64, 160] on link "[PERSON_NAME]" at bounding box center [44, 162] width 39 height 6
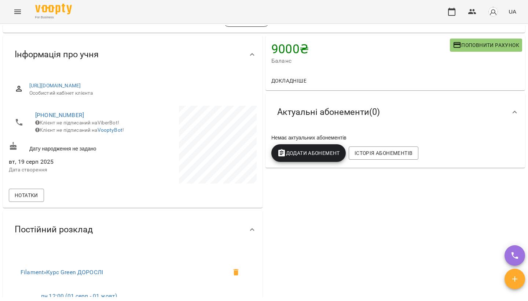
scroll to position [41, 0]
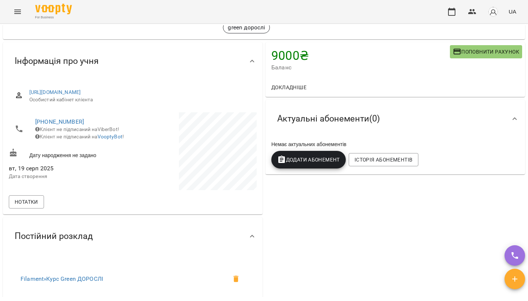
click at [304, 159] on span "Додати Абонемент" at bounding box center [308, 159] width 63 height 9
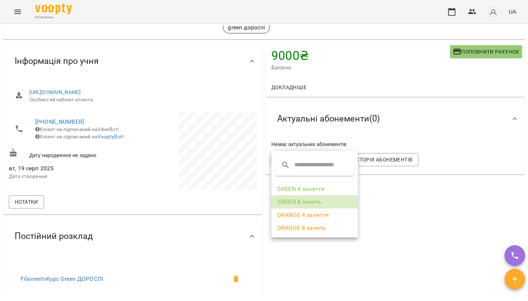
click at [303, 198] on li "GREEN 8 занять" at bounding box center [314, 201] width 86 height 13
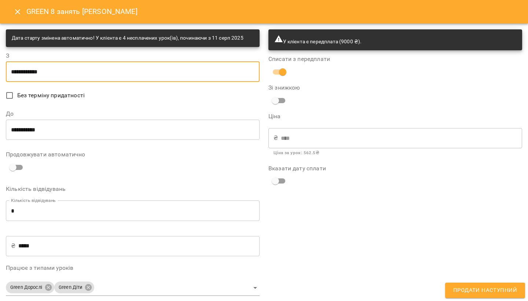
click at [14, 71] on input "**********" at bounding box center [133, 71] width 254 height 21
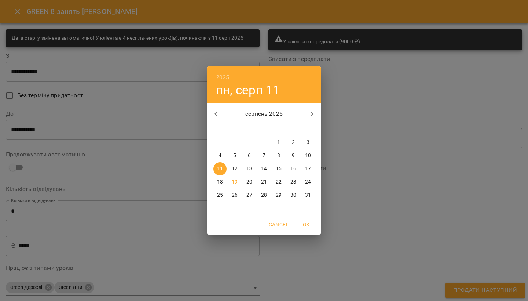
click at [351, 82] on div "2025 пн, серп 11 серпень 2025 пн вт ср чт пт сб нд 28 29 30 31 1 2 3 4 5 6 7 8 …" at bounding box center [264, 150] width 528 height 301
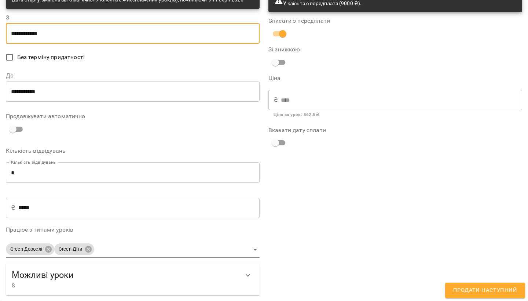
scroll to position [31, 0]
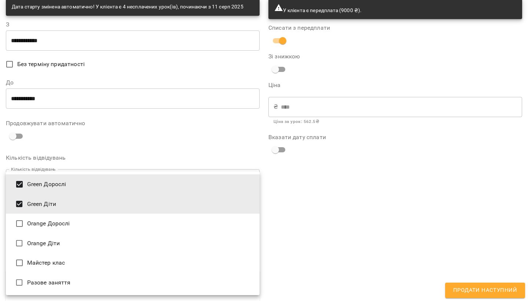
click at [85, 256] on body "For Business UA Мої клієнти / Антонов Потап Олексійович Антонов Потап Олексійов…" at bounding box center [264, 162] width 528 height 324
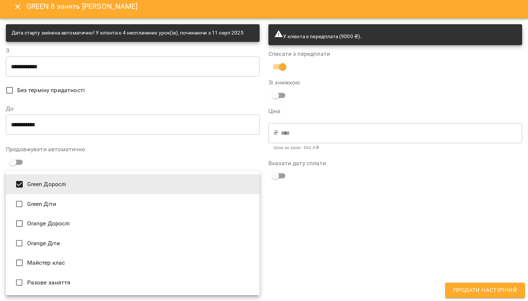
type input "**********"
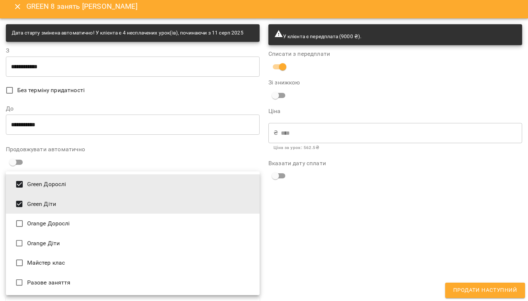
click at [312, 224] on div at bounding box center [264, 150] width 528 height 301
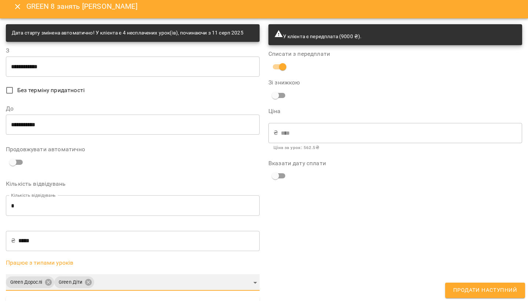
scroll to position [0, 0]
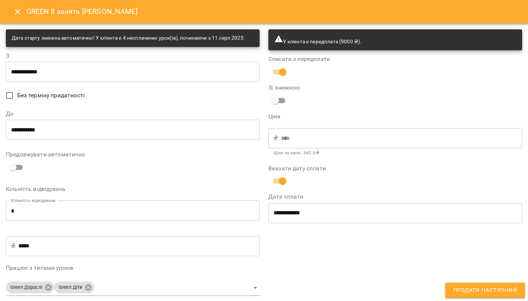
click at [474, 291] on span "Продати наступний" at bounding box center [485, 290] width 64 height 10
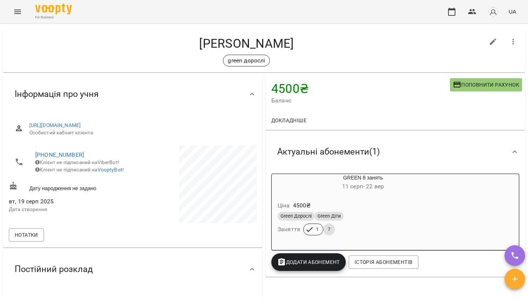
scroll to position [16, 0]
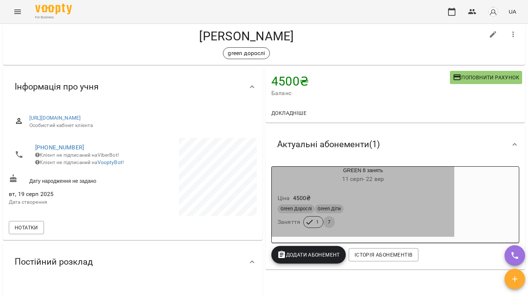
click at [314, 217] on div "1" at bounding box center [313, 222] width 20 height 12
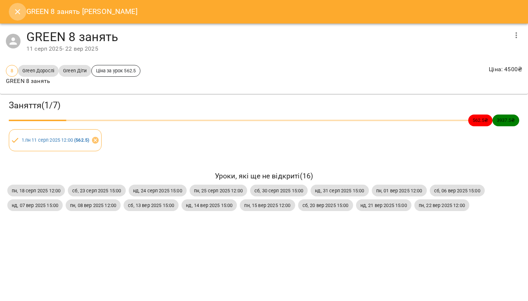
click at [17, 8] on icon "Close" at bounding box center [17, 11] width 9 height 9
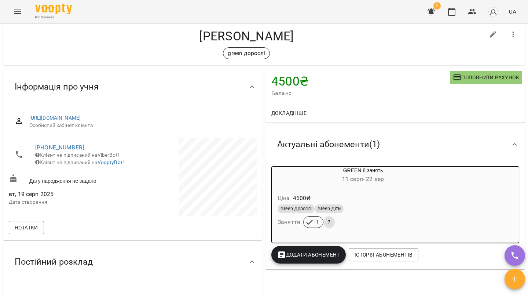
scroll to position [11, 0]
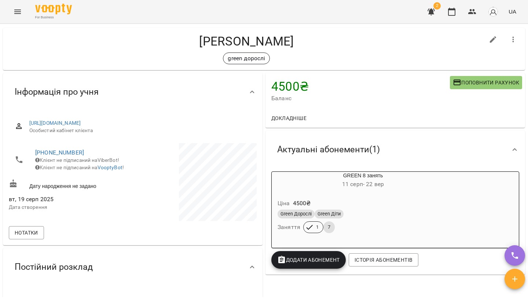
click at [18, 9] on icon "Menu" at bounding box center [17, 11] width 9 height 9
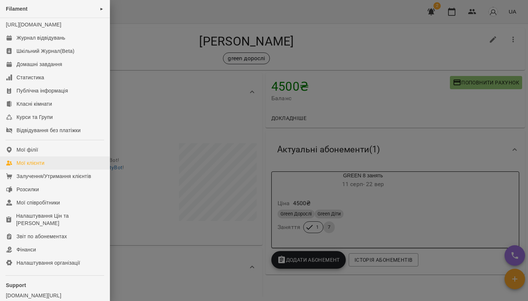
click at [22, 166] on div "Мої клієнти" at bounding box center [30, 162] width 28 height 7
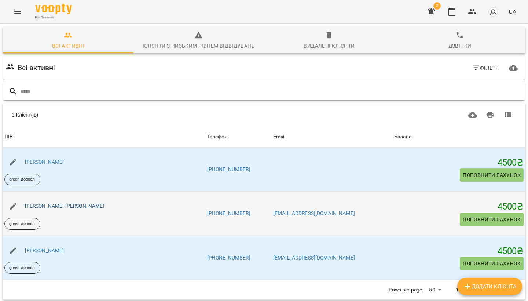
click at [77, 208] on link "[PERSON_NAME] [PERSON_NAME]" at bounding box center [65, 206] width 80 height 6
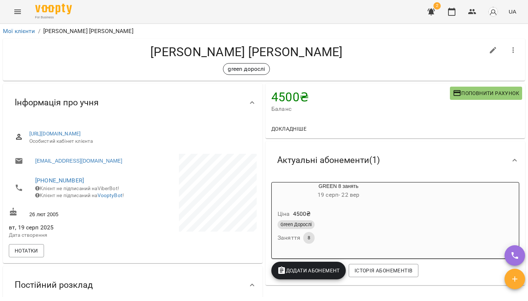
click at [323, 265] on button "Додати Абонемент" at bounding box center [308, 270] width 74 height 18
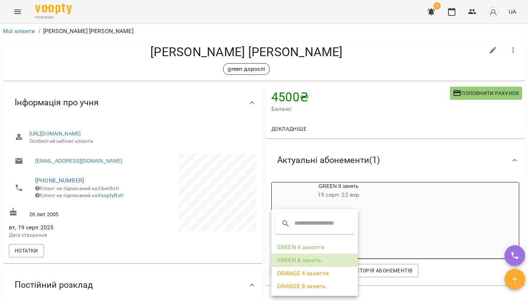
click at [306, 258] on li "GREEN 8 занять" at bounding box center [314, 259] width 86 height 13
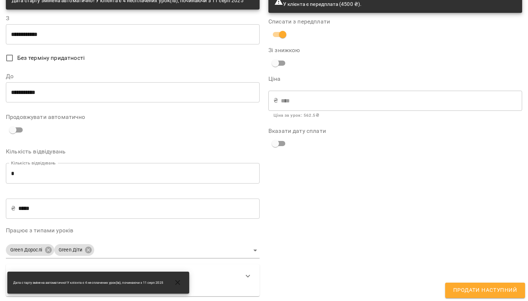
scroll to position [37, 0]
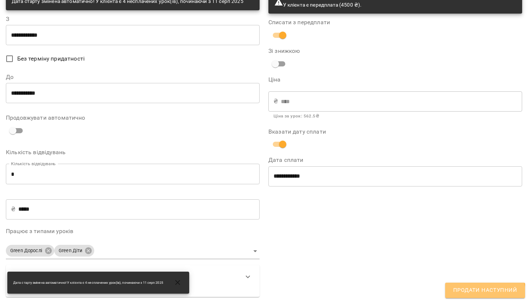
click at [472, 296] on button "Продати наступний" at bounding box center [485, 289] width 80 height 15
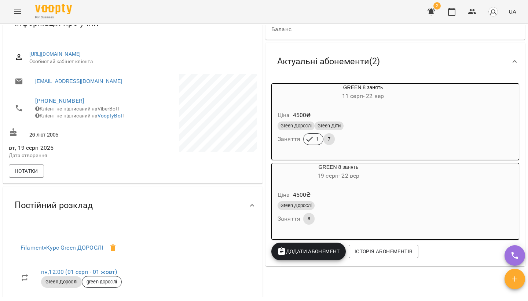
scroll to position [79, 0]
click at [445, 195] on div "GREEN 8 занять 19 серп - 22 вер Ціна 4500 ₴ Green Дорослі Заняття 8" at bounding box center [395, 201] width 248 height 77
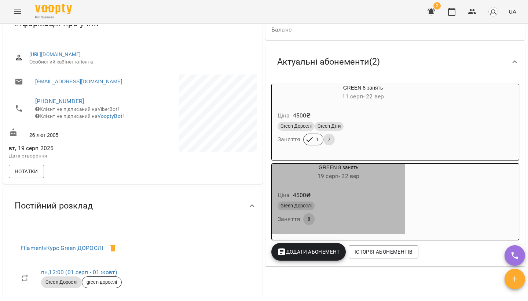
click at [394, 172] on h6 "19 серп - 22 вер" at bounding box center [338, 176] width 133 height 10
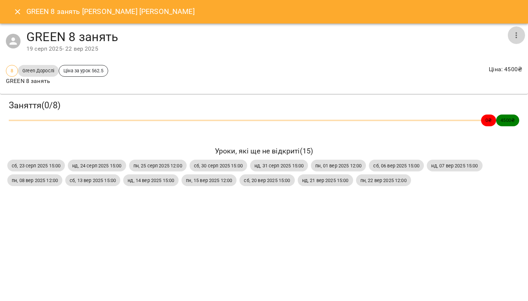
click at [513, 39] on icon "button" at bounding box center [516, 35] width 9 height 9
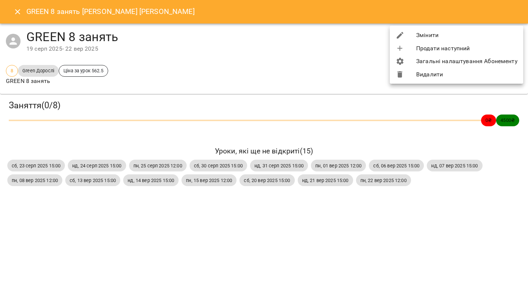
click at [445, 72] on li "Видалити" at bounding box center [456, 74] width 133 height 13
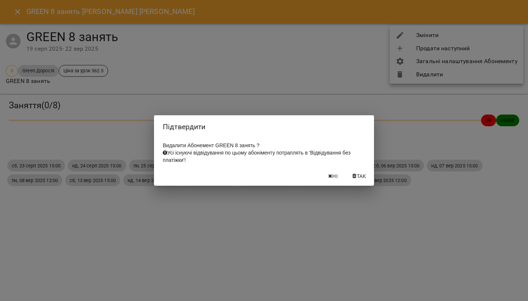
click at [357, 175] on span "Так" at bounding box center [362, 176] width 10 height 9
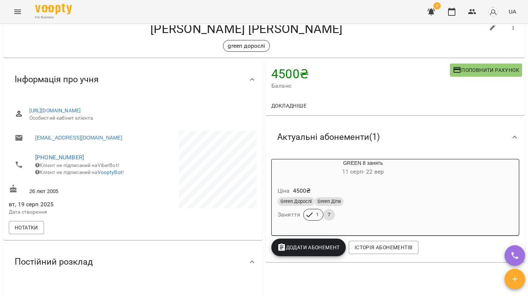
scroll to position [18, 0]
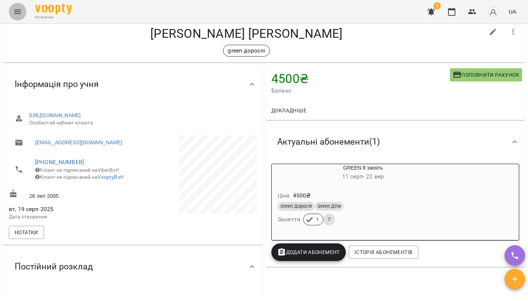
click at [18, 13] on icon "Menu" at bounding box center [17, 12] width 7 height 4
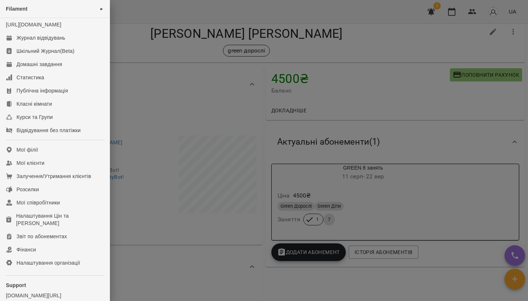
click at [203, 81] on div at bounding box center [264, 150] width 528 height 301
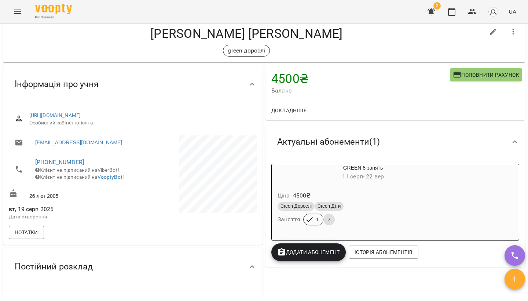
click at [20, 13] on icon "Menu" at bounding box center [17, 11] width 9 height 9
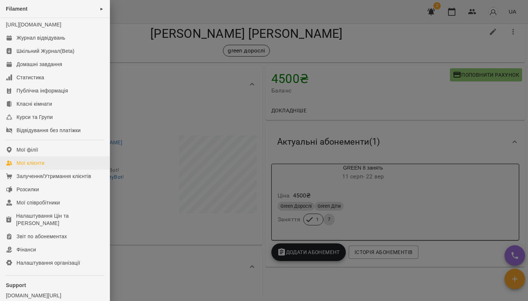
click at [35, 165] on link "Мої клієнти" at bounding box center [55, 162] width 110 height 13
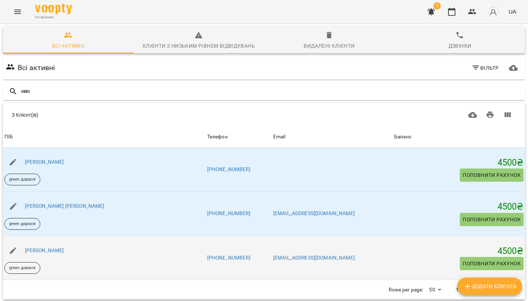
scroll to position [32, 0]
click at [64, 247] on link "[PERSON_NAME]" at bounding box center [44, 250] width 39 height 6
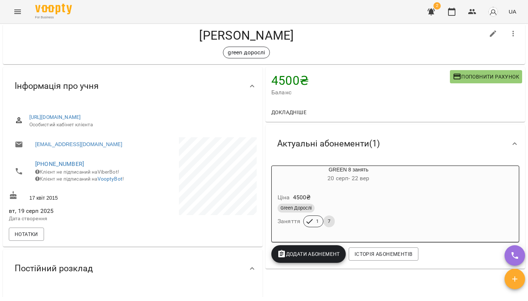
scroll to position [19, 0]
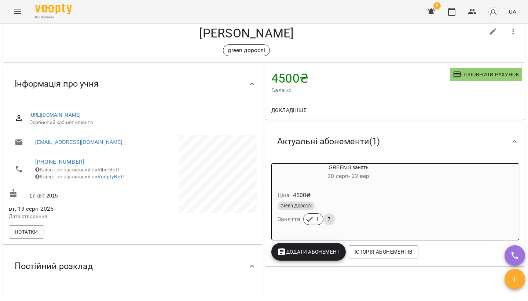
click at [338, 177] on span "20 серп - 22 вер" at bounding box center [348, 175] width 42 height 7
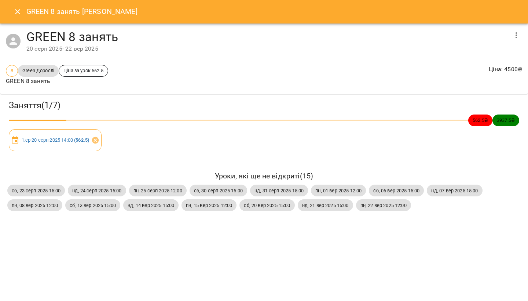
click at [517, 34] on icon "button" at bounding box center [516, 35] width 9 height 9
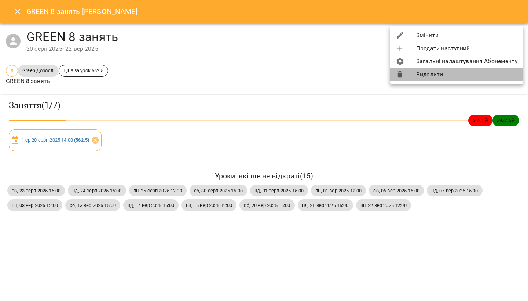
click at [445, 73] on li "Видалити" at bounding box center [456, 74] width 133 height 13
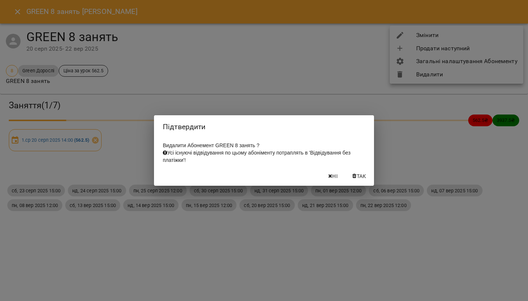
click at [352, 178] on icon "button" at bounding box center [354, 175] width 4 height 5
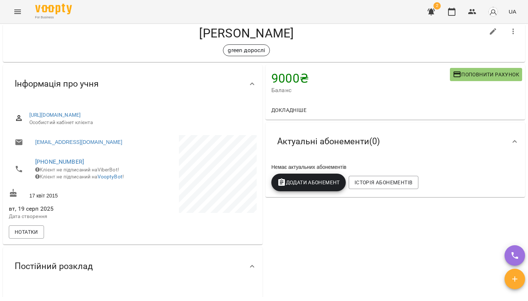
click at [302, 187] on button "Додати Абонемент" at bounding box center [308, 182] width 74 height 18
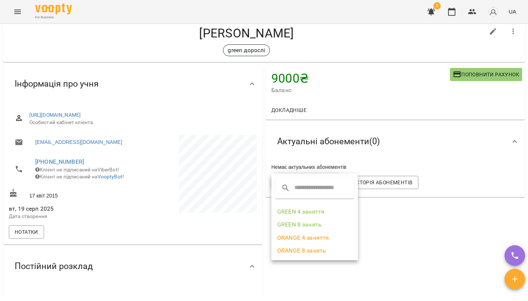
click at [300, 221] on li "GREEN 8 занять" at bounding box center [314, 224] width 86 height 13
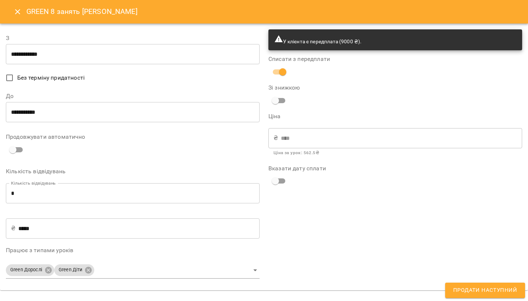
type input "**********"
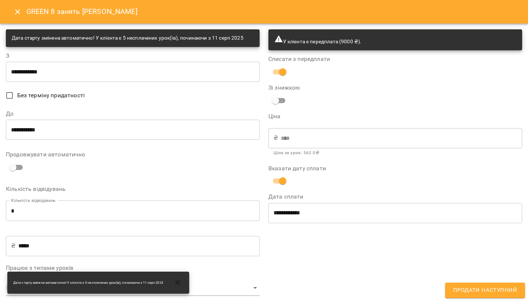
click at [490, 286] on span "Продати наступний" at bounding box center [485, 290] width 64 height 10
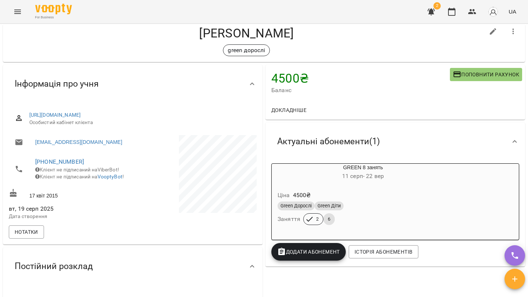
scroll to position [16, 0]
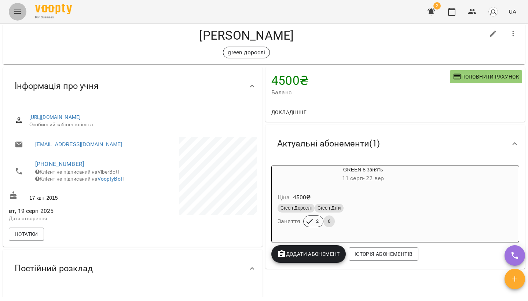
click at [20, 14] on icon "Menu" at bounding box center [17, 11] width 9 height 9
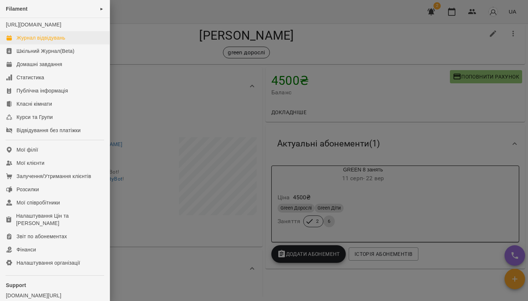
click at [29, 41] on div "Журнал відвідувань" at bounding box center [40, 37] width 49 height 7
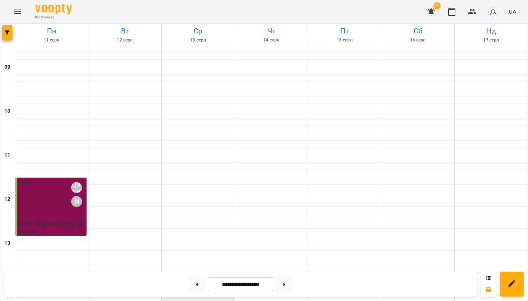
scroll to position [26, 0]
click at [289, 278] on button at bounding box center [284, 284] width 16 height 16
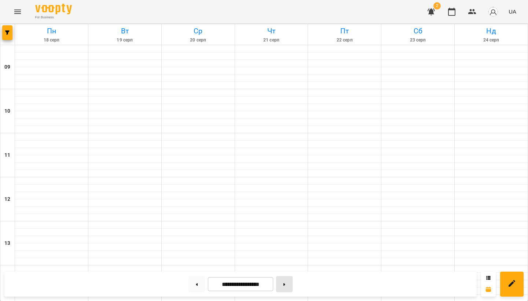
type input "**********"
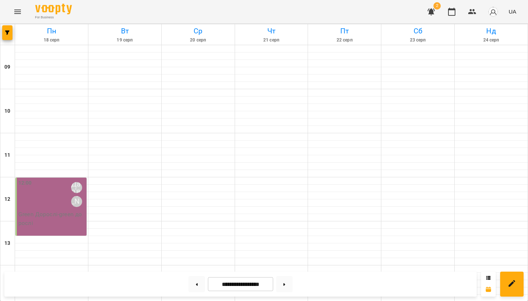
click at [54, 179] on div "12:00 Дар'я [PERSON_NAME]" at bounding box center [51, 194] width 67 height 31
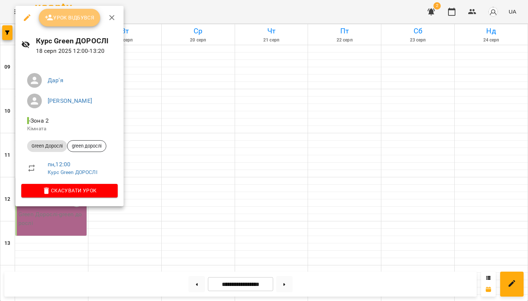
click at [60, 16] on span "Урок відбувся" at bounding box center [70, 17] width 50 height 9
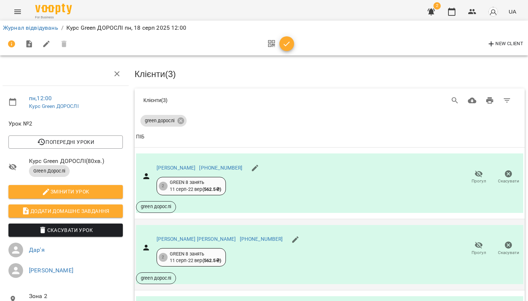
scroll to position [76, 0]
click at [481, 170] on icon "button" at bounding box center [479, 173] width 8 height 7
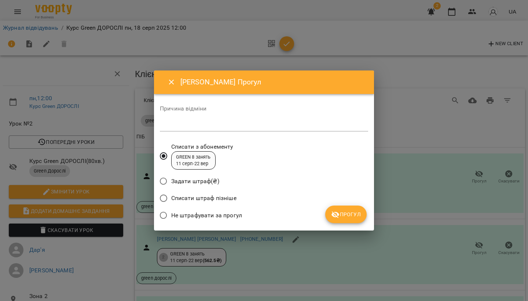
click at [185, 121] on div "*" at bounding box center [264, 125] width 208 height 11
type textarea "*"
click at [346, 211] on span "Прогул" at bounding box center [346, 214] width 30 height 9
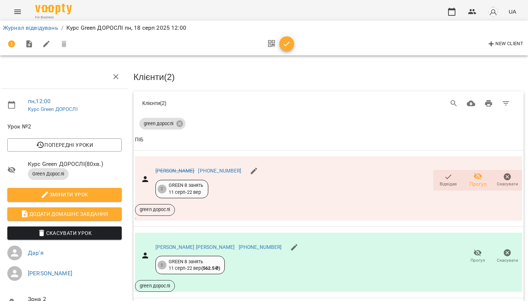
scroll to position [0, 1]
click at [286, 41] on icon "button" at bounding box center [286, 44] width 9 height 9
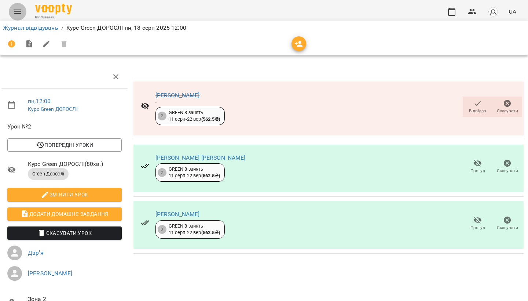
click at [18, 11] on icon "Menu" at bounding box center [17, 11] width 9 height 9
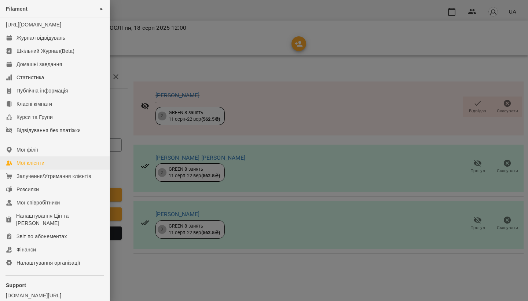
click at [31, 166] on div "Мої клієнти" at bounding box center [30, 162] width 28 height 7
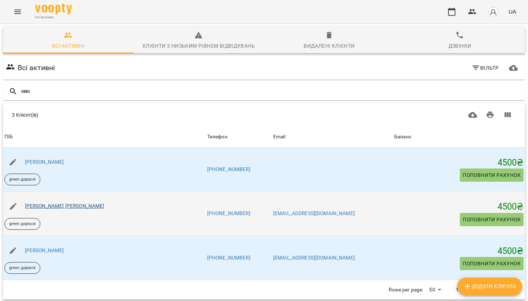
click at [65, 206] on link "[PERSON_NAME] [PERSON_NAME]" at bounding box center [65, 206] width 80 height 6
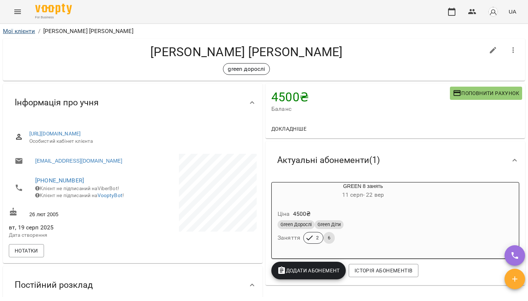
click at [33, 30] on link "Мої клієнти" at bounding box center [19, 30] width 32 height 7
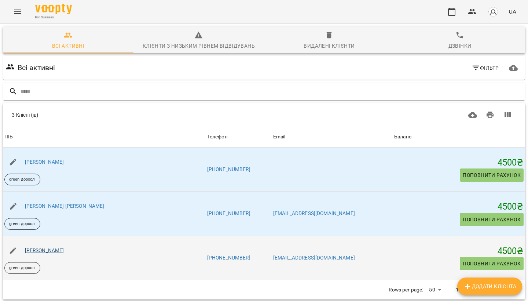
click at [60, 251] on link "[PERSON_NAME]" at bounding box center [44, 250] width 39 height 6
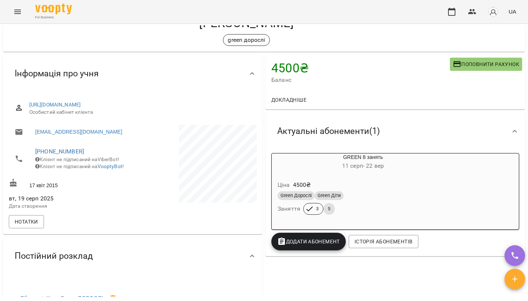
scroll to position [29, 0]
click at [295, 201] on div "Green Дорослі Green Діти Заняття 3 5" at bounding box center [363, 203] width 174 height 26
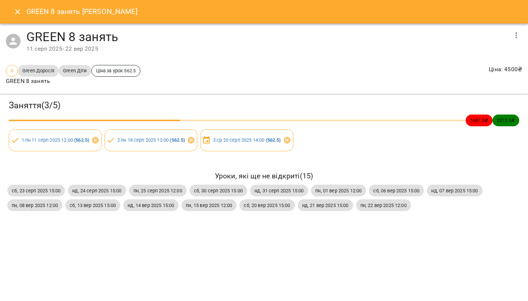
click at [15, 14] on icon "Close" at bounding box center [17, 11] width 9 height 9
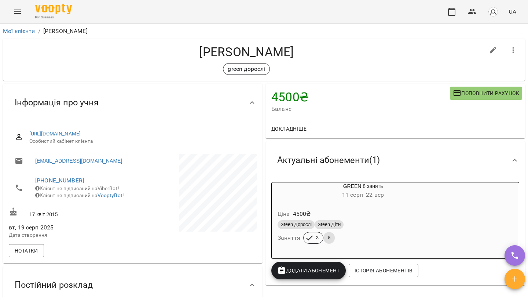
scroll to position [0, 0]
click at [17, 8] on icon "Menu" at bounding box center [17, 11] width 9 height 9
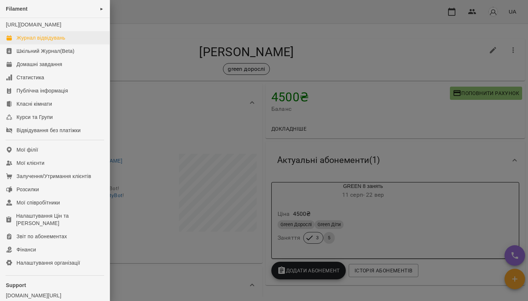
click at [39, 41] on div "Журнал відвідувань" at bounding box center [40, 37] width 49 height 7
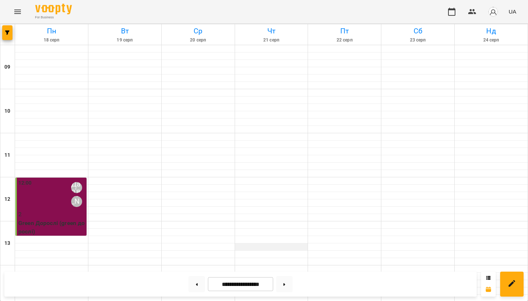
scroll to position [163, 0]
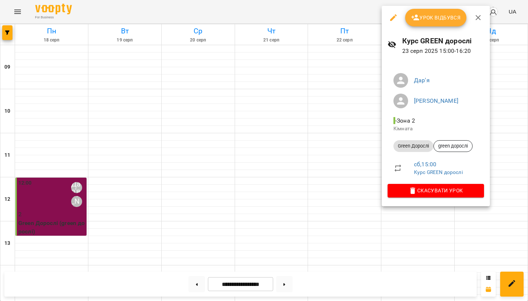
click at [475, 24] on button "button" at bounding box center [478, 18] width 18 height 18
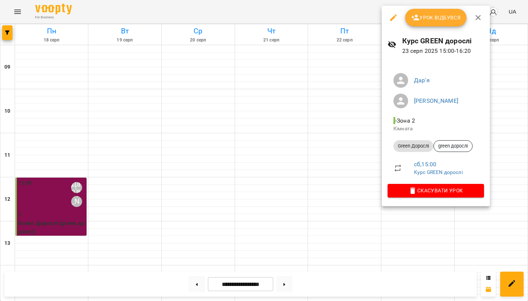
click at [436, 16] on span "Урок відбувся" at bounding box center [436, 17] width 50 height 9
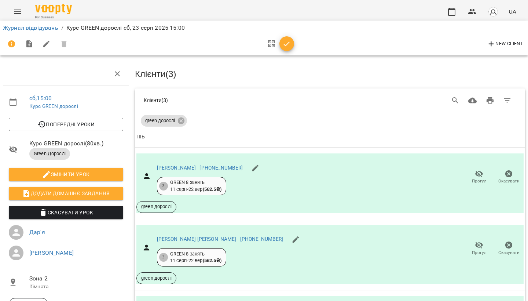
click at [289, 44] on icon "button" at bounding box center [286, 44] width 9 height 9
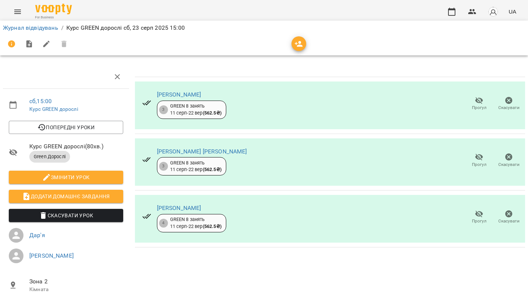
click at [17, 7] on button "Menu" at bounding box center [18, 12] width 18 height 18
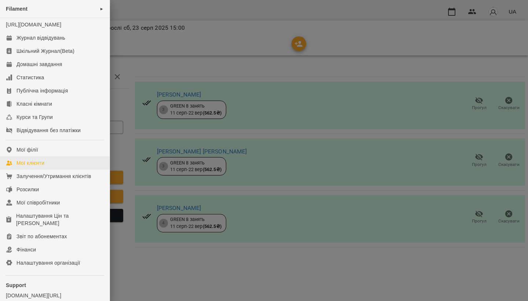
click at [39, 166] on div "Мої клієнти" at bounding box center [30, 162] width 28 height 7
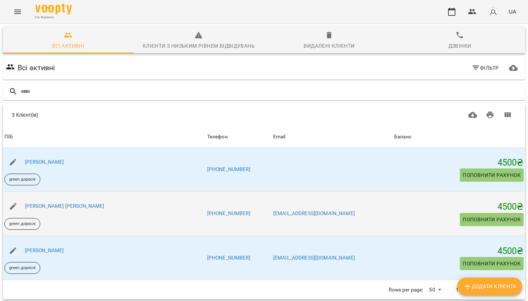
scroll to position [27, 0]
click at [84, 203] on link "[PERSON_NAME] [PERSON_NAME]" at bounding box center [65, 206] width 80 height 6
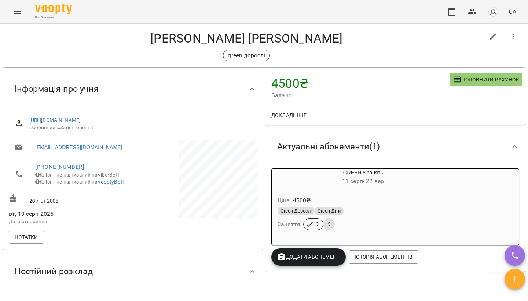
scroll to position [16, 0]
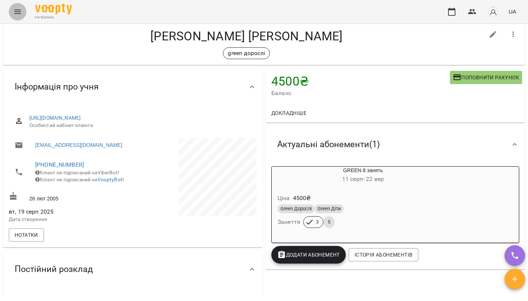
click at [19, 14] on icon "Menu" at bounding box center [17, 11] width 9 height 9
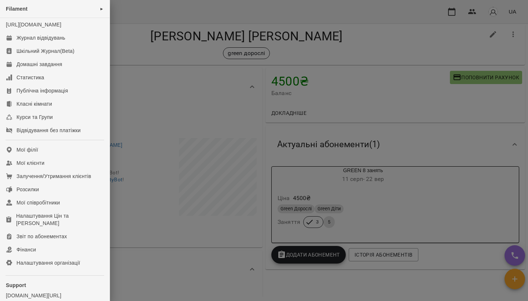
click at [173, 160] on div at bounding box center [264, 150] width 528 height 301
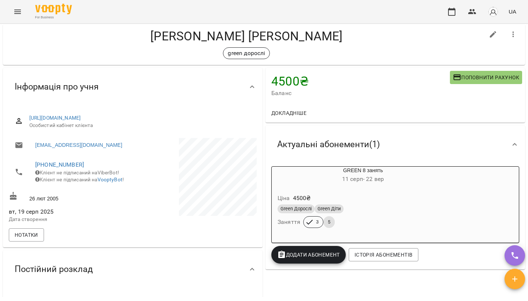
click at [20, 13] on icon "Menu" at bounding box center [17, 11] width 9 height 9
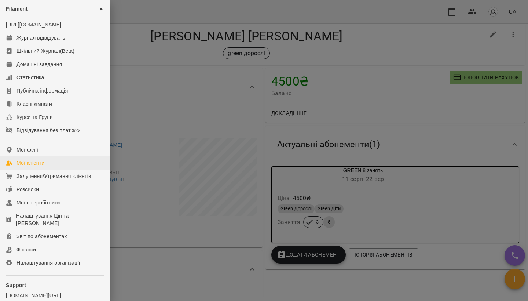
click at [31, 166] on link "Мої клієнти" at bounding box center [55, 162] width 110 height 13
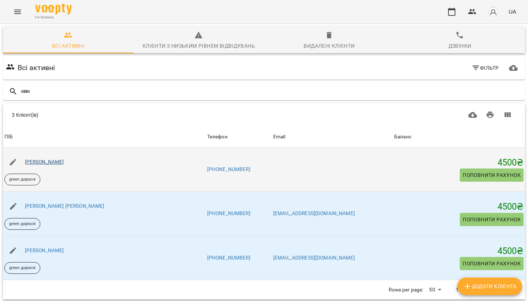
click at [64, 159] on link "[PERSON_NAME]" at bounding box center [44, 162] width 39 height 6
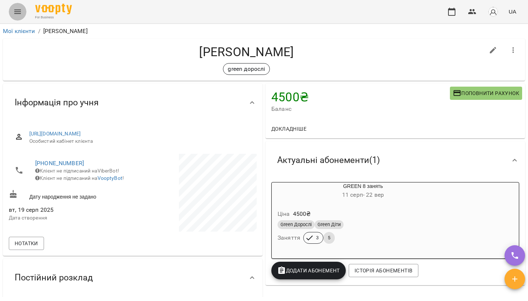
click at [22, 11] on icon "Menu" at bounding box center [17, 11] width 9 height 9
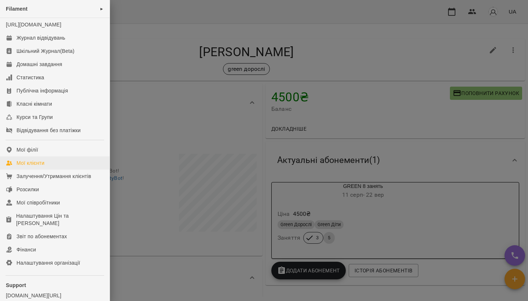
click at [24, 166] on div "Мої клієнти" at bounding box center [30, 162] width 28 height 7
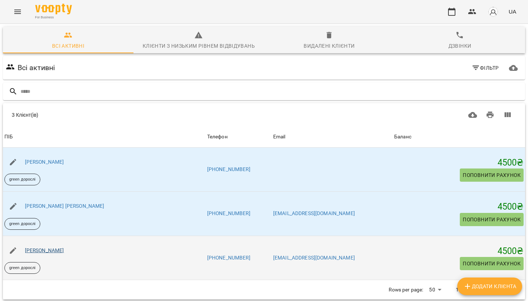
click at [51, 250] on link "[PERSON_NAME]" at bounding box center [44, 250] width 39 height 6
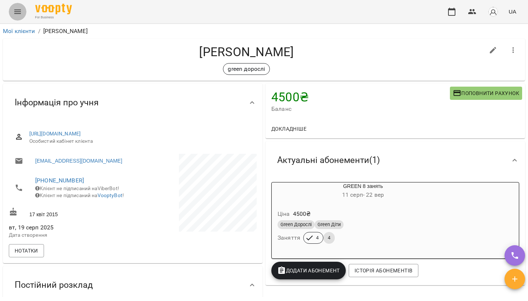
click at [19, 18] on button "Menu" at bounding box center [18, 12] width 18 height 18
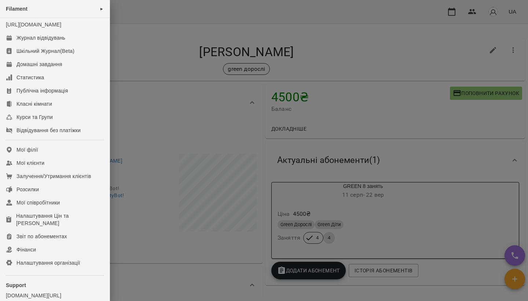
click at [171, 140] on div at bounding box center [264, 150] width 528 height 301
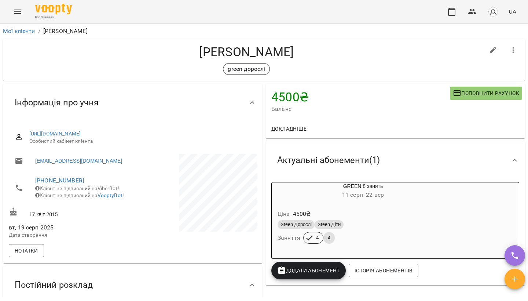
click at [16, 9] on icon "Menu" at bounding box center [17, 11] width 9 height 9
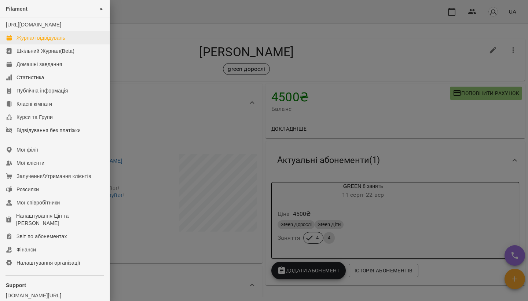
click at [29, 41] on div "Журнал відвідувань" at bounding box center [40, 37] width 49 height 7
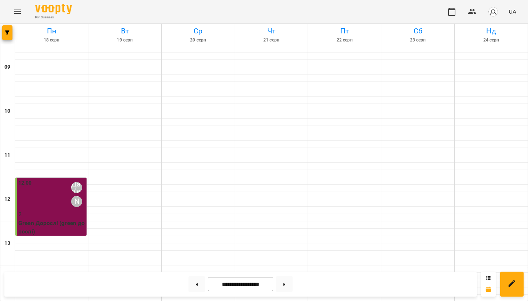
click at [18, 4] on button "Menu" at bounding box center [18, 12] width 18 height 18
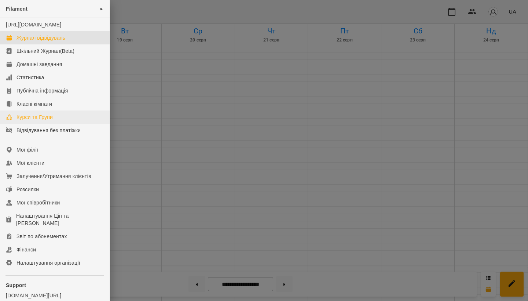
click at [33, 121] on div "Курси та Групи" at bounding box center [34, 116] width 36 height 7
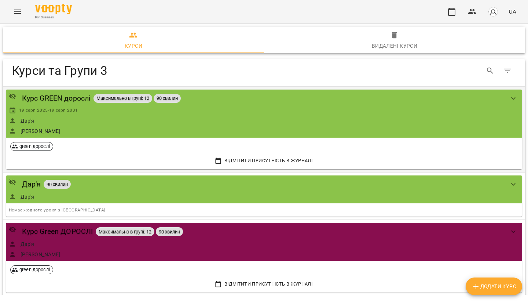
click at [472, 114] on div "Курс GREEN дорослі Максимально в групі: 12 90 хвилин 19 серп 2025 - 19 серп 203…" at bounding box center [256, 113] width 495 height 42
click at [513, 95] on icon "show more" at bounding box center [513, 98] width 9 height 9
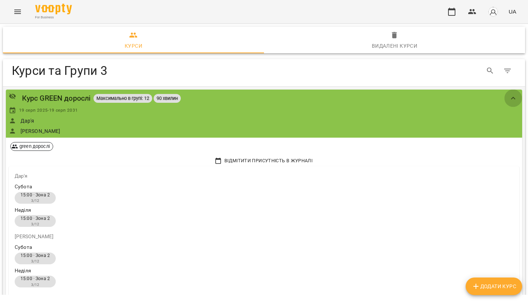
click at [510, 100] on icon "show more" at bounding box center [513, 98] width 9 height 9
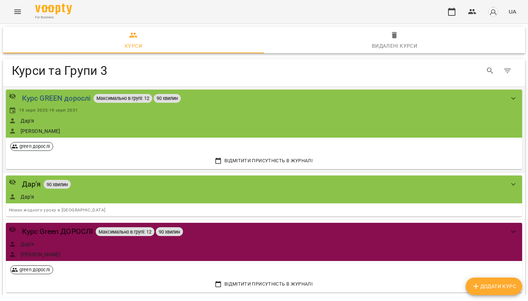
click at [63, 94] on div "Курс GREEN дорослі" at bounding box center [56, 97] width 69 height 11
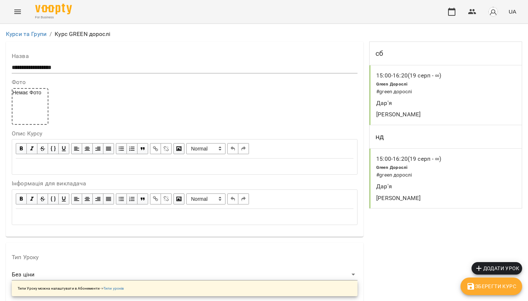
scroll to position [779, 0]
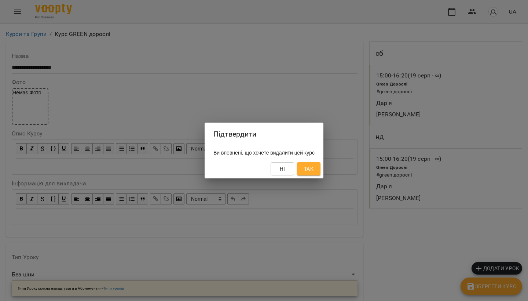
click at [312, 171] on span "Так" at bounding box center [309, 168] width 10 height 9
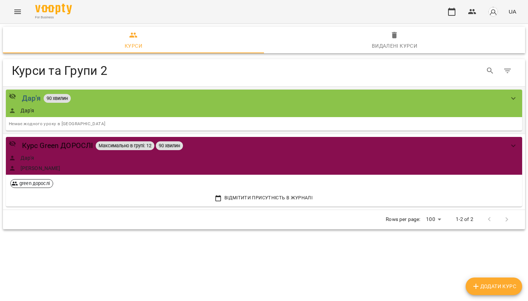
click at [27, 98] on div "Дар'я" at bounding box center [31, 97] width 19 height 11
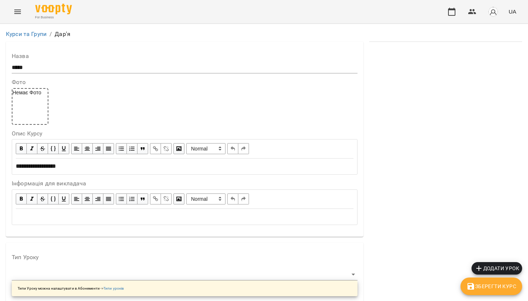
scroll to position [754, 0]
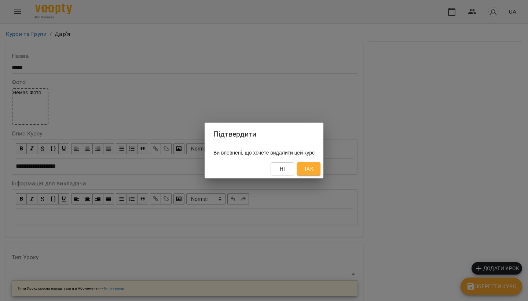
click at [314, 163] on button "Так" at bounding box center [308, 168] width 23 height 13
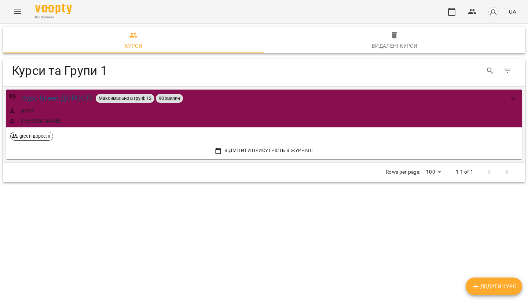
click at [59, 100] on div "Курс Green ДОРОСЛІ" at bounding box center [57, 97] width 71 height 11
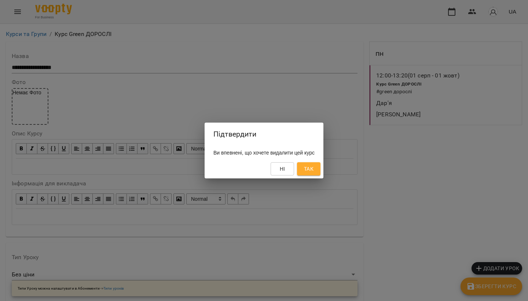
click at [315, 163] on button "Так" at bounding box center [308, 168] width 23 height 13
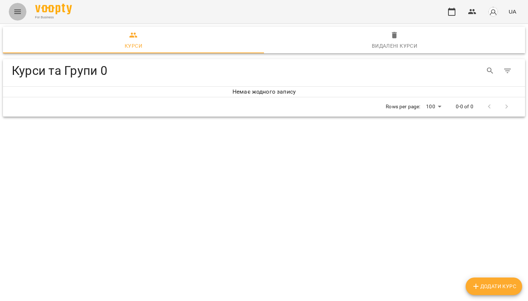
click at [14, 19] on button "Menu" at bounding box center [18, 12] width 18 height 18
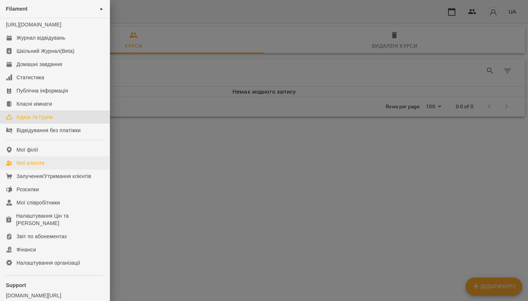
click at [39, 166] on div "Мої клієнти" at bounding box center [30, 162] width 28 height 7
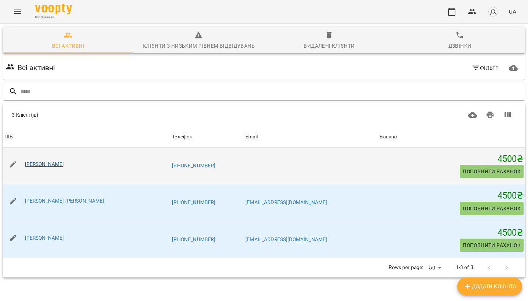
click at [64, 165] on link "[PERSON_NAME]" at bounding box center [44, 164] width 39 height 6
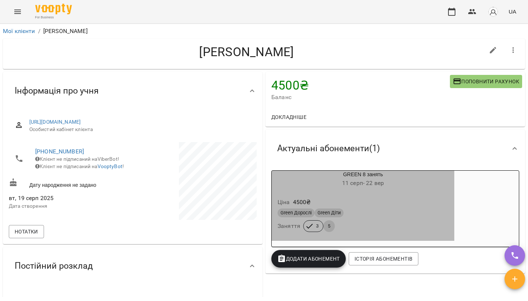
click at [379, 191] on div "Ціна 4500 ₴ Green Дорослі Green Діти Заняття 3 5" at bounding box center [363, 216] width 183 height 50
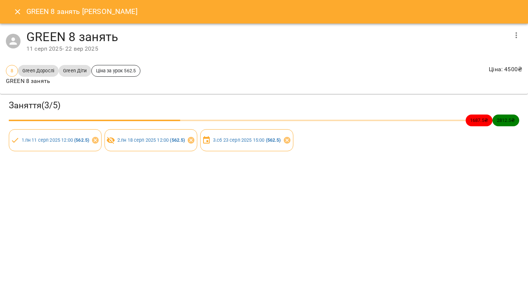
click at [519, 37] on icon "button" at bounding box center [516, 35] width 9 height 9
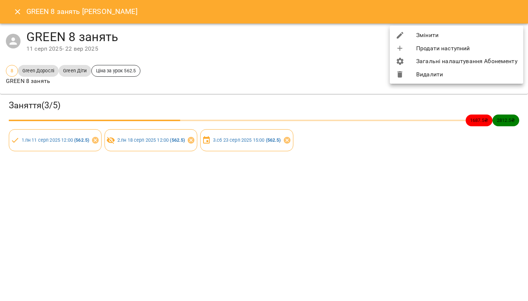
click at [477, 75] on li "Видалити" at bounding box center [456, 74] width 133 height 13
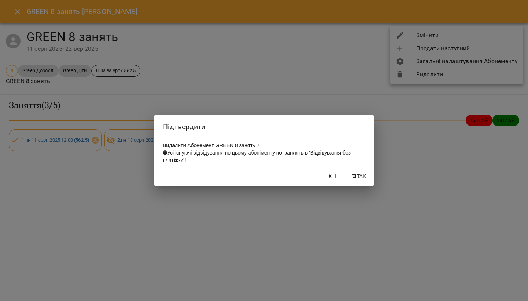
click at [358, 177] on span "Так" at bounding box center [362, 176] width 10 height 9
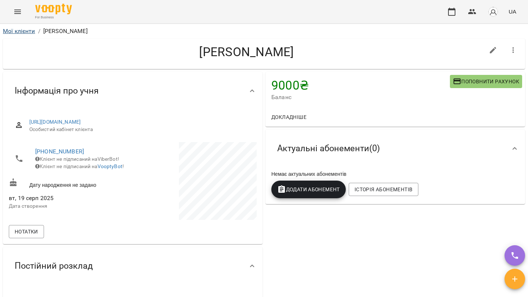
click at [21, 30] on link "Мої клієнти" at bounding box center [19, 30] width 32 height 7
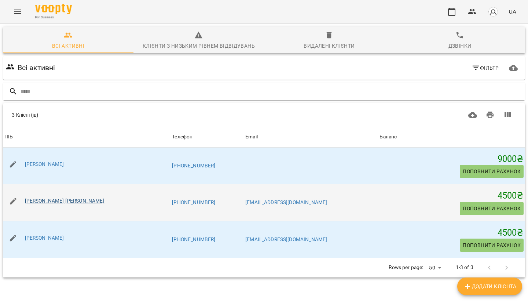
click at [45, 202] on link "[PERSON_NAME] [PERSON_NAME]" at bounding box center [65, 201] width 80 height 6
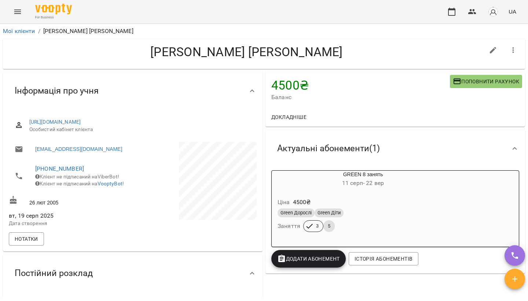
click at [405, 209] on div "Green Дорослі Green Діти" at bounding box center [362, 212] width 171 height 9
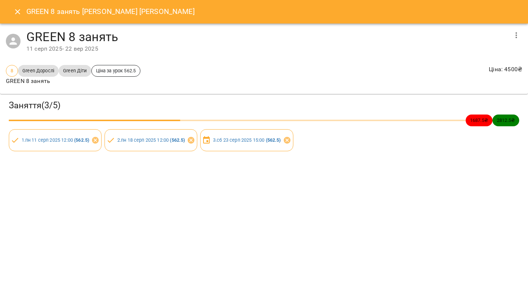
click at [515, 36] on icon "button" at bounding box center [516, 35] width 9 height 9
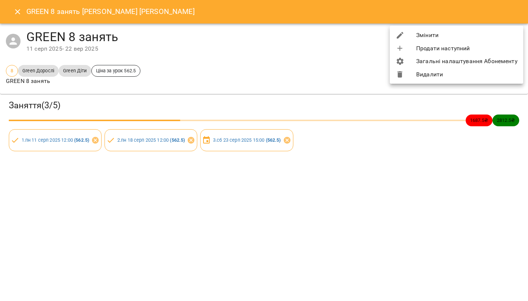
click at [462, 79] on li "Видалити" at bounding box center [456, 74] width 133 height 13
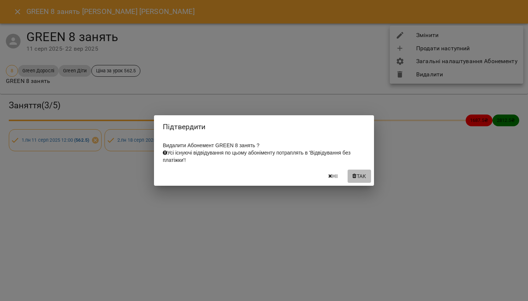
click at [353, 180] on span "Так" at bounding box center [359, 176] width 18 height 9
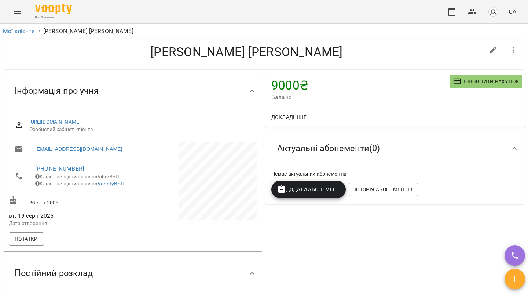
click at [19, 6] on button "Menu" at bounding box center [18, 12] width 18 height 18
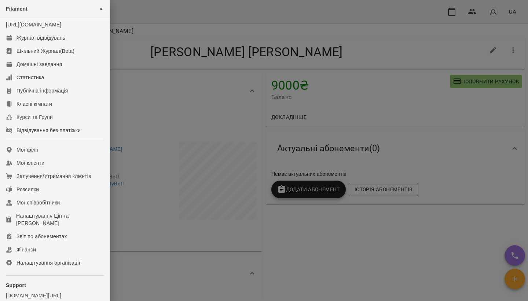
click at [181, 117] on div at bounding box center [264, 150] width 528 height 301
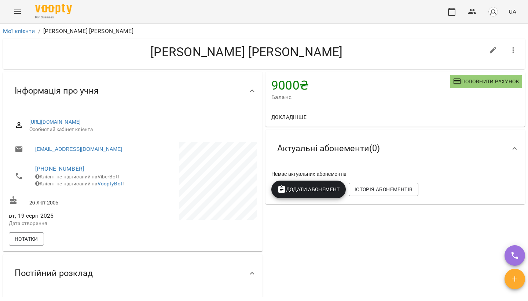
click at [25, 34] on li "Мої клієнти" at bounding box center [19, 31] width 32 height 9
click at [27, 29] on link "Мої клієнти" at bounding box center [19, 30] width 32 height 7
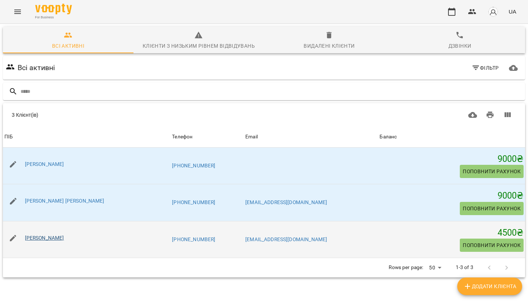
click at [57, 236] on link "[PERSON_NAME]" at bounding box center [44, 238] width 39 height 6
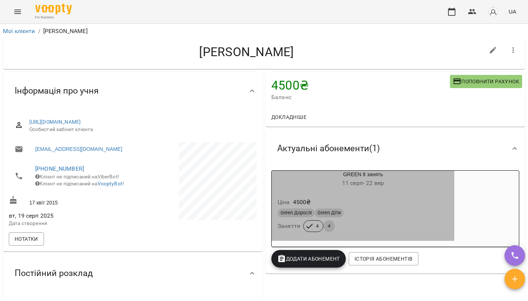
click at [397, 184] on h6 "11 серп - 22 вер" at bounding box center [363, 183] width 183 height 10
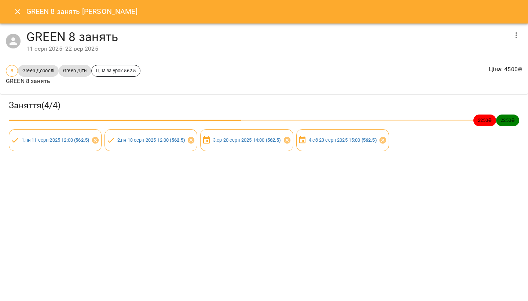
click at [518, 33] on icon "button" at bounding box center [516, 35] width 9 height 9
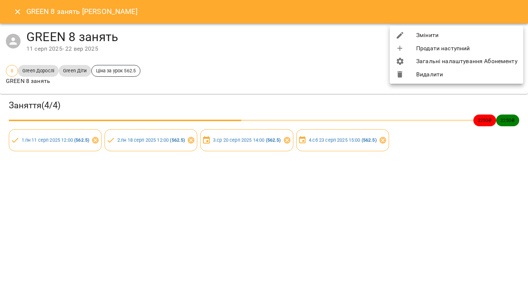
click at [451, 75] on li "Видалити" at bounding box center [456, 74] width 133 height 13
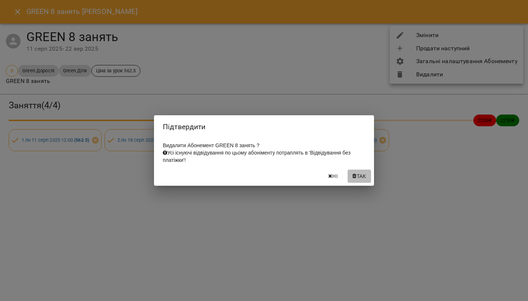
click at [357, 175] on span "Так" at bounding box center [362, 176] width 10 height 9
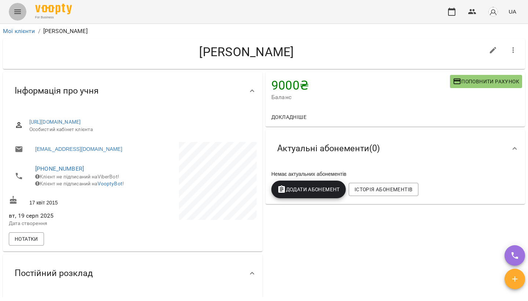
click at [16, 18] on button "Menu" at bounding box center [18, 12] width 18 height 18
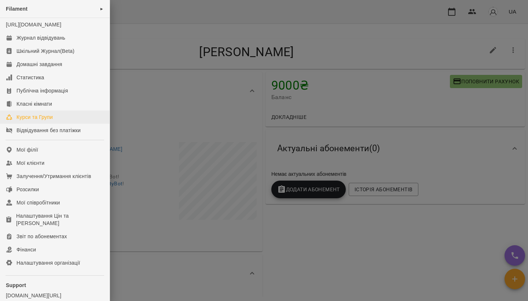
click at [29, 121] on div "Курси та Групи" at bounding box center [34, 116] width 36 height 7
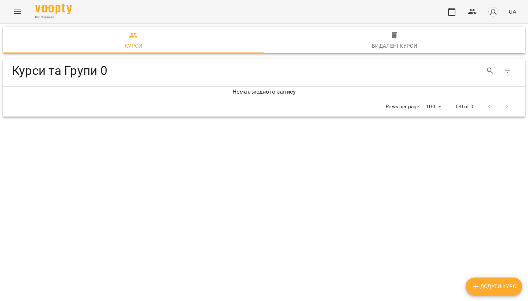
click at [478, 294] on main "Курси Видалені курси Курси та Групи 0 Курси та Групи 0 Немає жодного запису Row…" at bounding box center [264, 147] width 528 height 294
click at [482, 287] on span "Додати Курс" at bounding box center [493, 285] width 45 height 9
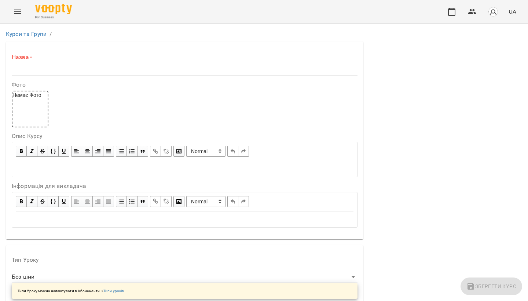
click at [25, 74] on input "text" at bounding box center [185, 70] width 346 height 12
type input "*"
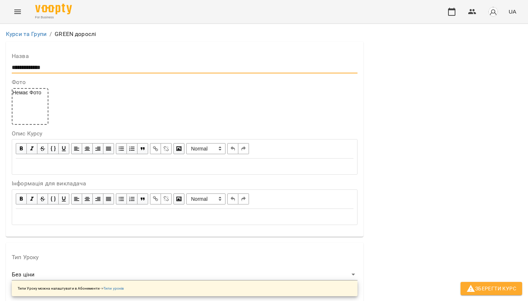
scroll to position [170, 0]
type input "**********"
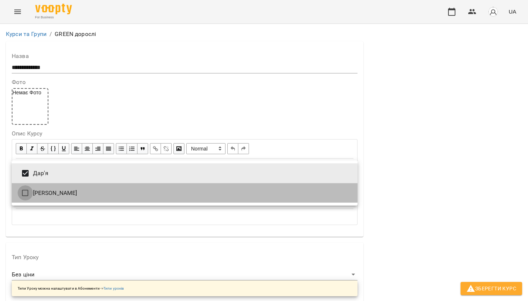
type input "**********"
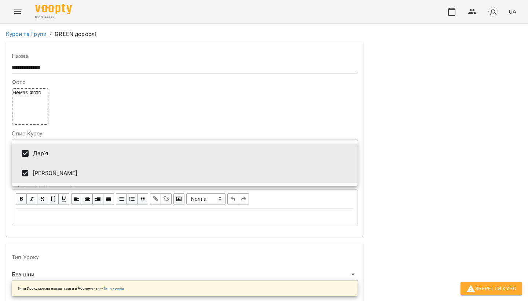
click at [328, 93] on div at bounding box center [264, 150] width 528 height 301
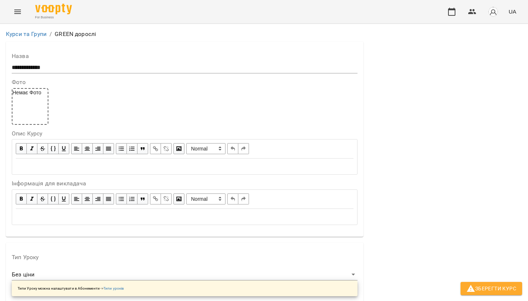
scroll to position [165, 0]
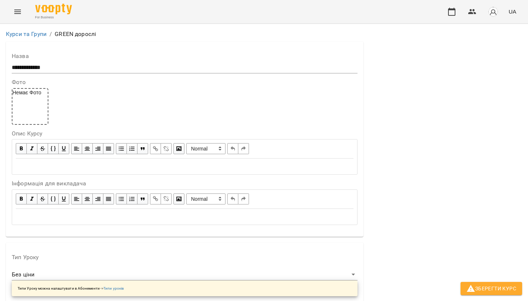
type input "*"
type input "**"
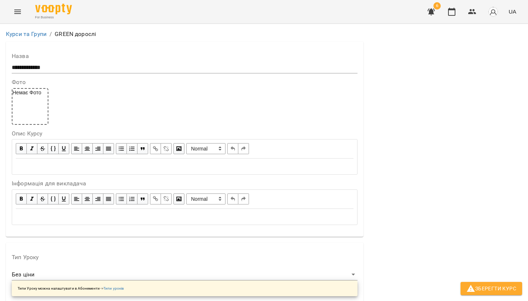
scroll to position [493, 0]
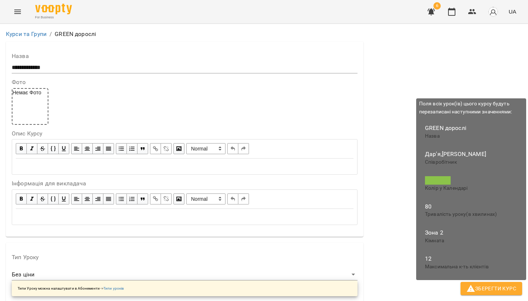
type input "**"
click at [485, 287] on span "Зберегти Курс" at bounding box center [491, 288] width 50 height 9
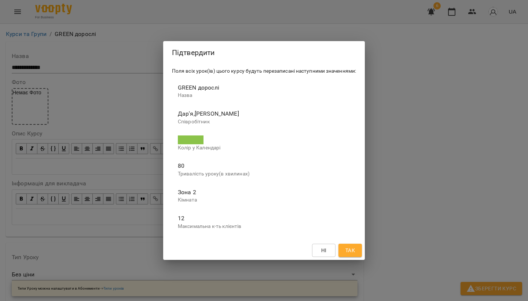
click at [320, 253] on button "Ні" at bounding box center [323, 249] width 23 height 13
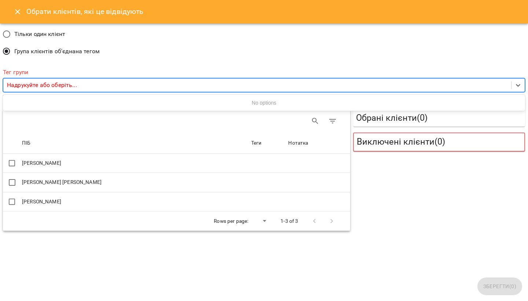
click at [47, 80] on div "Надрукуйте або оберіть..." at bounding box center [257, 85] width 508 height 14
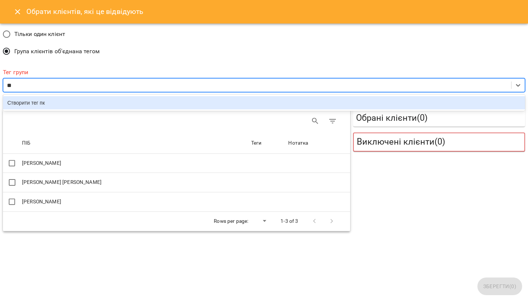
type input "*"
type input "***"
click at [458, 168] on div "Обрані клієнти ( 0 ) Виключені клієнти ( 0 )" at bounding box center [438, 170] width 175 height 125
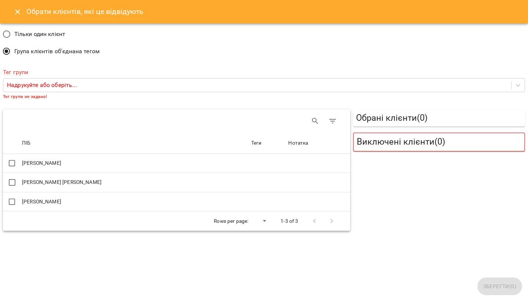
click at [22, 8] on button "Close" at bounding box center [18, 12] width 18 height 18
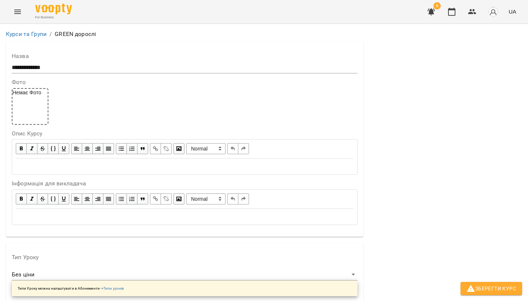
scroll to position [526, 0]
click at [491, 287] on span "Зберегти Курс" at bounding box center [491, 288] width 50 height 9
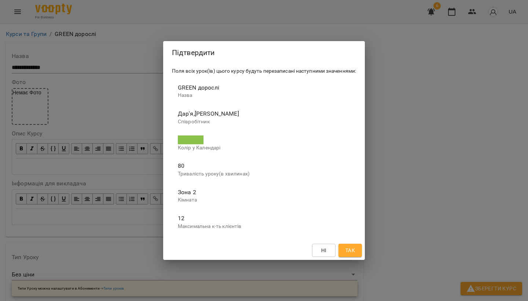
click at [353, 246] on span "Так" at bounding box center [350, 250] width 10 height 9
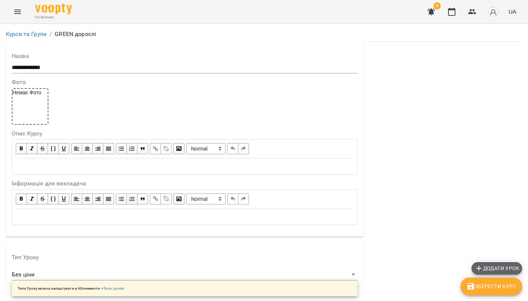
click at [480, 268] on icon "button" at bounding box center [478, 268] width 9 height 9
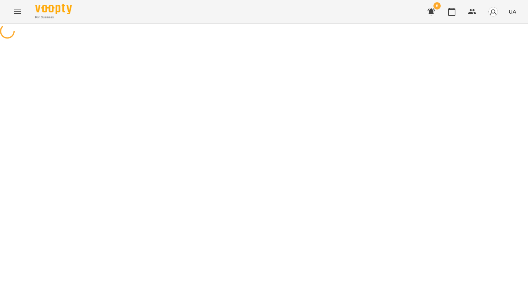
select select "********"
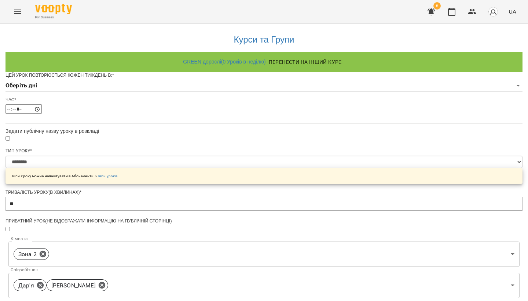
click at [222, 103] on body "**********" at bounding box center [264, 234] width 528 height 469
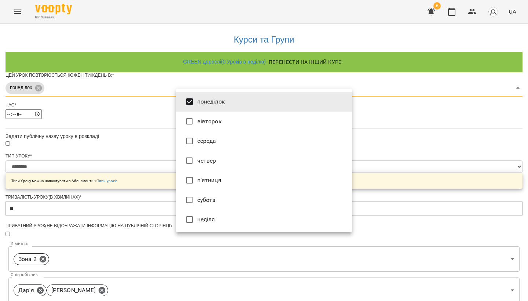
type input "***"
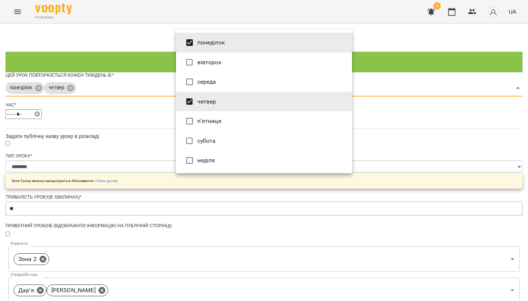
click at [391, 140] on div at bounding box center [264, 150] width 528 height 301
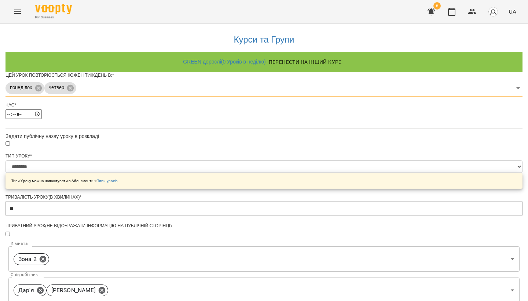
click at [386, 141] on div "понеділок вівторок середа четвер п’ятниця субота неділя" at bounding box center [264, 150] width 528 height 301
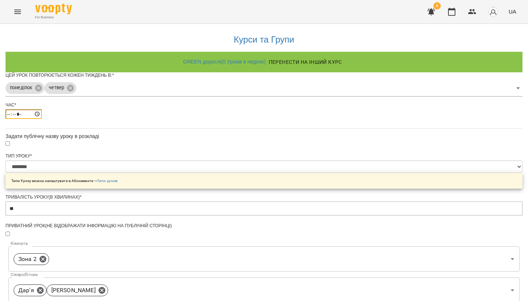
click at [42, 119] on input "*****" at bounding box center [23, 114] width 36 height 10
type input "*****"
click at [180, 147] on div at bounding box center [263, 144] width 517 height 8
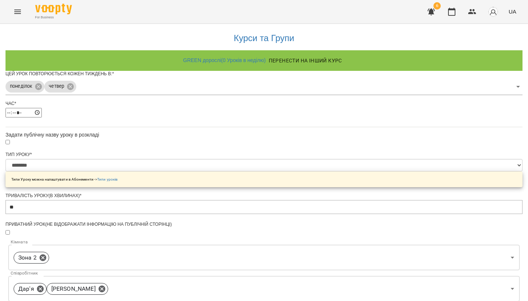
scroll to position [19, 0]
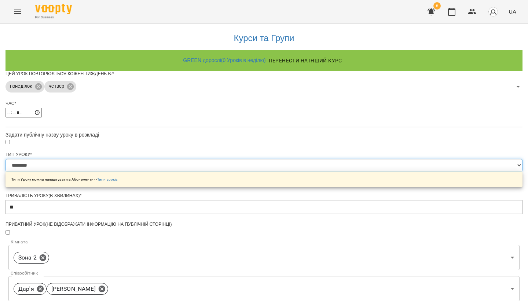
select select "**********"
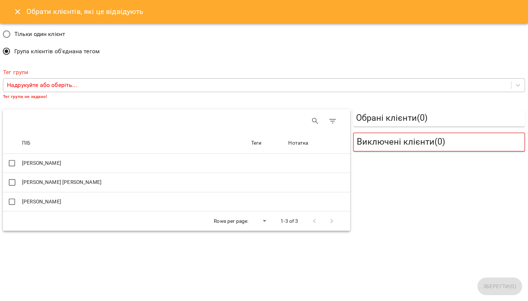
click at [44, 83] on p "Надрукуйте або оберіть..." at bounding box center [42, 85] width 70 height 9
click at [217, 55] on div "Тільки один клієнт Група клієнтів об'єднана тегом" at bounding box center [263, 43] width 525 height 37
click at [23, 12] on button "Close" at bounding box center [18, 12] width 18 height 18
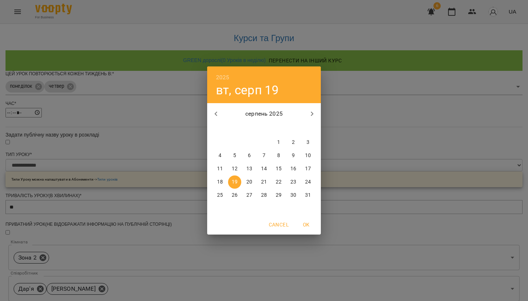
click at [279, 139] on p "1" at bounding box center [278, 142] width 3 height 7
type input "**********"
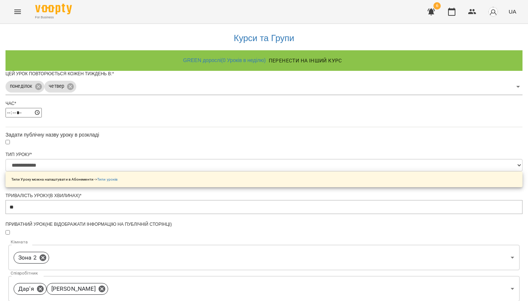
scroll to position [225, 0]
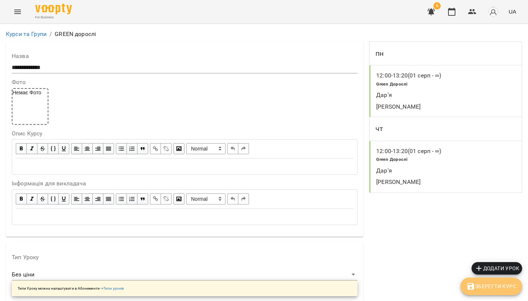
click at [493, 283] on span "Зберегти Курс" at bounding box center [491, 285] width 50 height 9
click at [22, 11] on icon "Menu" at bounding box center [17, 11] width 9 height 9
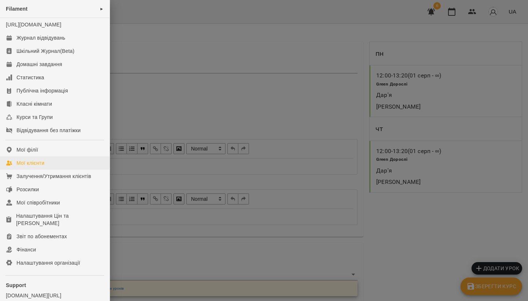
click at [35, 166] on div "Мої клієнти" at bounding box center [30, 162] width 28 height 7
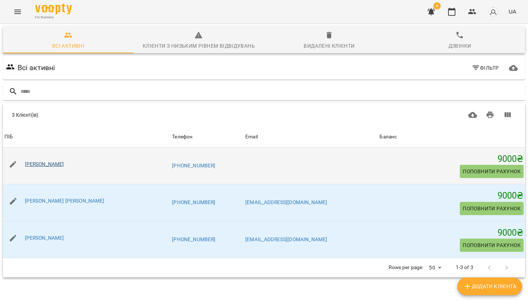
click at [40, 161] on link "[PERSON_NAME]" at bounding box center [44, 164] width 39 height 6
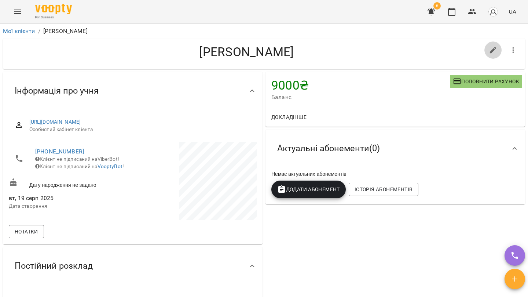
click at [489, 49] on icon "button" at bounding box center [493, 50] width 9 height 9
select select "**"
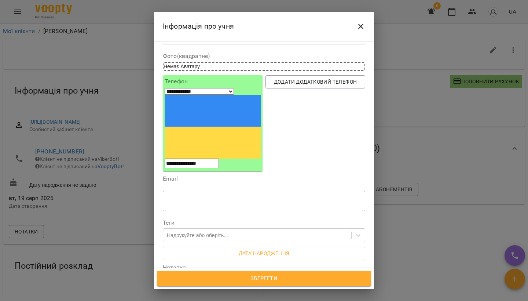
scroll to position [40, 0]
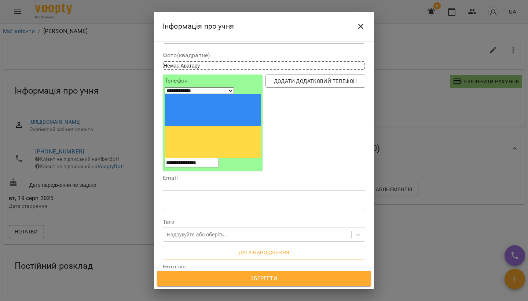
click at [198, 231] on div "Надрукуйте або оберіть..." at bounding box center [197, 234] width 61 height 7
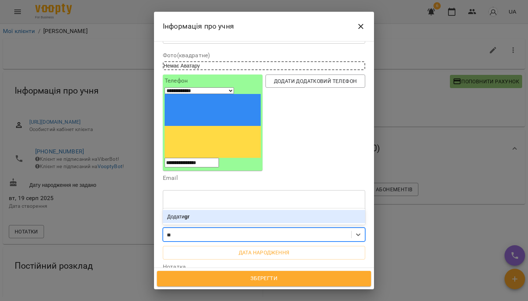
type input "*"
type input "**********"
click at [220, 213] on b "green дорослі" at bounding box center [202, 216] width 36 height 6
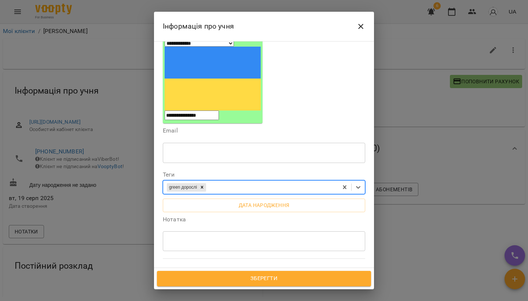
scroll to position [89, 0]
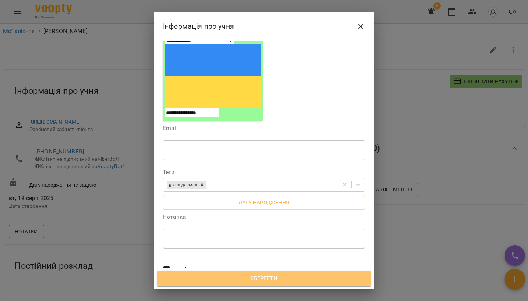
click at [222, 274] on span "Зберегти" at bounding box center [264, 278] width 198 height 10
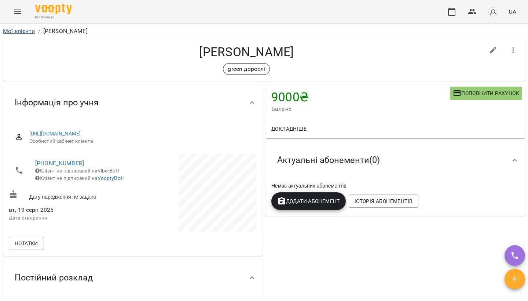
click at [19, 32] on link "Мої клієнти" at bounding box center [19, 30] width 32 height 7
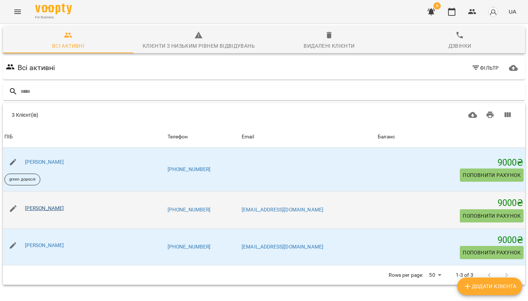
click at [54, 207] on link "[PERSON_NAME]" at bounding box center [44, 208] width 39 height 6
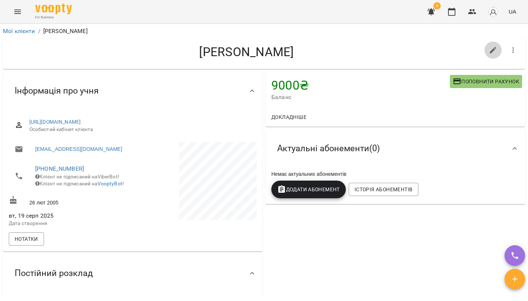
click at [490, 46] on icon "button" at bounding box center [493, 50] width 9 height 9
select select "**"
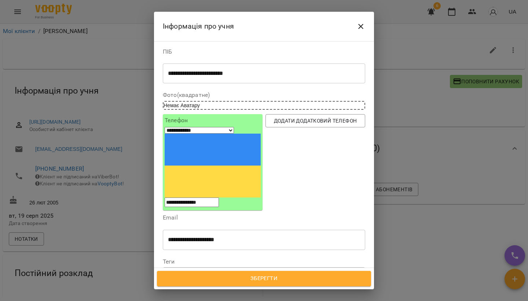
click at [181, 270] on div "Надрукуйте або оберіть..." at bounding box center [197, 273] width 61 height 7
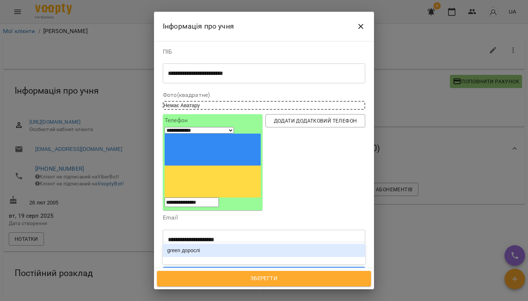
click at [190, 243] on div "green дорослі" at bounding box center [264, 249] width 202 height 13
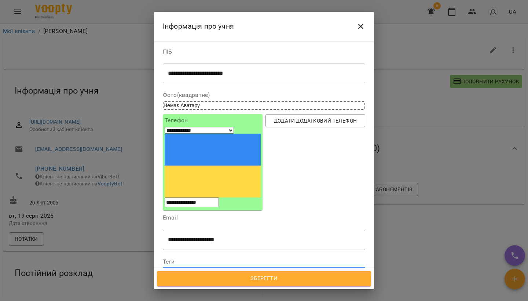
click at [244, 278] on span "Зберегти" at bounding box center [264, 278] width 198 height 10
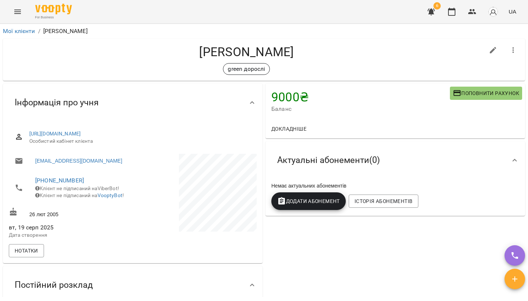
click at [17, 26] on div "Мої клієнти / [PERSON_NAME]" at bounding box center [263, 31] width 525 height 12
click at [18, 33] on link "Мої клієнти" at bounding box center [19, 30] width 32 height 7
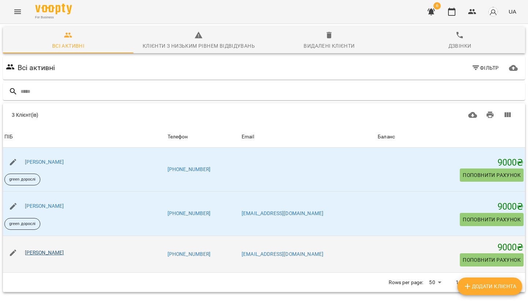
click at [48, 254] on link "[PERSON_NAME]" at bounding box center [44, 252] width 39 height 6
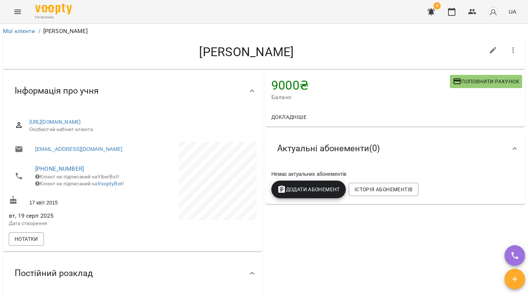
click at [493, 48] on icon "button" at bounding box center [493, 50] width 9 height 9
select select "**"
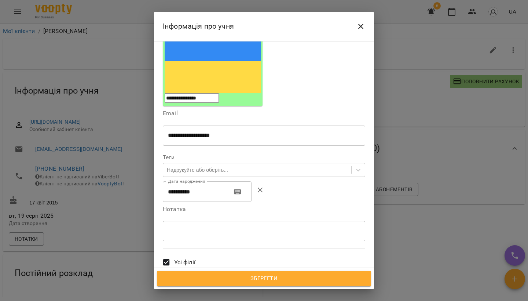
scroll to position [103, 0]
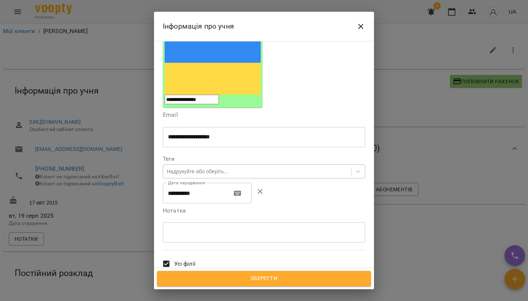
click at [203, 167] on div "Надрукуйте або оберіть..." at bounding box center [197, 170] width 61 height 7
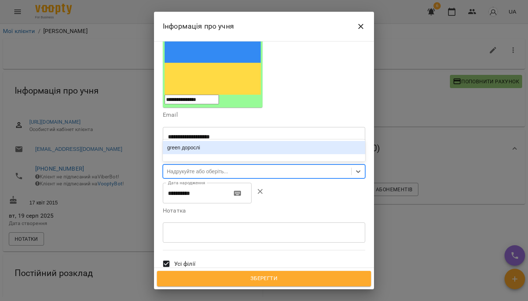
click at [213, 141] on div "green дорослі" at bounding box center [264, 147] width 202 height 13
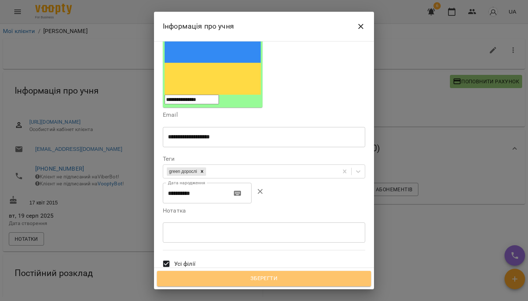
click at [228, 275] on span "Зберегти" at bounding box center [264, 278] width 198 height 10
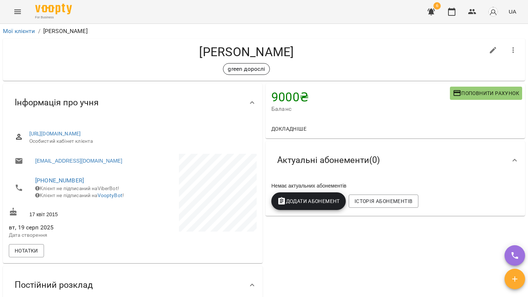
click at [19, 5] on button "Menu" at bounding box center [18, 12] width 18 height 18
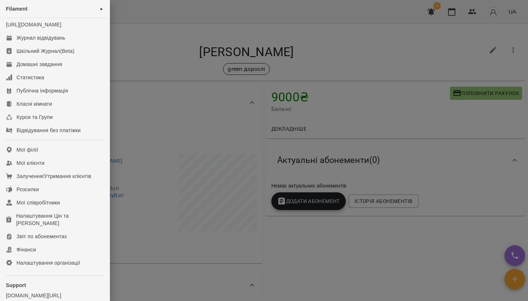
click at [225, 117] on div at bounding box center [264, 150] width 528 height 301
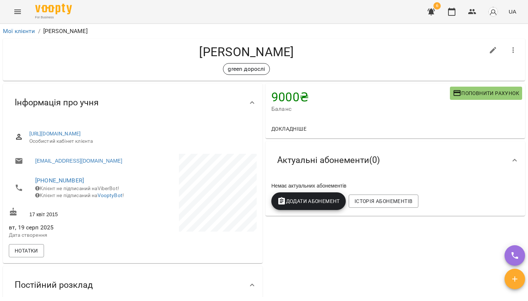
click at [15, 10] on icon "Menu" at bounding box center [17, 11] width 9 height 9
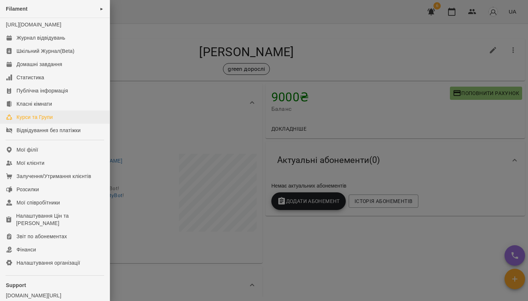
click at [33, 121] on div "Курси та Групи" at bounding box center [34, 116] width 36 height 7
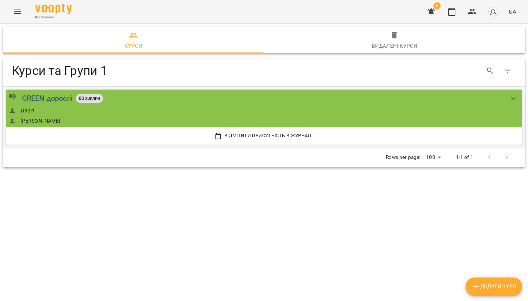
click at [52, 97] on div "GREEN дорослі" at bounding box center [47, 97] width 51 height 11
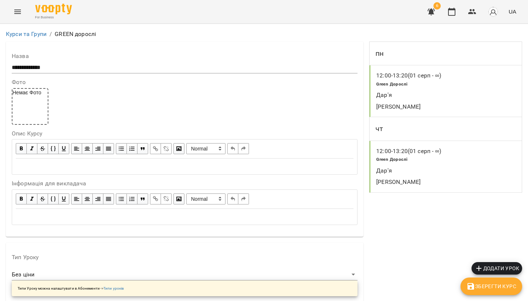
scroll to position [525, 0]
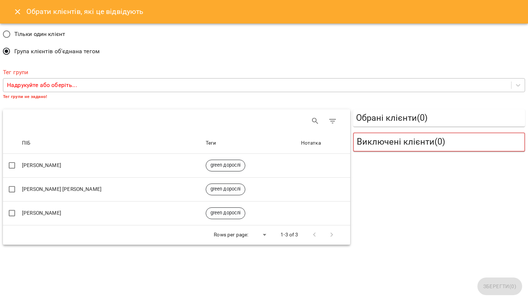
click at [44, 85] on p "Надрукуйте або оберіть..." at bounding box center [42, 85] width 70 height 9
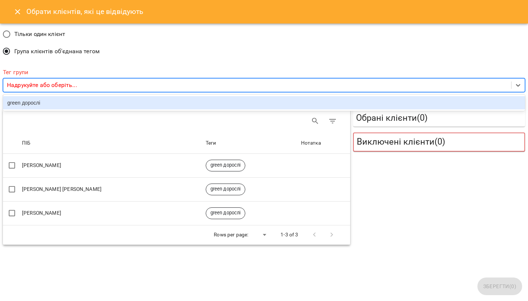
click at [40, 103] on div "green дорослі" at bounding box center [264, 102] width 522 height 13
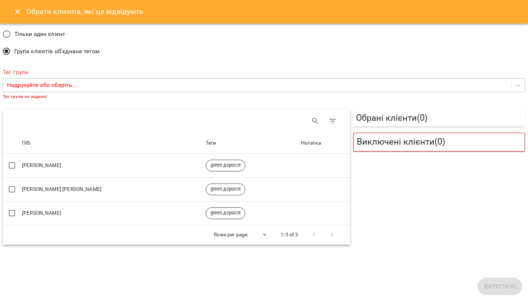
click at [63, 62] on div "Тег групи Надрукуйте або оберіть... Тег групи не задано!" at bounding box center [263, 85] width 525 height 46
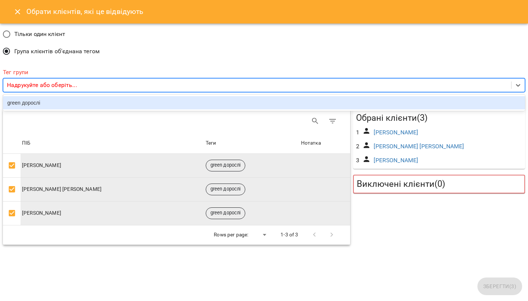
click at [73, 86] on p "Надрукуйте або оберіть..." at bounding box center [42, 85] width 70 height 9
type input "*"
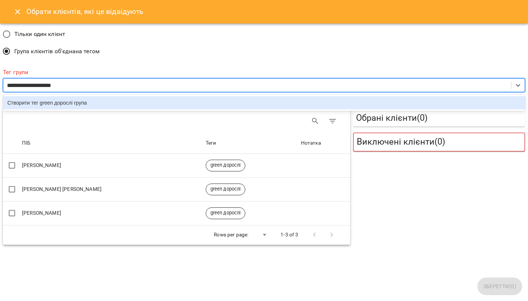
type input "**********"
click at [60, 106] on div "Створити тег green дорослі група 1" at bounding box center [264, 102] width 522 height 13
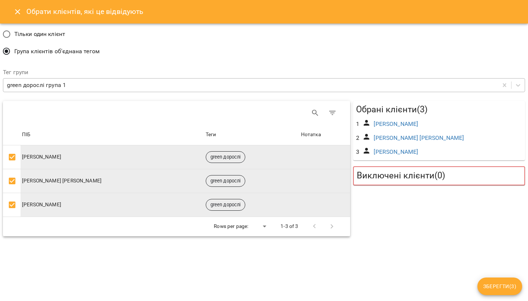
click at [489, 282] on span "Зберегти ( 3 )" at bounding box center [499, 285] width 33 height 9
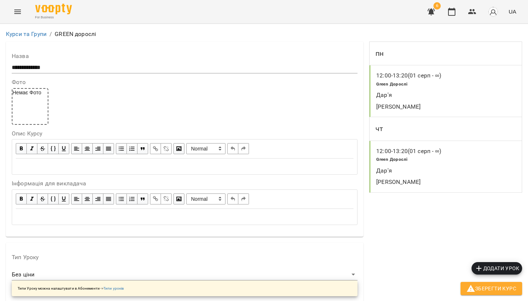
scroll to position [0, 0]
click at [424, 77] on p "12:00 - 13:20 (01 серп - ∞)" at bounding box center [408, 75] width 65 height 9
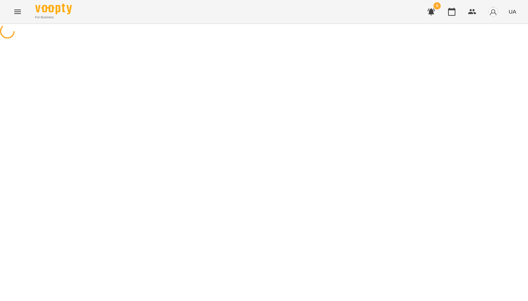
select select "*"
select select "**********"
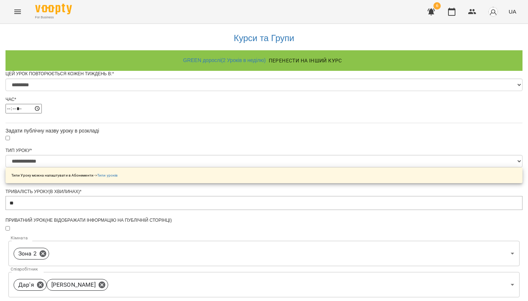
scroll to position [257, 0]
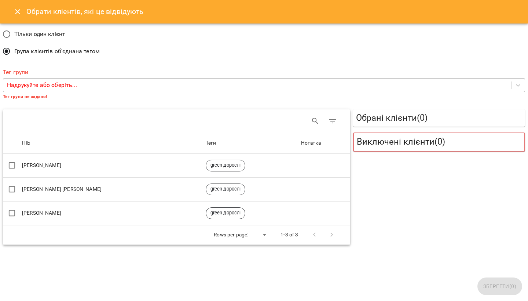
click at [40, 86] on p "Надрукуйте або оберіть..." at bounding box center [42, 85] width 70 height 9
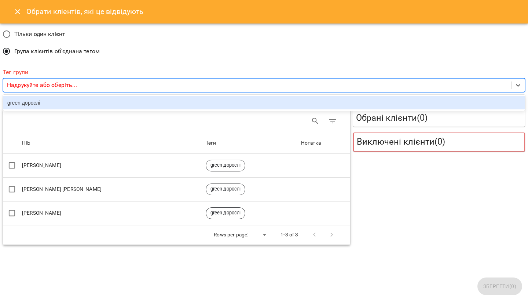
click at [38, 100] on div "green дорослі" at bounding box center [264, 102] width 522 height 13
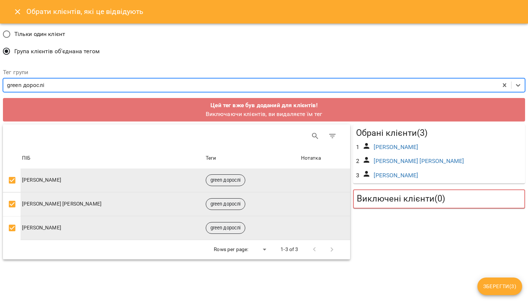
click at [58, 85] on div "green дорослі" at bounding box center [250, 85] width 494 height 14
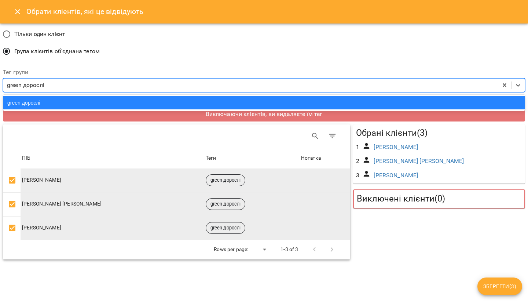
click at [108, 55] on div "Тільки один клієнт Група клієнтів об'єднана тегом" at bounding box center [263, 43] width 525 height 37
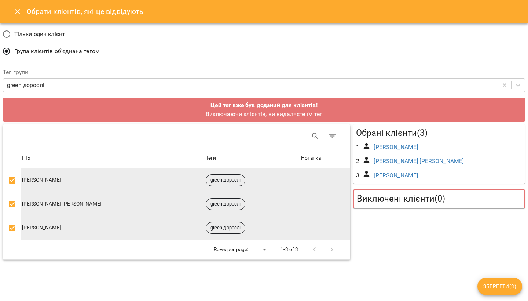
click at [494, 280] on button "Зберегти ( 3 )" at bounding box center [499, 286] width 45 height 18
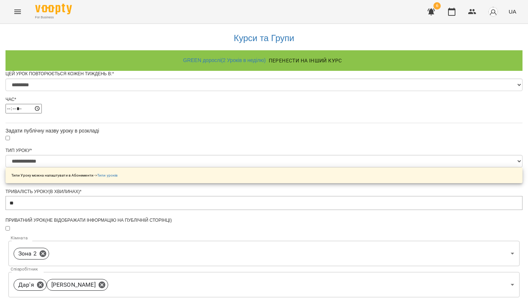
scroll to position [272, 0]
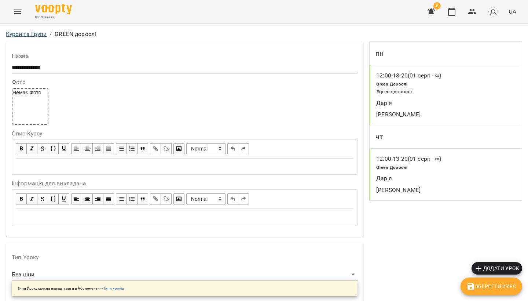
click at [31, 37] on link "Курси та Групи" at bounding box center [26, 33] width 41 height 7
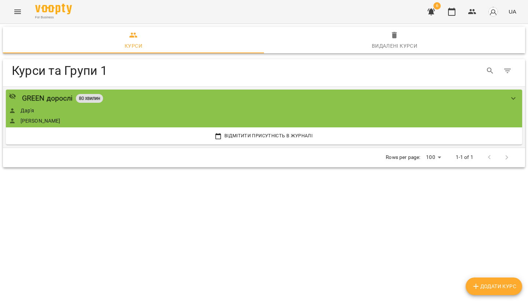
click at [371, 105] on div "GREEN дорослі 80 хвилин Дар'я [PERSON_NAME]" at bounding box center [256, 108] width 495 height 32
click at [409, 105] on div "GREEN дорослі 80 хвилин Дар'я [PERSON_NAME]" at bounding box center [256, 108] width 495 height 32
click at [37, 100] on div "GREEN дорослі" at bounding box center [47, 97] width 51 height 11
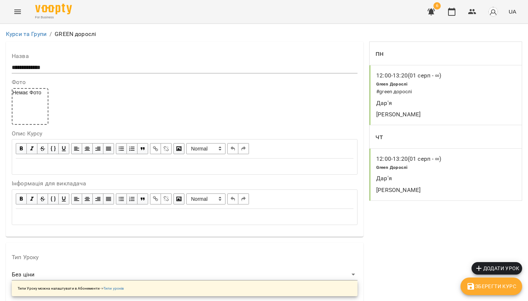
click at [406, 153] on div "12:00 - 13:20 (01 серп - ∞)" at bounding box center [409, 159] width 68 height 12
select select "*"
select select "**********"
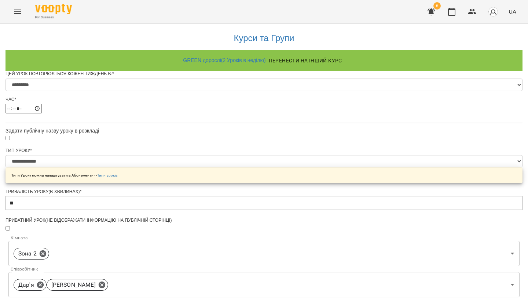
scroll to position [244, 0]
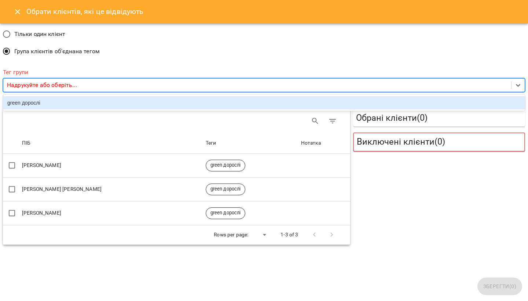
click at [32, 82] on p "Надрукуйте або оберіть..." at bounding box center [42, 85] width 70 height 9
click at [31, 102] on div "green дорослі" at bounding box center [264, 102] width 522 height 13
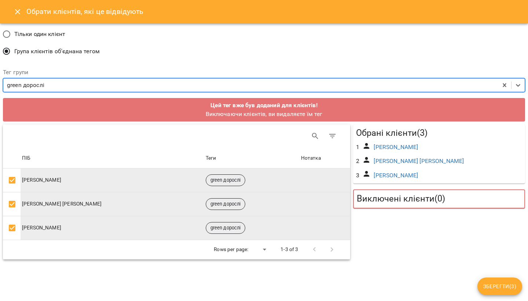
click at [493, 284] on span "Зберегти ( 3 )" at bounding box center [499, 285] width 33 height 9
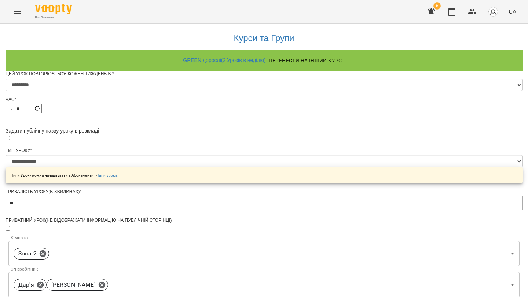
scroll to position [295, 0]
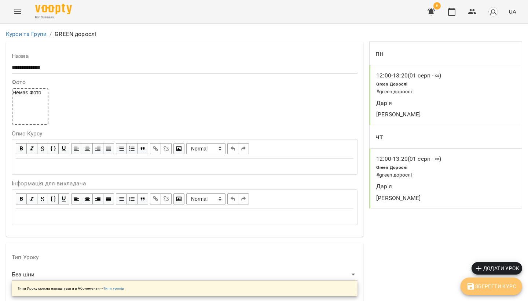
click at [478, 284] on span "Зберегти Курс" at bounding box center [491, 285] width 50 height 9
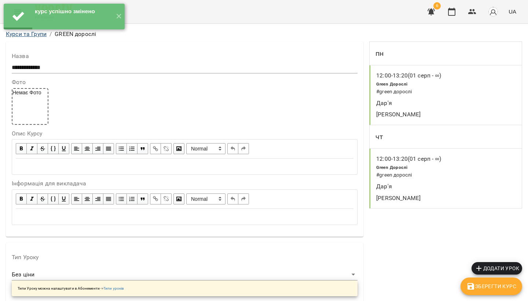
click at [32, 36] on link "Курси та Групи" at bounding box center [26, 33] width 41 height 7
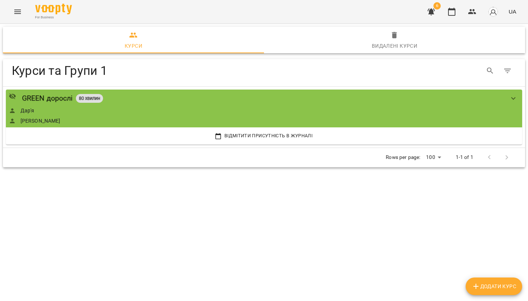
click at [19, 13] on icon "Menu" at bounding box center [17, 12] width 7 height 4
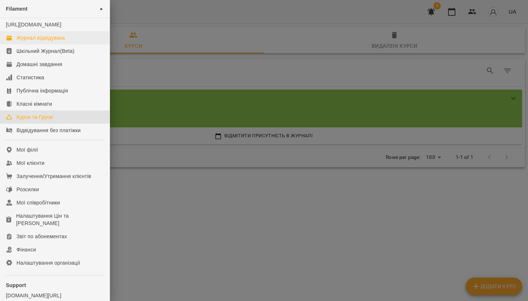
click at [34, 41] on div "Журнал відвідувань" at bounding box center [40, 37] width 49 height 7
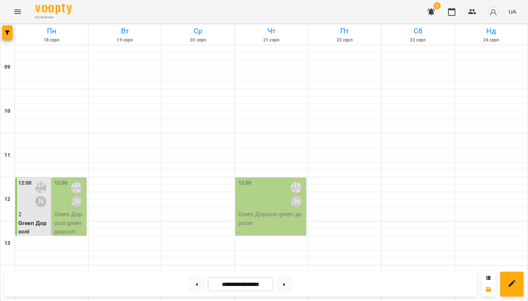
scroll to position [66, 0]
click at [190, 286] on button at bounding box center [196, 284] width 16 height 16
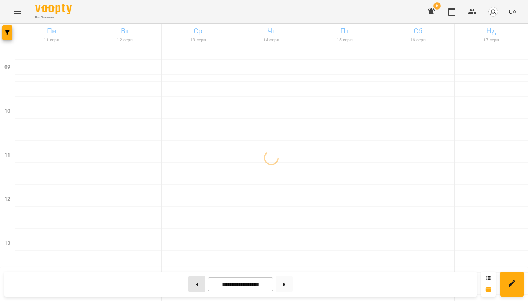
click at [190, 286] on button at bounding box center [196, 284] width 16 height 16
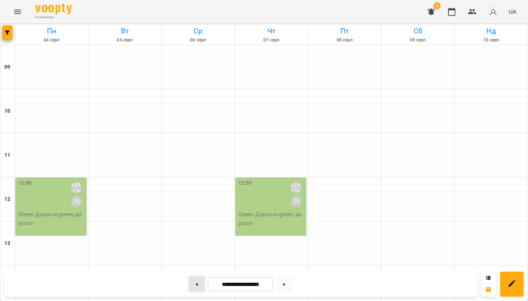
click at [190, 286] on button at bounding box center [196, 284] width 16 height 16
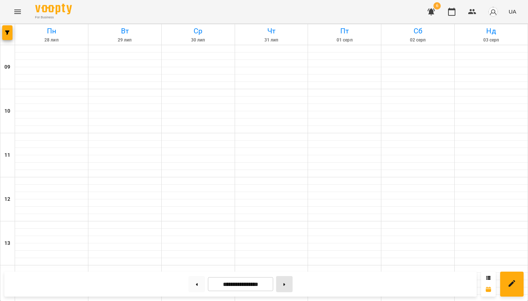
click at [295, 281] on div at bounding box center [284, 284] width 22 height 16
click at [285, 279] on button at bounding box center [284, 284] width 16 height 16
type input "**********"
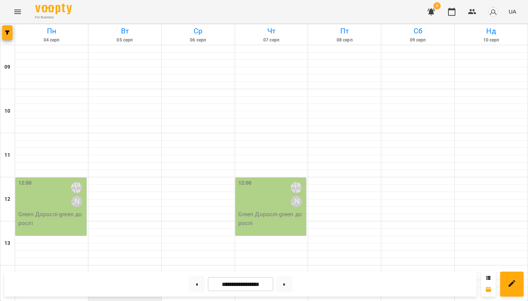
scroll to position [90, 0]
click at [58, 210] on p "Green Дорослі - green дорослі" at bounding box center [51, 218] width 67 height 17
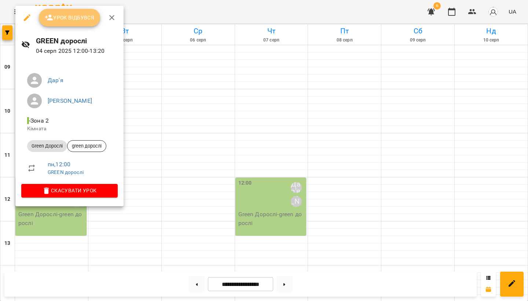
click at [78, 17] on span "Урок відбувся" at bounding box center [70, 17] width 50 height 9
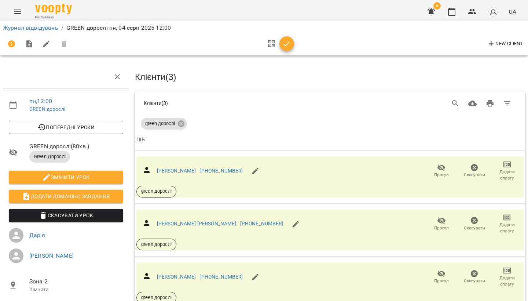
scroll to position [28, 0]
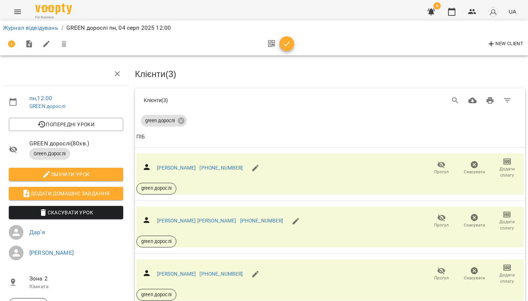
click at [21, 10] on icon "Menu" at bounding box center [17, 11] width 9 height 9
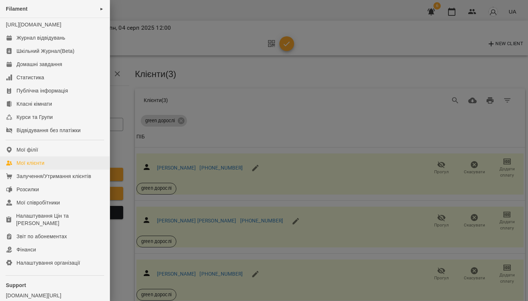
click at [32, 166] on div "Мої клієнти" at bounding box center [30, 162] width 28 height 7
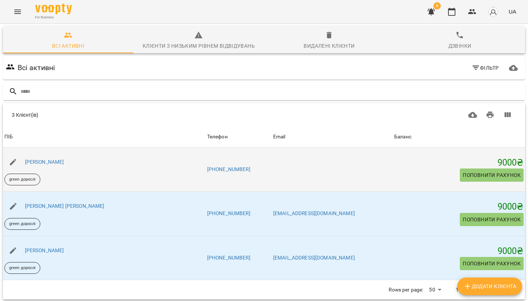
click at [58, 158] on div "[PERSON_NAME]" at bounding box center [44, 162] width 42 height 10
click at [56, 163] on link "[PERSON_NAME]" at bounding box center [44, 162] width 39 height 6
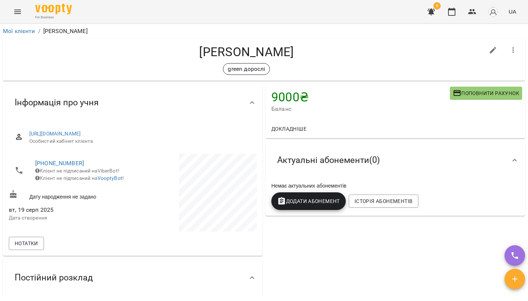
click at [301, 203] on span "Додати Абонемент" at bounding box center [308, 200] width 63 height 9
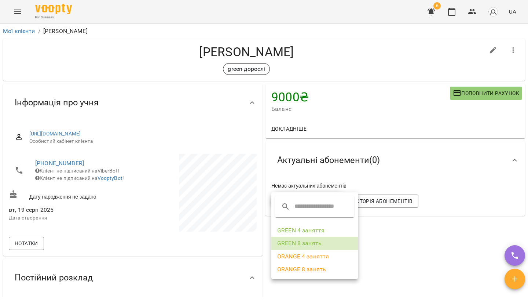
click at [308, 243] on li "GREEN 8 занять" at bounding box center [314, 242] width 86 height 13
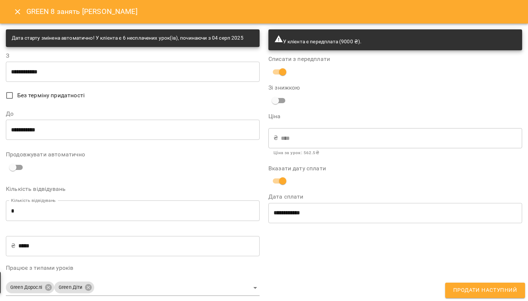
click at [14, 70] on input "**********" at bounding box center [133, 71] width 254 height 21
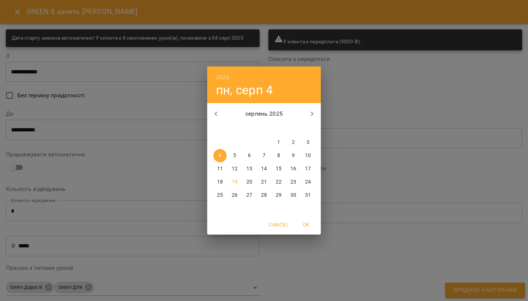
click at [402, 97] on div "2025 пн, серп 4 серпень 2025 пн вт ср чт пт сб нд 28 29 30 31 1 2 3 4 5 6 7 8 9…" at bounding box center [264, 150] width 528 height 301
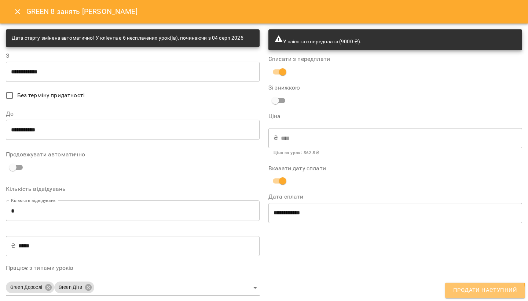
click at [484, 292] on span "Продати наступний" at bounding box center [485, 290] width 64 height 10
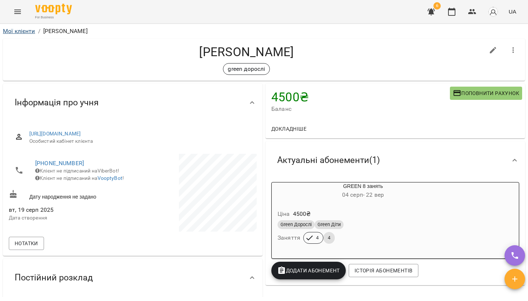
click at [26, 33] on link "Мої клієнти" at bounding box center [19, 30] width 32 height 7
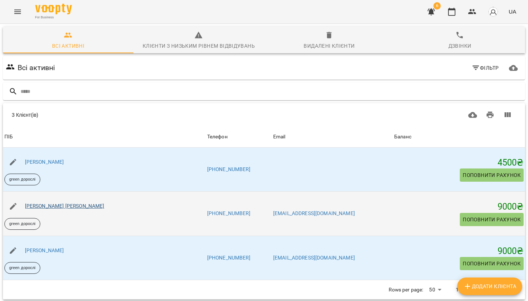
click at [51, 204] on link "[PERSON_NAME] [PERSON_NAME]" at bounding box center [65, 206] width 80 height 6
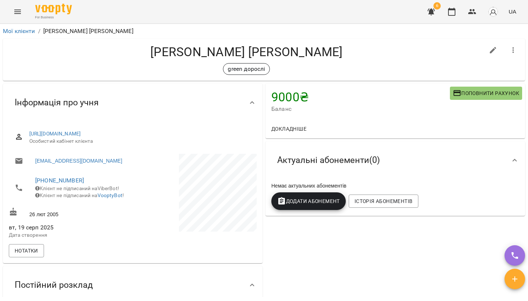
click at [312, 209] on button "Додати Абонемент" at bounding box center [308, 201] width 74 height 18
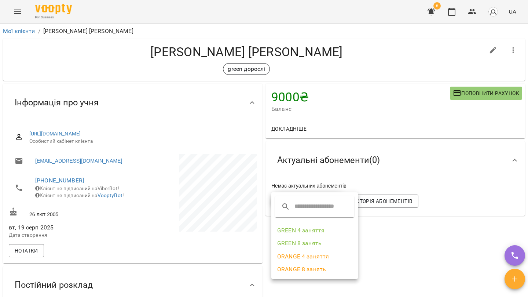
click at [299, 246] on li "GREEN 8 занять" at bounding box center [314, 242] width 86 height 13
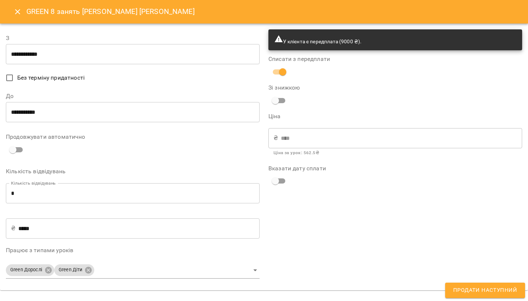
type input "**********"
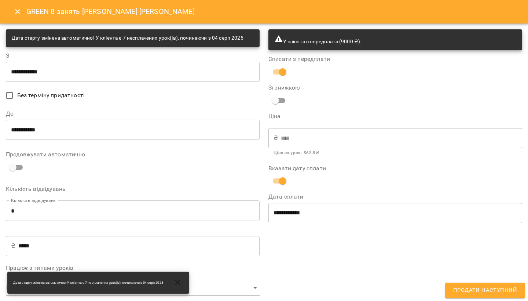
click at [501, 282] on div "**********" at bounding box center [395, 181] width 262 height 313
click at [496, 291] on span "Продати наступний" at bounding box center [485, 290] width 64 height 10
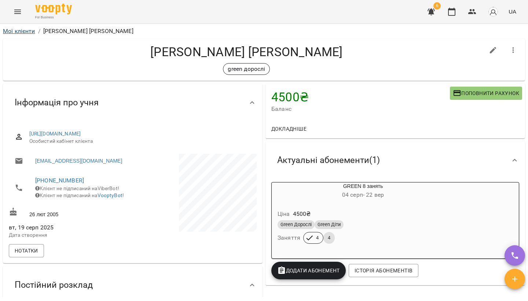
click at [22, 32] on link "Мої клієнти" at bounding box center [19, 30] width 32 height 7
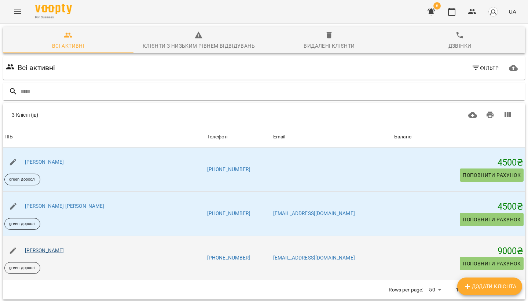
click at [54, 251] on link "[PERSON_NAME]" at bounding box center [44, 250] width 39 height 6
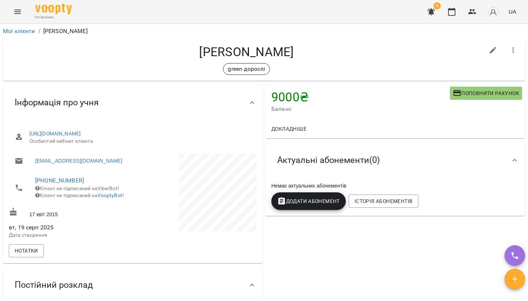
click at [295, 205] on button "Додати Абонемент" at bounding box center [308, 201] width 74 height 18
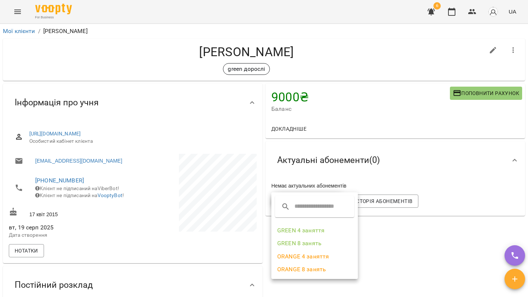
click at [301, 240] on li "GREEN 8 занять" at bounding box center [314, 242] width 86 height 13
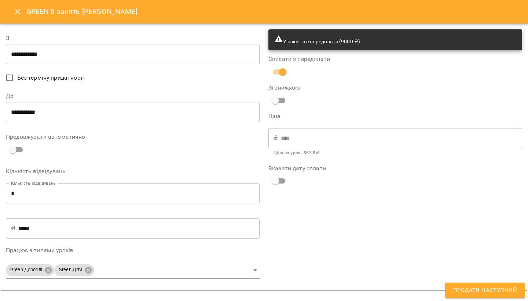
type input "**********"
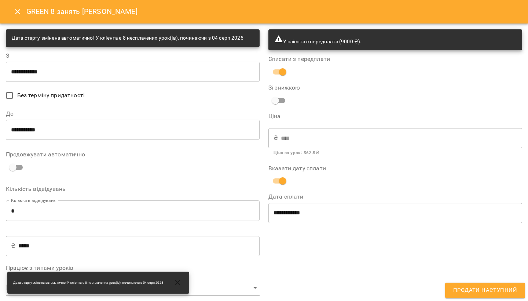
click at [465, 290] on span "Продати наступний" at bounding box center [485, 290] width 64 height 10
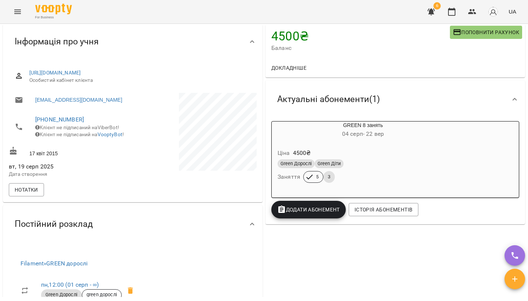
scroll to position [62, 0]
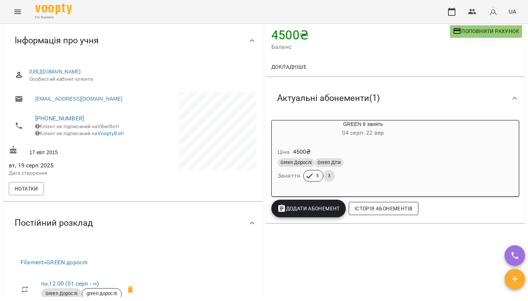
click at [373, 204] on span "Історія абонементів" at bounding box center [383, 208] width 58 height 9
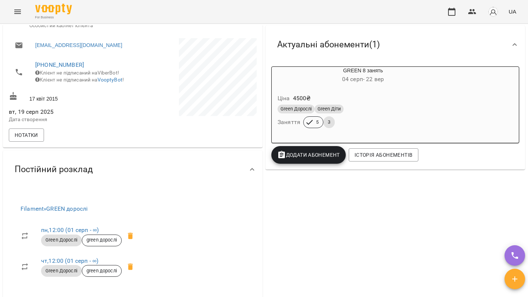
scroll to position [113, 0]
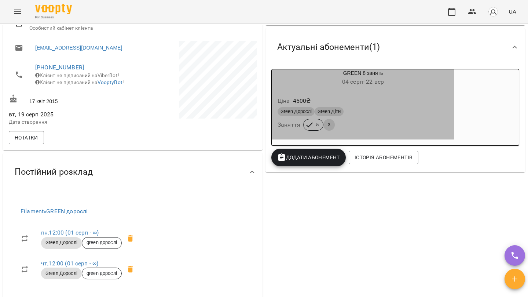
click at [353, 106] on div "Green Дорослі Green Діти" at bounding box center [363, 112] width 174 height 12
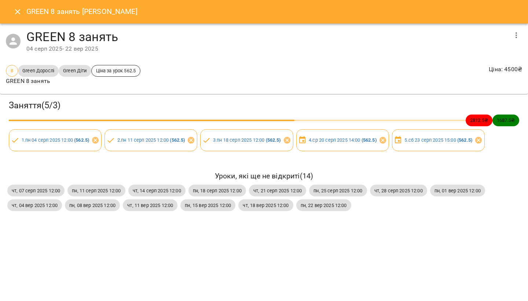
click at [290, 118] on div "2812.5 ₴ 1687.5 ₴" at bounding box center [264, 120] width 510 height 12
click at [482, 139] on icon at bounding box center [478, 140] width 7 height 7
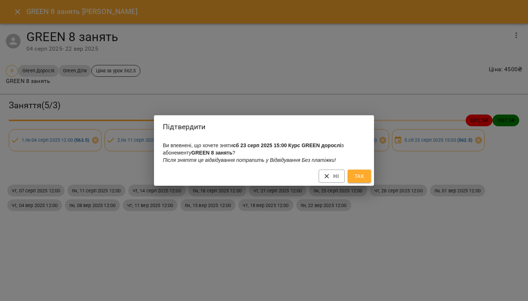
click at [359, 174] on span "Так" at bounding box center [359, 176] width 12 height 9
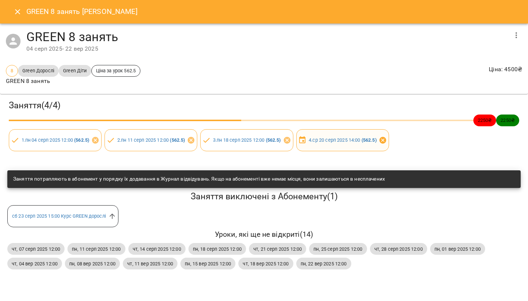
click at [387, 142] on icon at bounding box center [383, 140] width 8 height 8
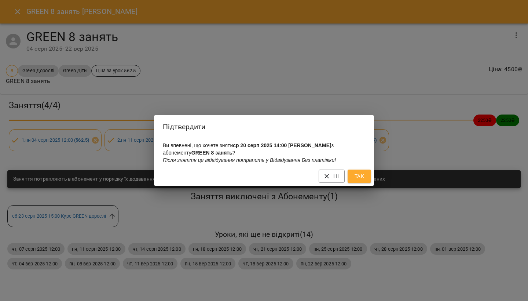
click at [357, 169] on div "Ні Так" at bounding box center [264, 175] width 220 height 19
click at [357, 174] on span "Так" at bounding box center [359, 176] width 12 height 9
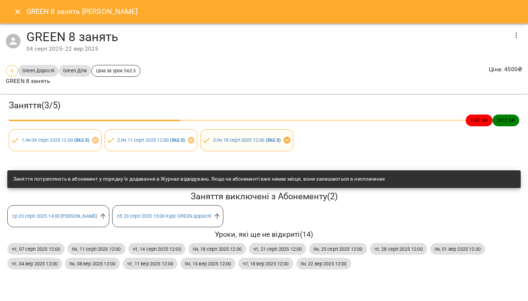
click at [289, 138] on icon at bounding box center [287, 140] width 8 height 8
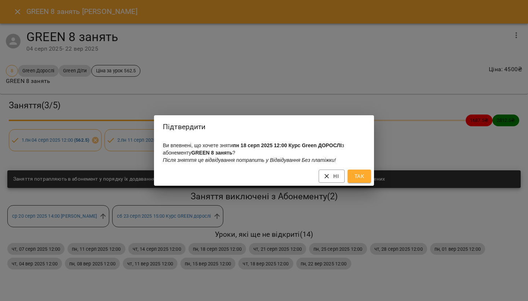
click at [360, 178] on span "Так" at bounding box center [359, 176] width 12 height 9
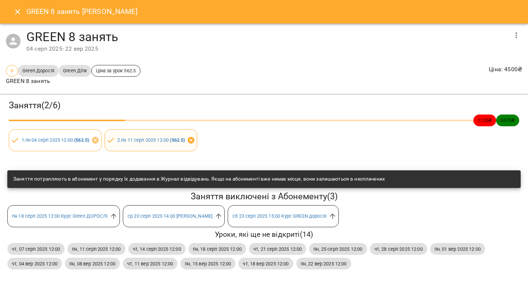
click at [195, 140] on icon at bounding box center [191, 140] width 8 height 8
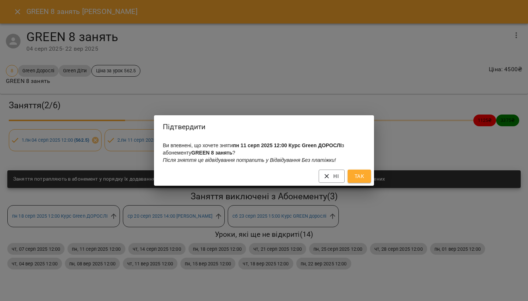
click at [354, 178] on span "Так" at bounding box center [359, 176] width 12 height 9
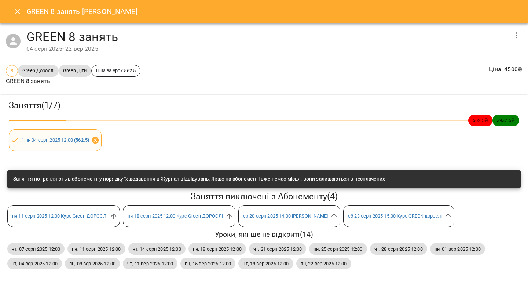
click at [97, 138] on icon at bounding box center [95, 140] width 7 height 7
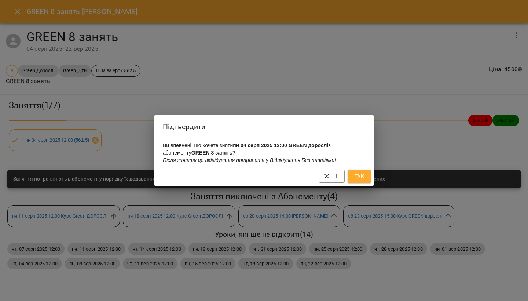
click at [359, 177] on span "Так" at bounding box center [359, 176] width 12 height 9
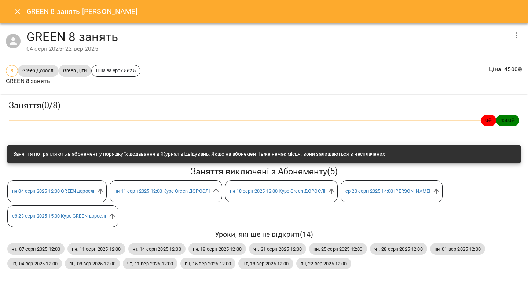
click at [18, 11] on icon "Close" at bounding box center [17, 11] width 9 height 9
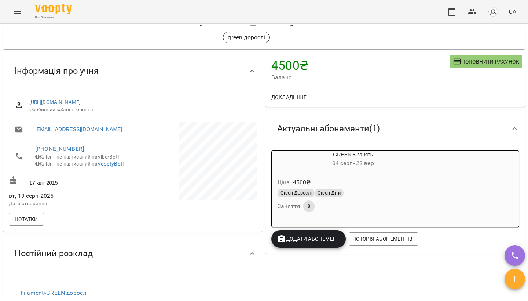
scroll to position [30, 0]
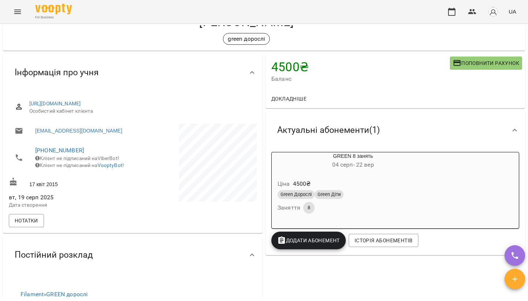
click at [18, 9] on icon "Menu" at bounding box center [17, 11] width 9 height 9
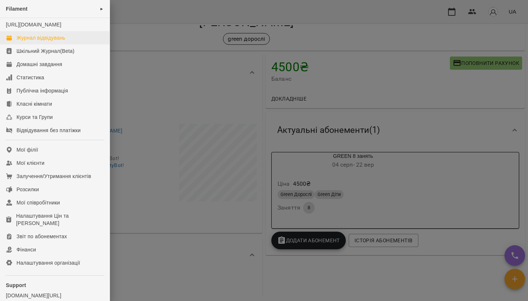
click at [34, 41] on div "Журнал відвідувань" at bounding box center [40, 37] width 49 height 7
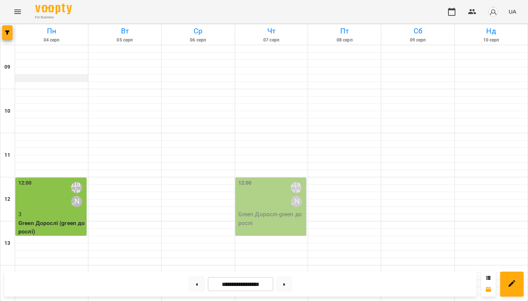
scroll to position [40, 0]
click at [40, 179] on div "12:00 Дар'я [PERSON_NAME]" at bounding box center [51, 194] width 67 height 31
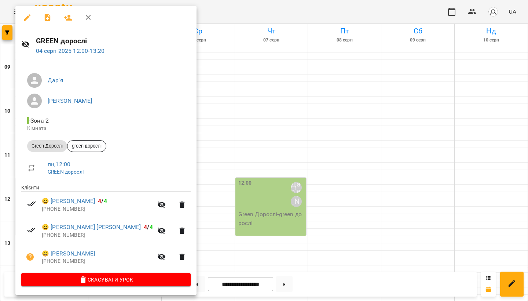
click at [267, 94] on div at bounding box center [264, 150] width 528 height 301
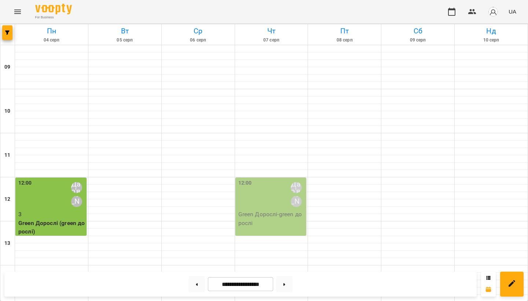
click at [267, 179] on div "12:00 Дар'я [PERSON_NAME]" at bounding box center [271, 194] width 67 height 31
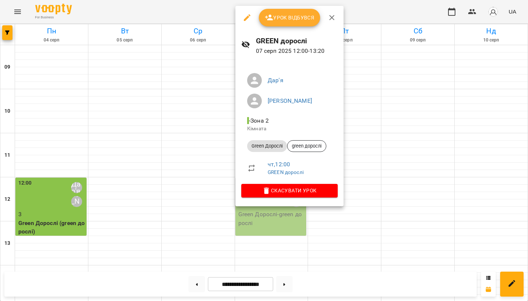
click at [289, 18] on span "Урок відбувся" at bounding box center [290, 17] width 50 height 9
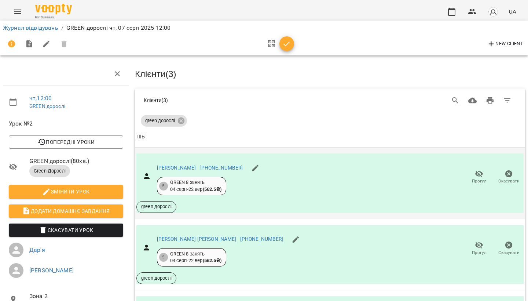
scroll to position [71, 0]
click at [287, 40] on icon "button" at bounding box center [286, 44] width 9 height 9
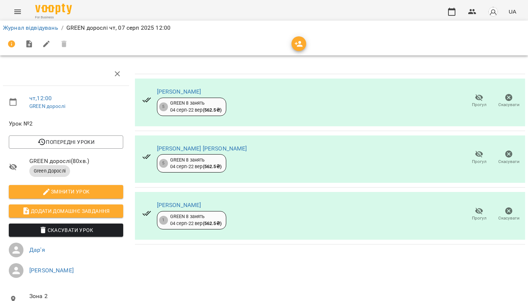
click at [16, 12] on icon "Menu" at bounding box center [17, 11] width 9 height 9
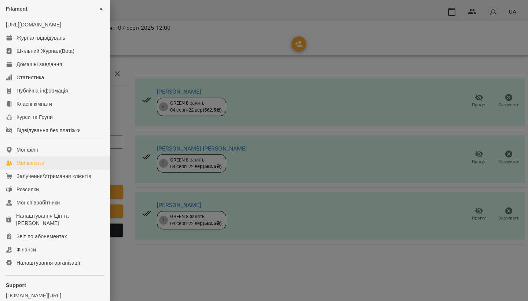
click at [29, 166] on div "Мої клієнти" at bounding box center [30, 162] width 28 height 7
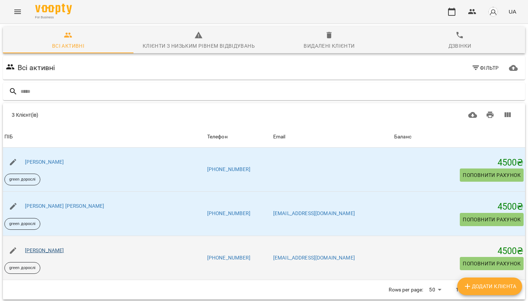
scroll to position [32, 0]
click at [64, 247] on link "[PERSON_NAME]" at bounding box center [44, 250] width 39 height 6
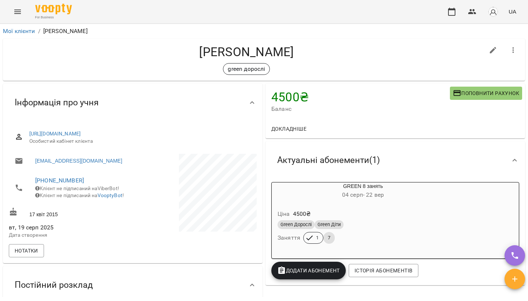
scroll to position [34, 0]
